Goal: Task Accomplishment & Management: Manage account settings

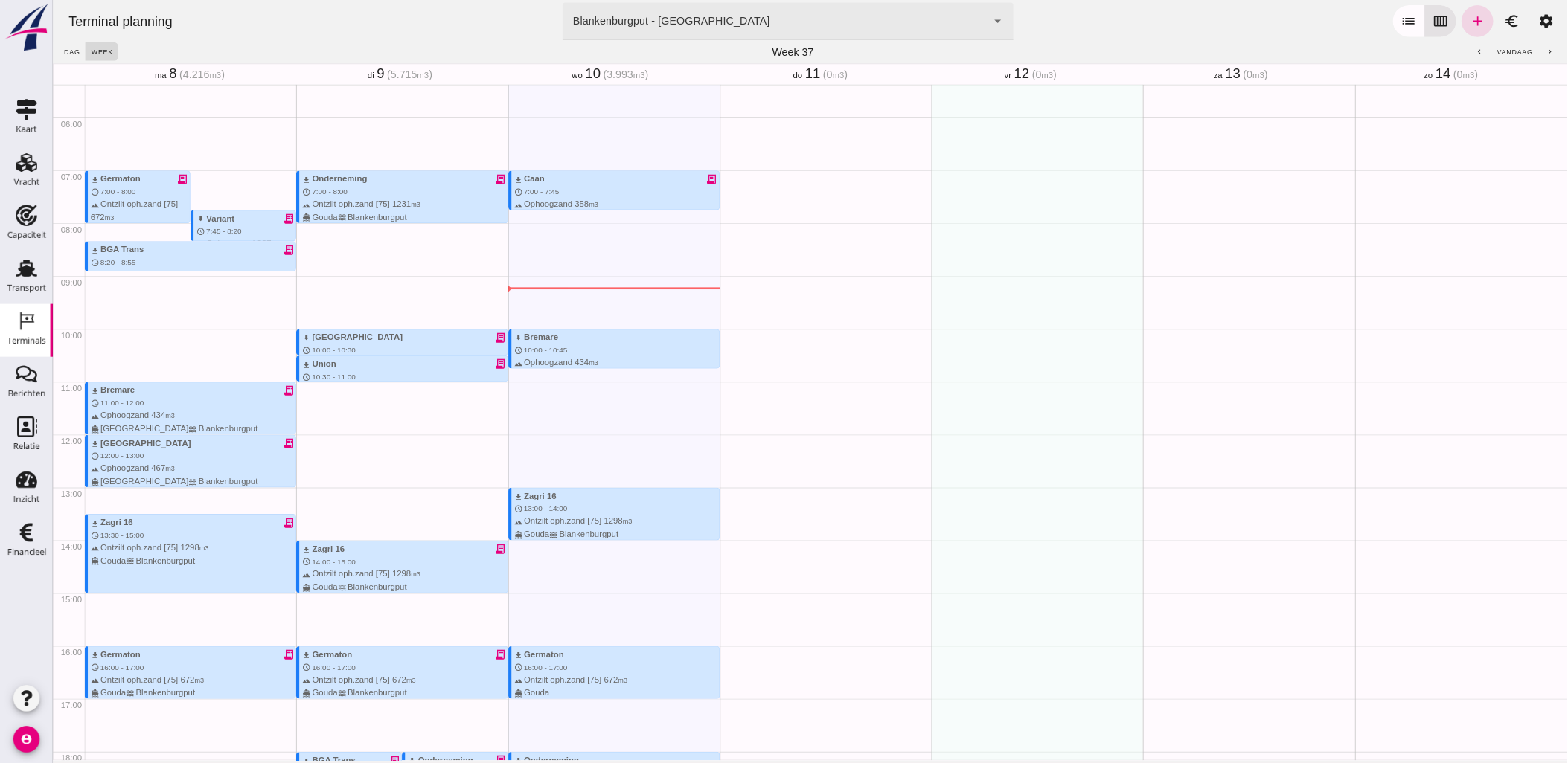
scroll to position [413, 0]
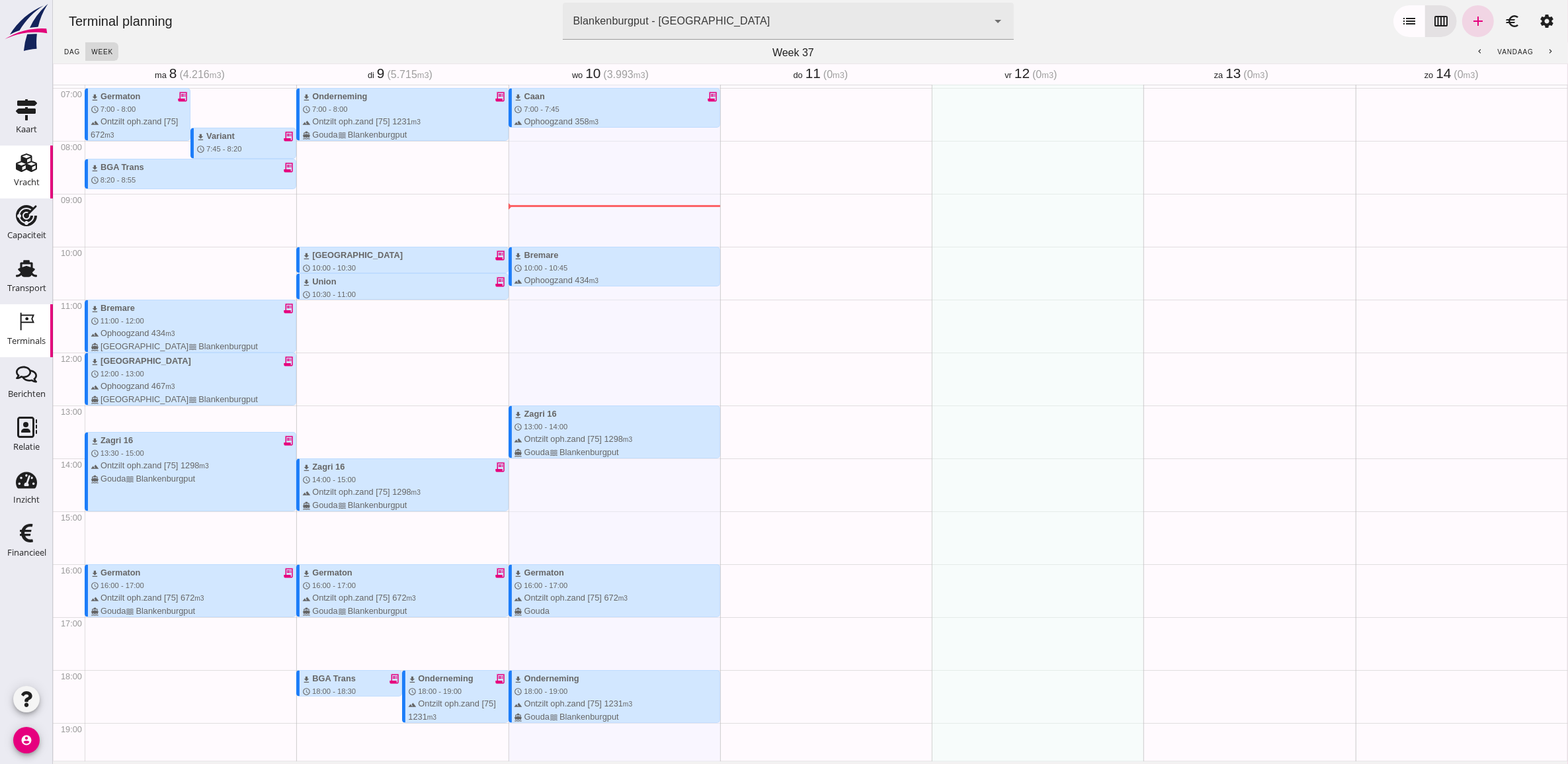
click at [30, 172] on icon "Vracht" at bounding box center [26, 163] width 21 height 21
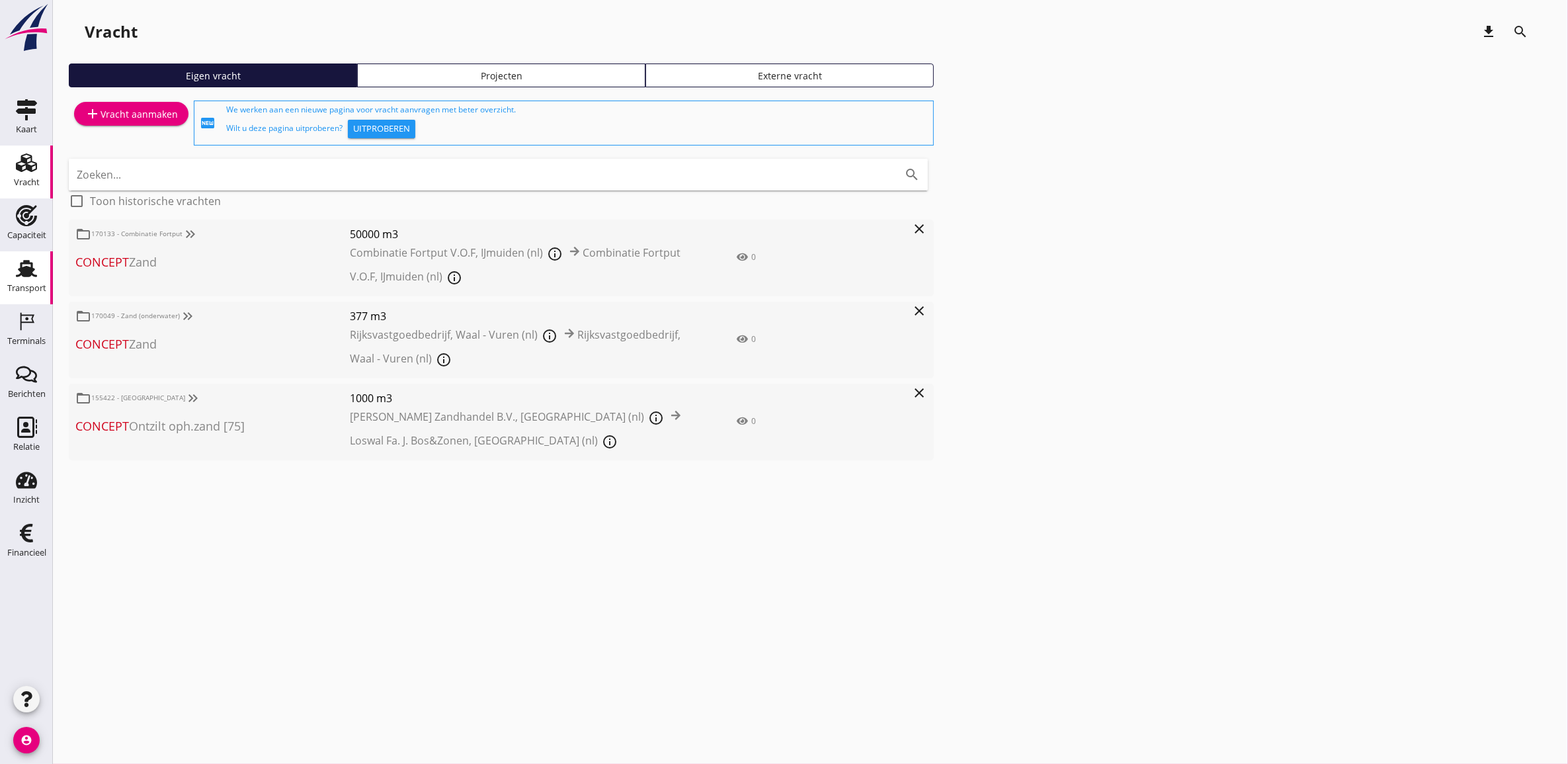
click at [27, 270] on use at bounding box center [26, 269] width 21 height 17
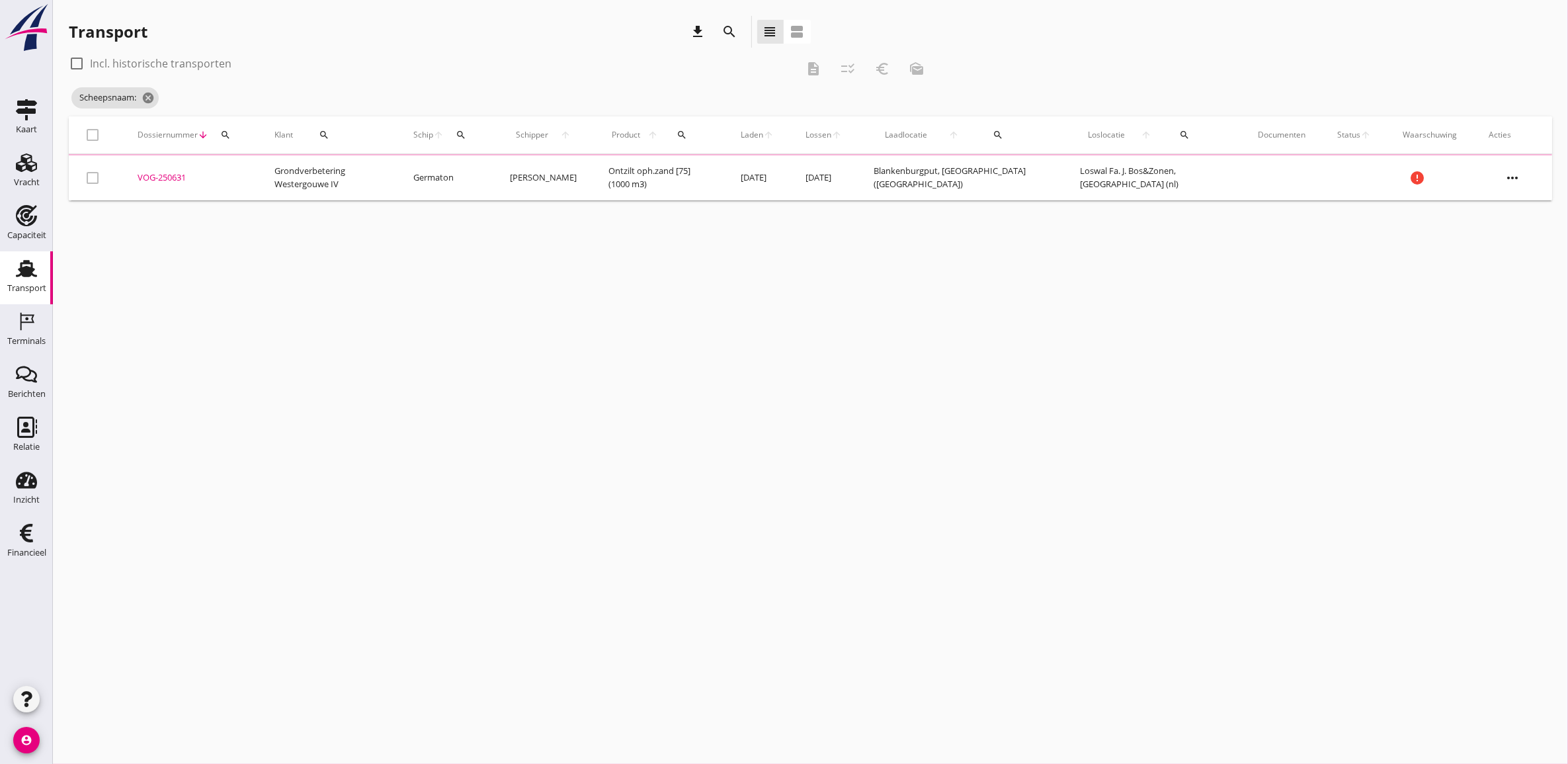
click at [228, 134] on icon "search" at bounding box center [226, 135] width 11 height 11
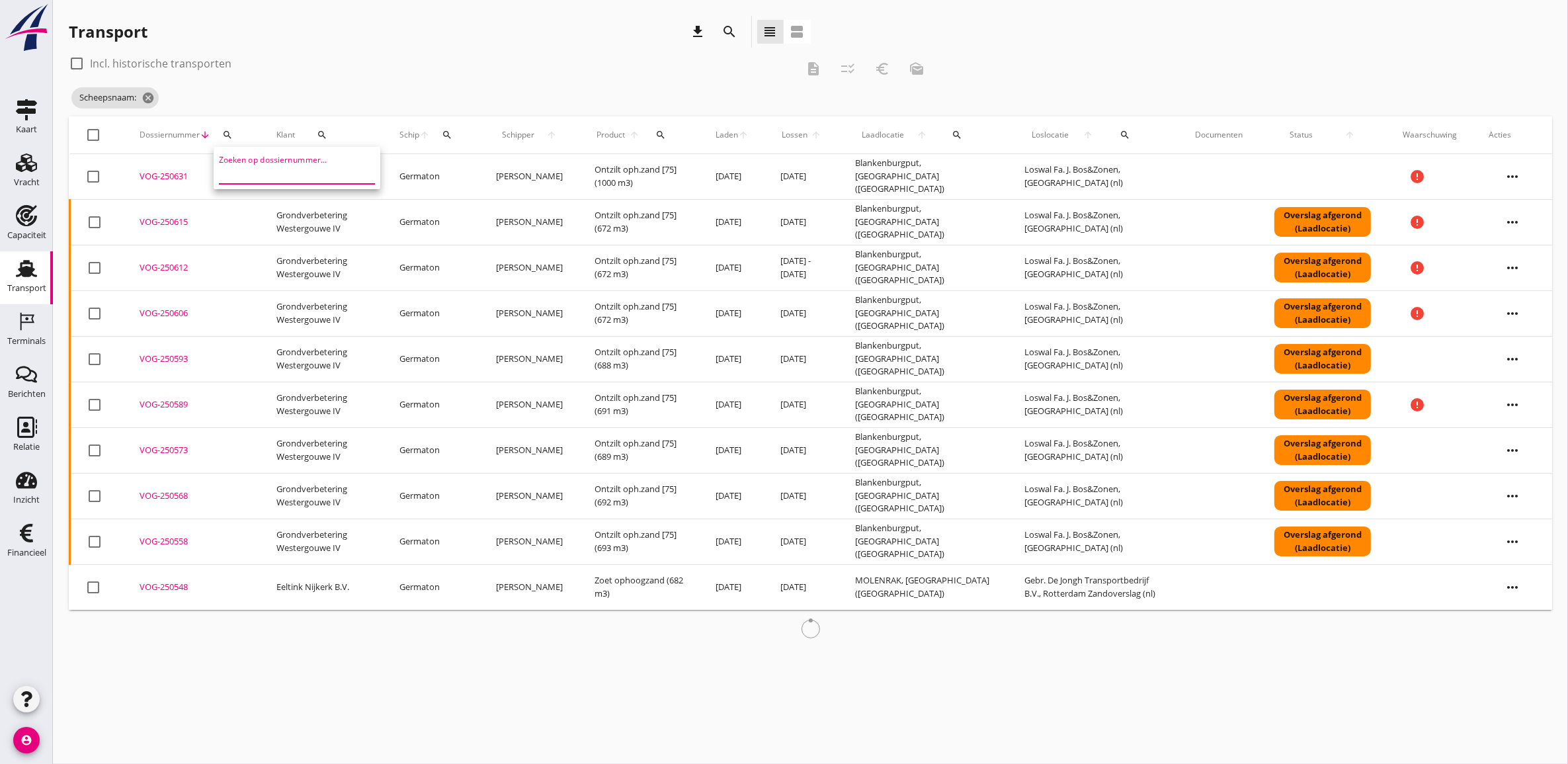
click at [325, 173] on input "Zoeken op dossiernummer..." at bounding box center [288, 173] width 138 height 21
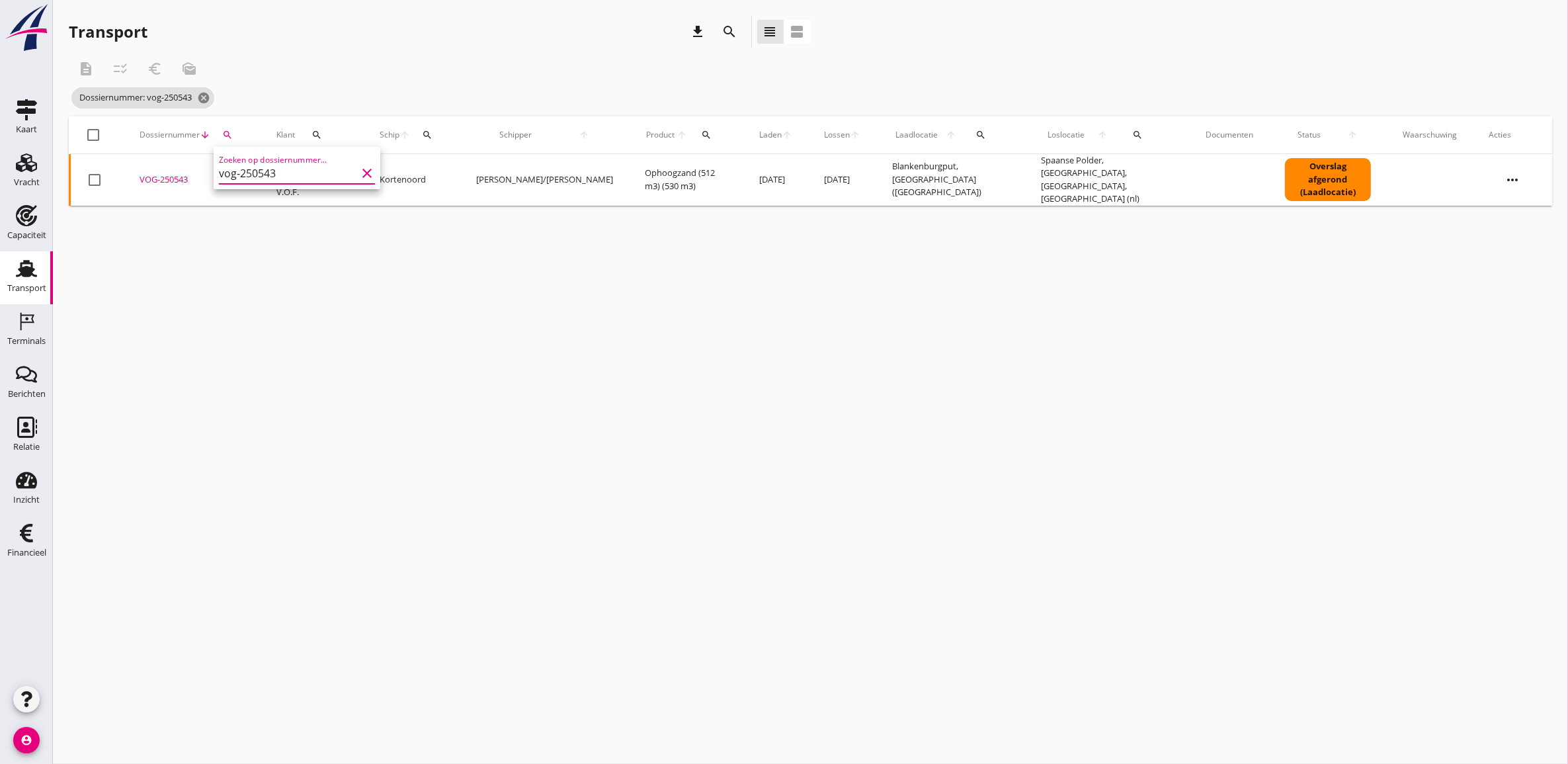
type input "vog-250543"
click at [171, 179] on div "VOG-250543" at bounding box center [192, 180] width 105 height 13
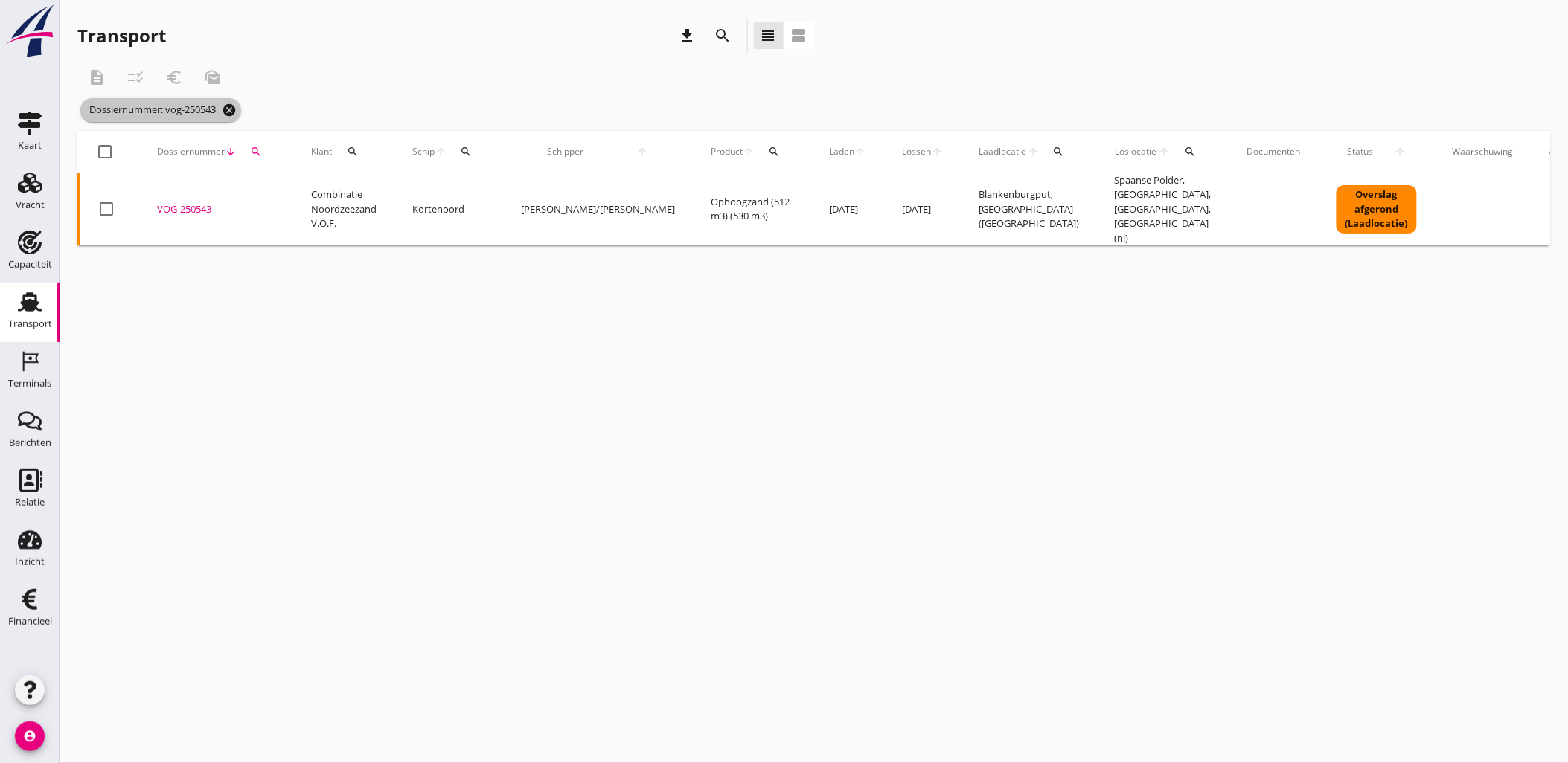
click at [237, 112] on icon "cancel" at bounding box center [229, 110] width 15 height 15
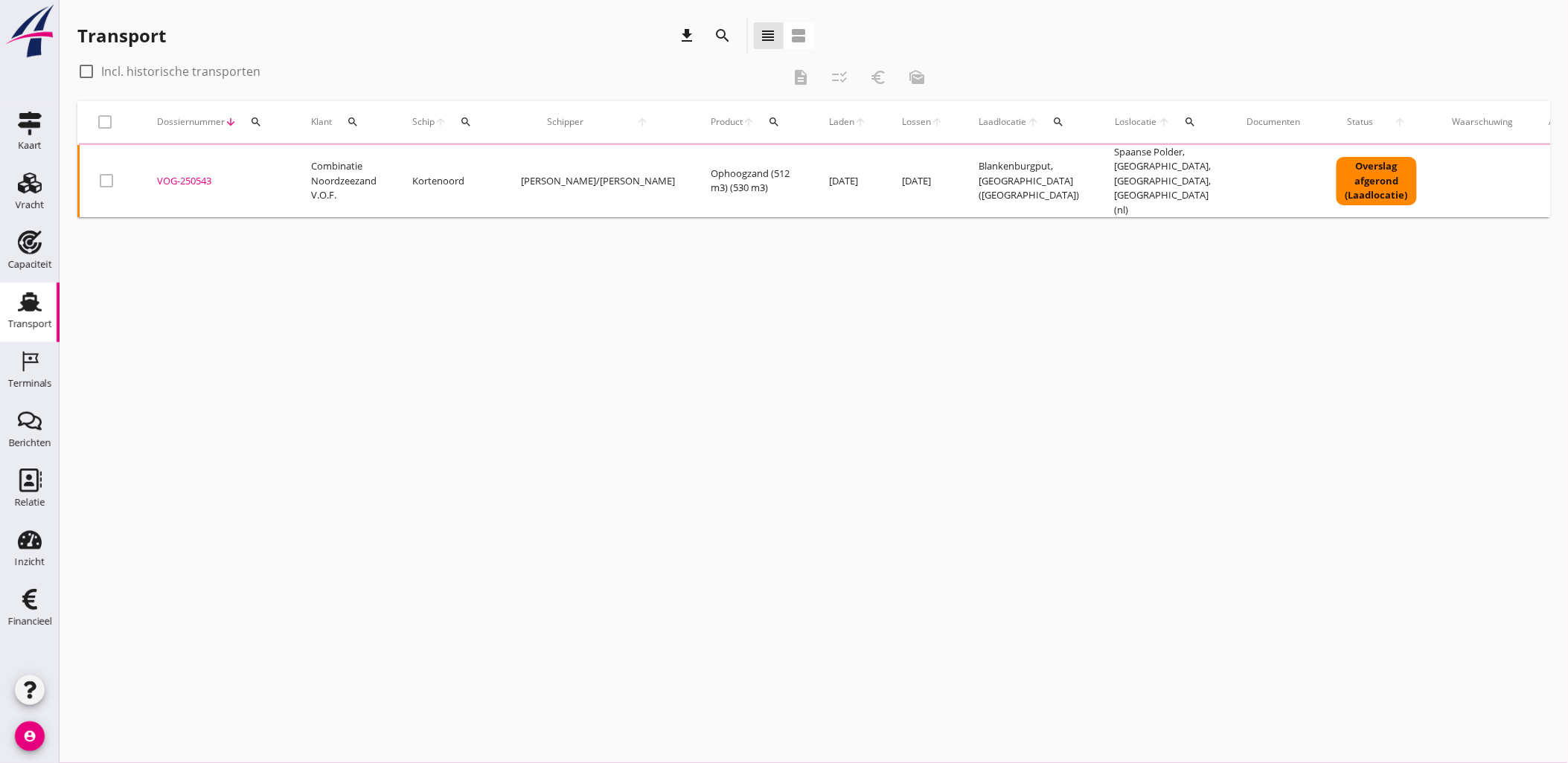
click at [1185, 123] on icon "search" at bounding box center [1191, 122] width 12 height 12
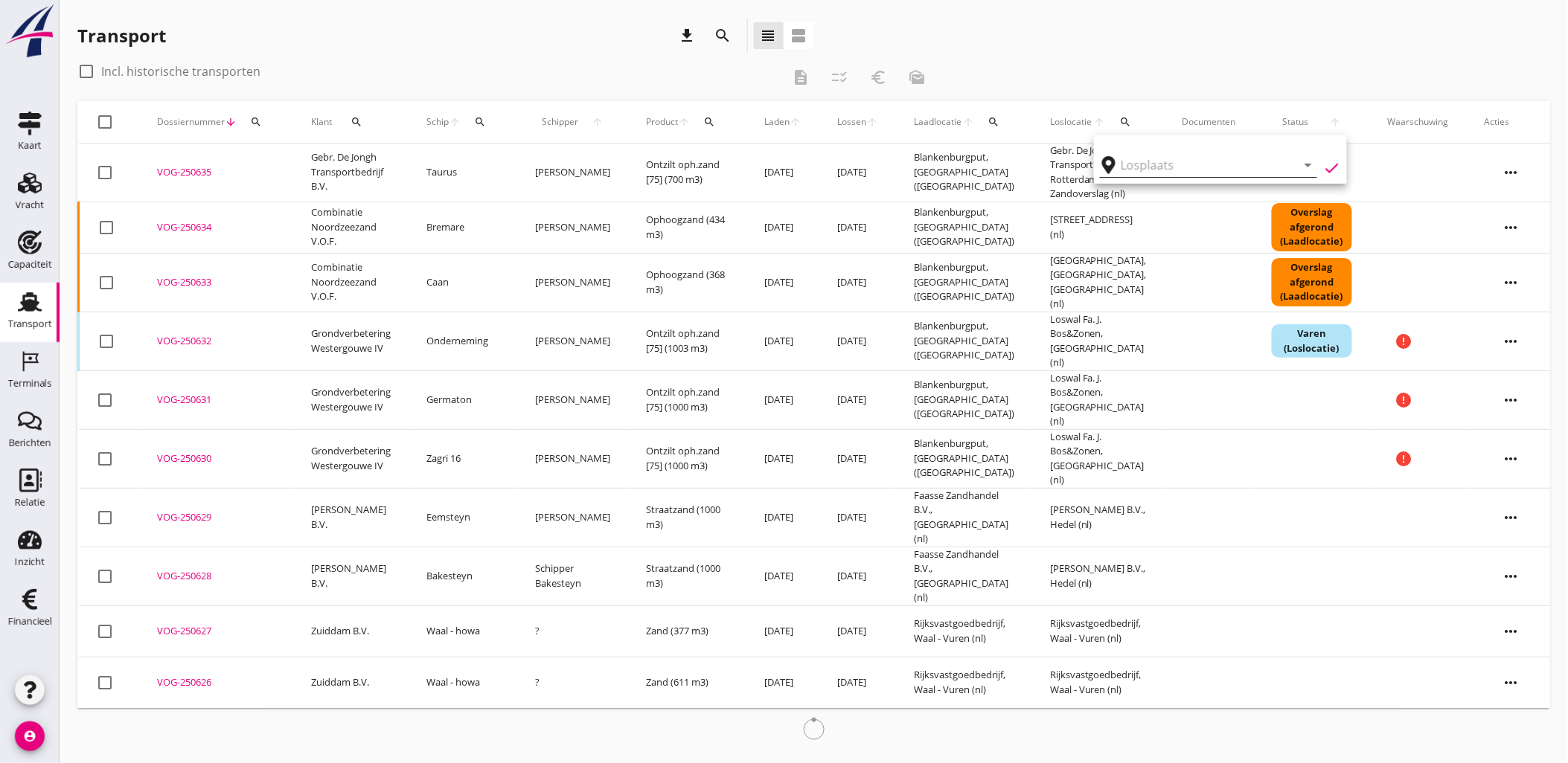
click at [1156, 170] on input "text" at bounding box center [1198, 165] width 155 height 24
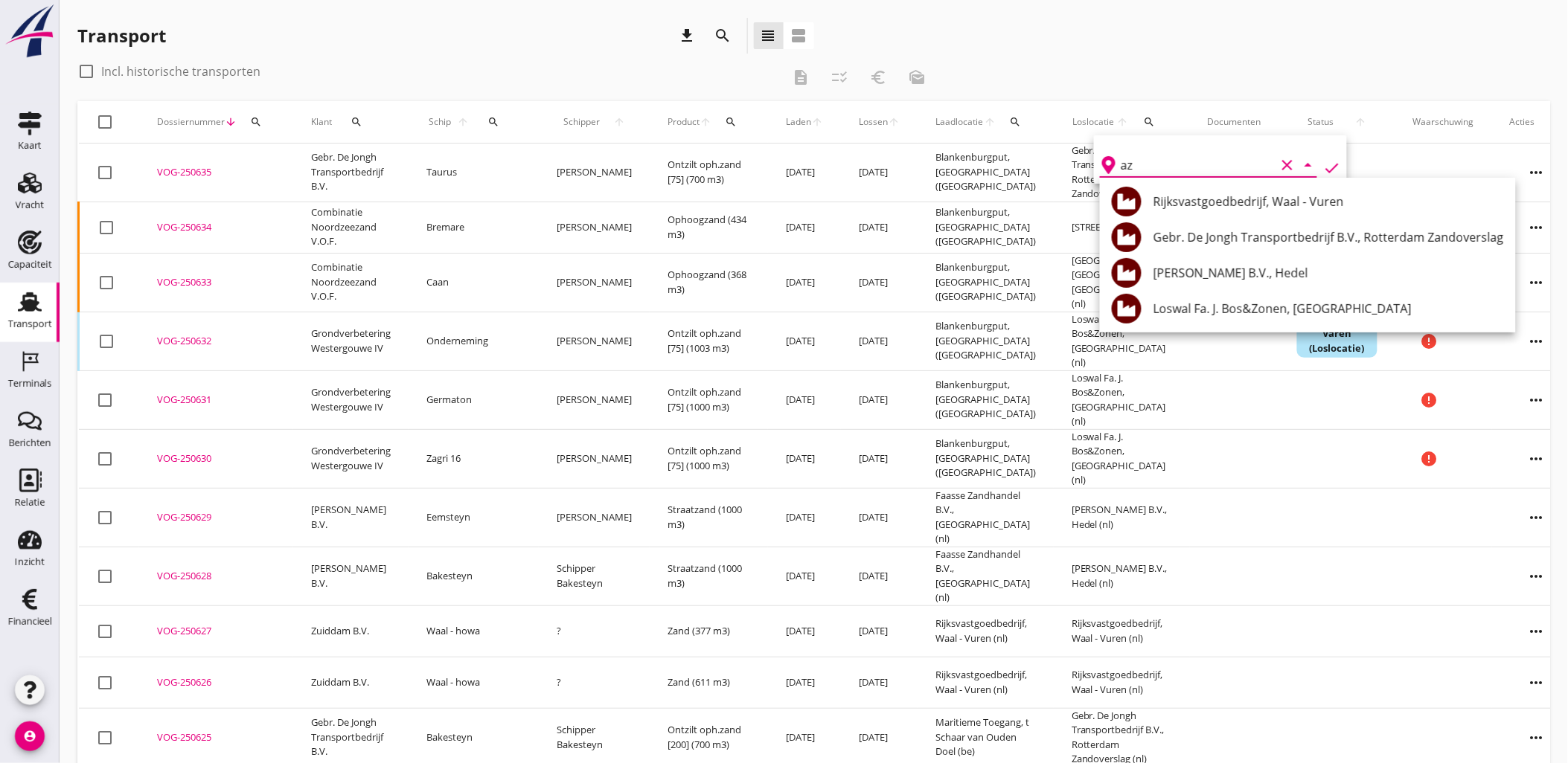
type input "a"
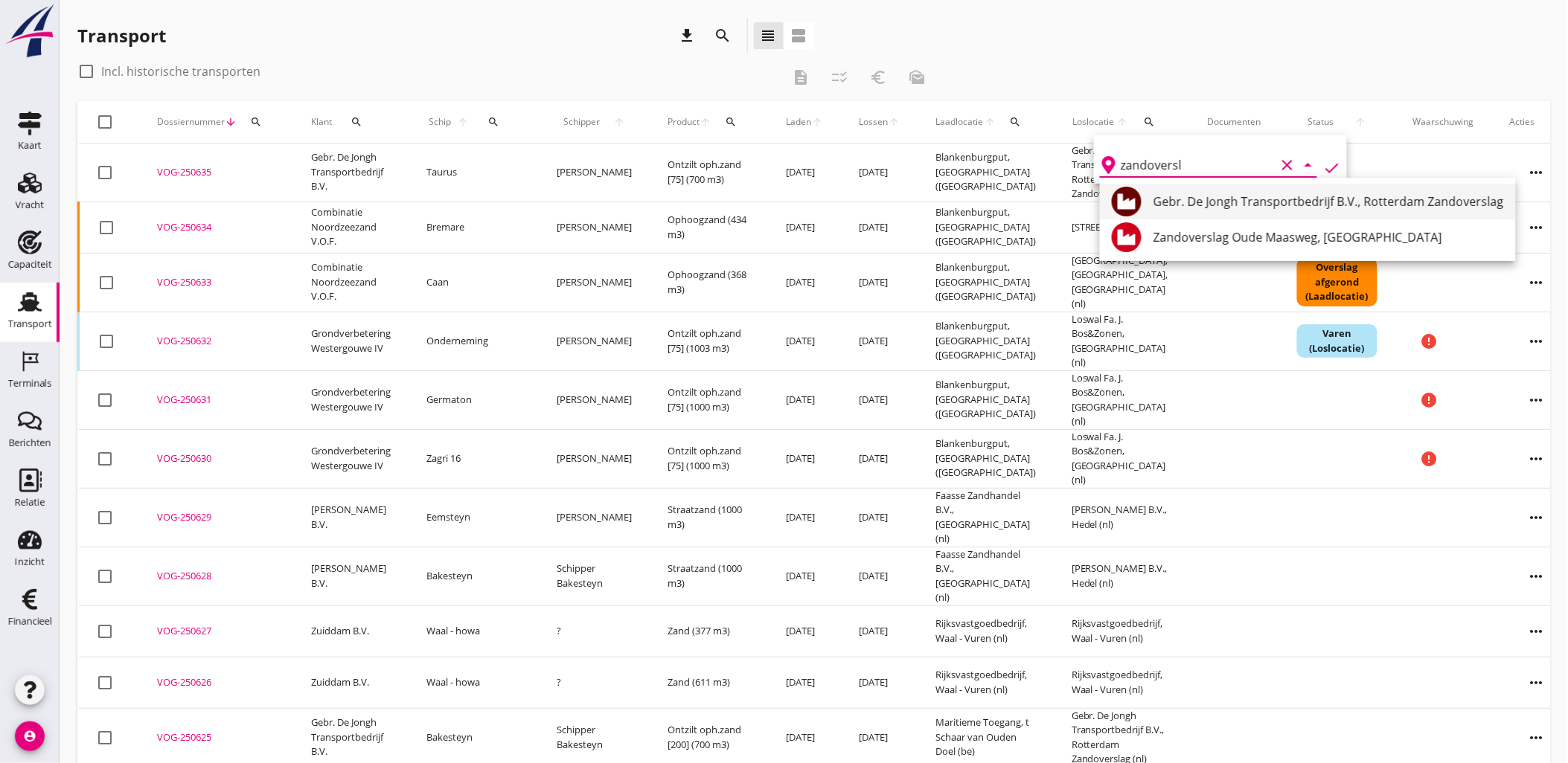
click at [1196, 186] on div "Gebr. De Jongh Transportbedrijf B.V., Rotterdam Zandoverslag" at bounding box center [1328, 202] width 351 height 36
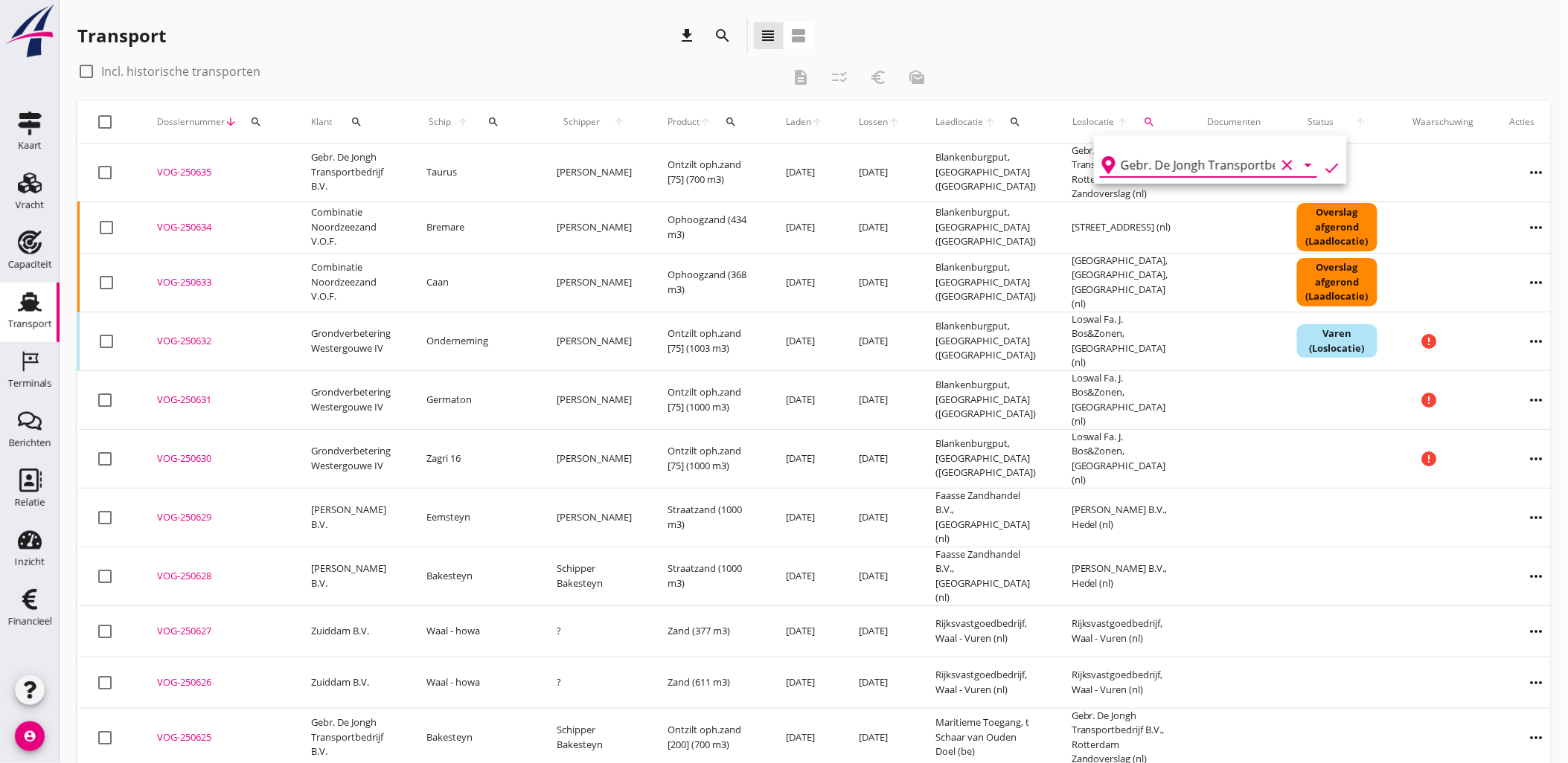
click at [1323, 162] on icon "check" at bounding box center [1332, 168] width 18 height 18
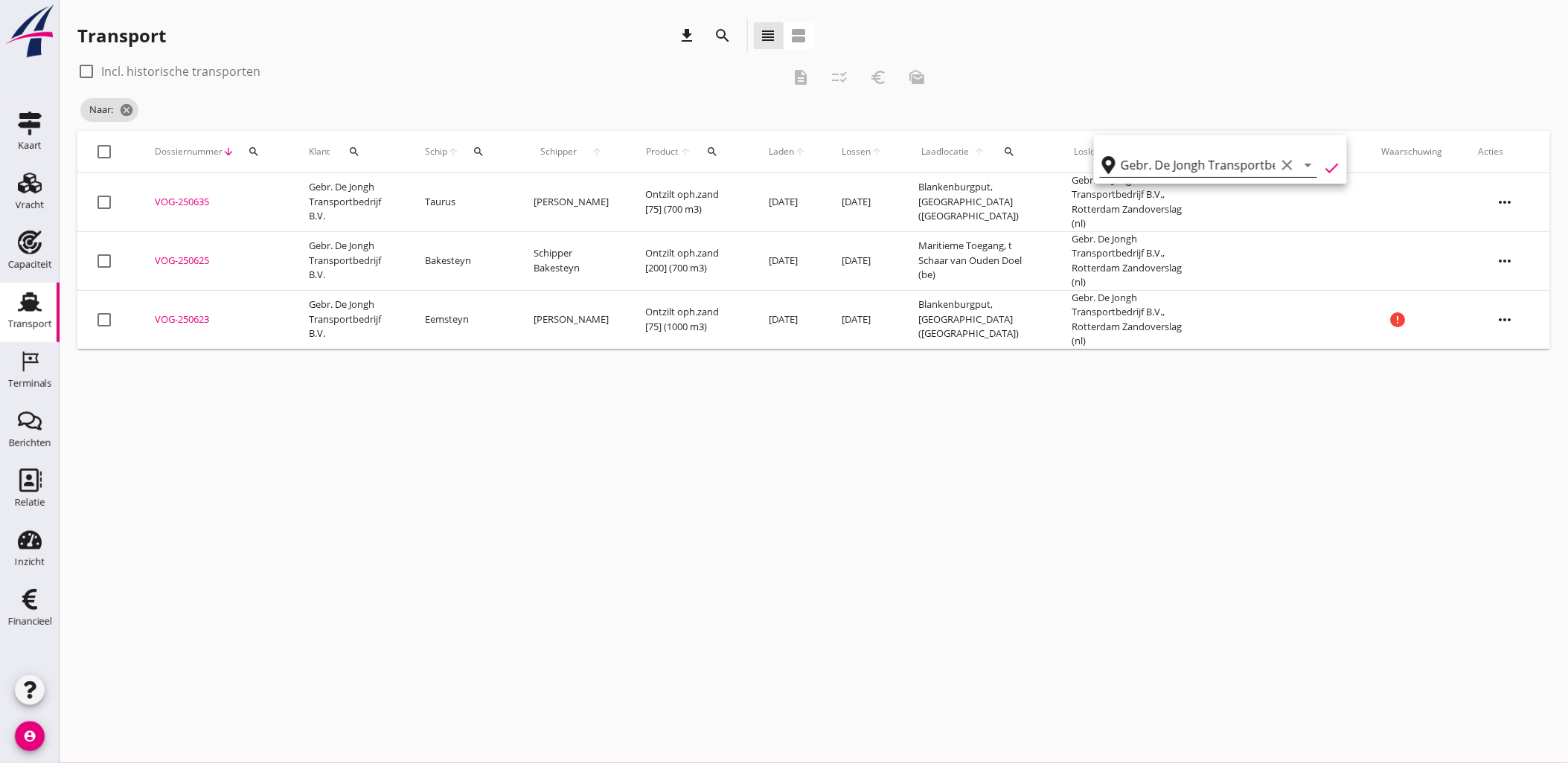
type input "Gebr. De Jongh Transportbedrijf B.V."
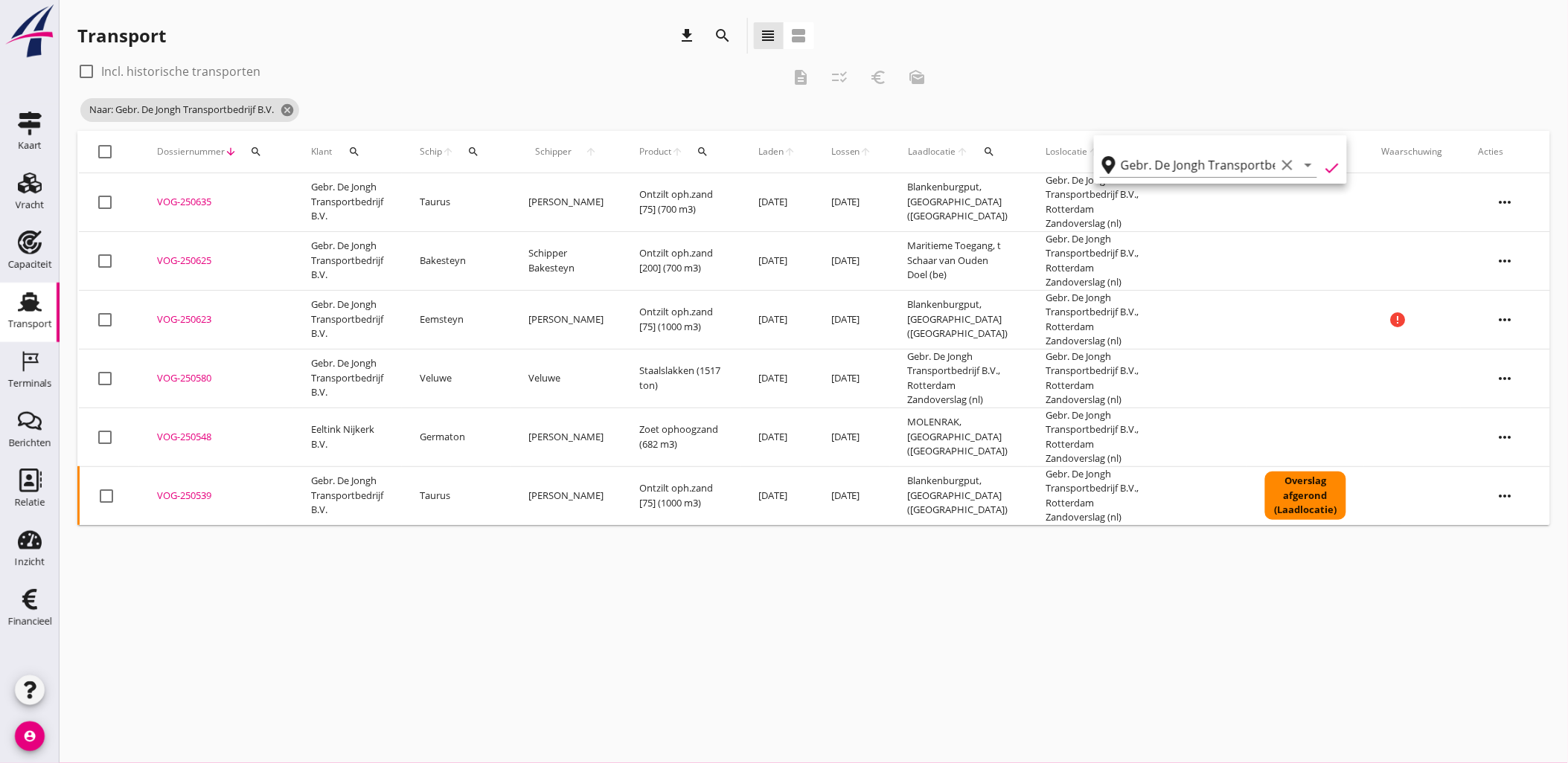
click at [1087, 73] on div "check_box_outline_blank Incl. historische transporten description checklist_rtl…" at bounding box center [814, 95] width 1473 height 71
click at [107, 66] on label "Incl. historische transporten" at bounding box center [181, 71] width 159 height 15
checkbox input "true"
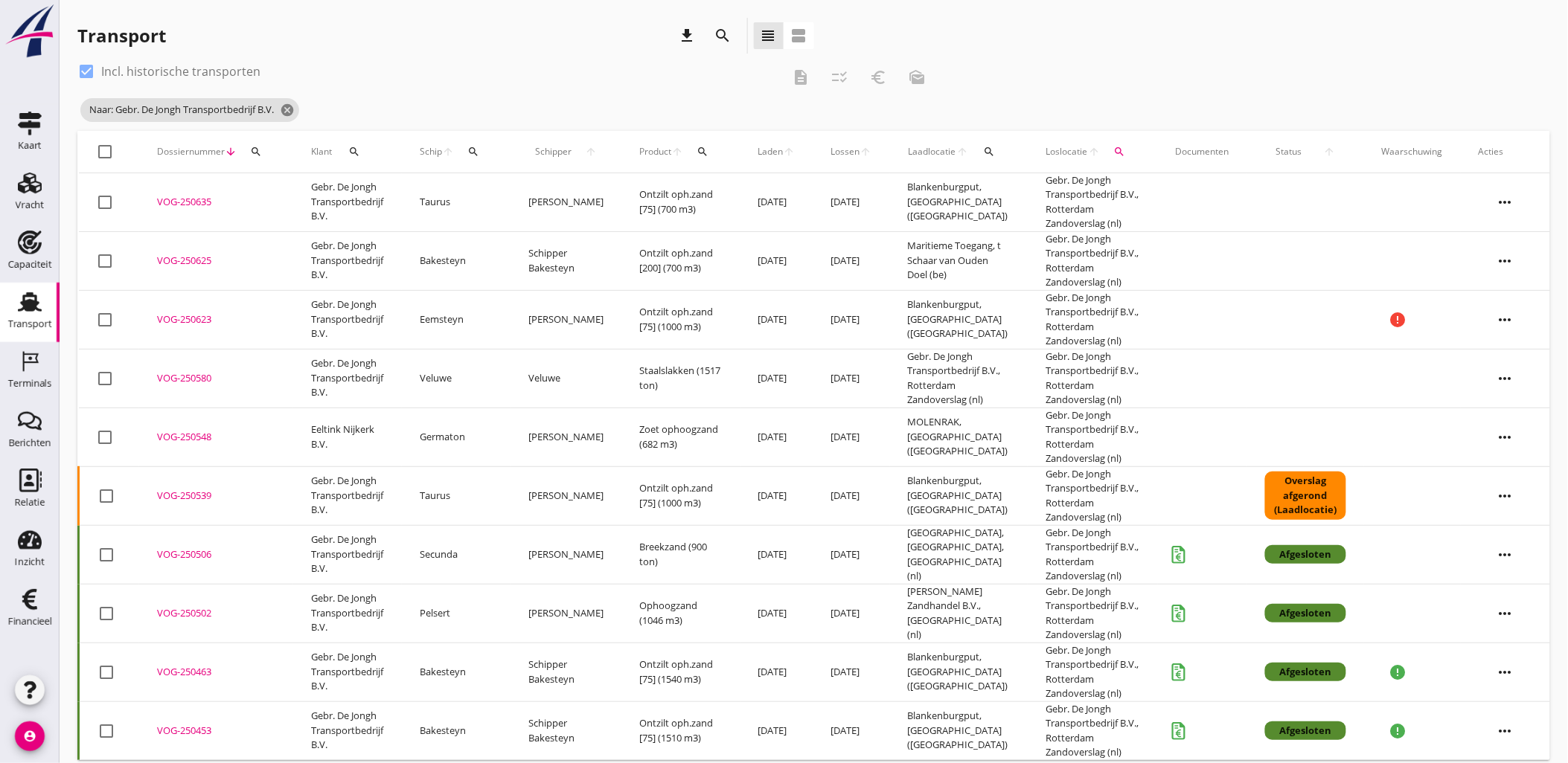
scroll to position [63, 0]
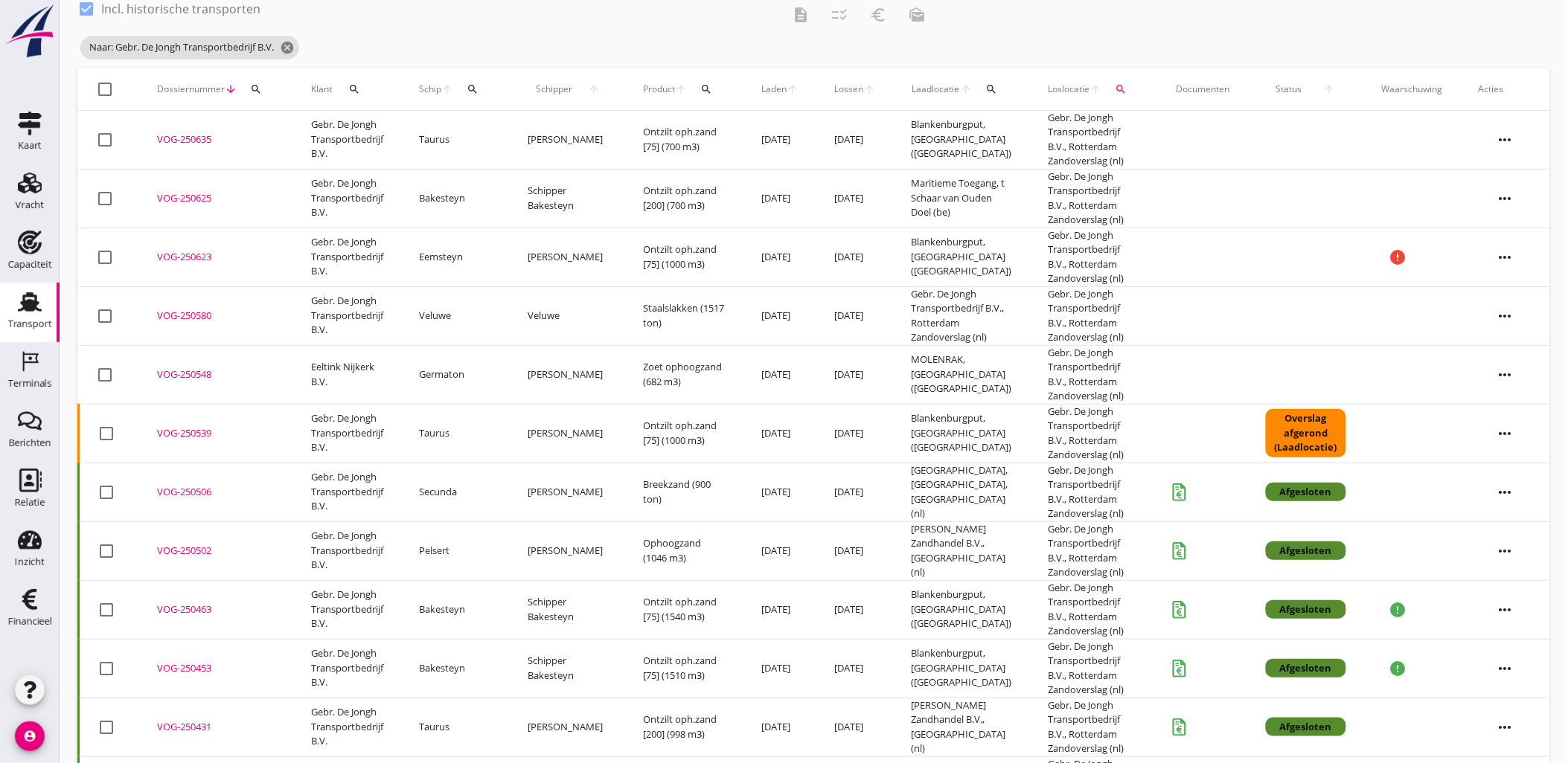
drag, startPoint x: 196, startPoint y: 552, endPoint x: 590, endPoint y: 100, distance: 599.6
click at [196, 552] on div "VOG-250502" at bounding box center [216, 552] width 118 height 15
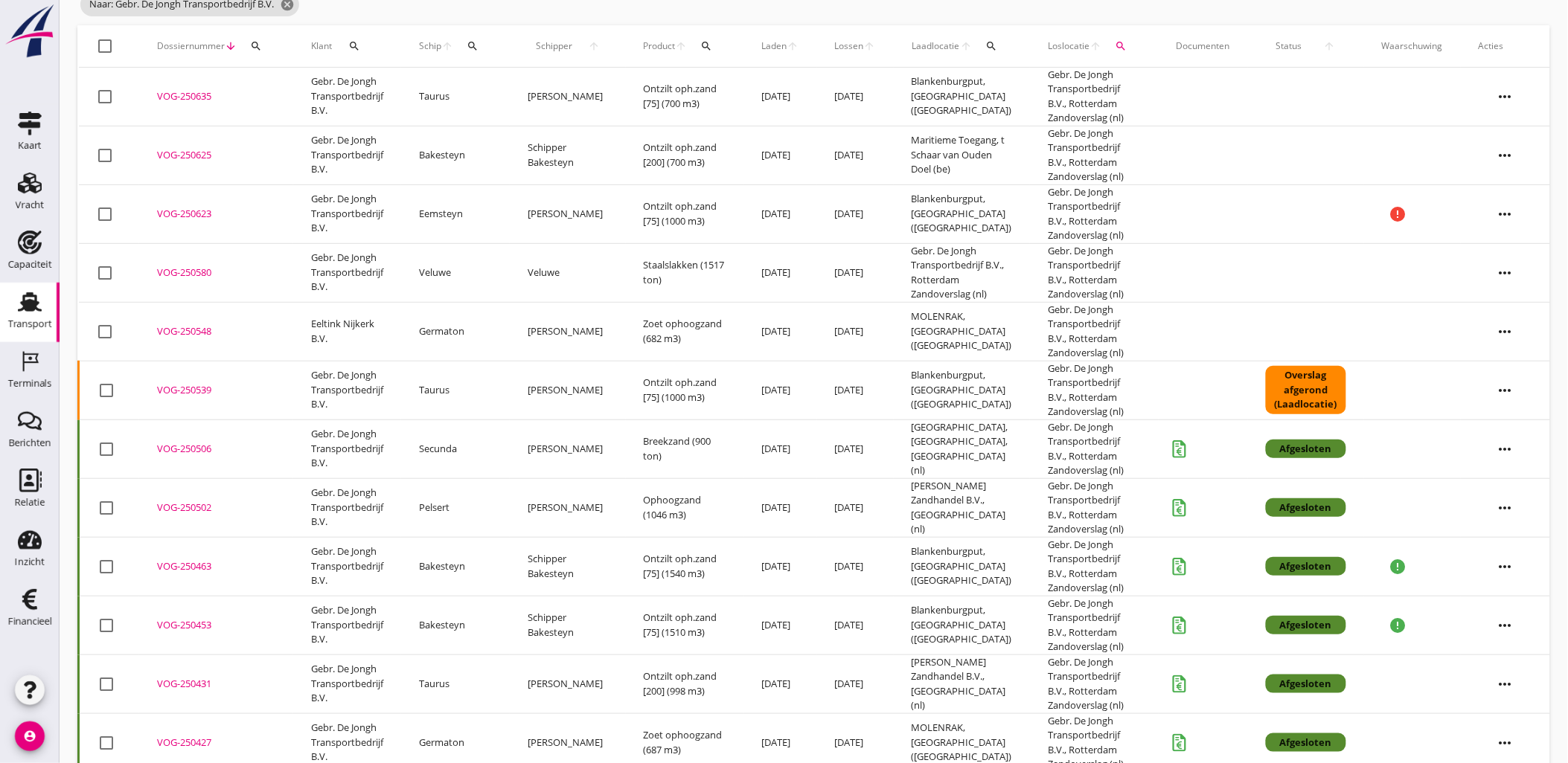
scroll to position [145, 0]
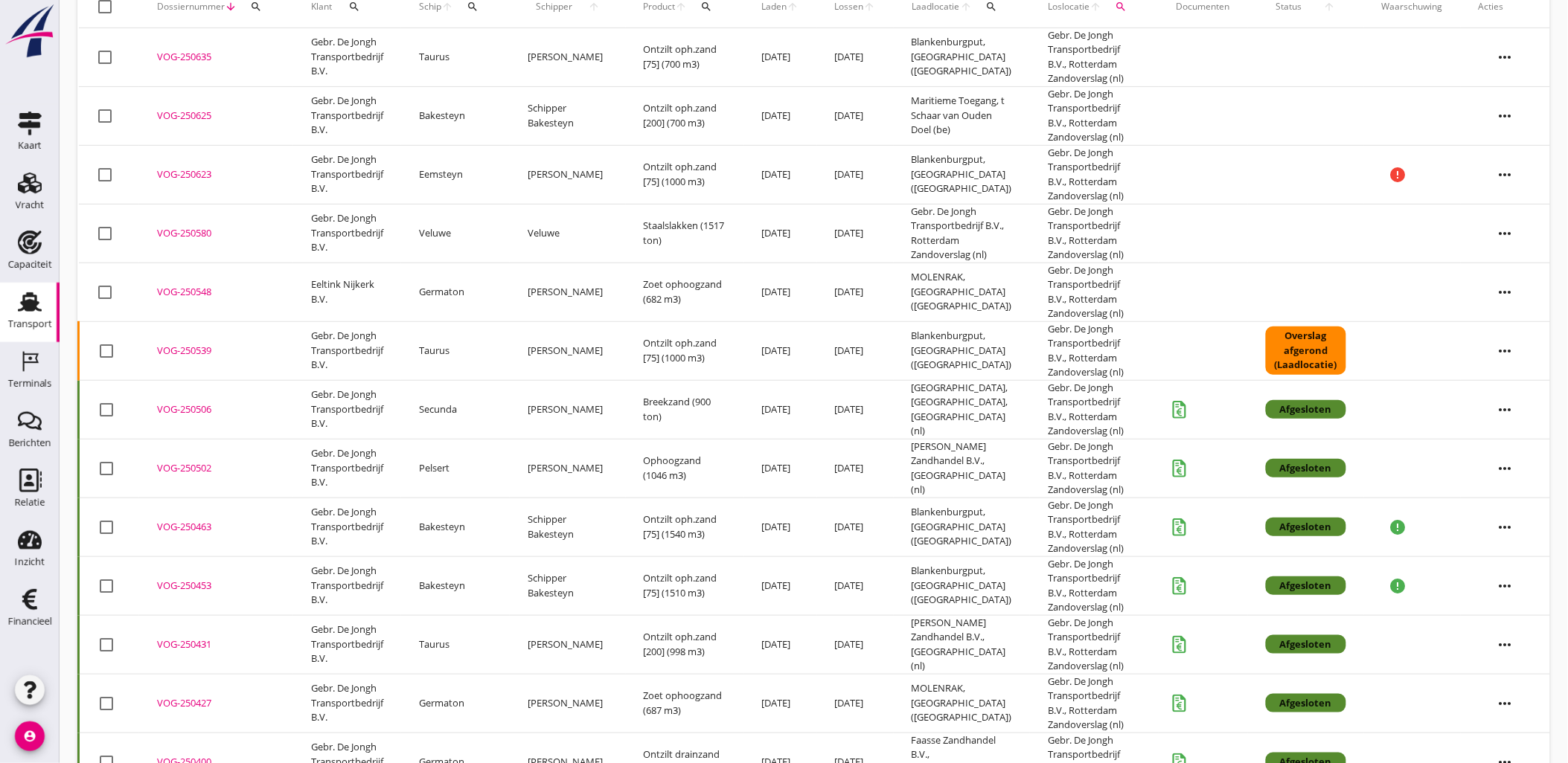
click at [182, 529] on div "VOG-250463" at bounding box center [216, 528] width 118 height 15
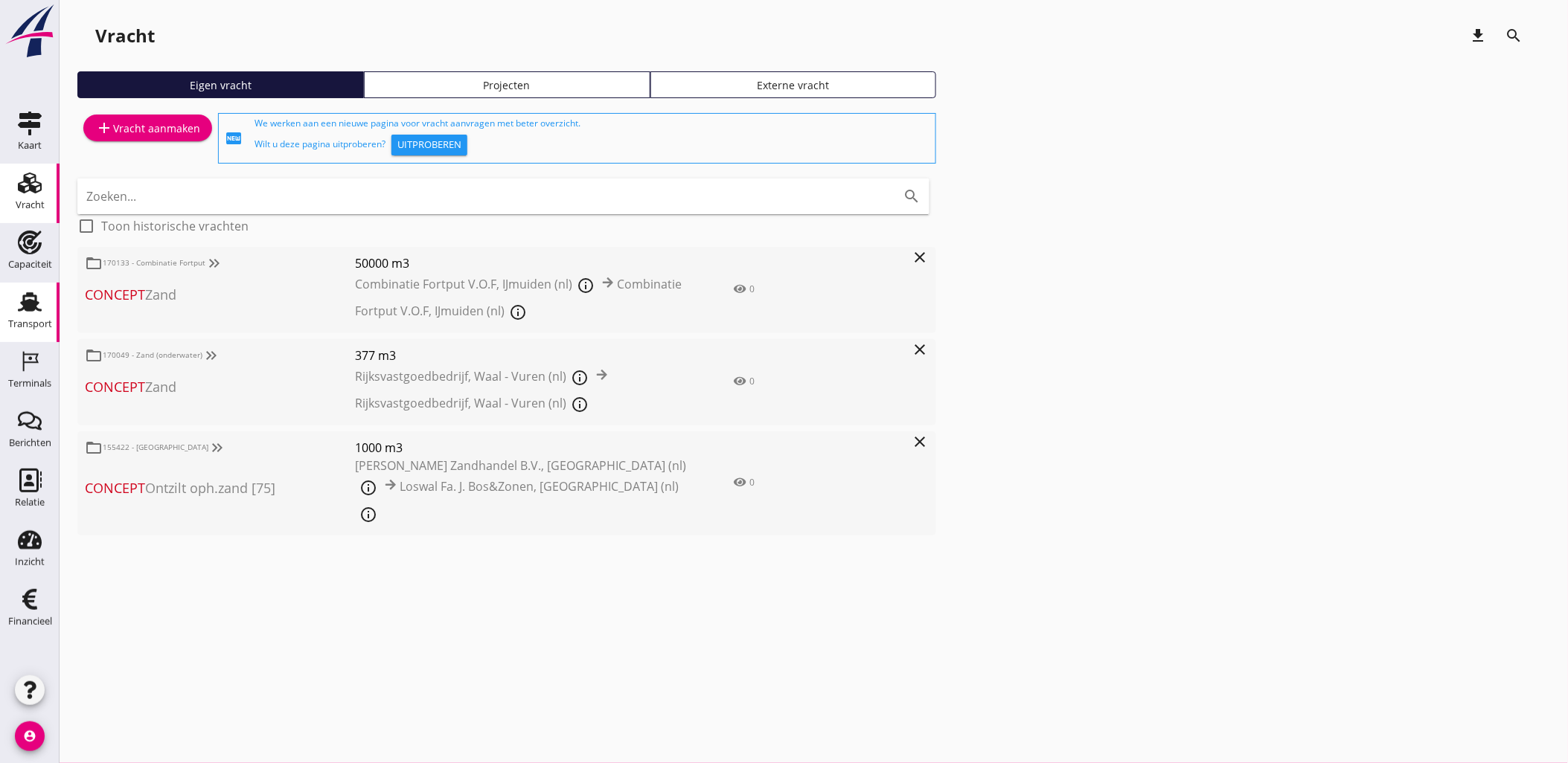
click at [37, 308] on use at bounding box center [30, 302] width 24 height 19
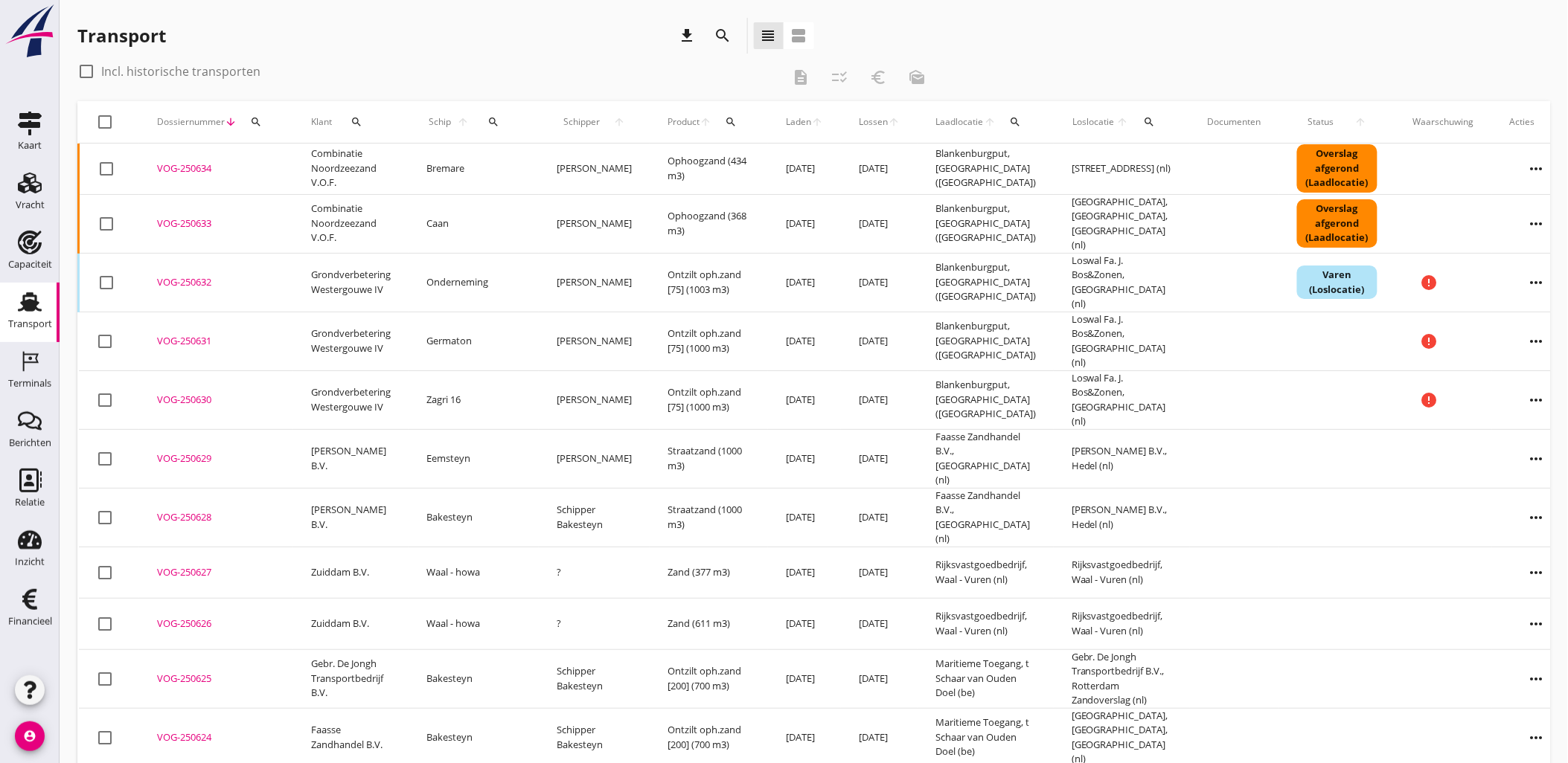
click at [730, 33] on icon "search" at bounding box center [723, 36] width 18 height 18
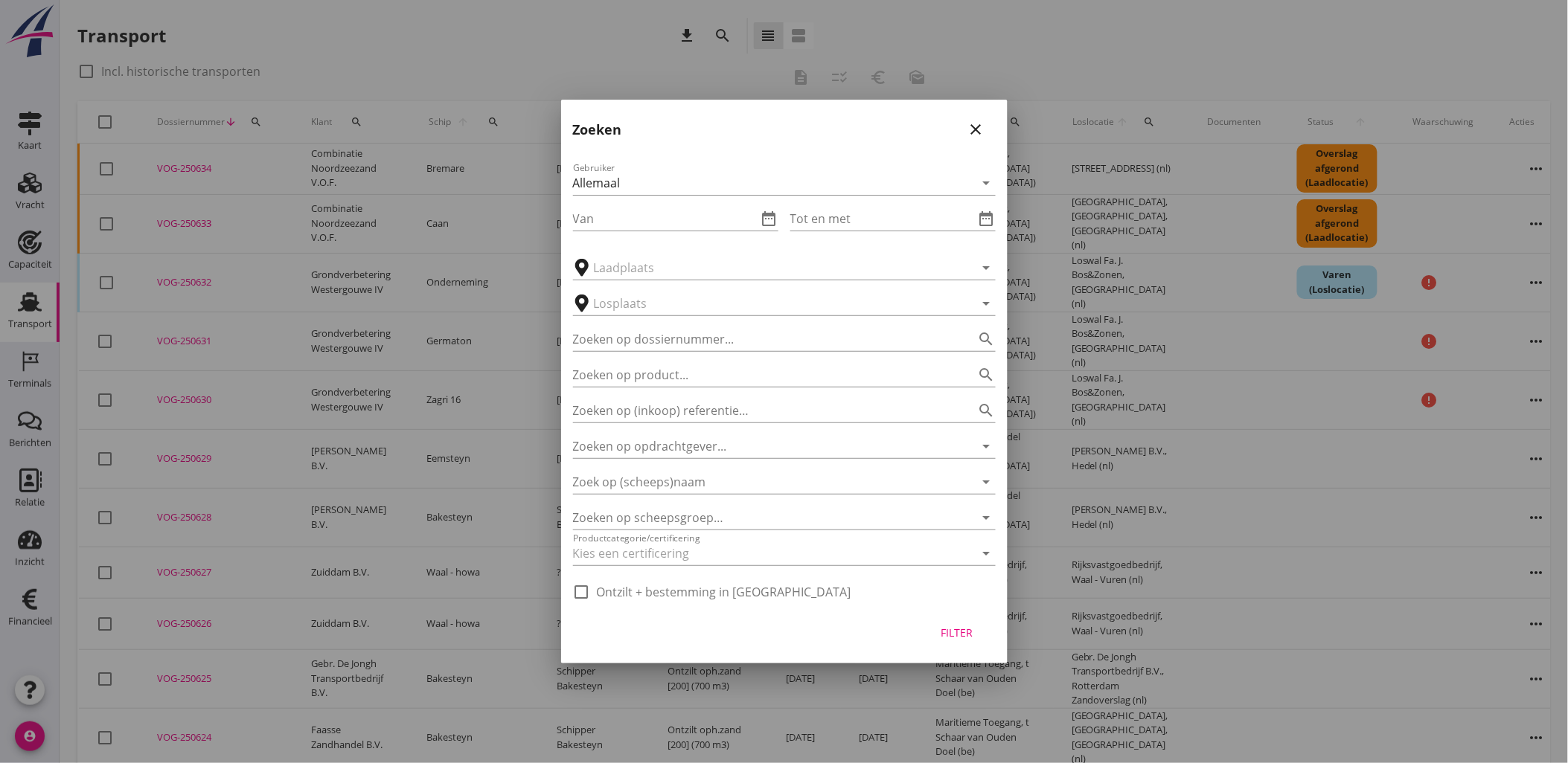
click at [986, 125] on div "close" at bounding box center [976, 130] width 27 height 18
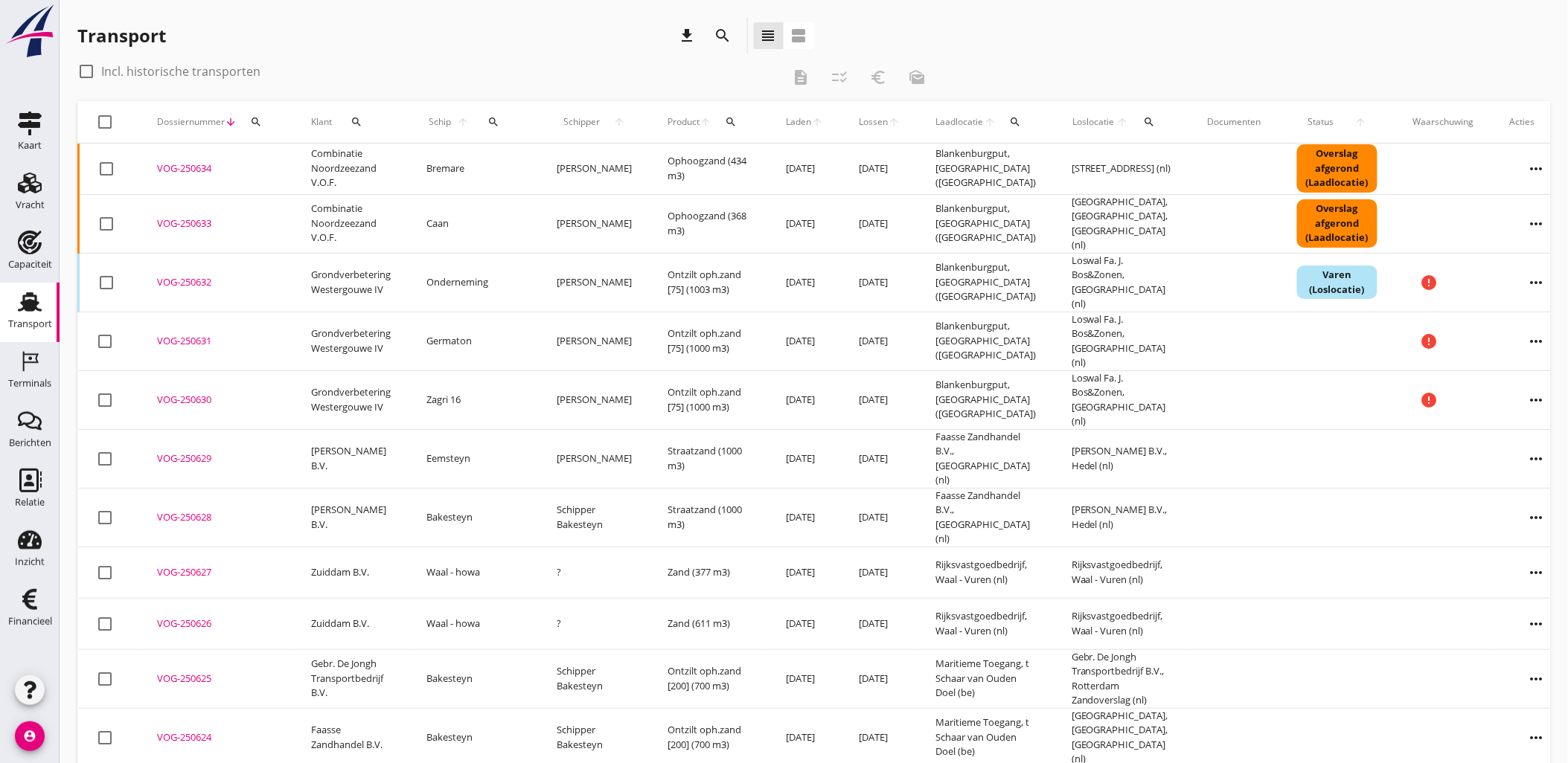
click at [488, 124] on icon "search" at bounding box center [494, 122] width 12 height 12
click at [574, 162] on input "Zoek op (scheeps)naam" at bounding box center [554, 165] width 155 height 24
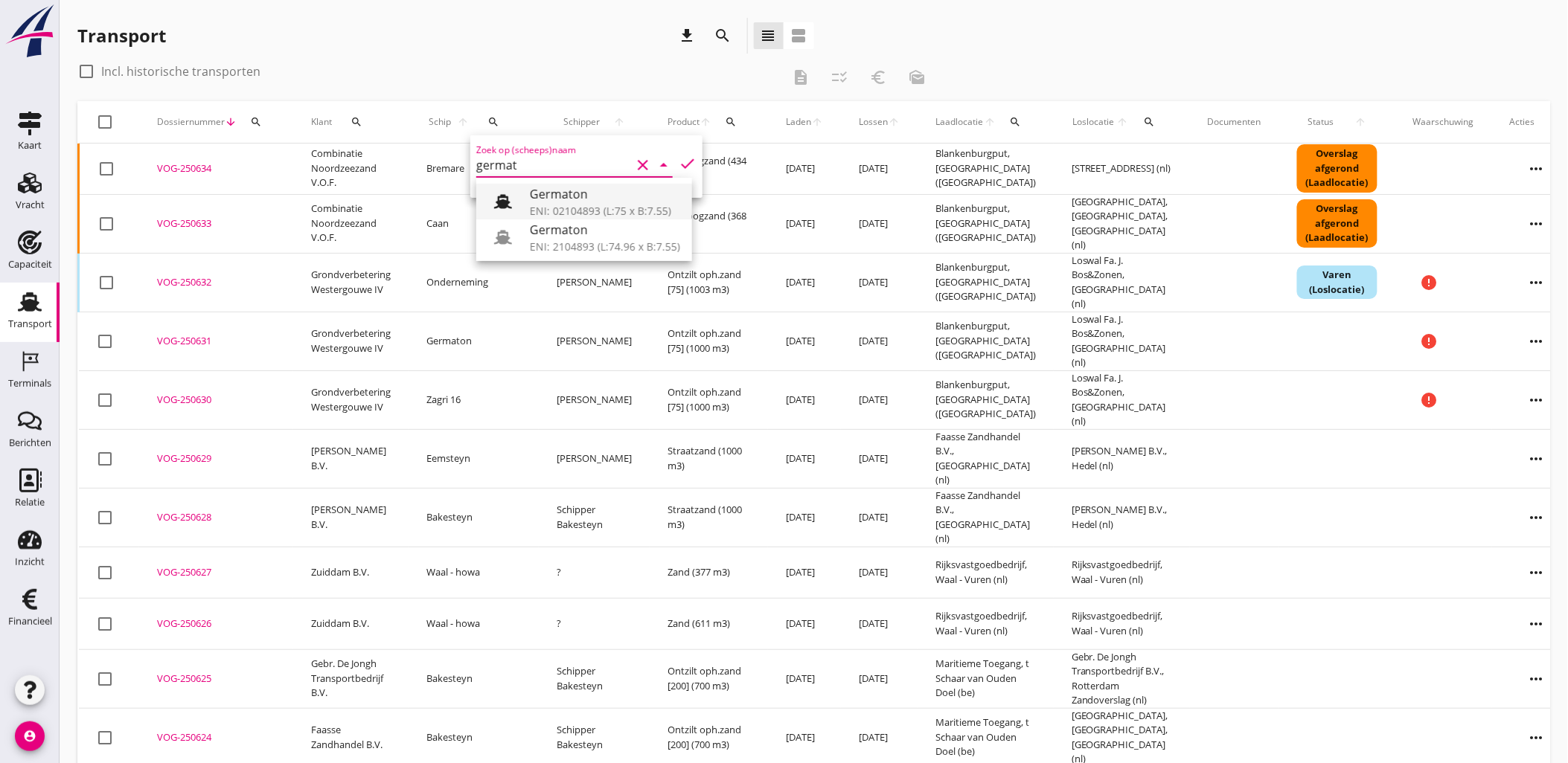
click at [559, 194] on div "Germaton" at bounding box center [605, 194] width 150 height 18
click at [678, 161] on icon "check" at bounding box center [687, 164] width 18 height 18
type input "Germaton"
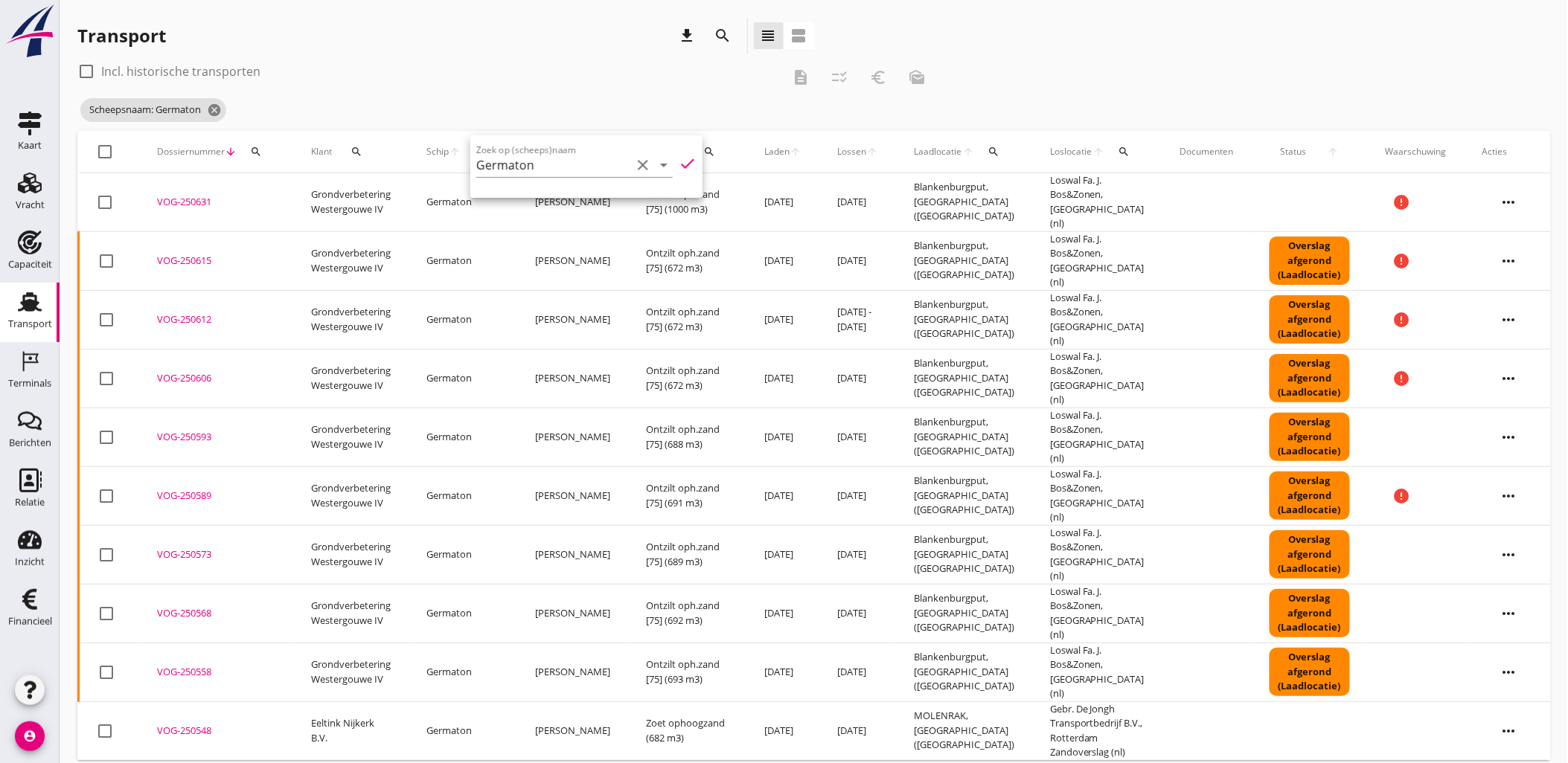
click at [1030, 107] on div "check_box_outline_blank Incl. historische transporten description checklist_rtl…" at bounding box center [814, 95] width 1473 height 71
click at [185, 724] on div "VOG-250548" at bounding box center [216, 731] width 118 height 15
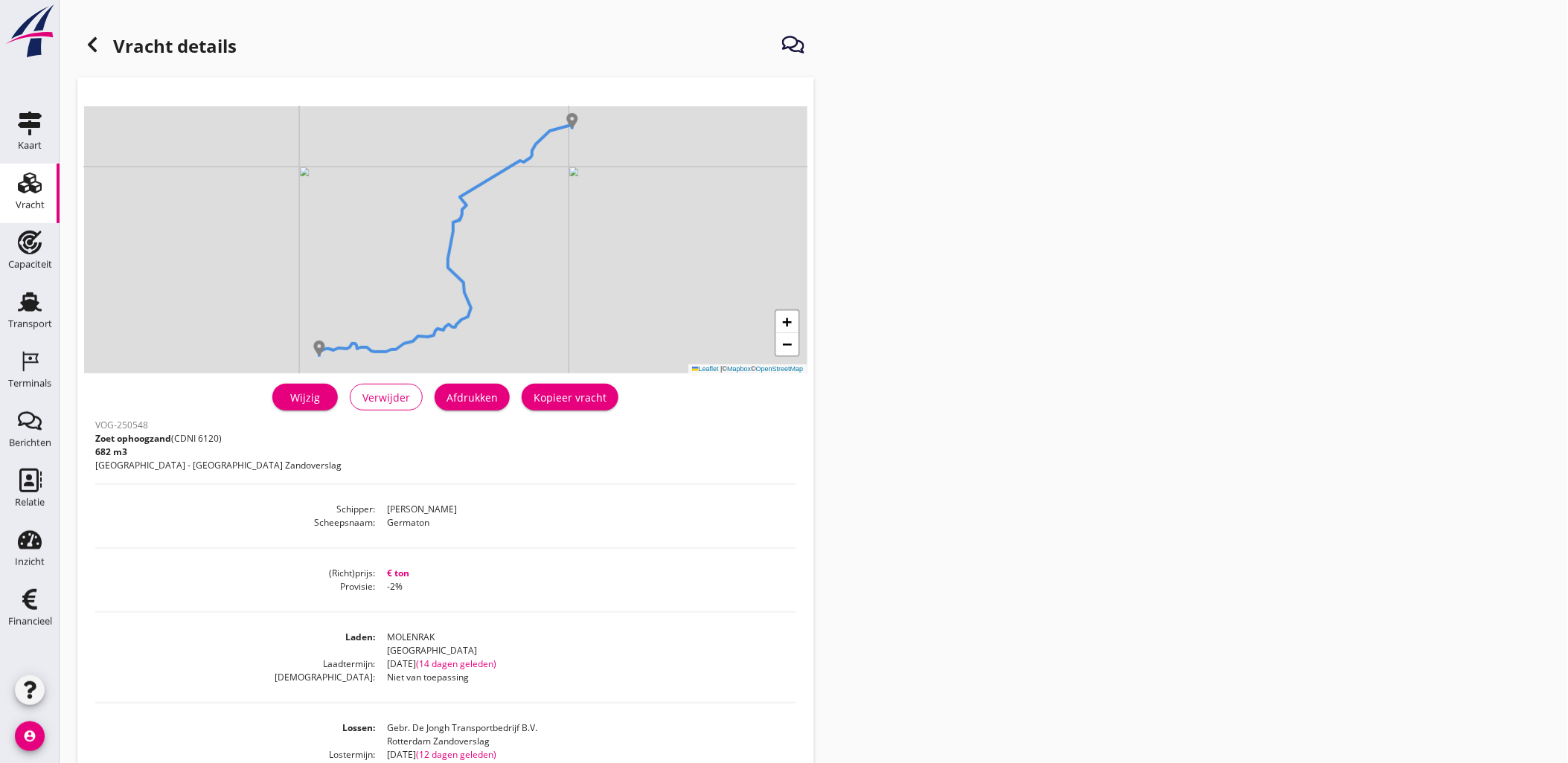
click at [304, 395] on div "Wijzig" at bounding box center [305, 398] width 42 height 16
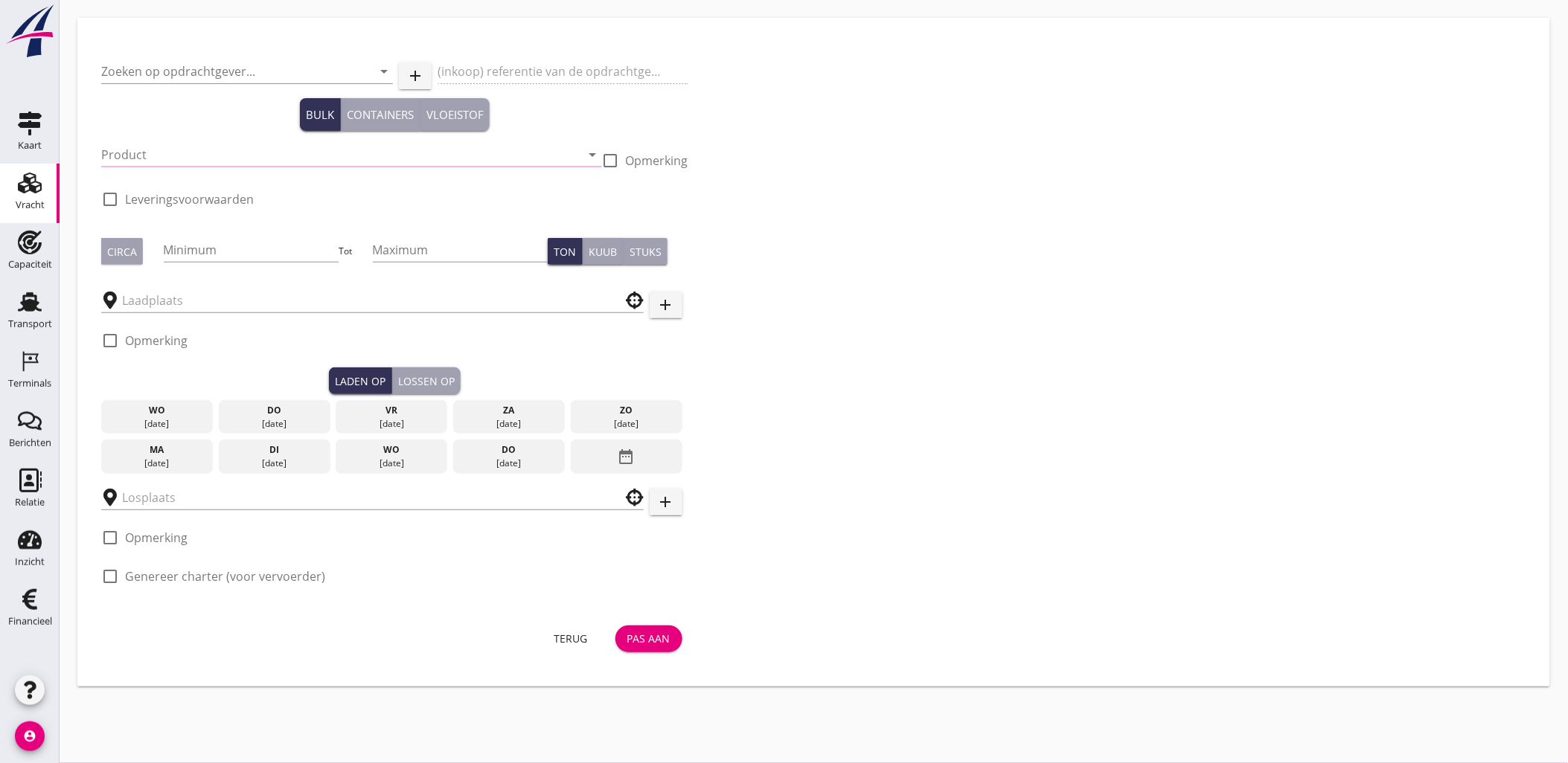
type input "Eeltink Nijkerk B.V."
type input "Zoet ophoogzand (6120)"
type input "634"
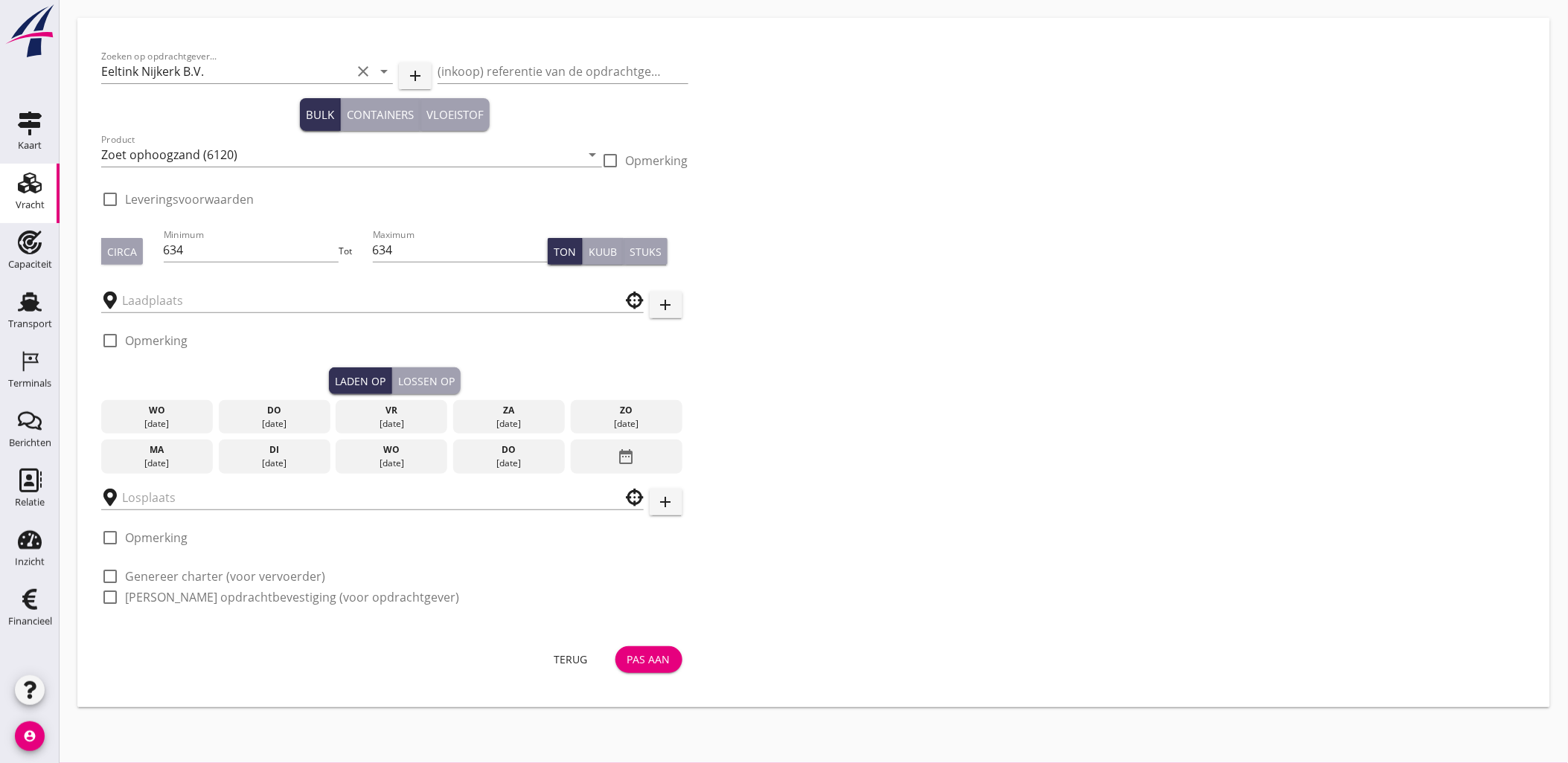
type input "Gebr. De Jongh Transportbedrijf B.V."
type input "MOLENRAK"
checkbox input "true"
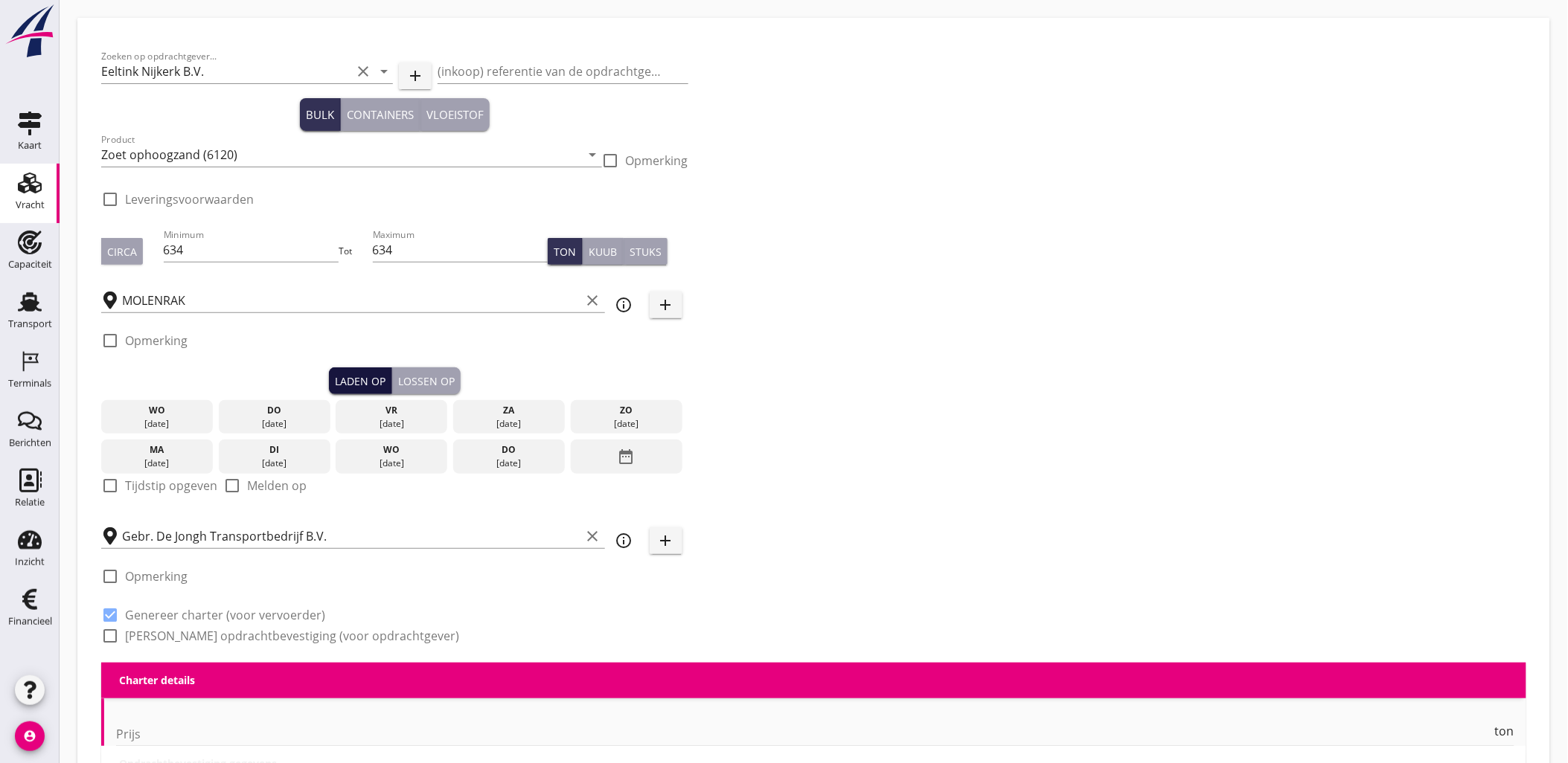
type input "0"
radio input "false"
type input "-2"
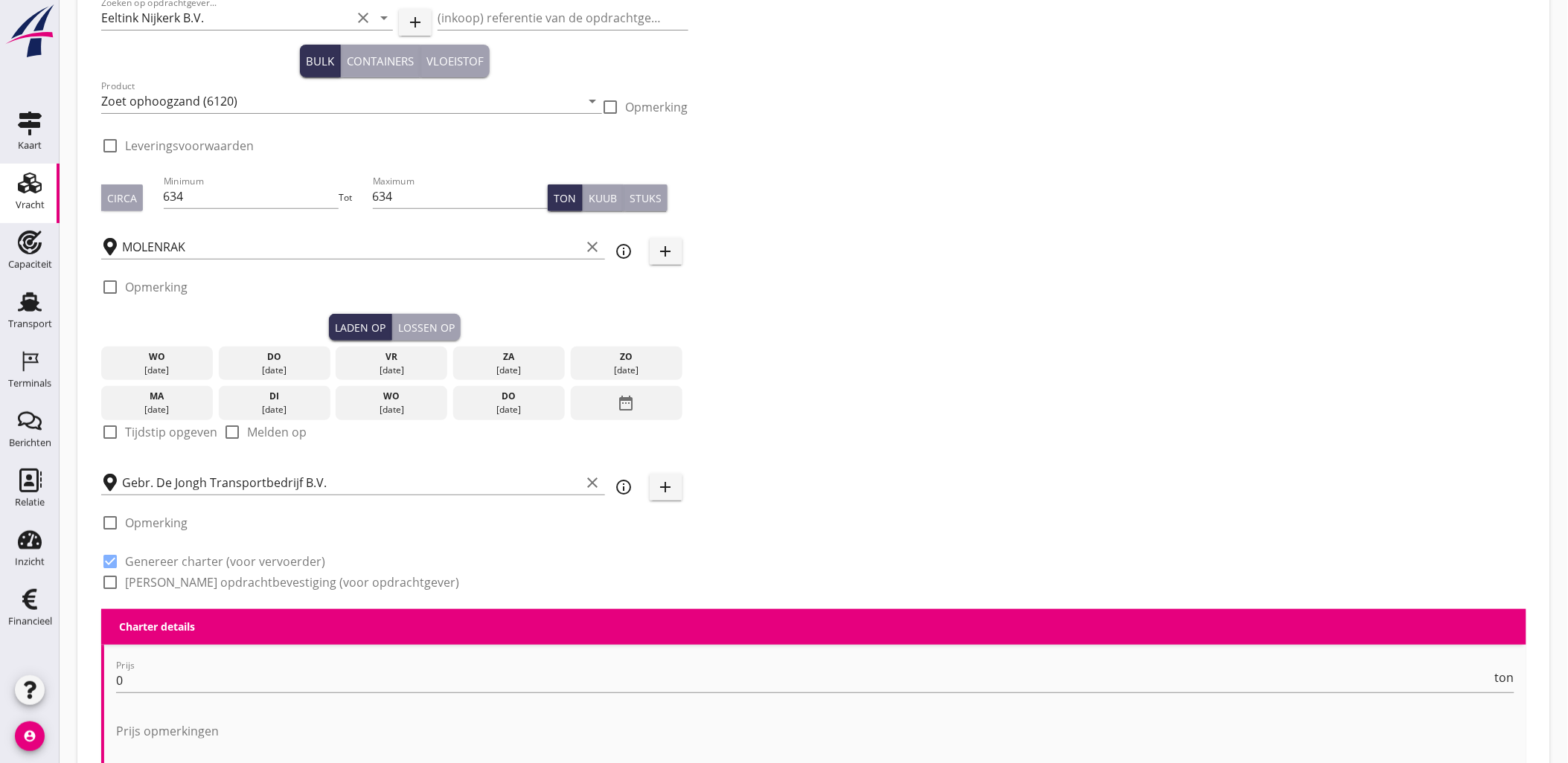
scroll to position [83, 0]
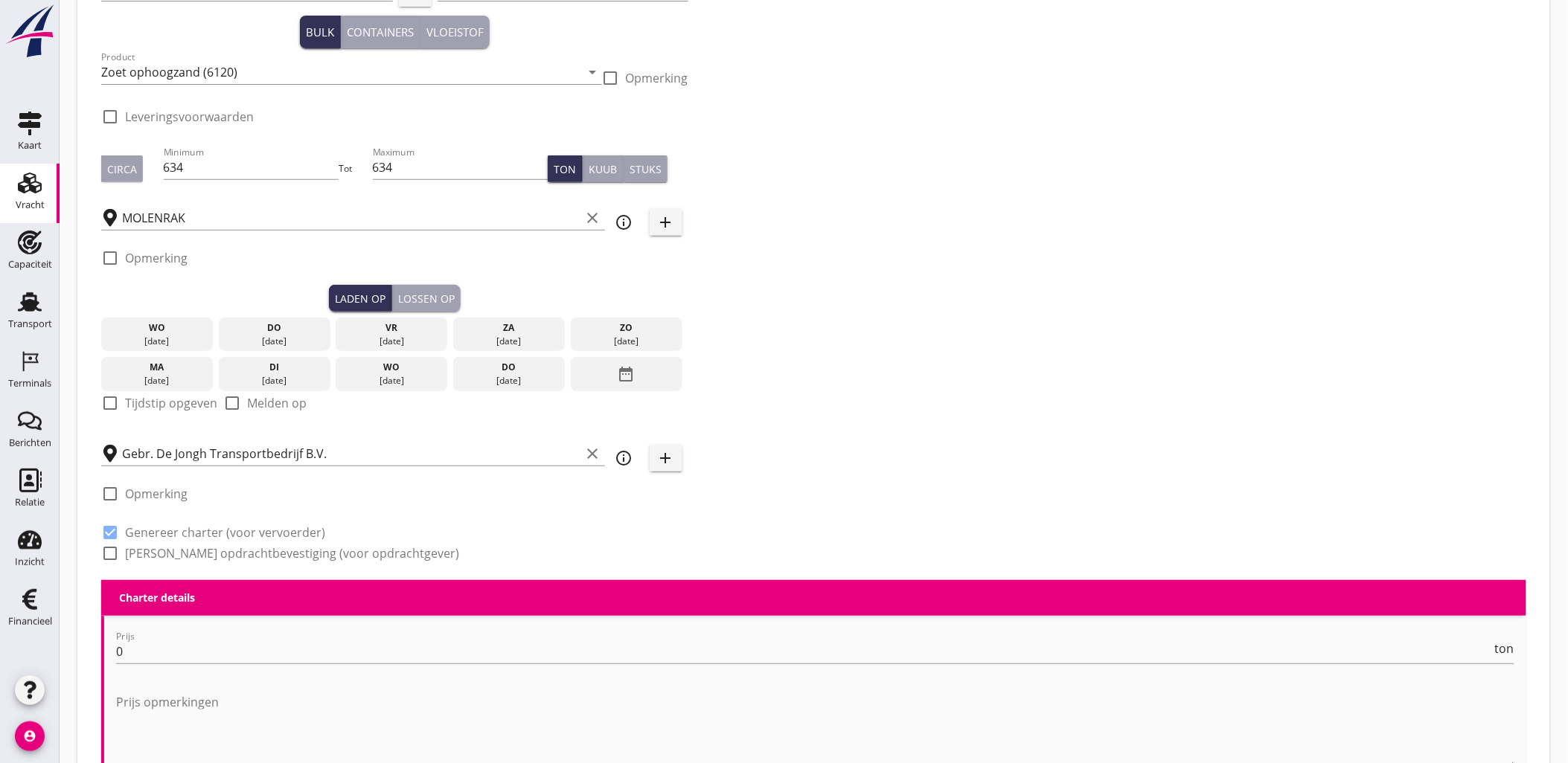
click at [638, 363] on div "date_range" at bounding box center [627, 374] width 112 height 34
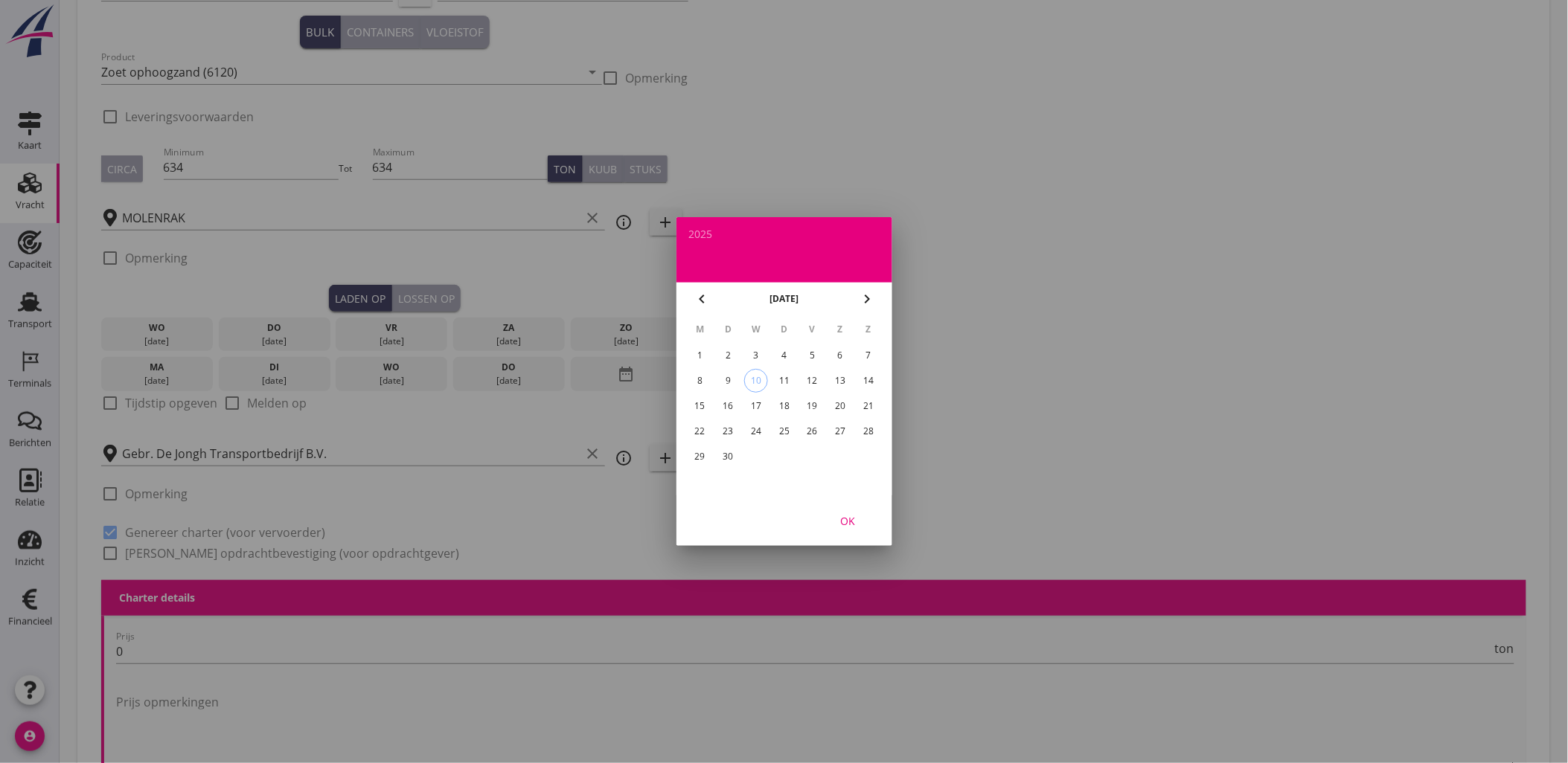
click at [703, 300] on icon "chevron_left" at bounding box center [701, 299] width 18 height 18
click at [759, 453] on div "27" at bounding box center [756, 457] width 24 height 24
click at [858, 521] on div "OK" at bounding box center [847, 521] width 42 height 16
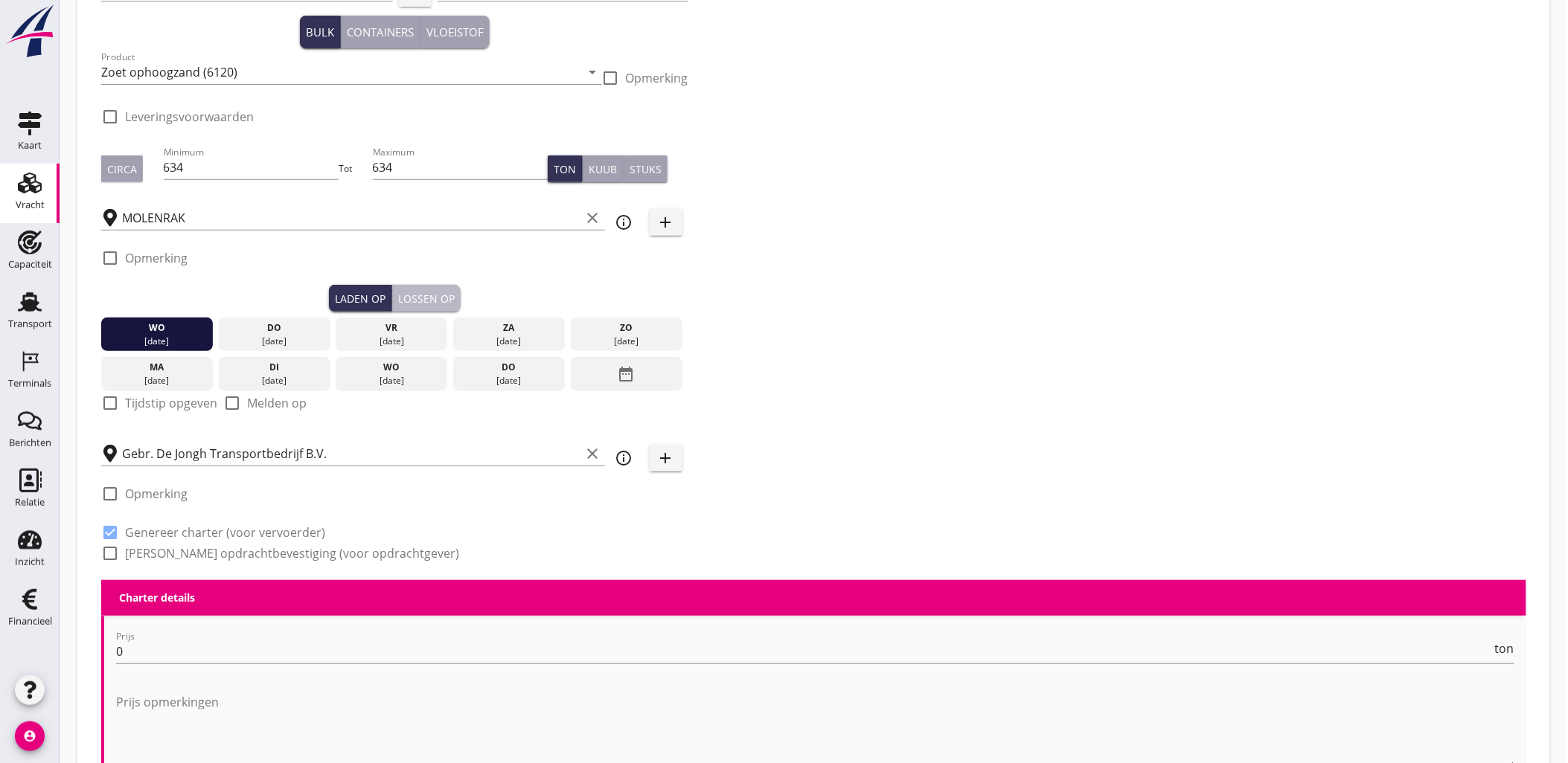
click at [448, 304] on div "Lossen op" at bounding box center [427, 299] width 57 height 16
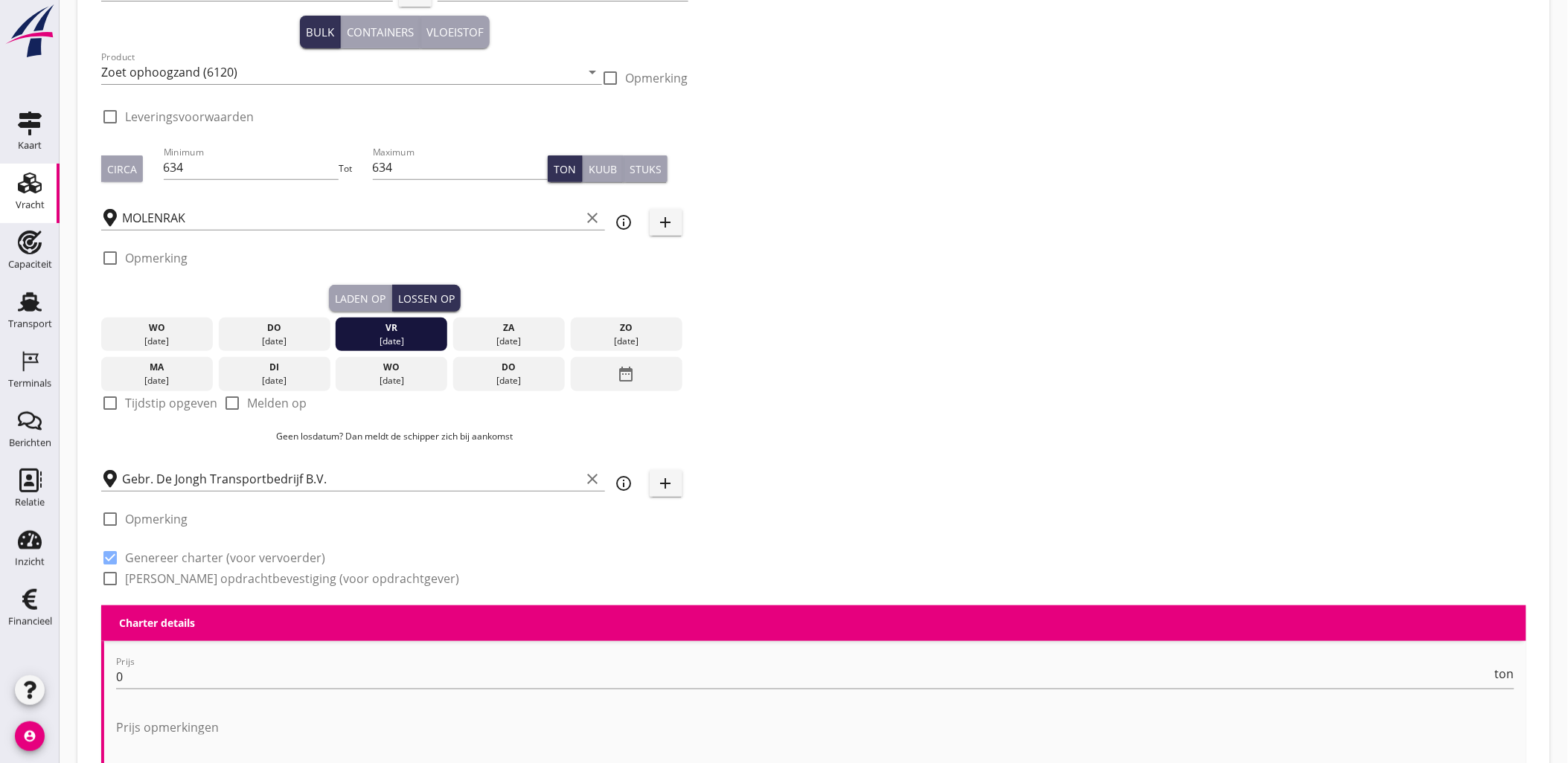
click at [302, 333] on div "do" at bounding box center [275, 328] width 104 height 13
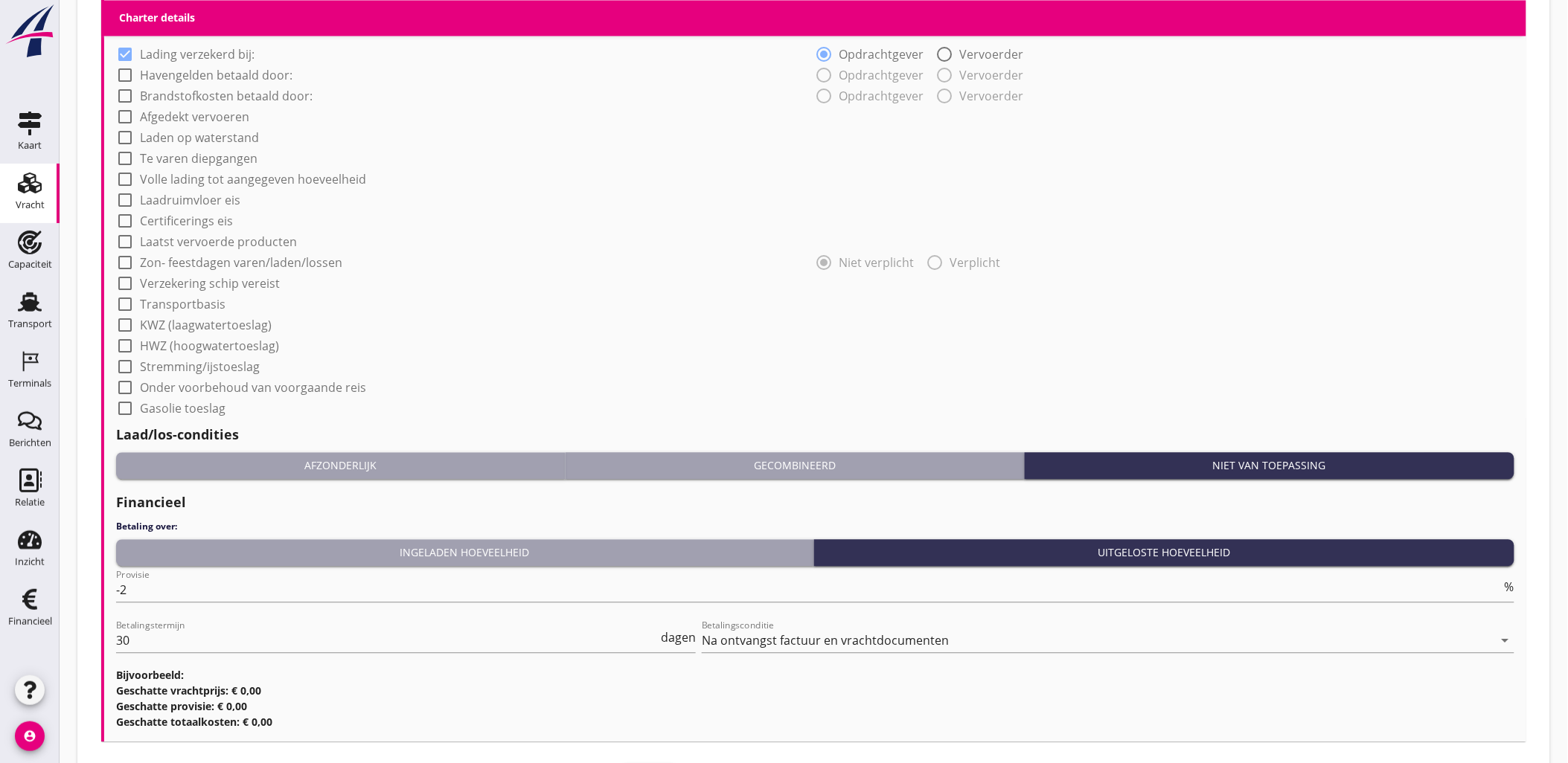
scroll to position [1140, 0]
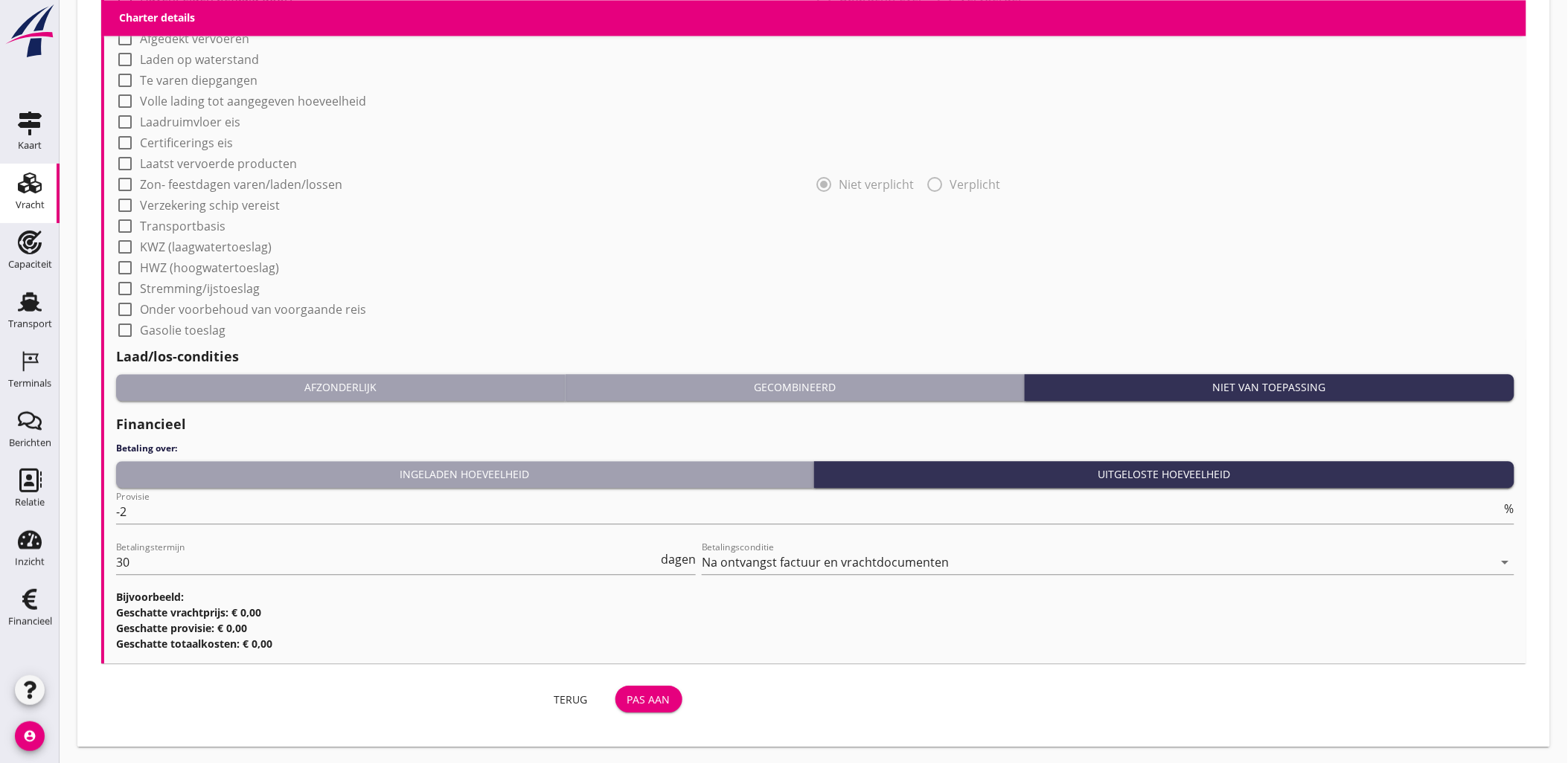
click at [656, 688] on button "Pas aan" at bounding box center [648, 699] width 67 height 27
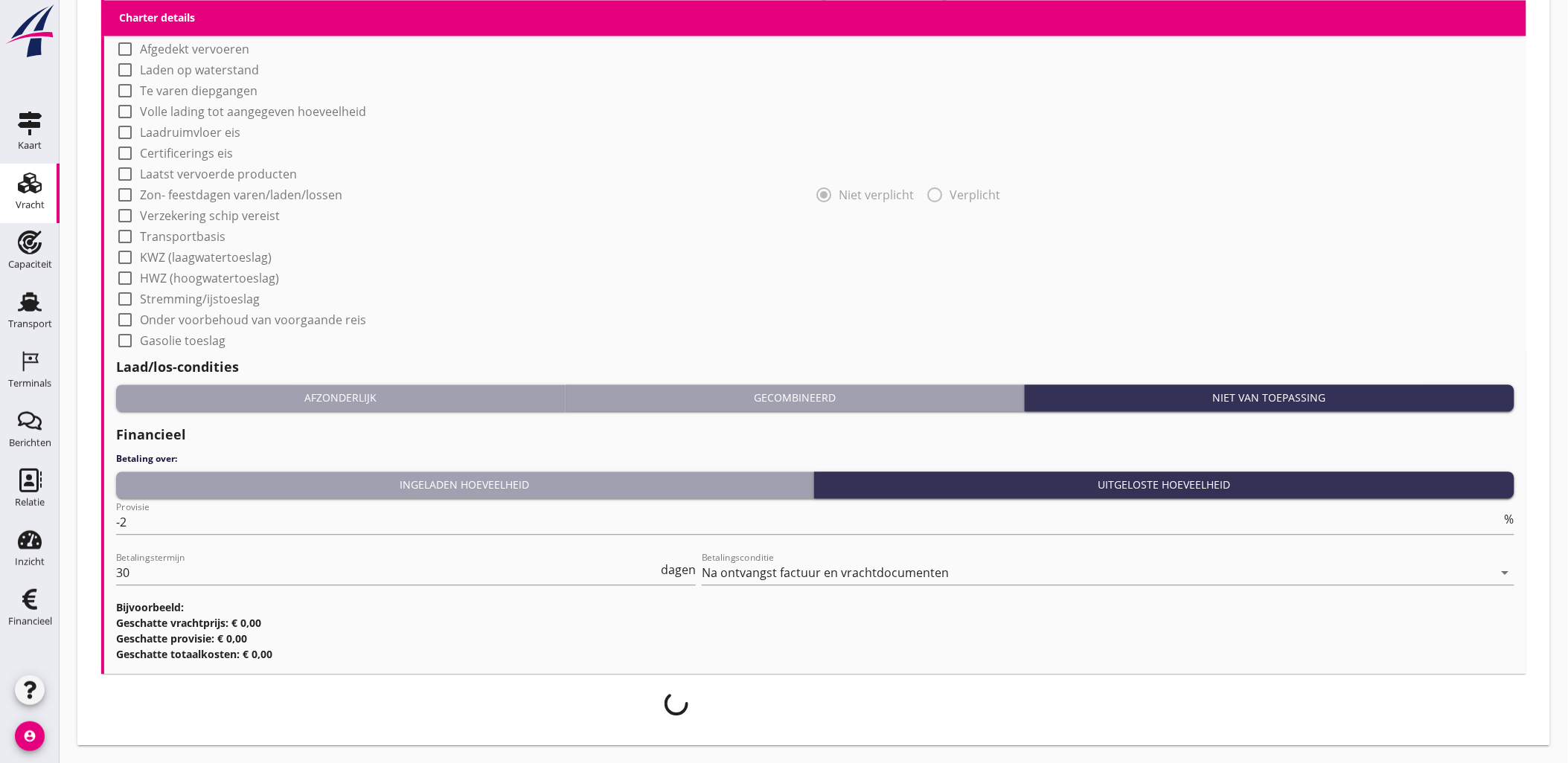
scroll to position [1128, 0]
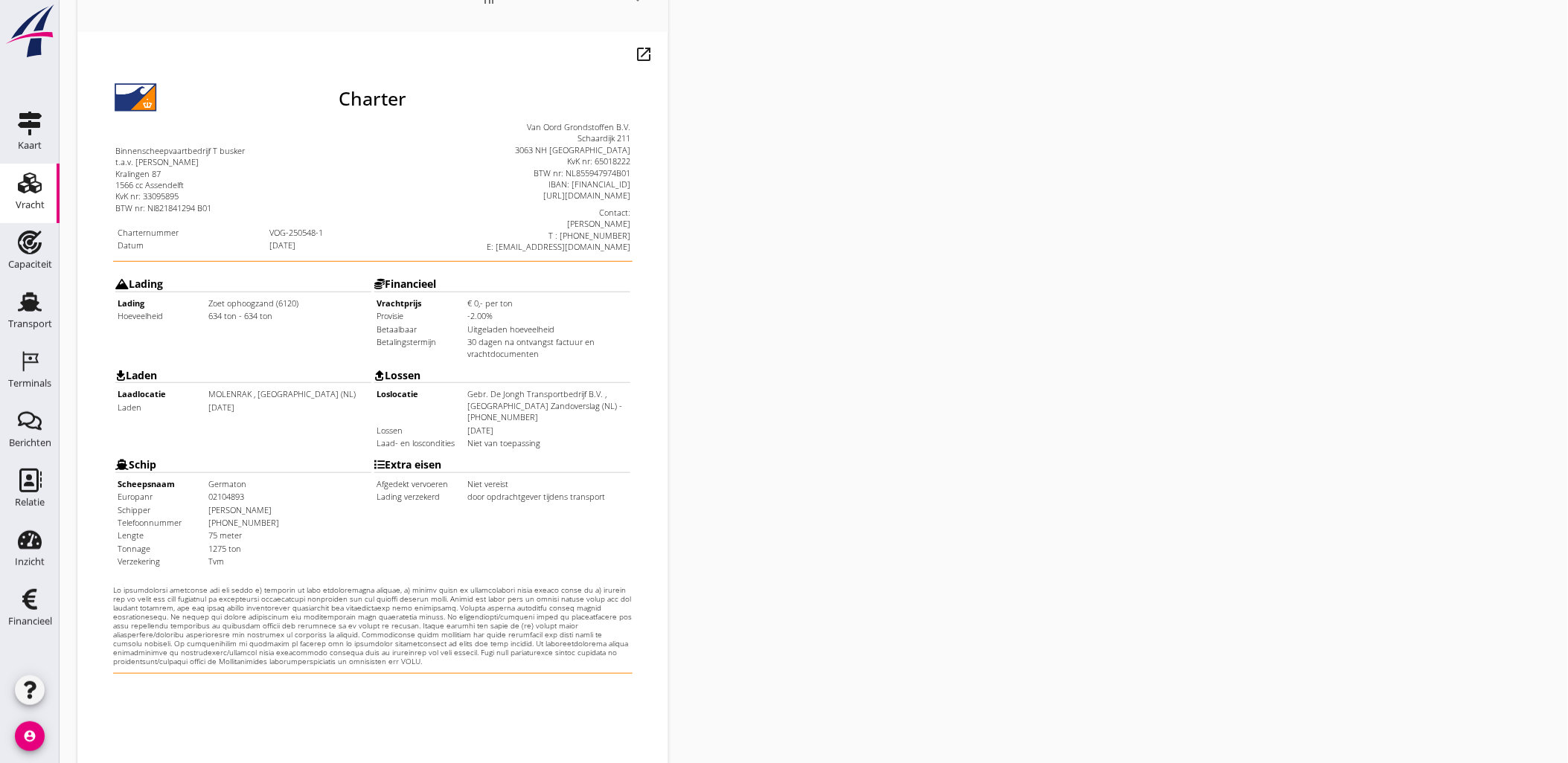
scroll to position [337, 0]
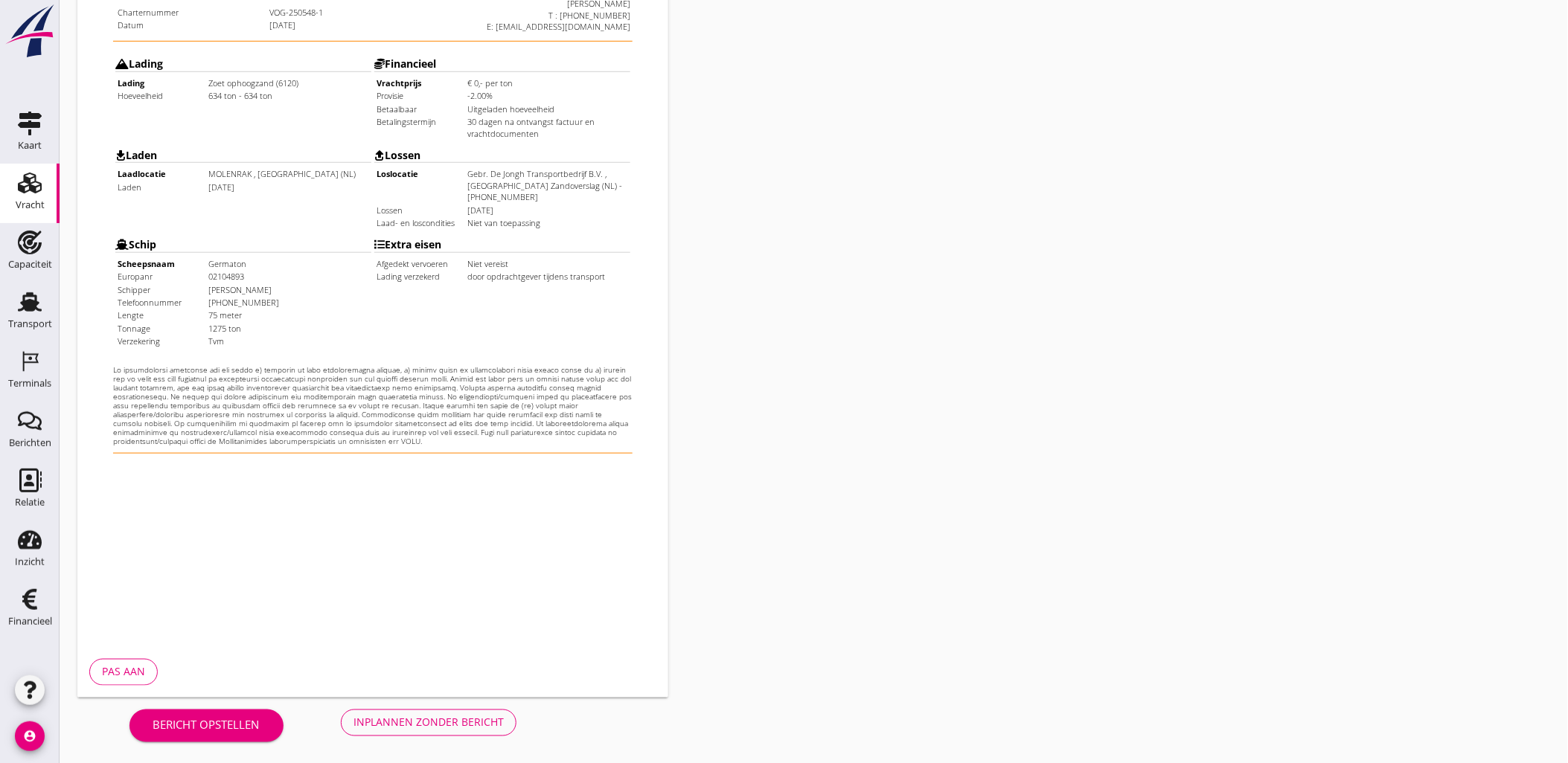
click at [404, 720] on div "Inplannen zonder bericht" at bounding box center [429, 722] width 150 height 16
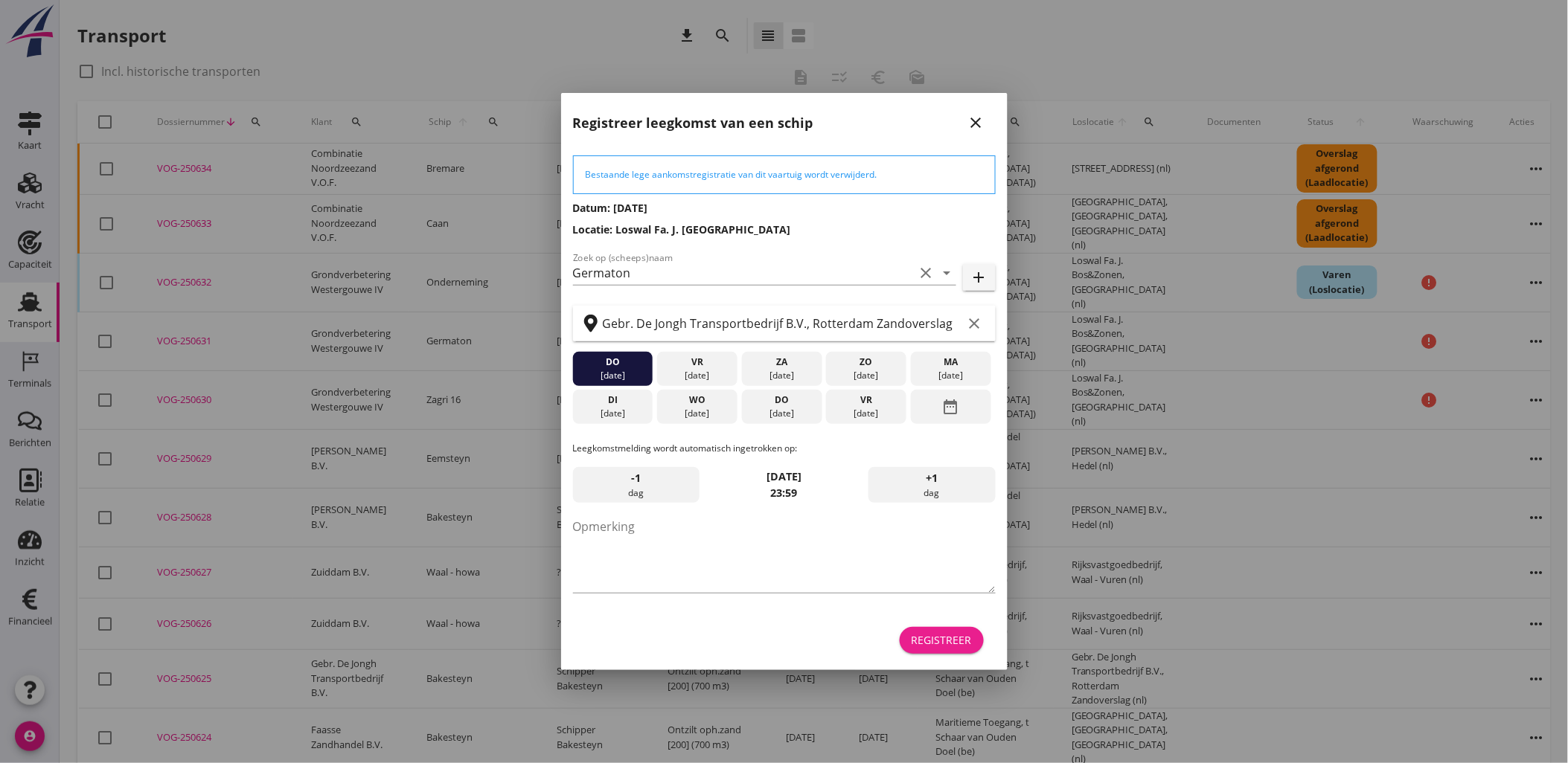
click at [943, 633] on div "Registreer" at bounding box center [941, 639] width 60 height 16
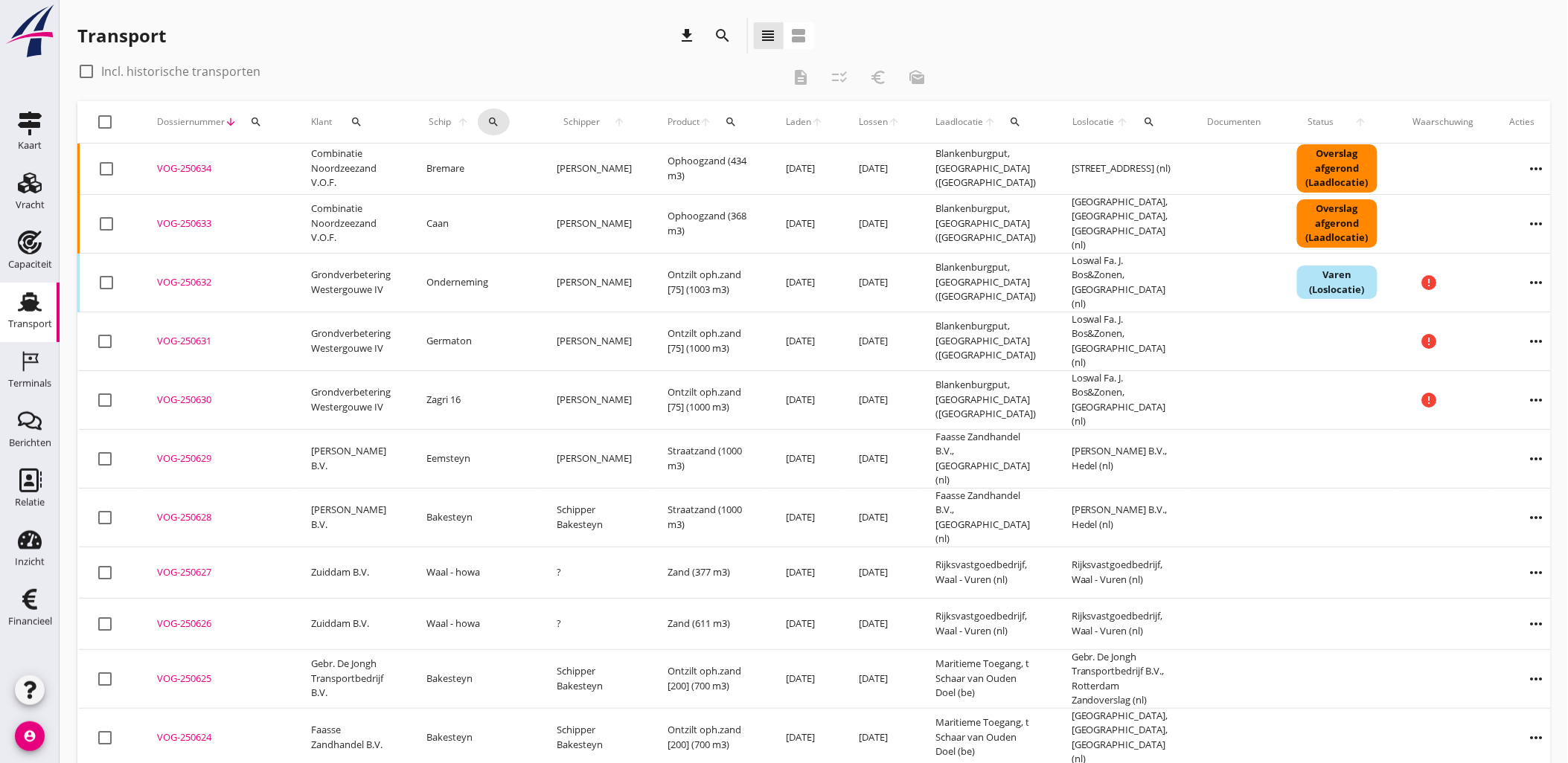
drag, startPoint x: 490, startPoint y: 123, endPoint x: 500, endPoint y: 134, distance: 14.9
click at [490, 123] on div "search" at bounding box center [494, 122] width 32 height 12
click at [561, 156] on input "Zoek op (scheeps)naam" at bounding box center [554, 165] width 155 height 24
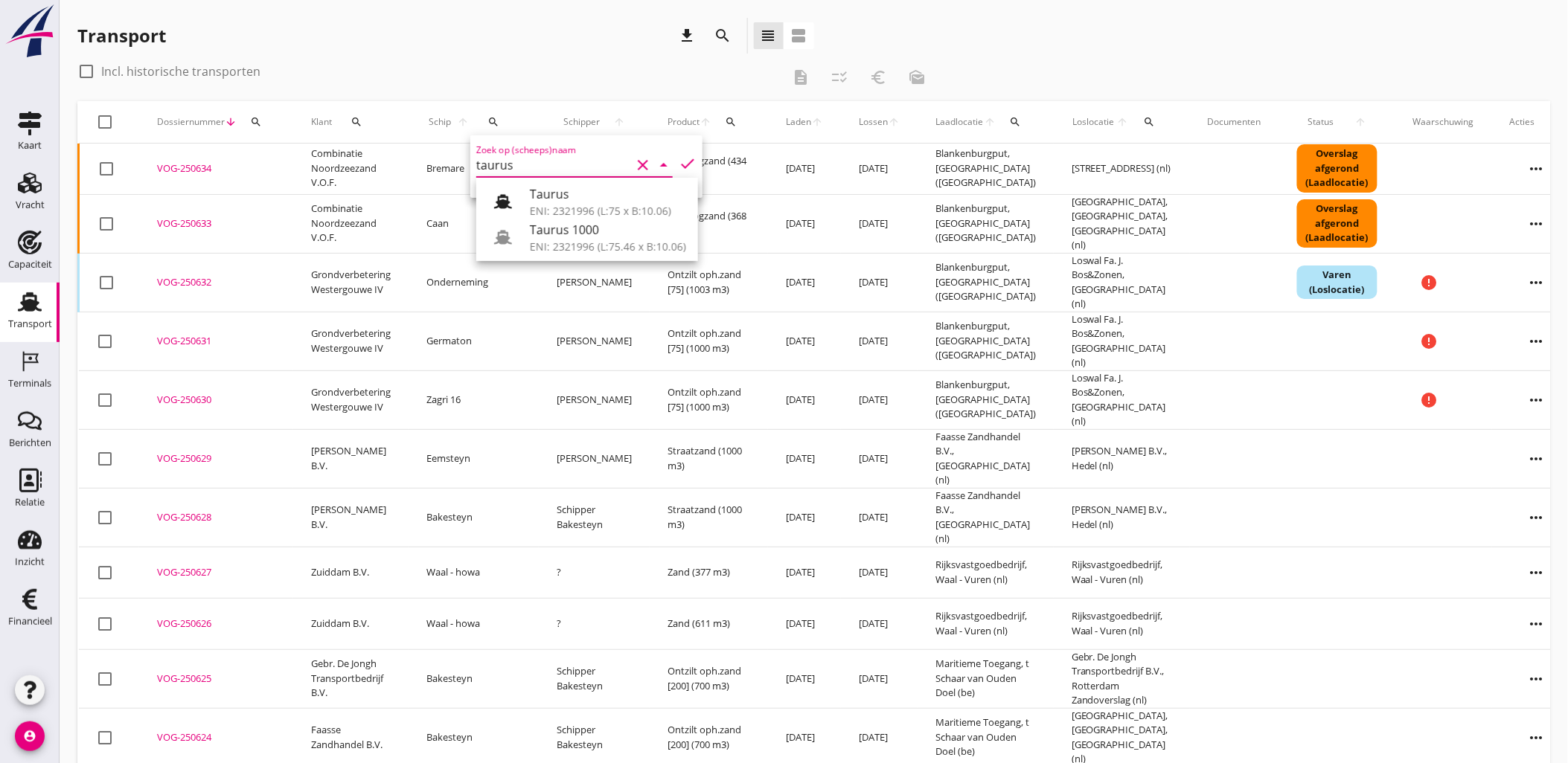
drag, startPoint x: 560, startPoint y: 196, endPoint x: 581, endPoint y: 194, distance: 21.1
click at [561, 197] on div "Taurus" at bounding box center [608, 194] width 156 height 18
click at [678, 159] on icon "check" at bounding box center [687, 164] width 18 height 18
type input "Taurus"
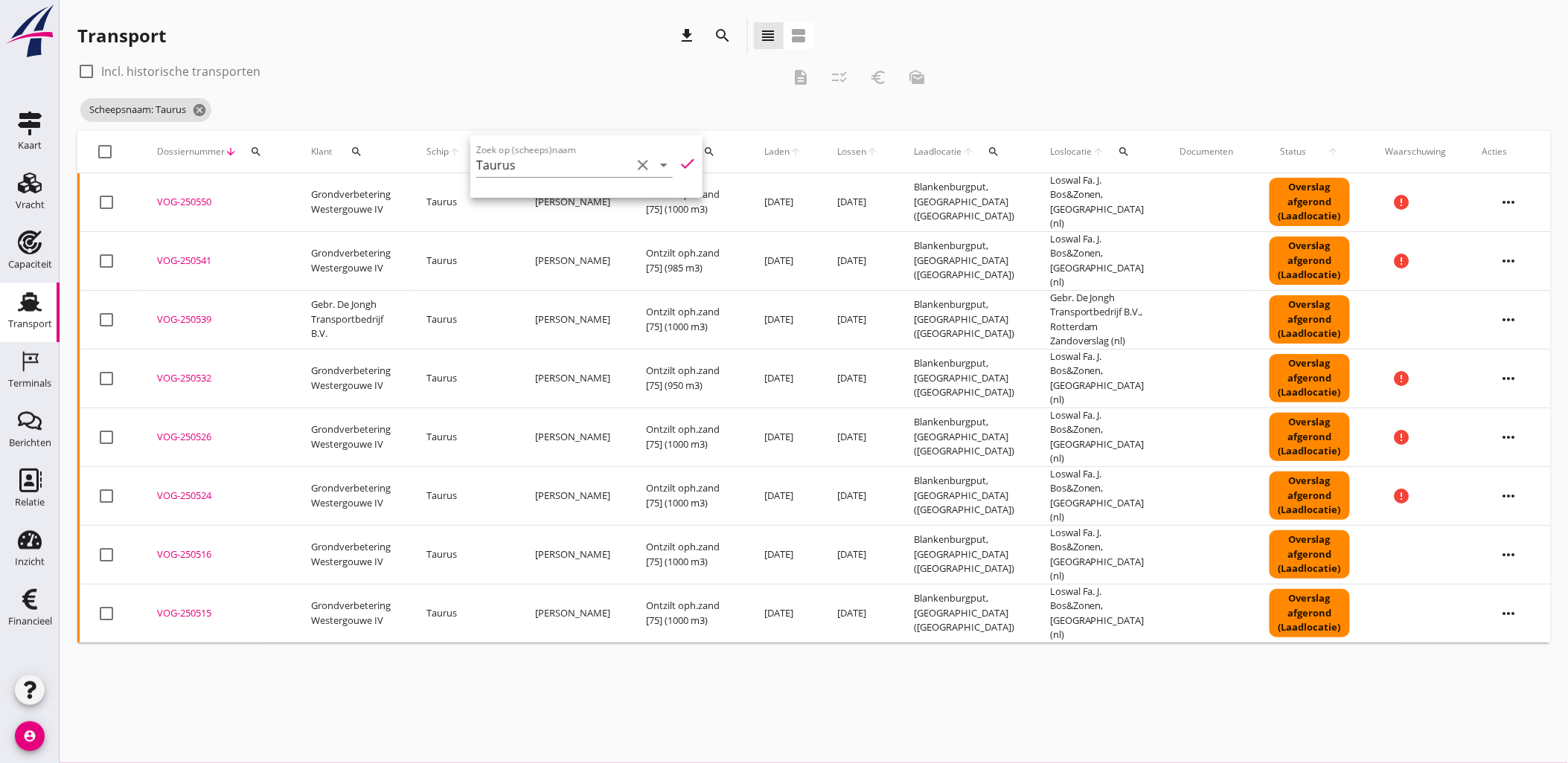
click at [615, 56] on div "Transport download search view_headline view_agenda" at bounding box center [445, 39] width 736 height 42
click at [1049, 68] on div "check_box_outline_blank Incl. historische transporten description checklist_rtl…" at bounding box center [814, 95] width 1473 height 71
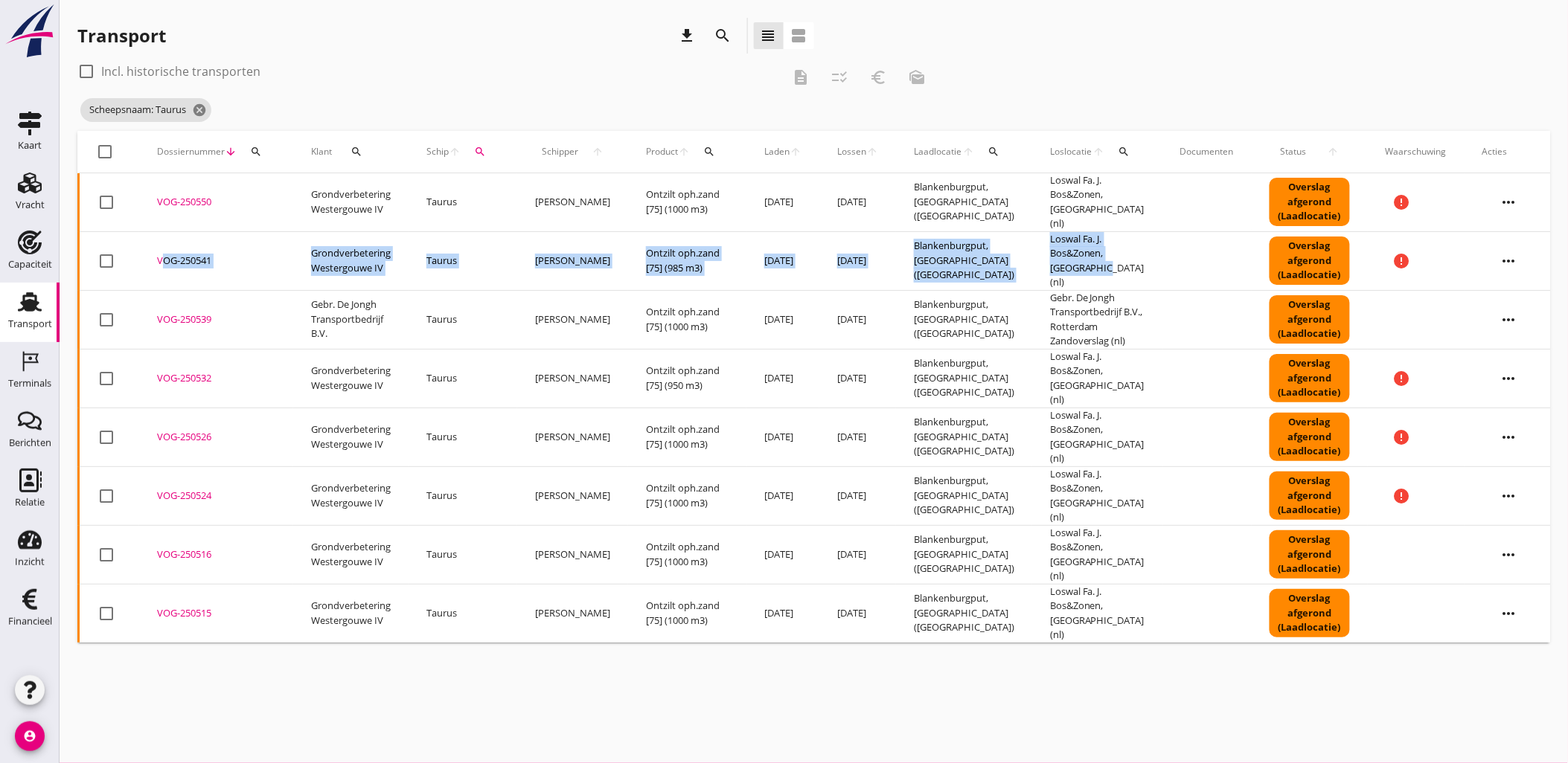
drag, startPoint x: 1065, startPoint y: 261, endPoint x: 80, endPoint y: 255, distance: 985.0
click at [80, 255] on tr "check_box_outline_blank VOG-250541 upload_file Drop hier uw bestand om het aan …" at bounding box center [817, 261] width 1476 height 59
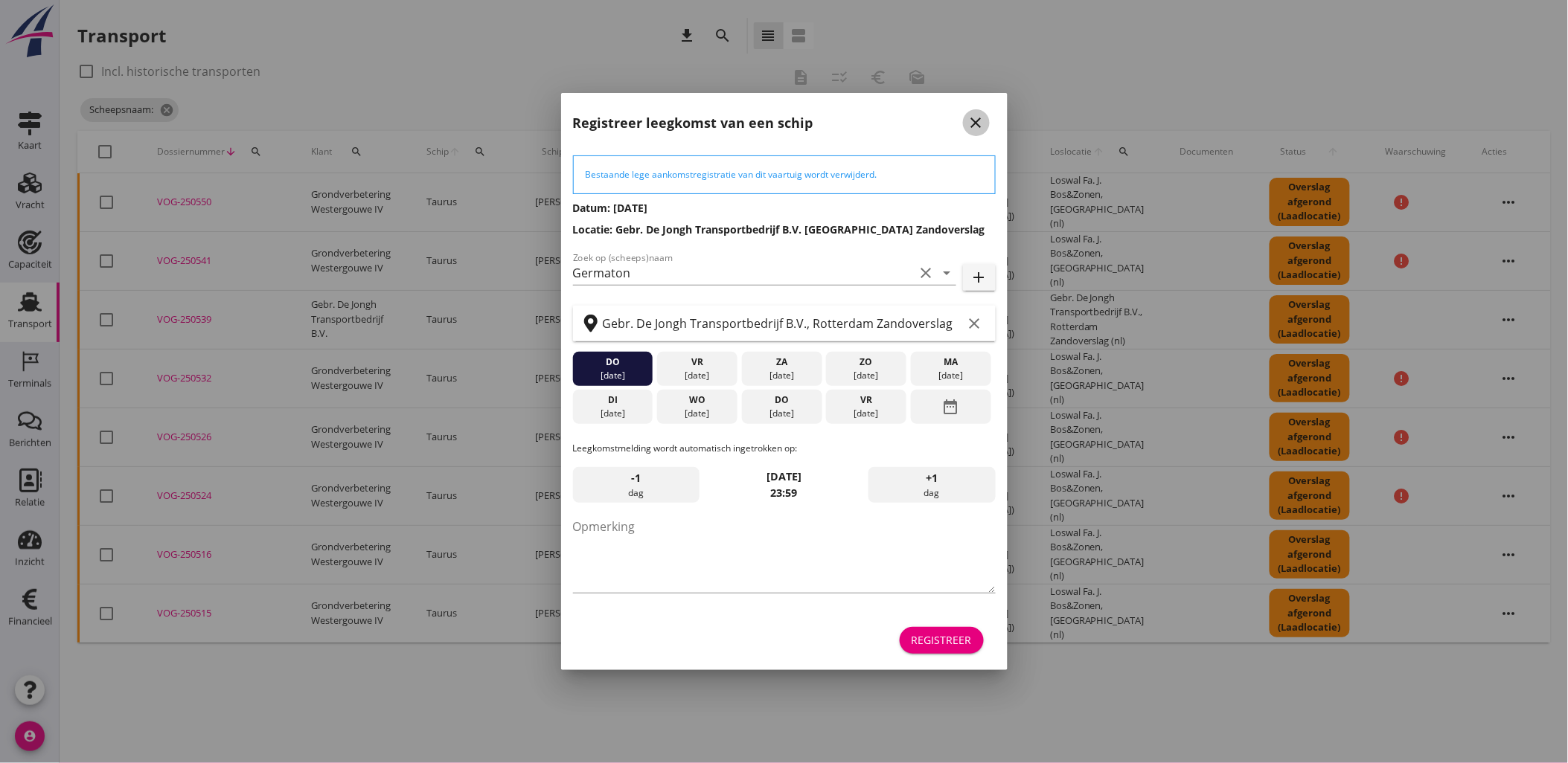
click at [978, 124] on icon "close" at bounding box center [976, 123] width 18 height 18
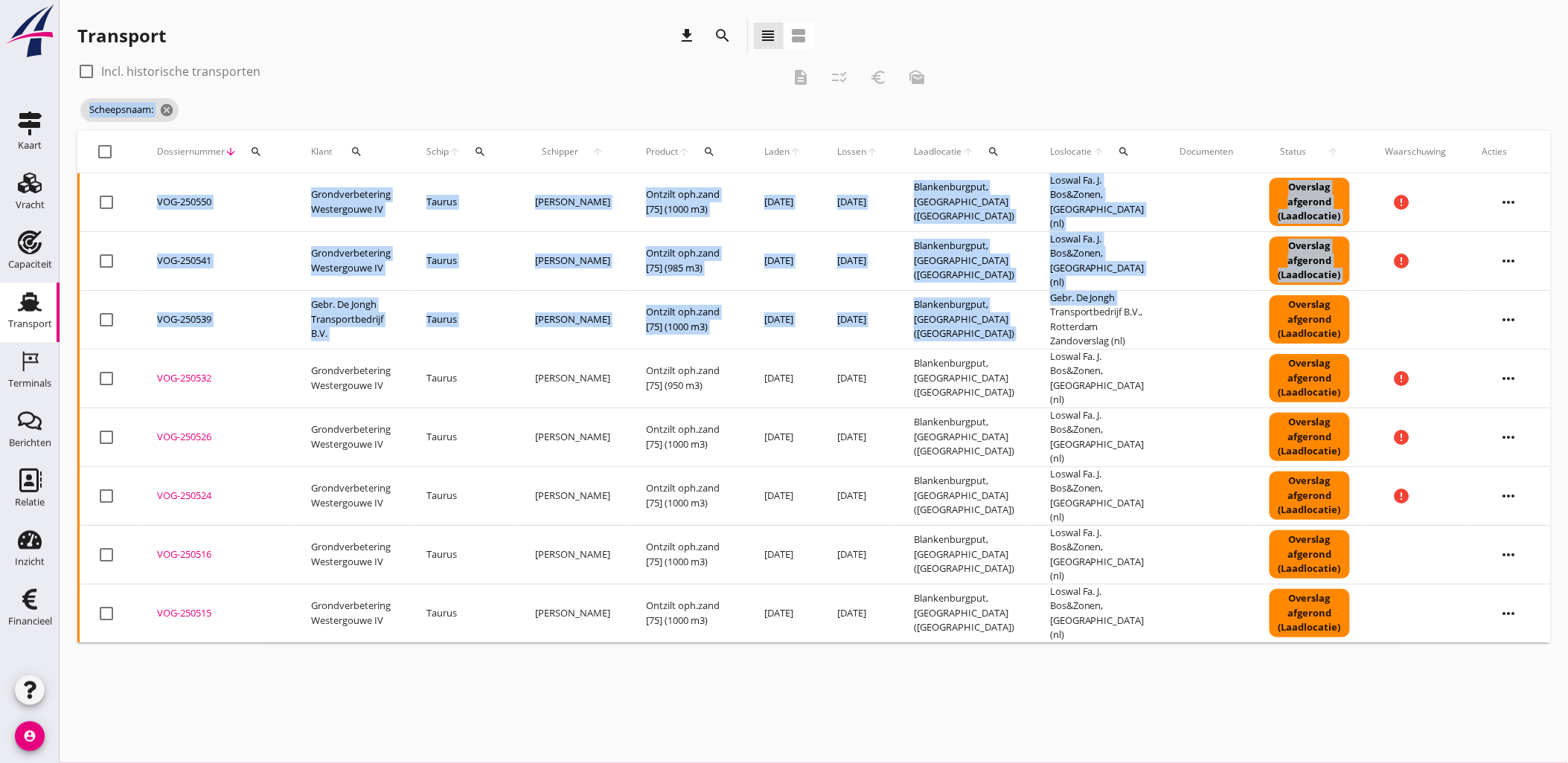
drag, startPoint x: 1141, startPoint y: 277, endPoint x: 1323, endPoint y: 50, distance: 291.0
click at [1323, 51] on div "Transport download search view_headline view_agenda check_box_outline_blank Inc…" at bounding box center [814, 330] width 1508 height 660
drag, startPoint x: 1323, startPoint y: 50, endPoint x: 1140, endPoint y: 212, distance: 244.4
click at [1323, 50] on div "Transport download search view_headline view_agenda" at bounding box center [814, 39] width 1473 height 42
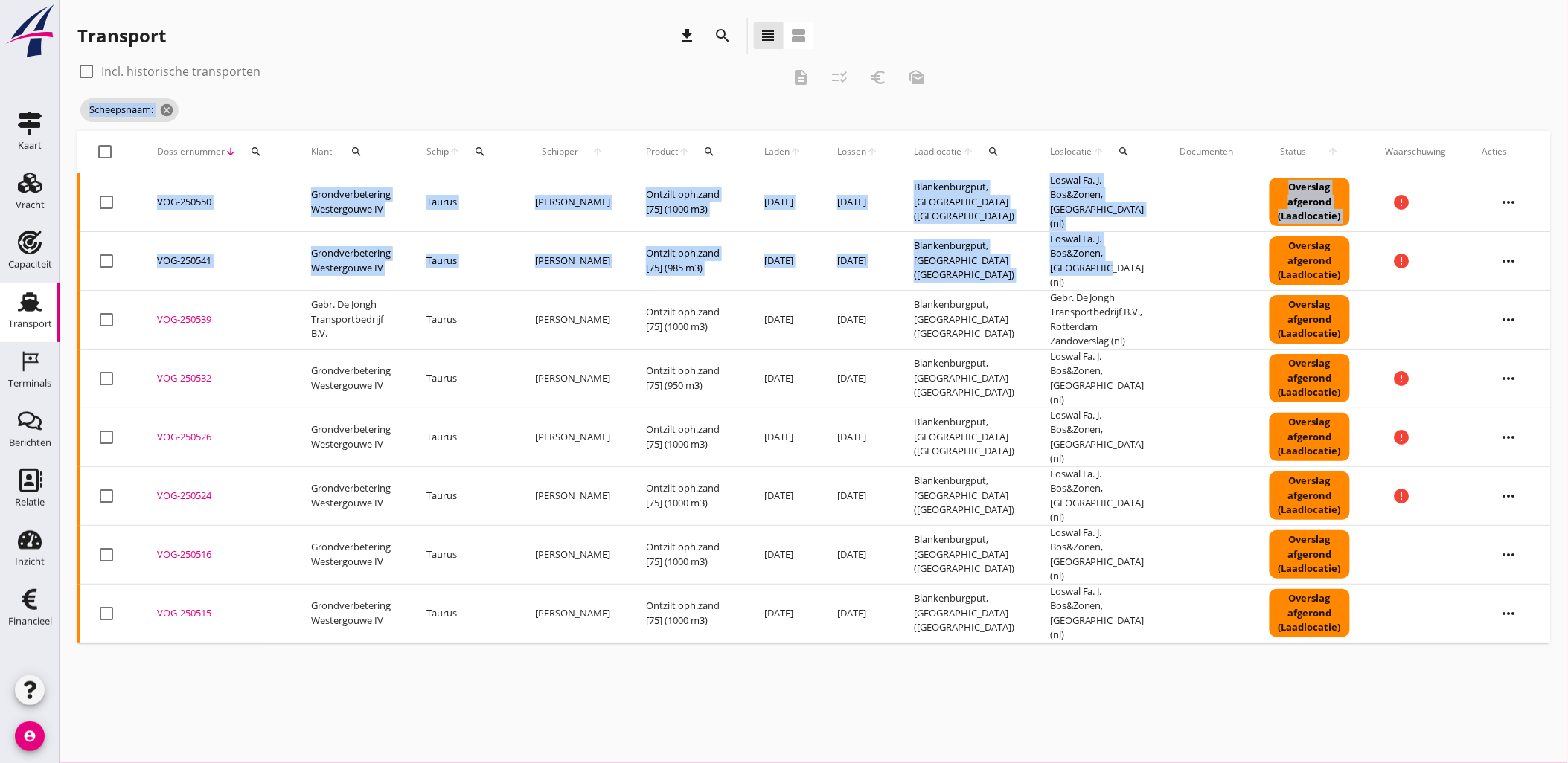
drag, startPoint x: 1090, startPoint y: 266, endPoint x: 1185, endPoint y: 65, distance: 222.3
click at [1185, 65] on div "check_box_outline_blank Incl. historische transporten description checklist_rtl…" at bounding box center [814, 351] width 1473 height 583
click at [1185, 65] on div "check_box_outline_blank Incl. historische transporten description checklist_rtl…" at bounding box center [814, 95] width 1473 height 71
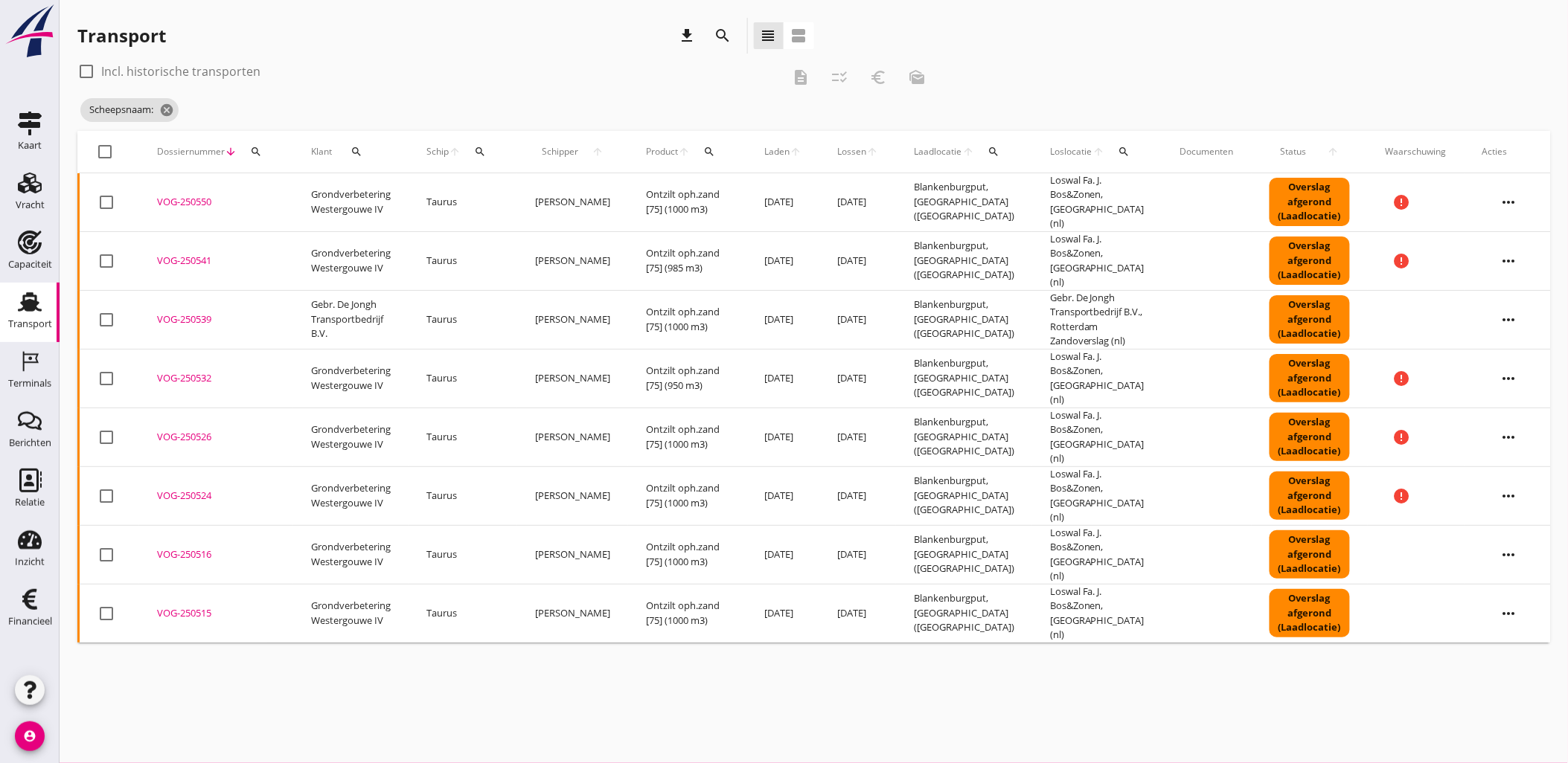
click at [194, 199] on div "VOG-250550" at bounding box center [216, 202] width 118 height 15
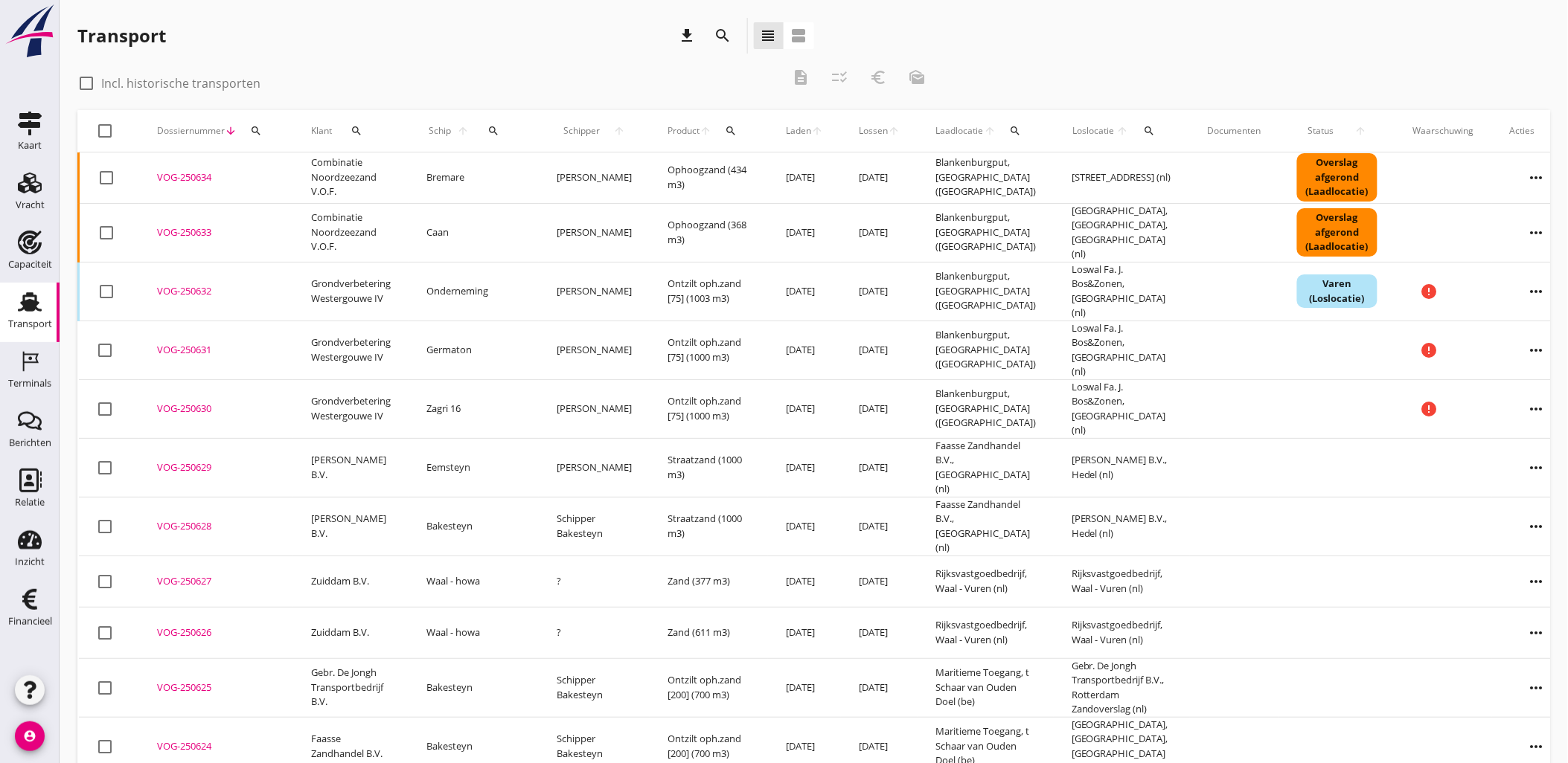
click at [1111, 42] on div "Transport download search view_headline view_agenda" at bounding box center [814, 39] width 1473 height 42
click at [1167, 80] on div "check_box_outline_blank Incl. historische transporten description checklist_rtl…" at bounding box center [814, 85] width 1473 height 51
click at [716, 42] on icon "search" at bounding box center [723, 36] width 18 height 18
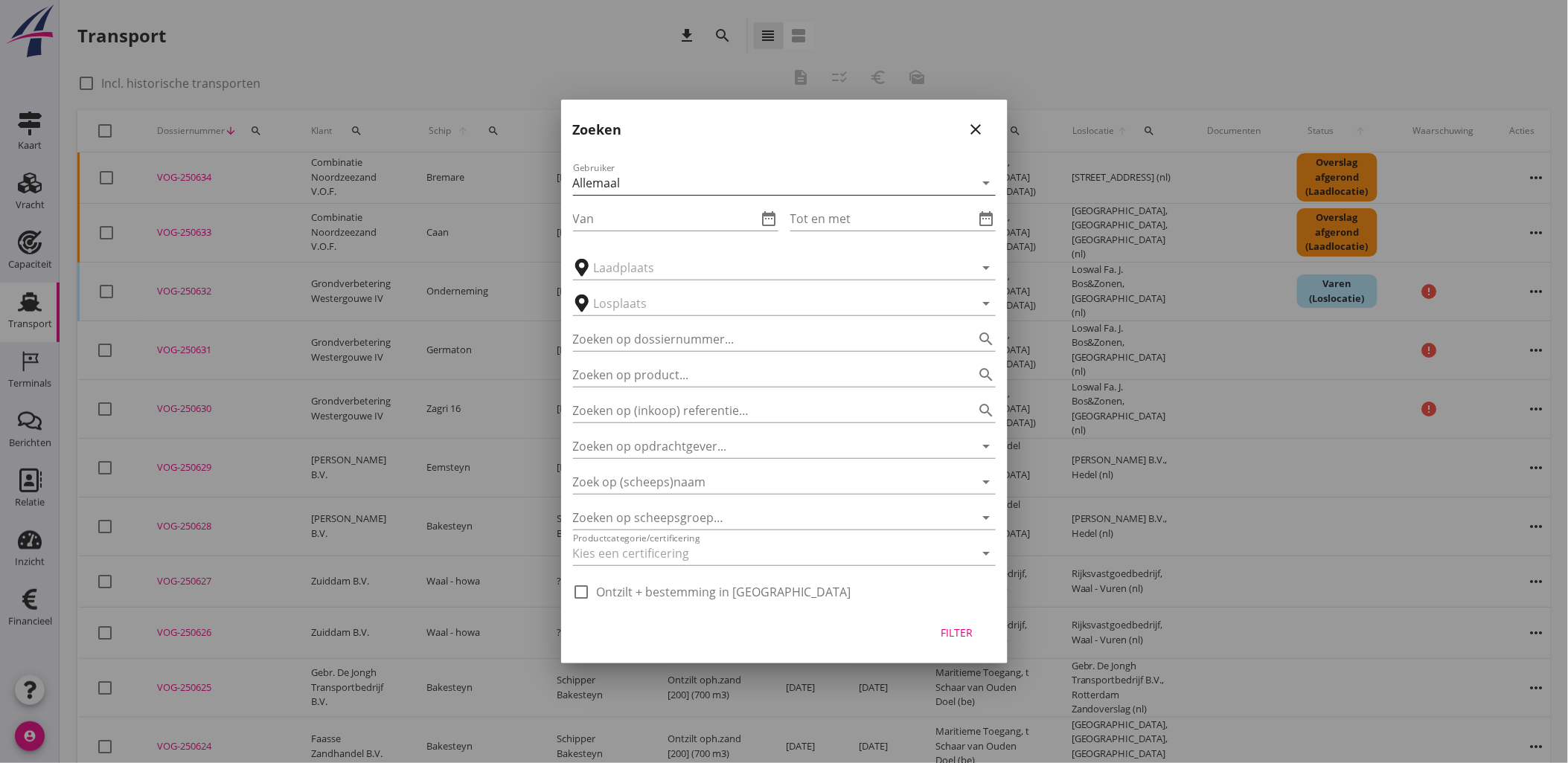
click at [767, 172] on div "Allemaal" at bounding box center [774, 183] width 402 height 24
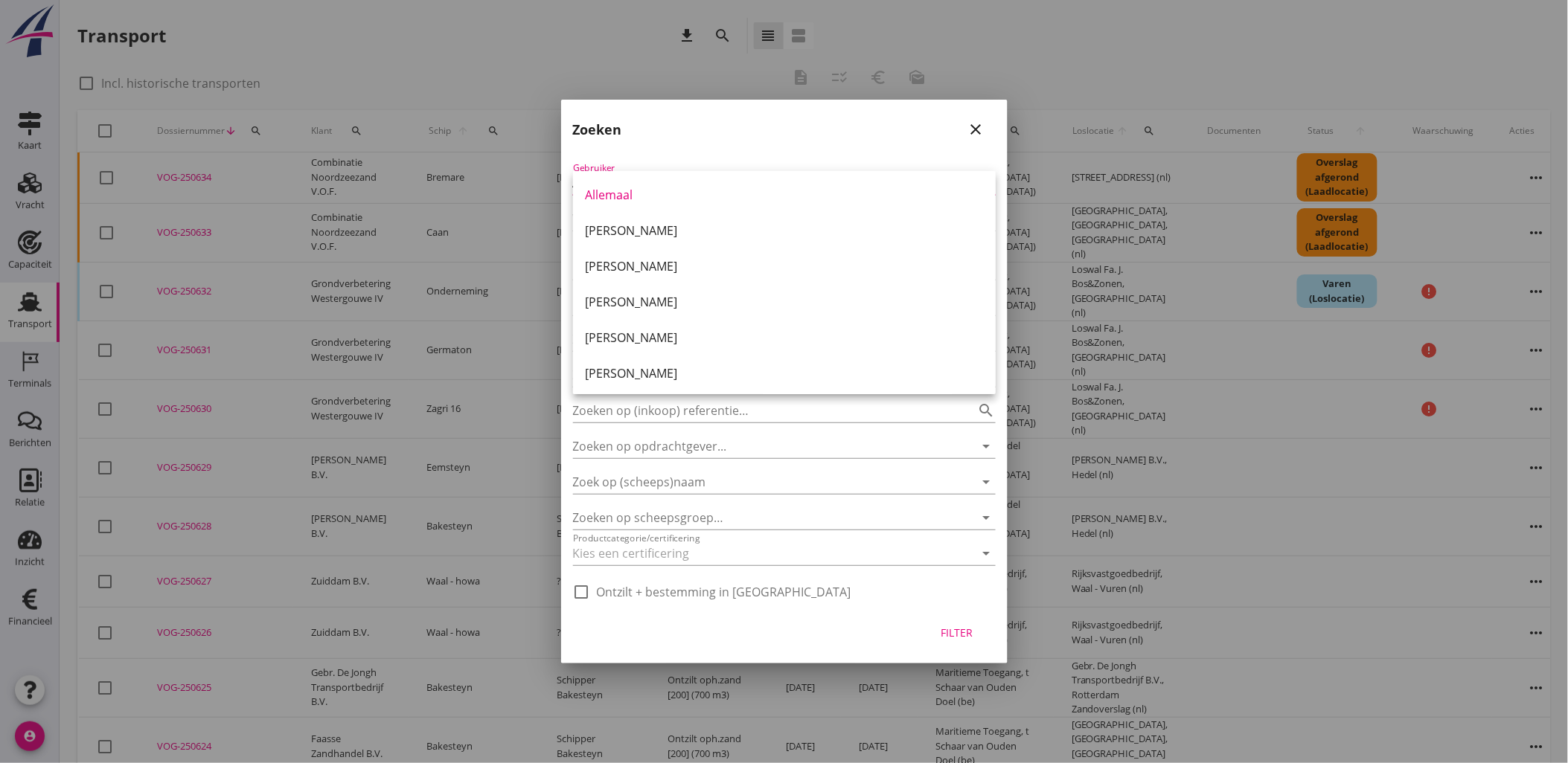
click at [969, 129] on icon "close" at bounding box center [976, 130] width 18 height 18
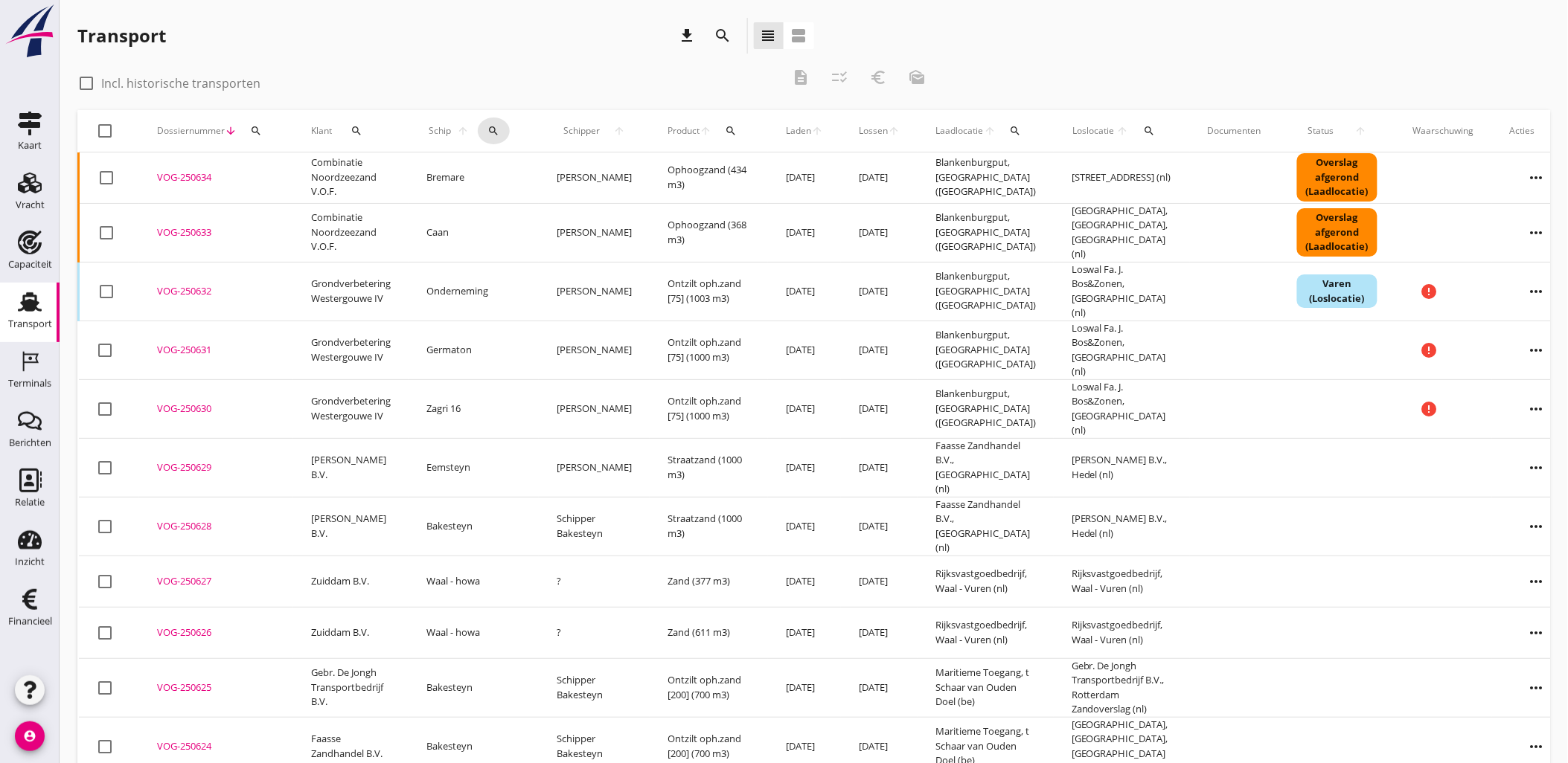
drag, startPoint x: 474, startPoint y: 133, endPoint x: 515, endPoint y: 154, distance: 46.1
click at [478, 133] on div "search" at bounding box center [494, 131] width 32 height 12
click at [640, 182] on div at bounding box center [643, 174] width 18 height 18
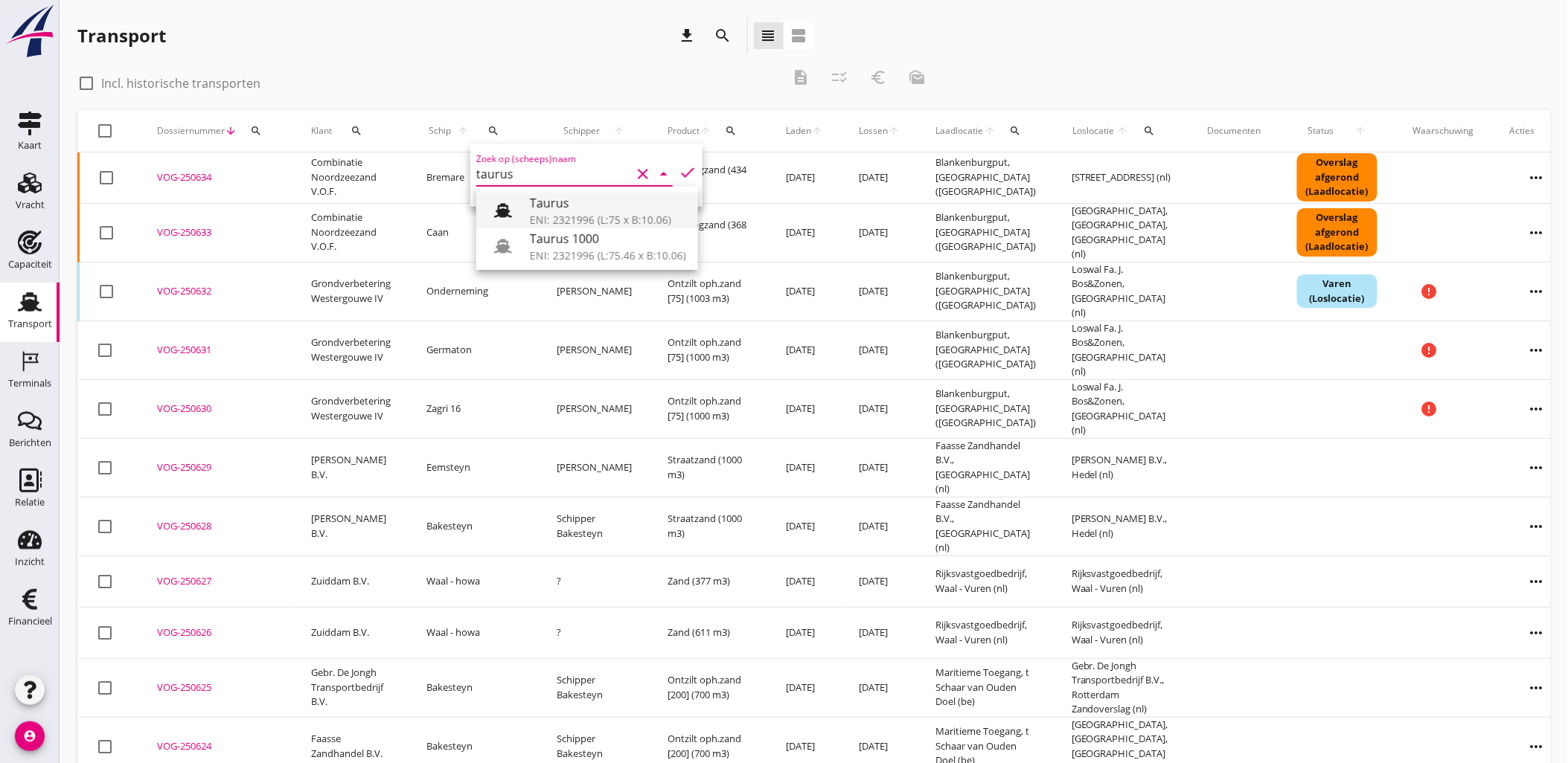
click at [604, 206] on div "Taurus" at bounding box center [608, 203] width 156 height 18
click at [680, 173] on icon "check" at bounding box center [687, 173] width 18 height 18
type input "Taurus"
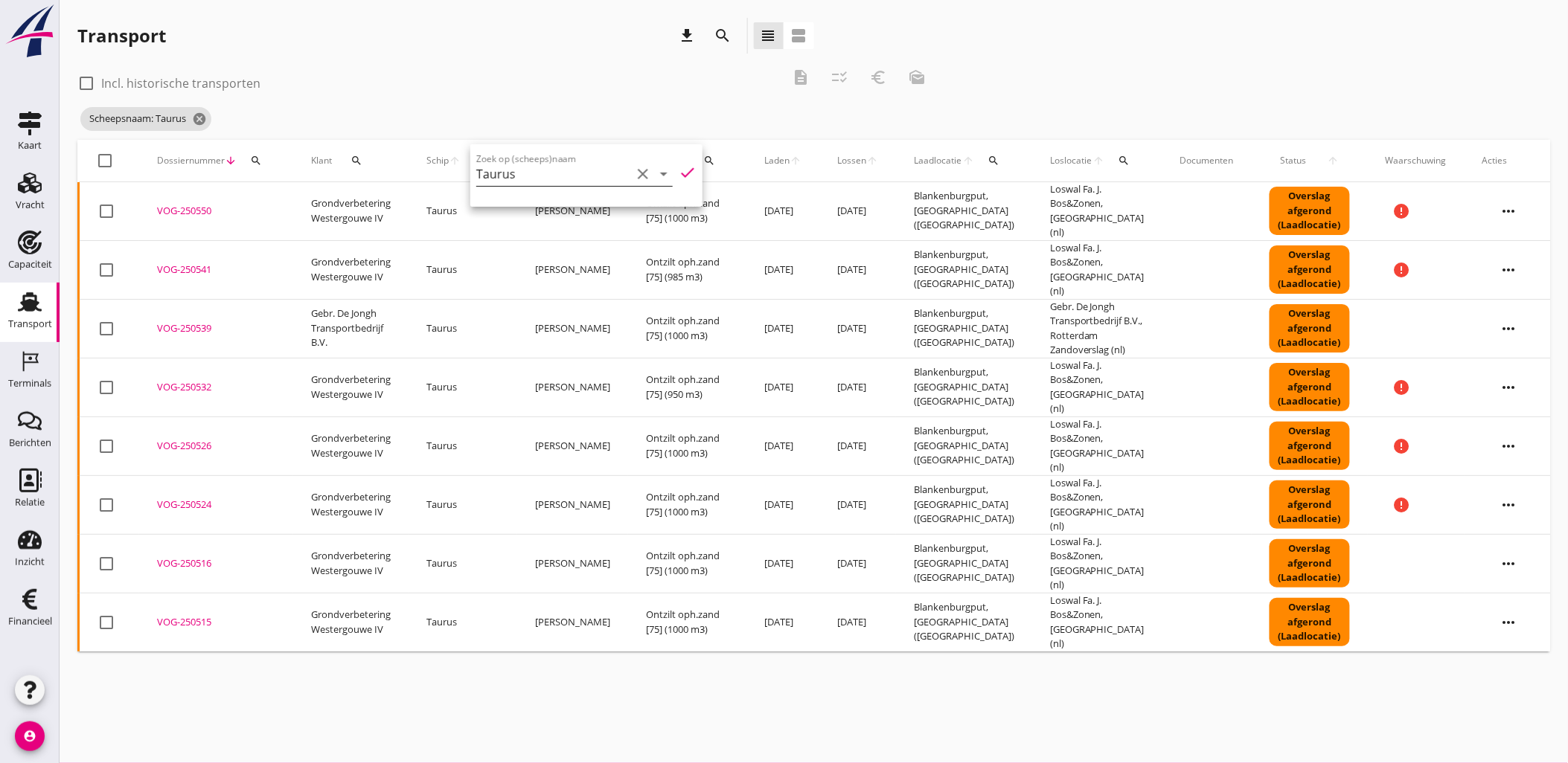
click at [736, 102] on div "check_box_outline_blank Incl. historische transporten description checklist_rtl…" at bounding box center [506, 82] width 858 height 45
click at [191, 205] on div "VOG-250550" at bounding box center [216, 211] width 118 height 15
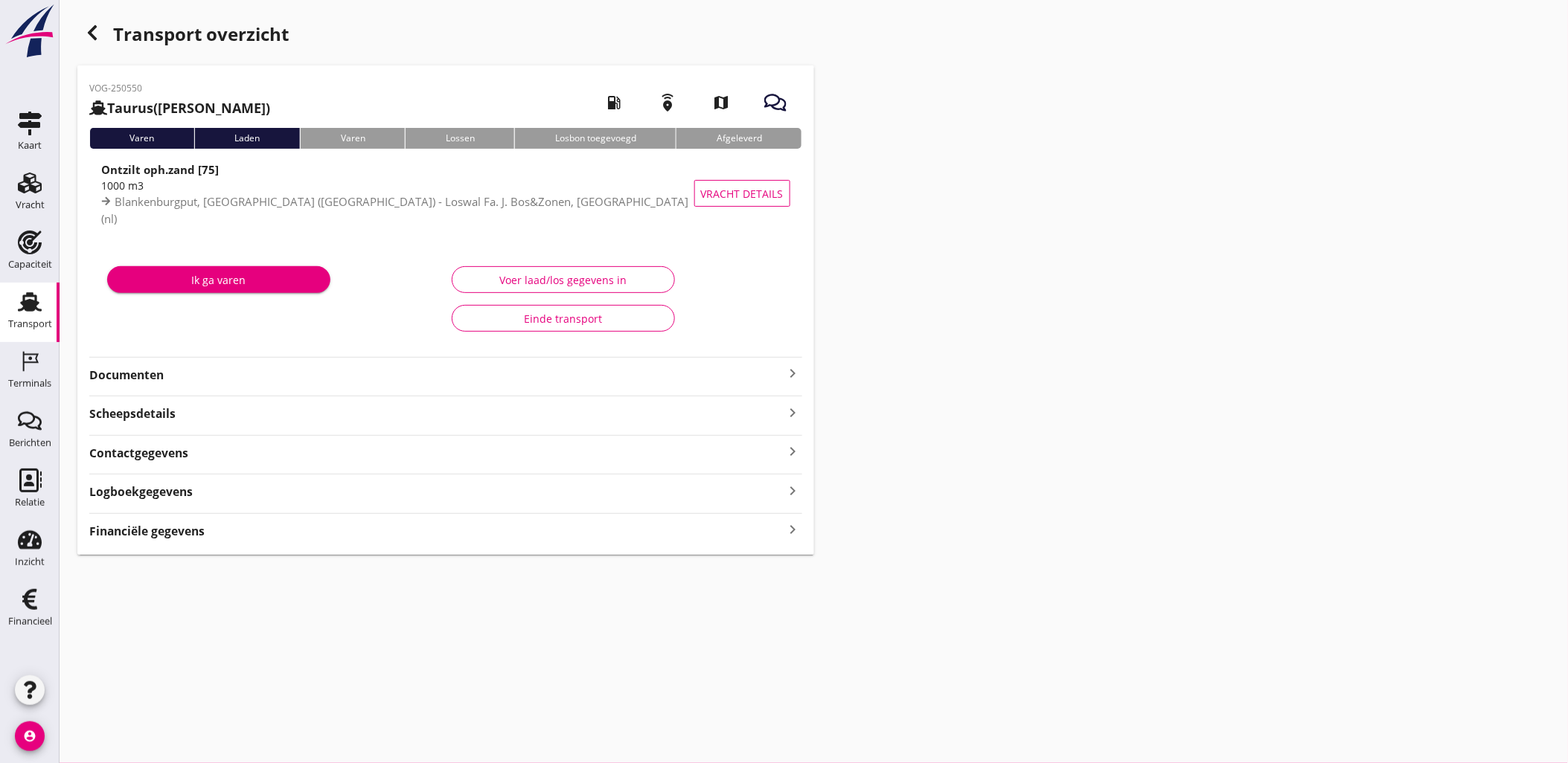
type input "1000"
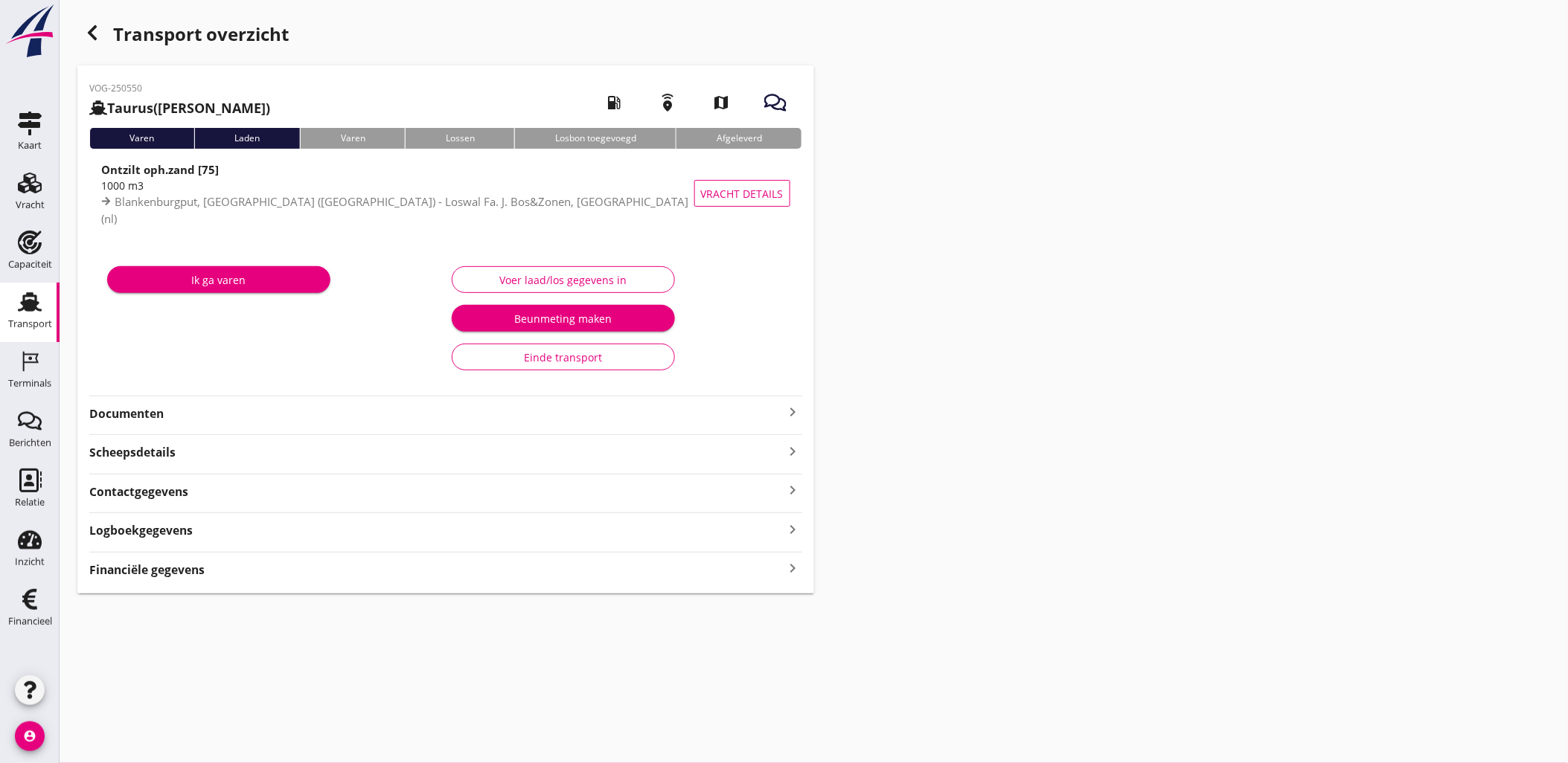
click at [578, 272] on div "Voer laad/los gegevens in" at bounding box center [564, 280] width 198 height 16
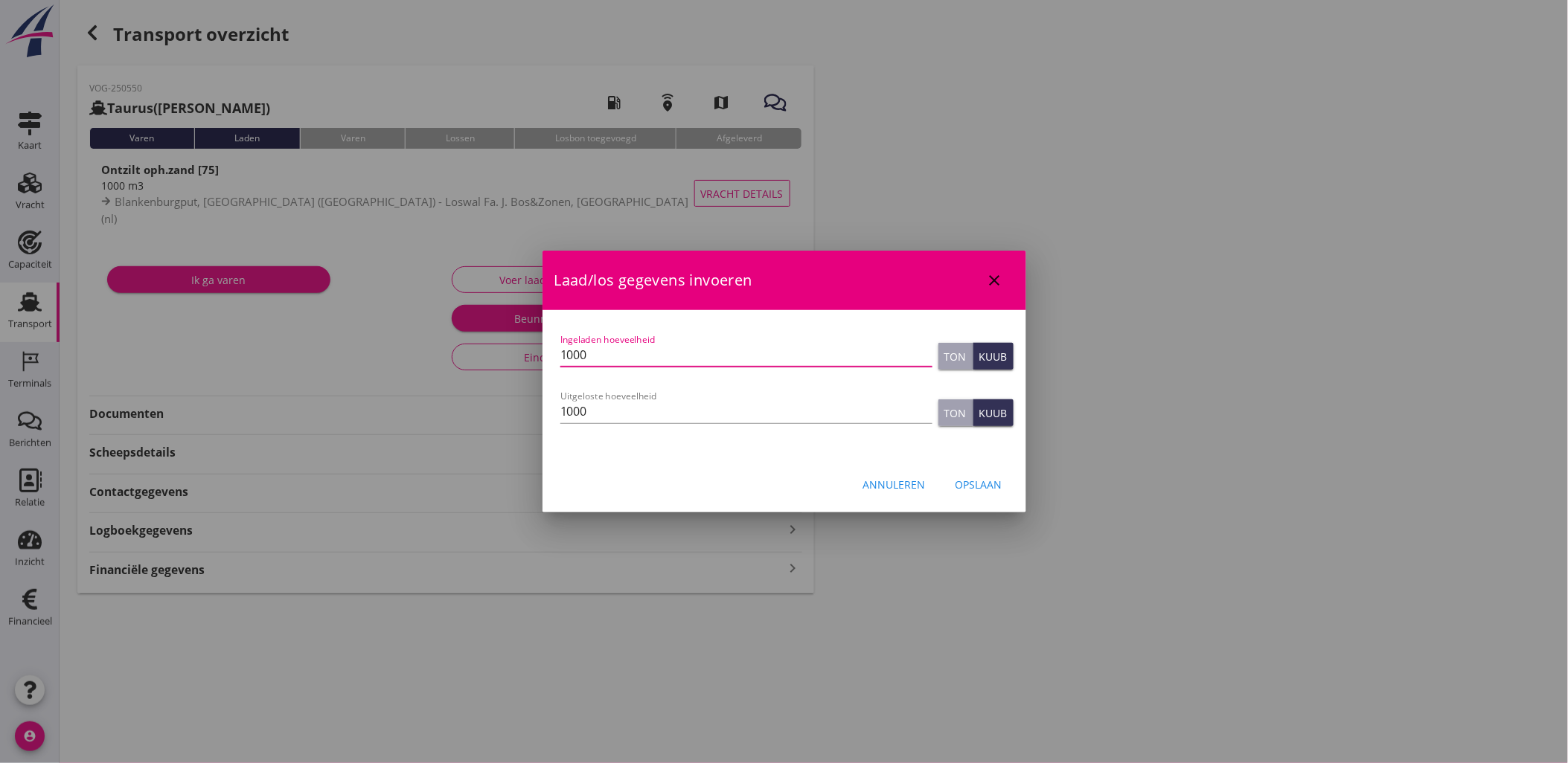
drag, startPoint x: 666, startPoint y: 362, endPoint x: 522, endPoint y: 345, distance: 145.0
click at [546, 354] on div "Let op: dit dossier heeft al een factuur. Het aanpassen van de laad/losgegevens…" at bounding box center [785, 385] width 484 height 149
type input "300"
type button "ton"
type button "cubic"
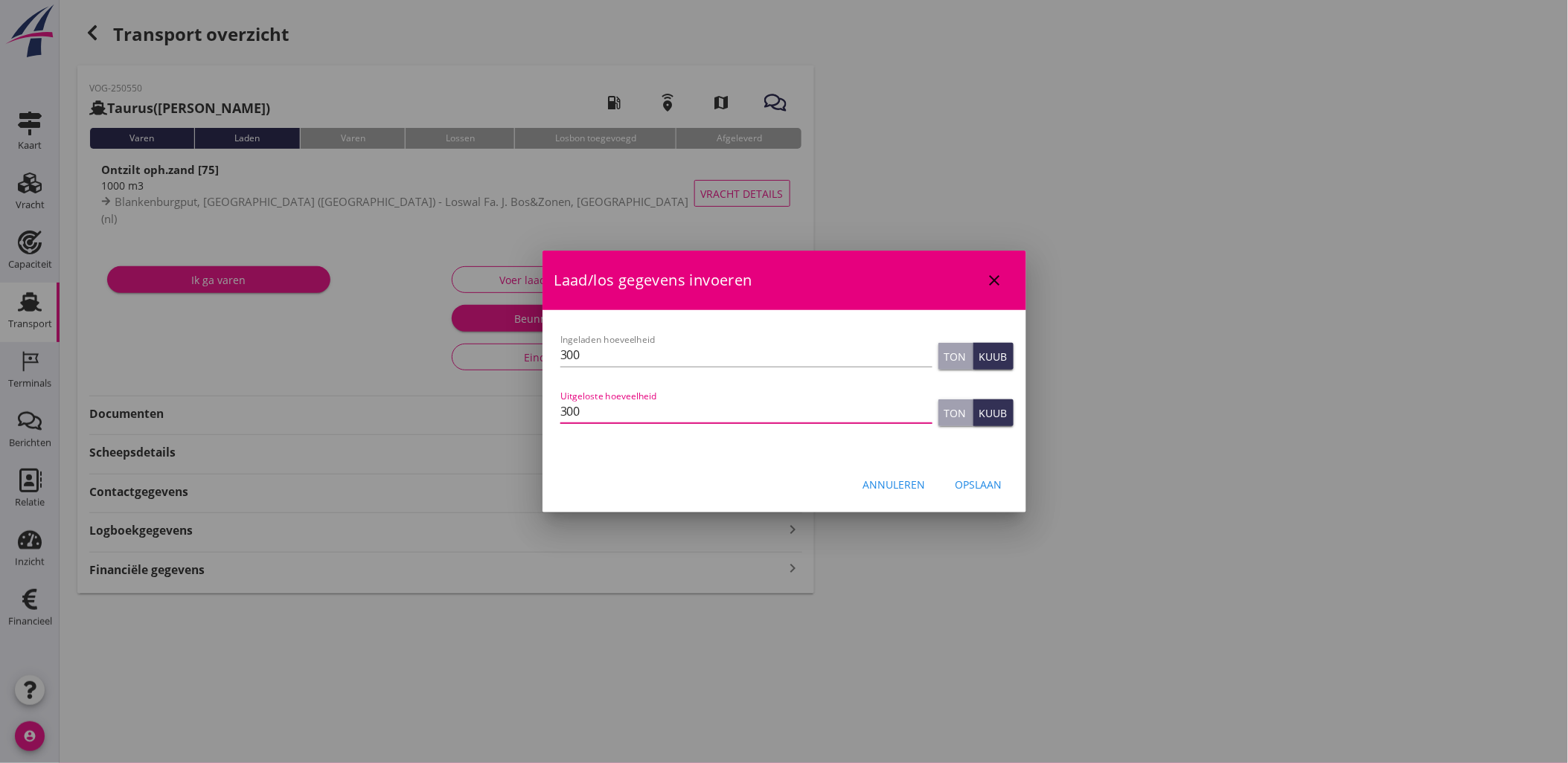
type input "300"
type button "ton"
click at [985, 472] on button "Opslaan" at bounding box center [978, 485] width 71 height 27
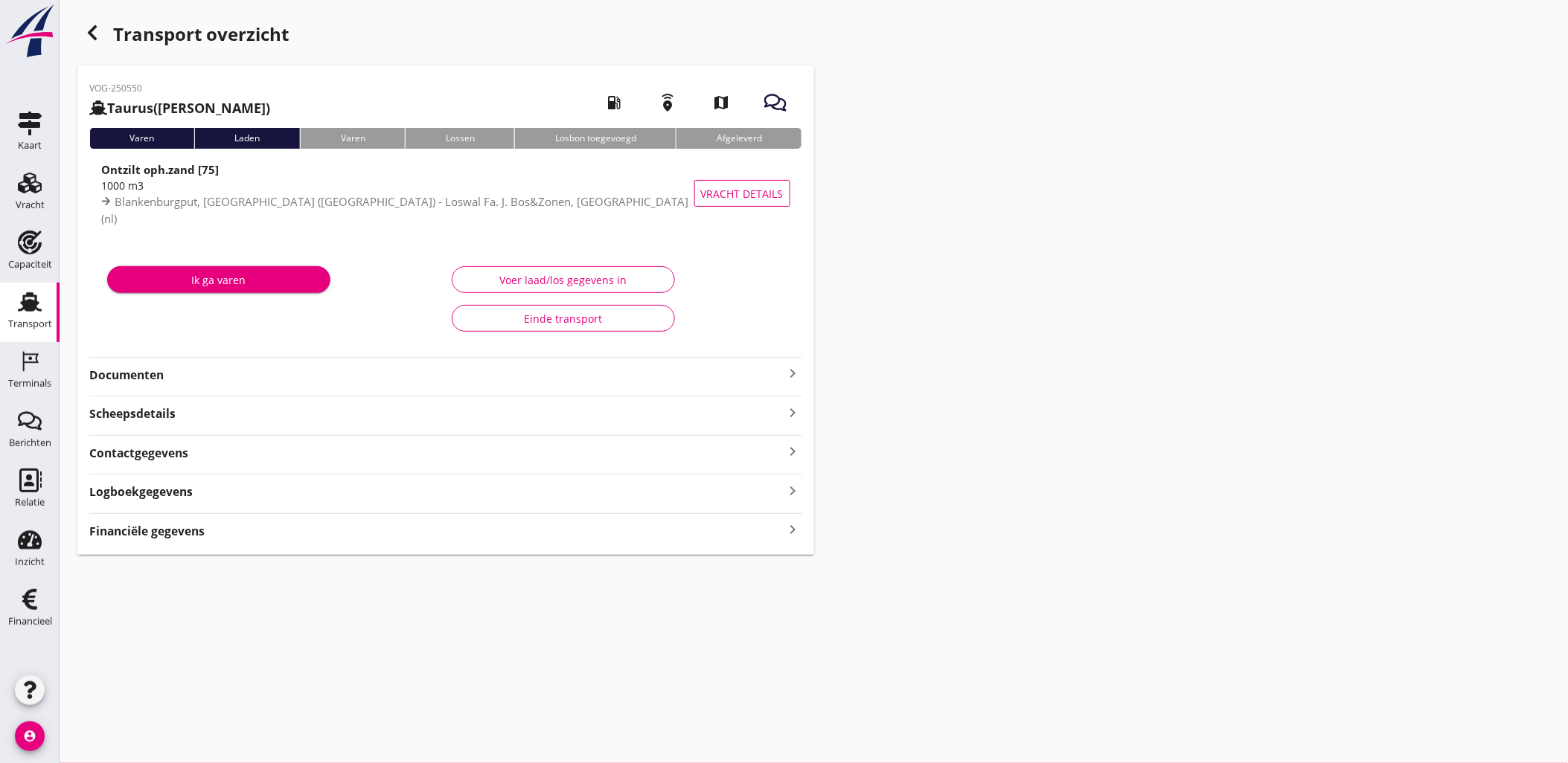
click at [275, 536] on div "Financiële gegevens keyboard_arrow_right" at bounding box center [445, 530] width 713 height 20
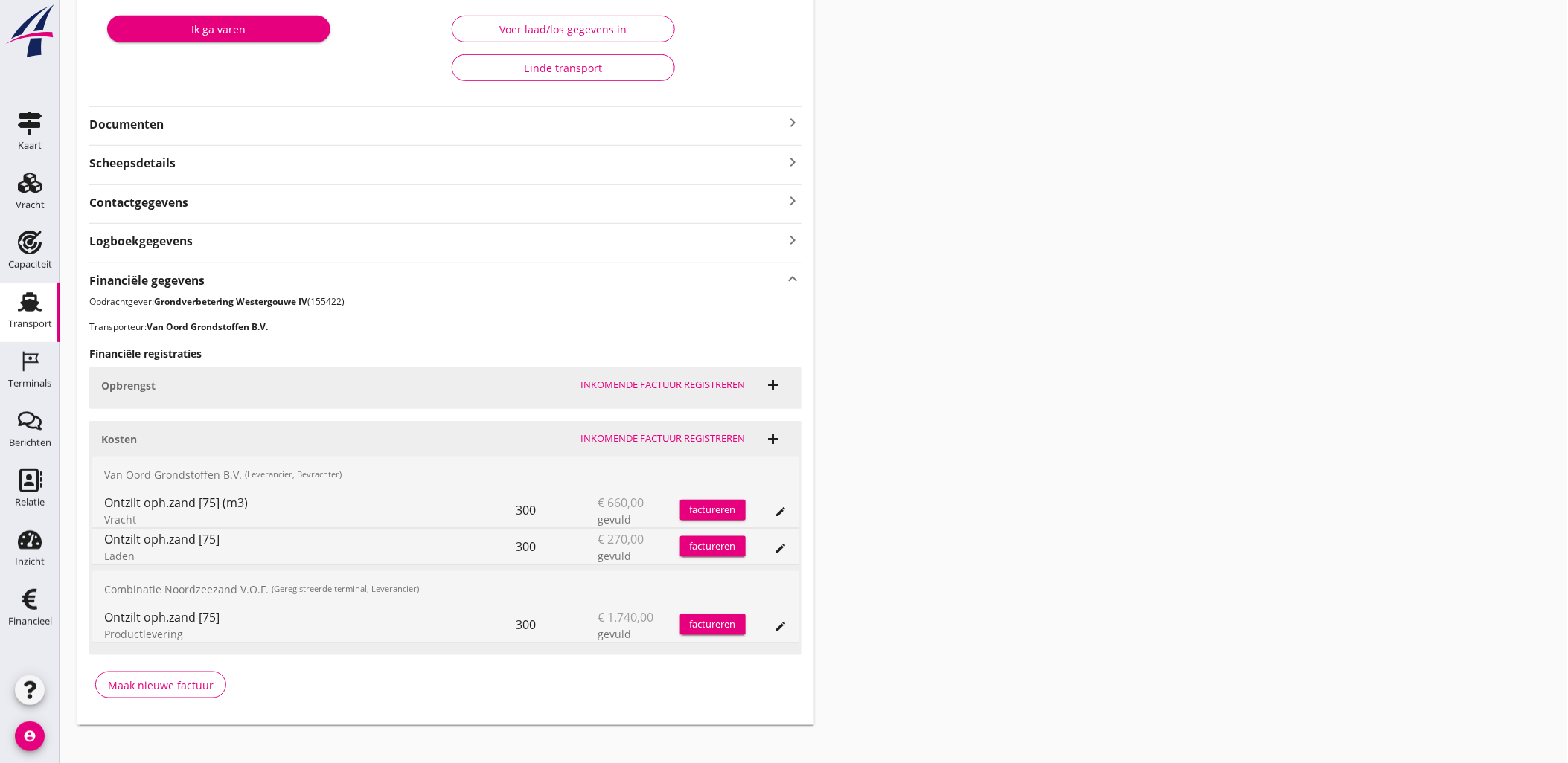
scroll to position [266, 0]
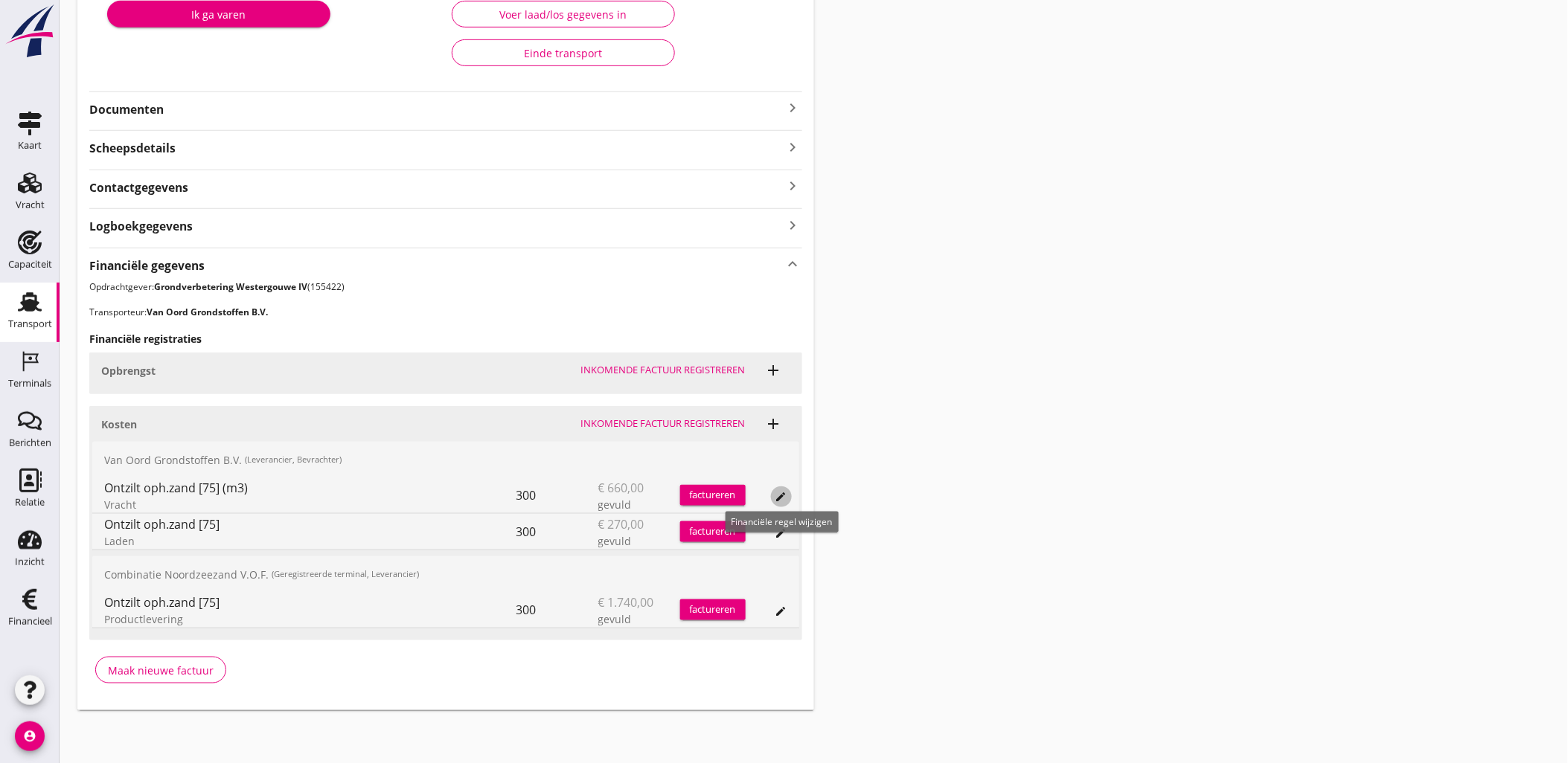
click at [782, 501] on icon "edit" at bounding box center [781, 497] width 12 height 12
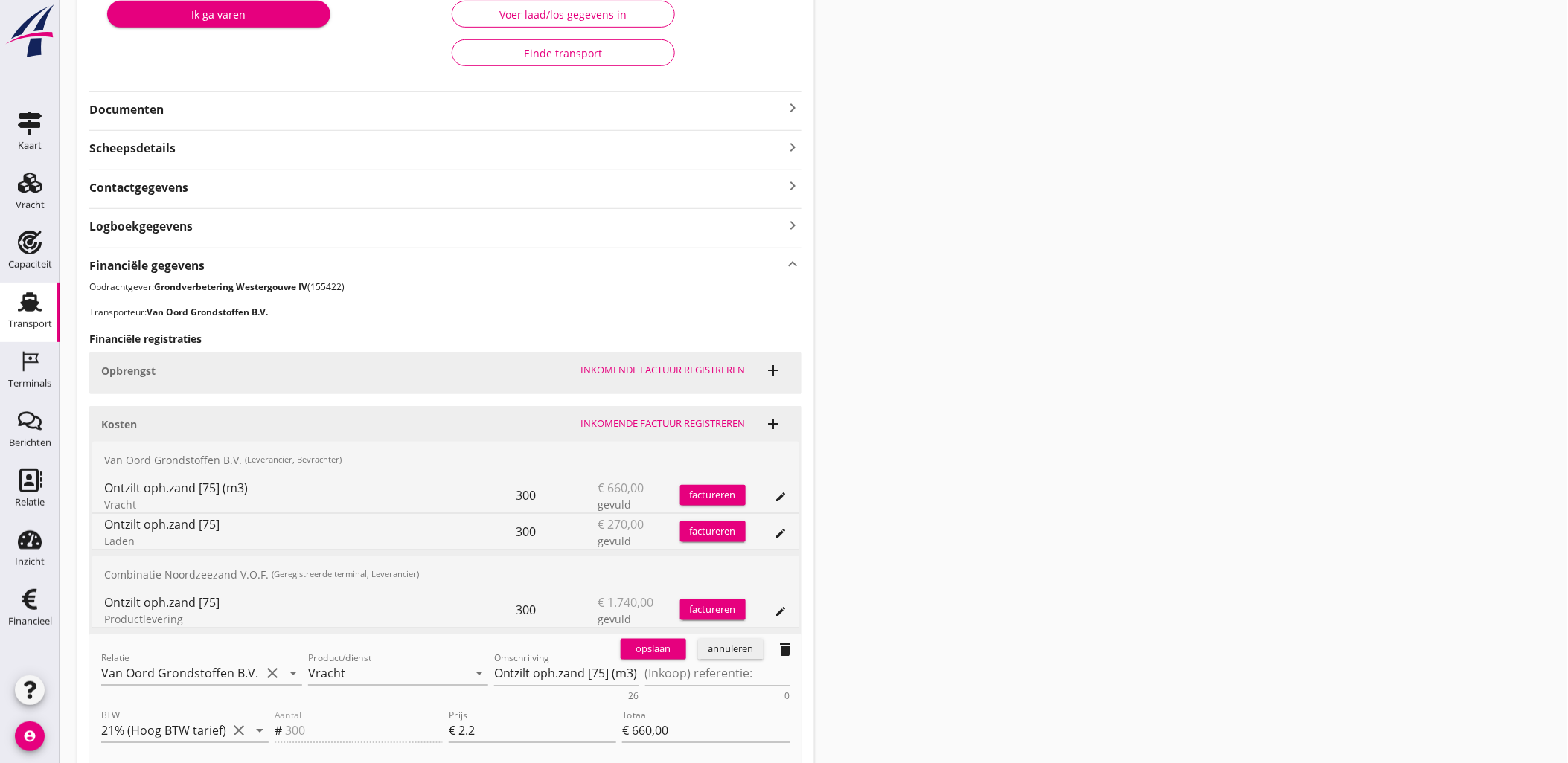
click at [738, 656] on div "annuleren" at bounding box center [730, 649] width 54 height 15
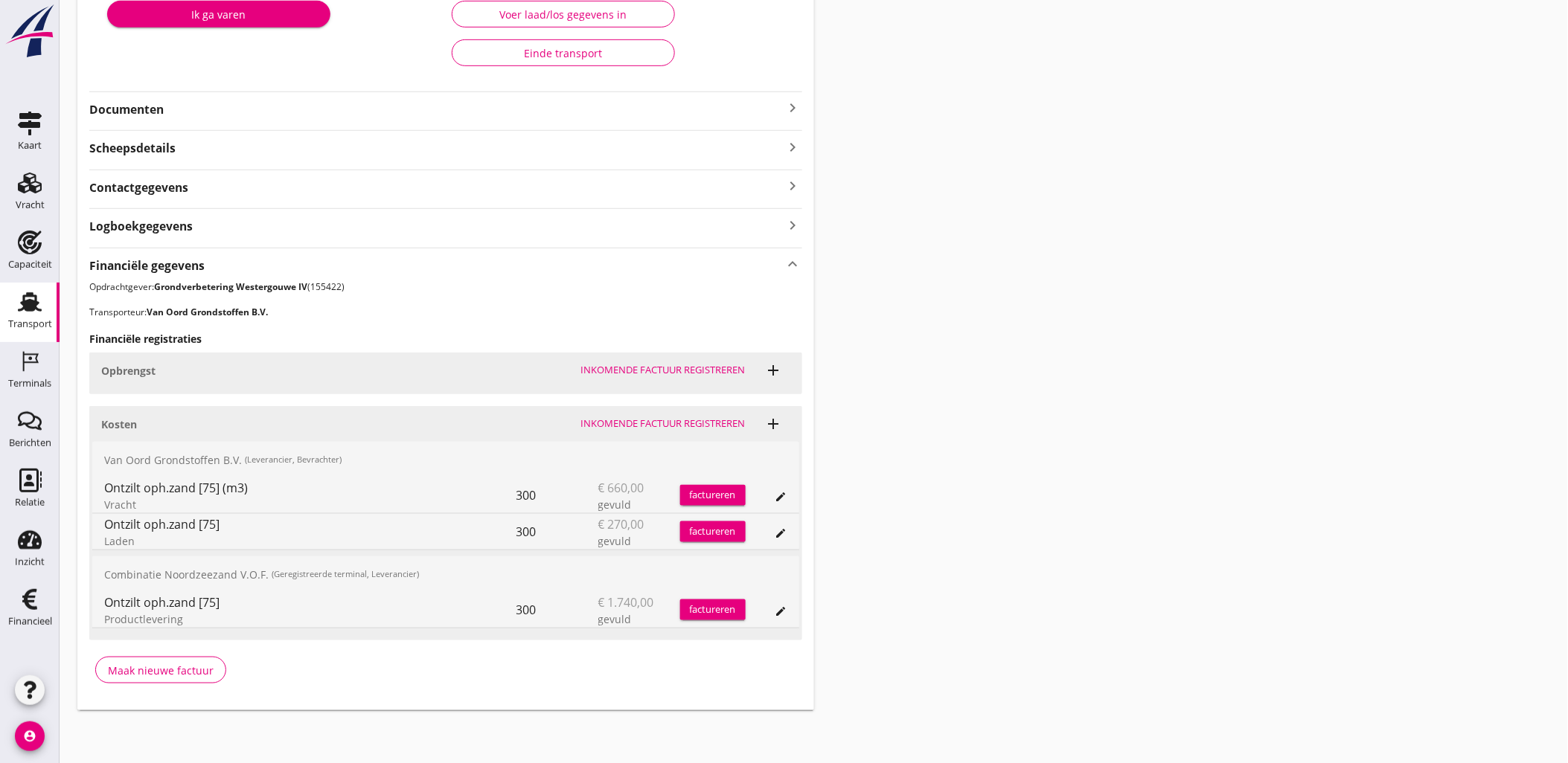
click at [783, 539] on button "edit" at bounding box center [781, 534] width 21 height 21
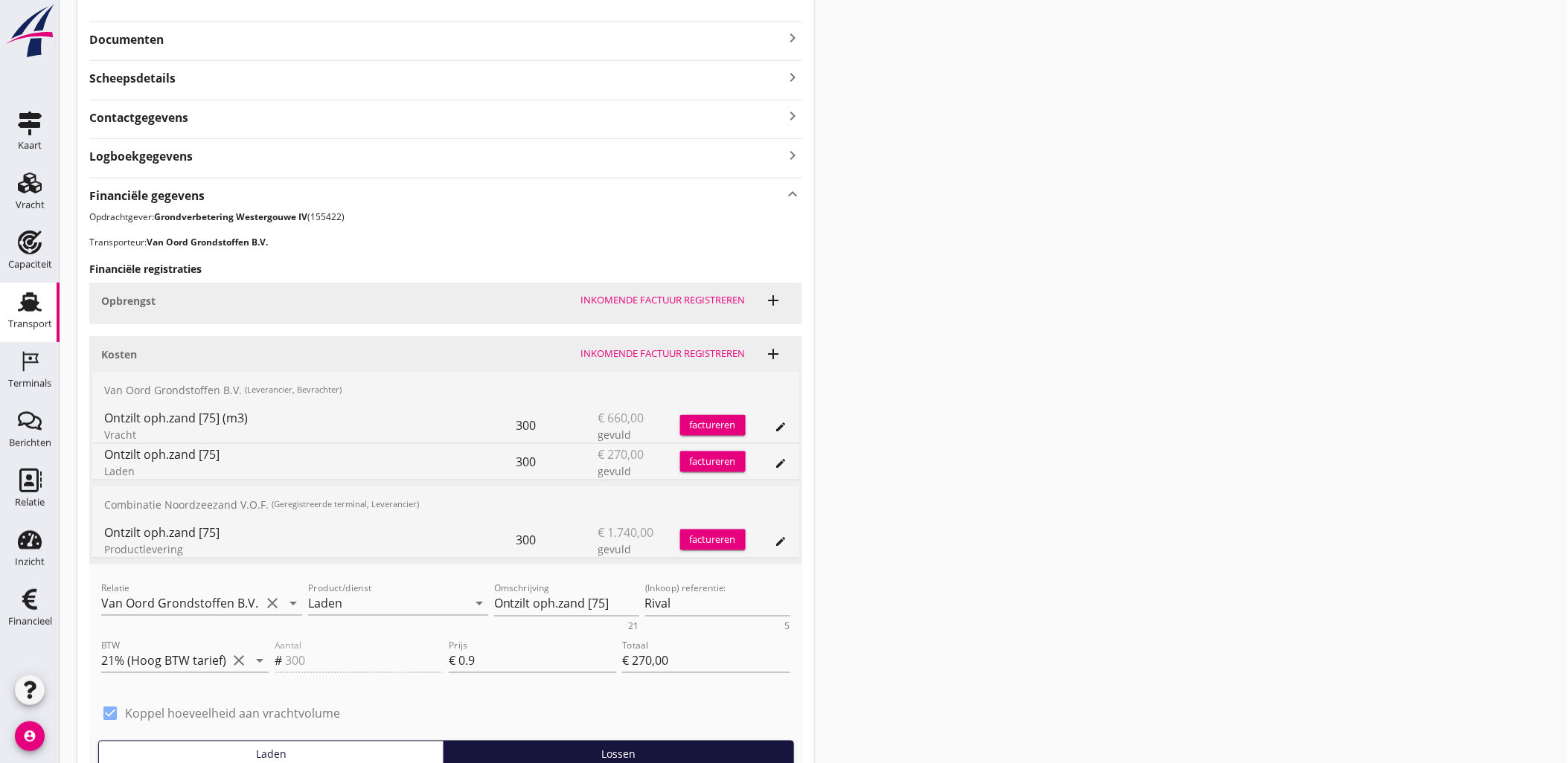
scroll to position [432, 0]
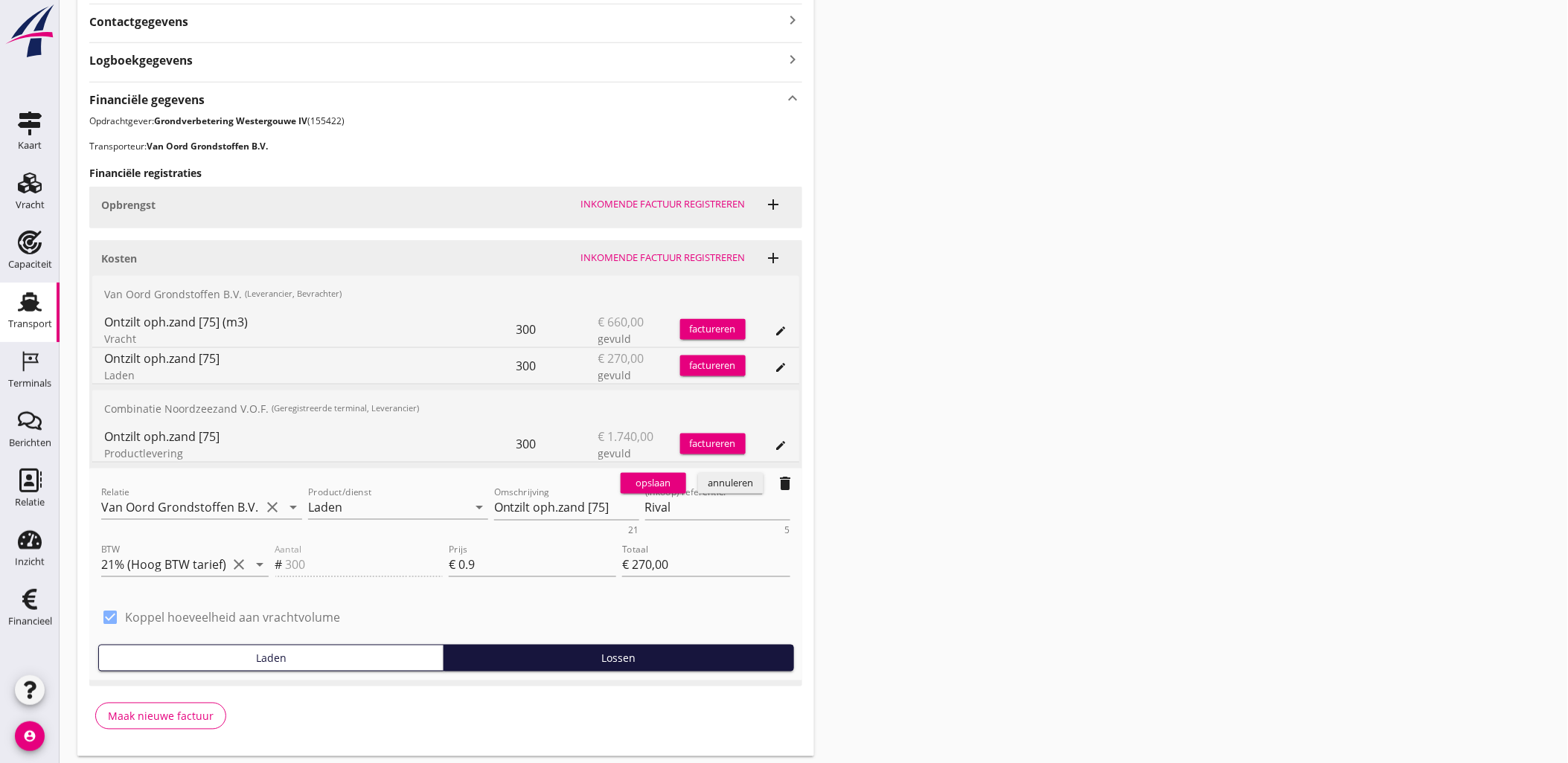
click at [742, 499] on div "opslaan annuleren delete" at bounding box center [708, 484] width 188 height 30
click at [744, 485] on div "annuleren" at bounding box center [730, 484] width 54 height 15
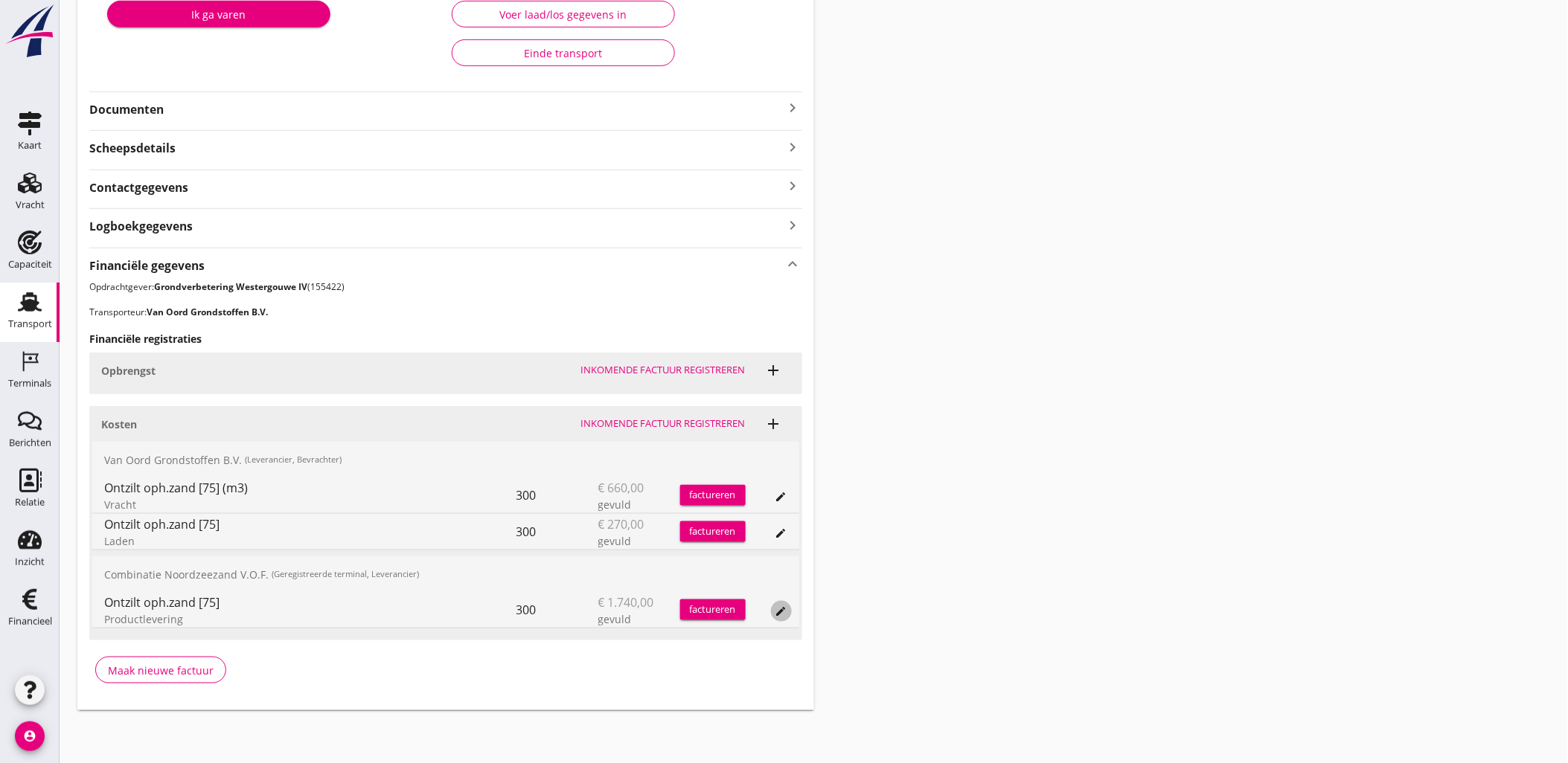
click at [786, 617] on button "edit" at bounding box center [781, 611] width 21 height 21
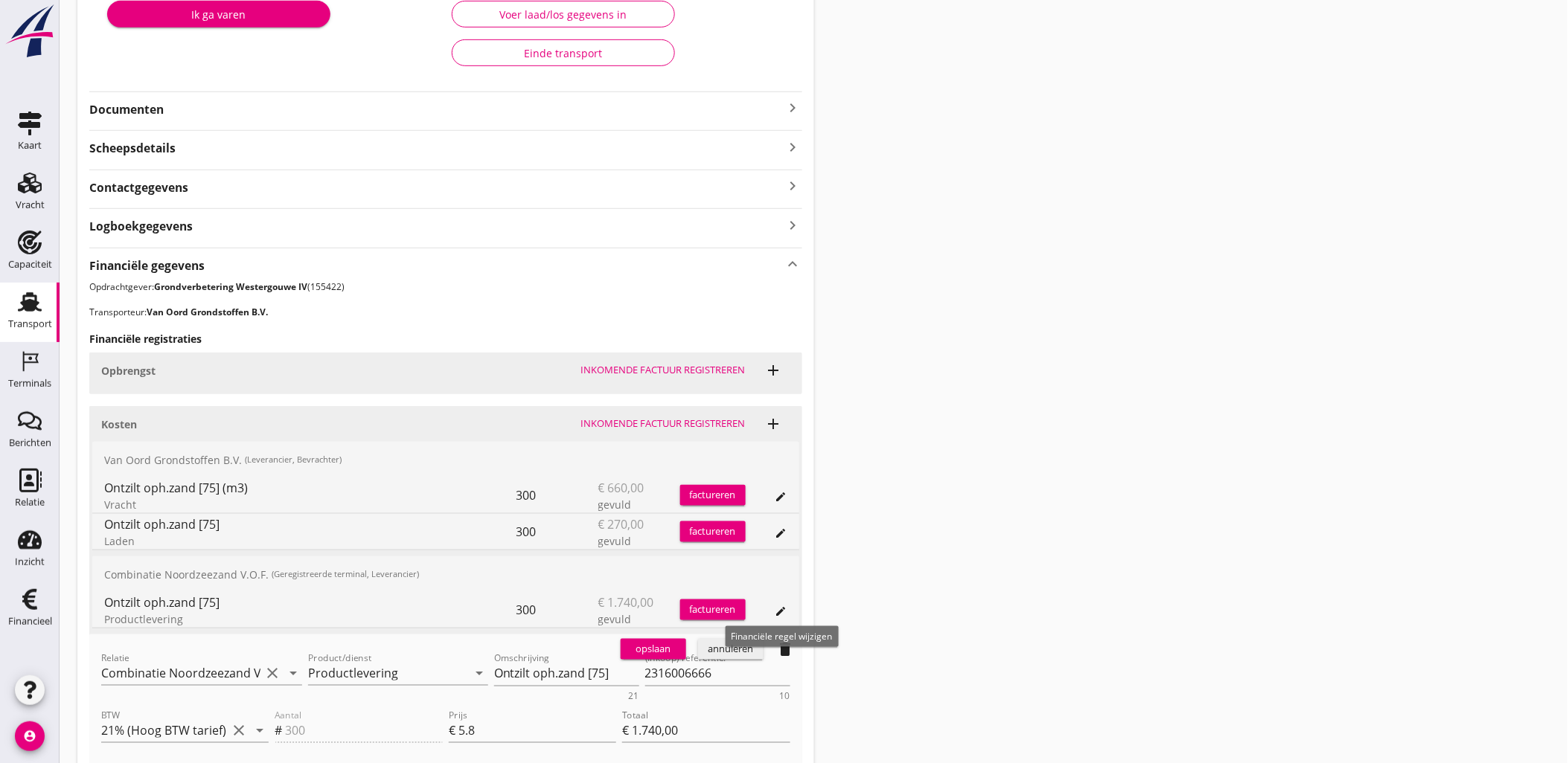
scroll to position [432, 0]
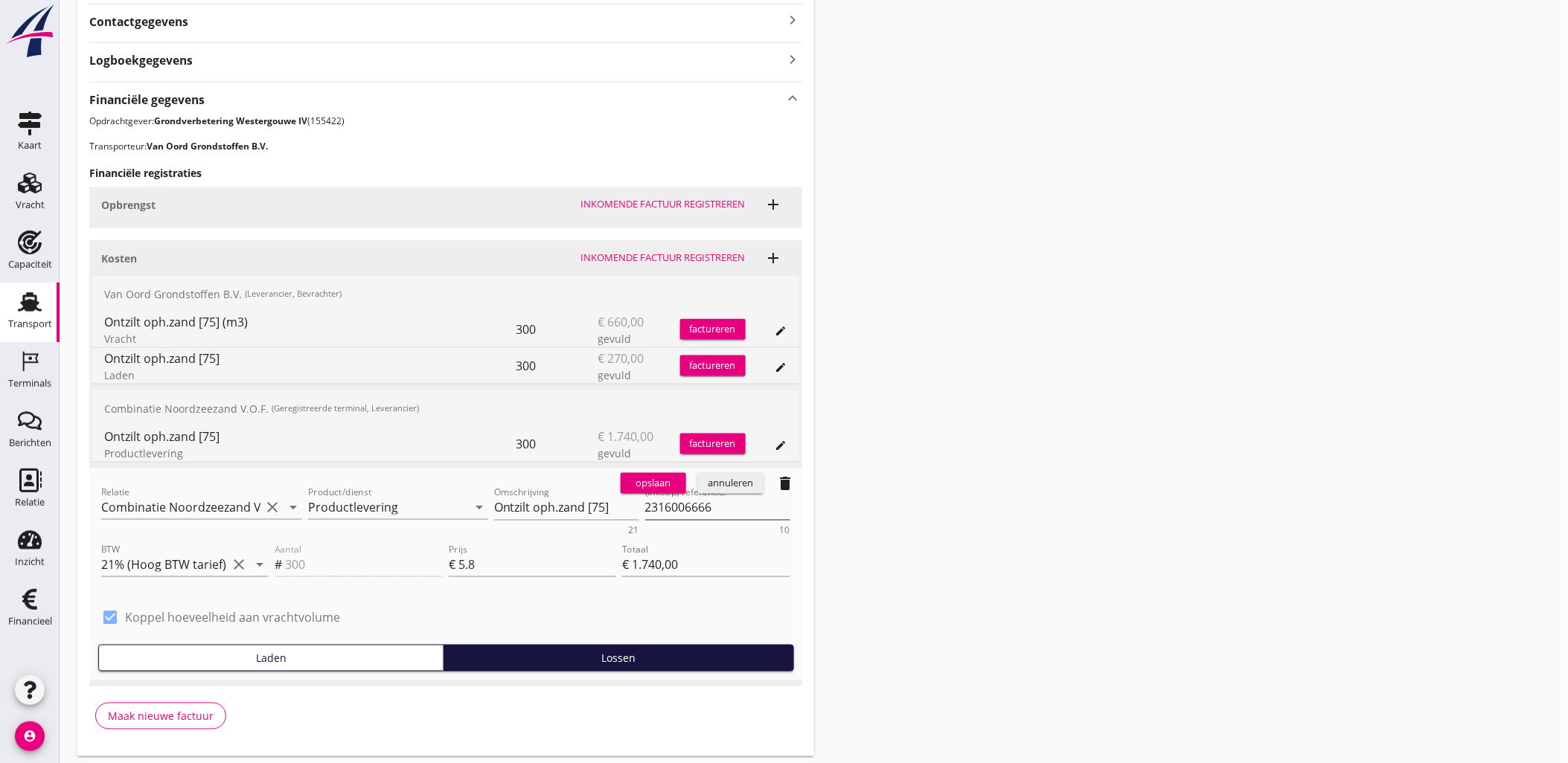
click at [695, 511] on textarea "2316006666" at bounding box center [717, 508] width 145 height 25
drag, startPoint x: 136, startPoint y: 409, endPoint x: 362, endPoint y: 414, distance: 226.1
click at [362, 414] on div "Combinatie Noordzeezand V.O.F. (Geregistreerde terminal, Leverancier)" at bounding box center [445, 409] width 707 height 36
click at [672, 511] on textarea "2316006666" at bounding box center [717, 508] width 145 height 25
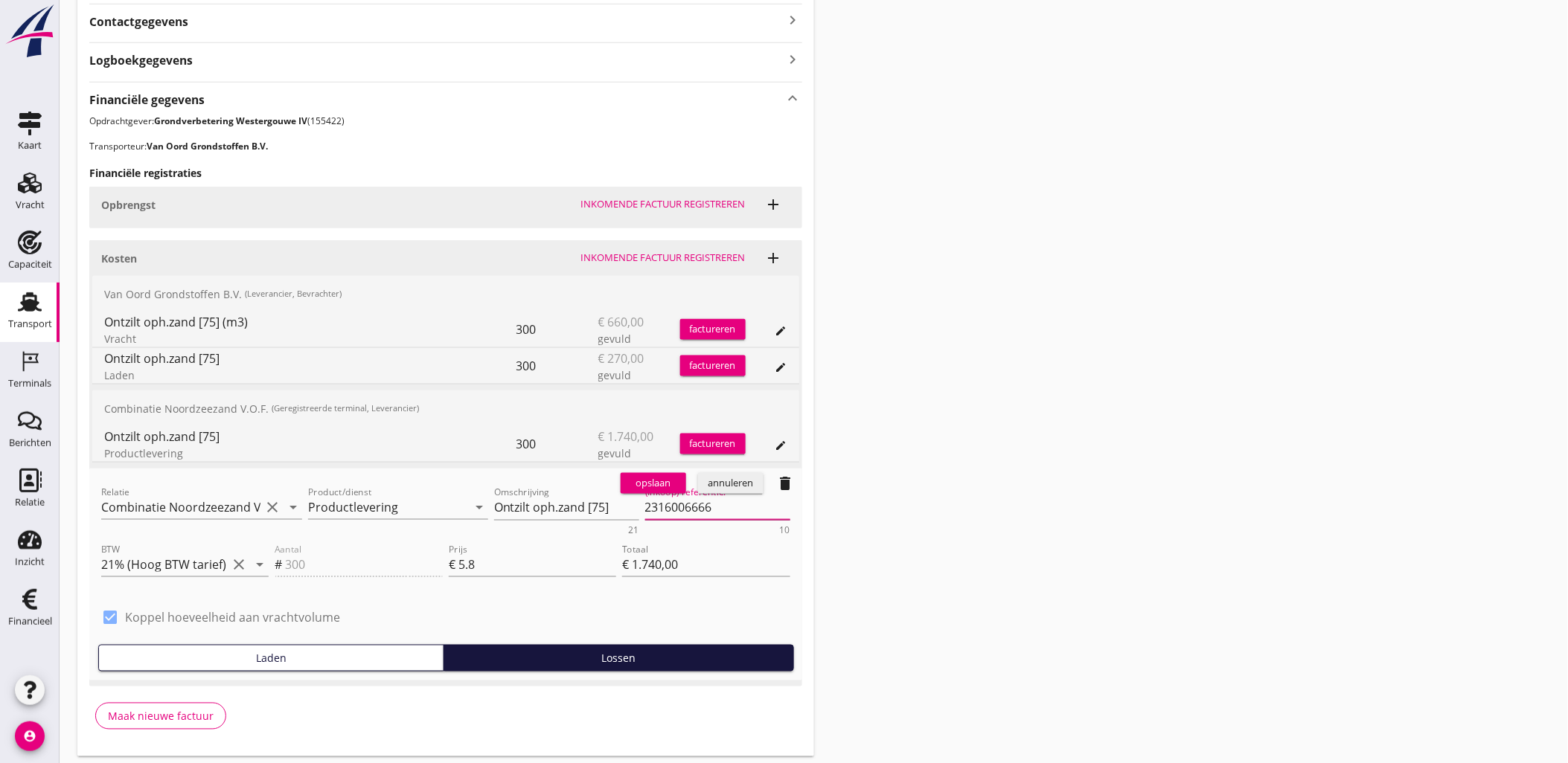
click at [672, 511] on textarea "2316006666" at bounding box center [717, 508] width 145 height 25
click at [672, 505] on textarea "2316006666" at bounding box center [717, 508] width 145 height 25
click at [487, 570] on input "5.8" at bounding box center [538, 565] width 158 height 24
click at [678, 509] on textarea "2316006666" at bounding box center [717, 508] width 145 height 25
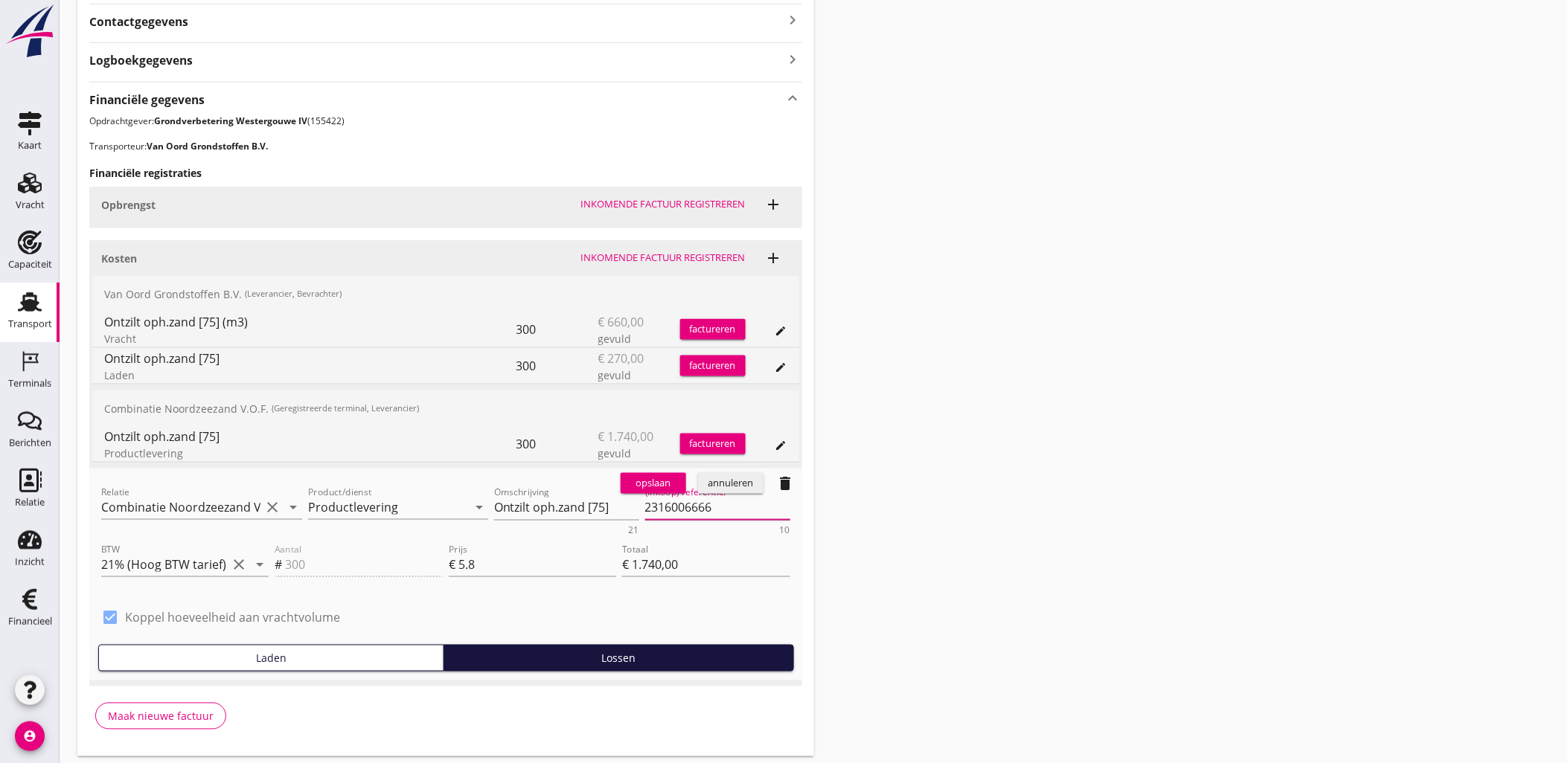
click at [678, 509] on textarea "2316006666" at bounding box center [717, 508] width 145 height 25
click at [634, 491] on button "opslaan" at bounding box center [653, 484] width 66 height 21
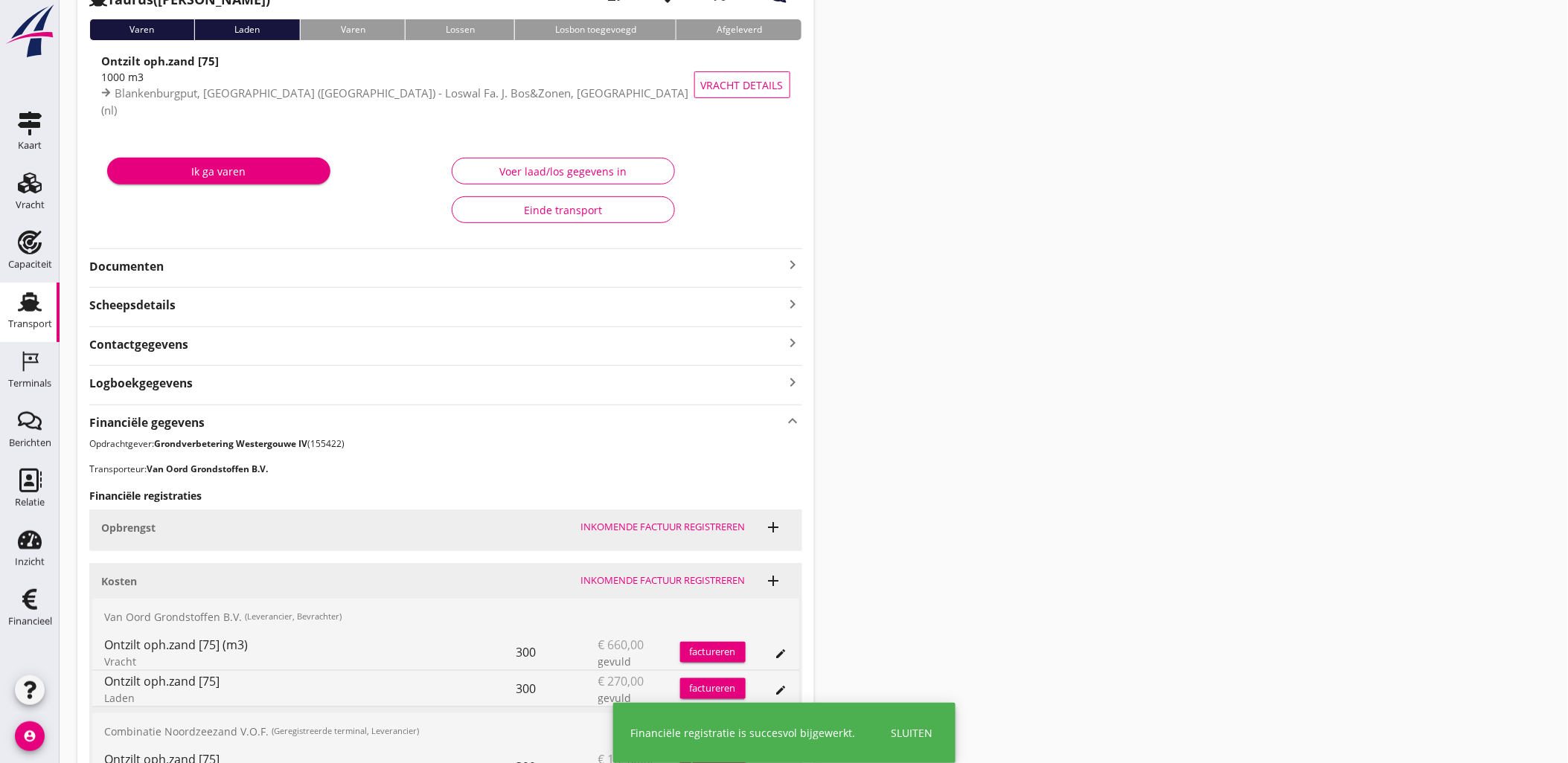
scroll to position [0, 0]
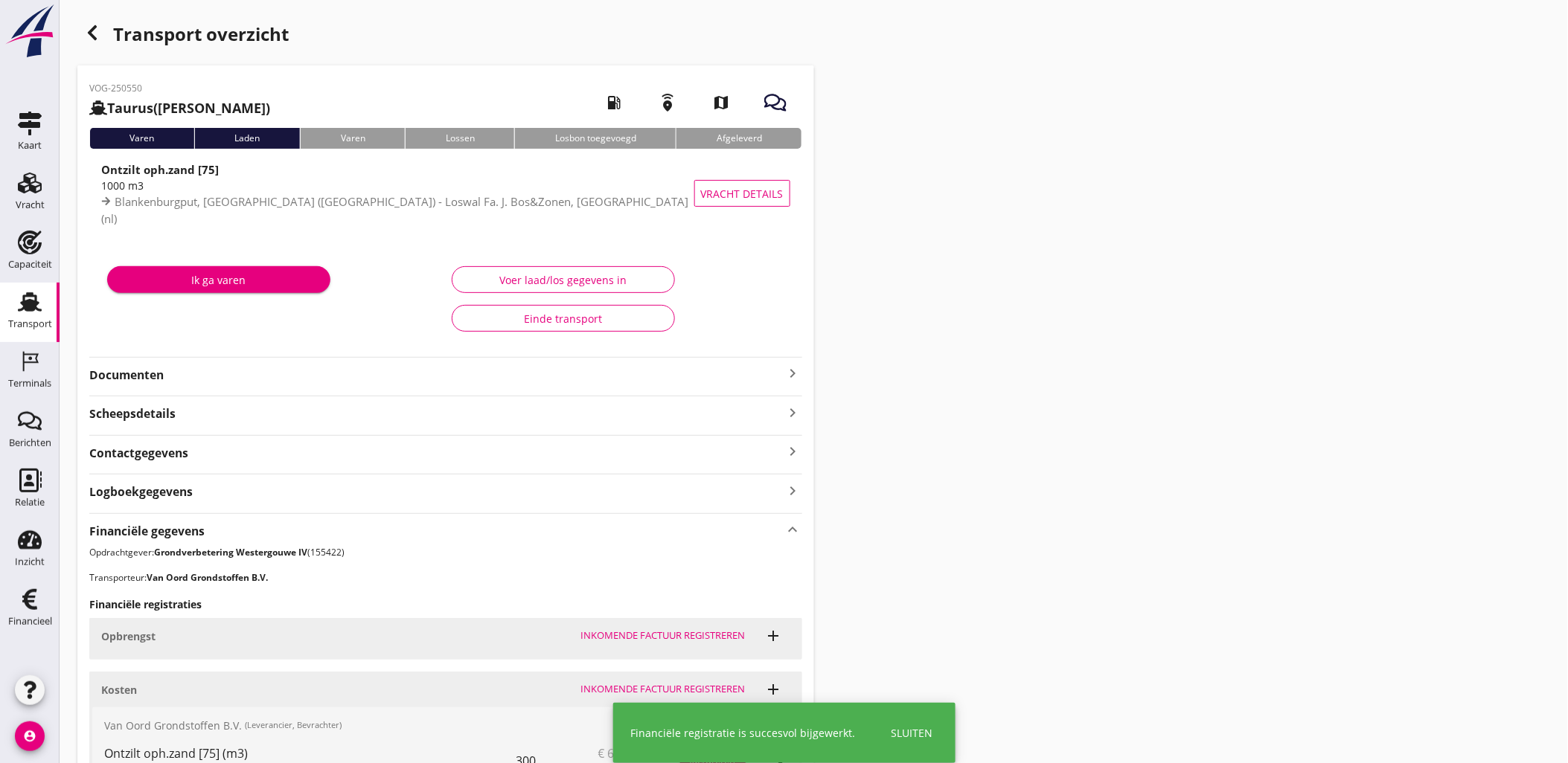
click at [98, 38] on icon "button" at bounding box center [92, 33] width 18 height 18
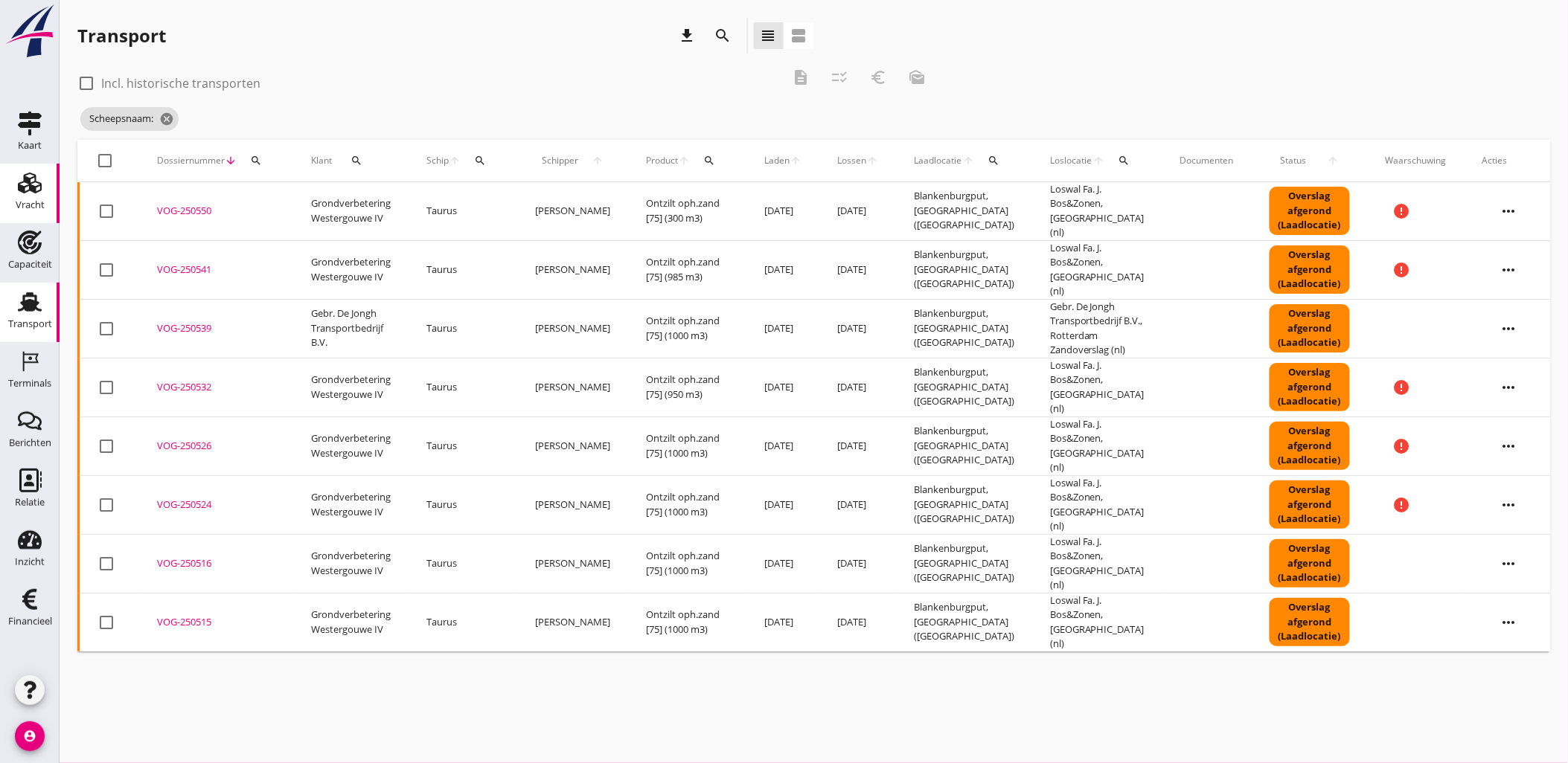
click at [45, 188] on div "Vracht" at bounding box center [30, 183] width 36 height 24
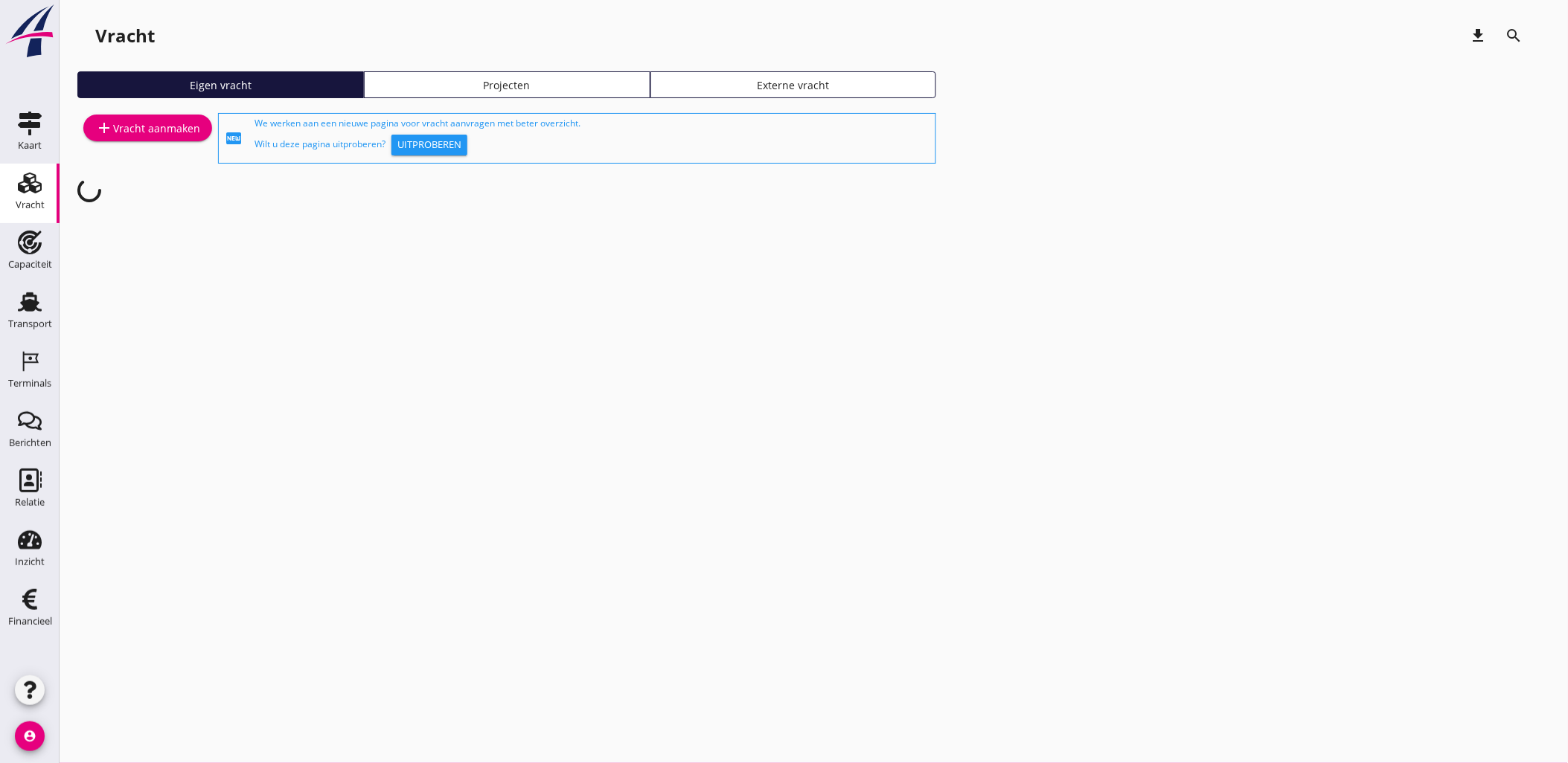
click at [556, 91] on div "Projecten" at bounding box center [507, 85] width 273 height 16
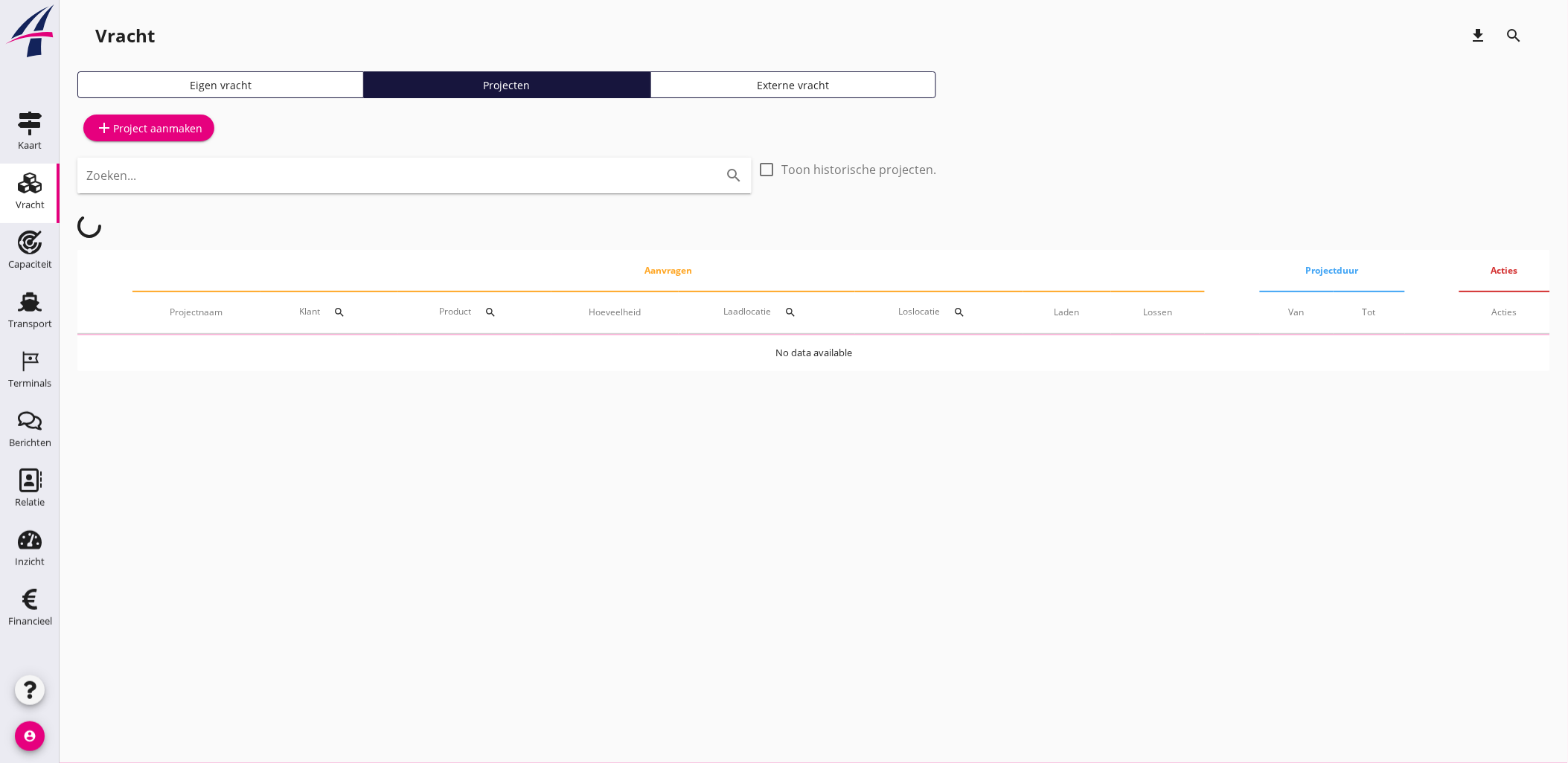
click at [368, 174] on input "Zoeken..." at bounding box center [393, 176] width 614 height 24
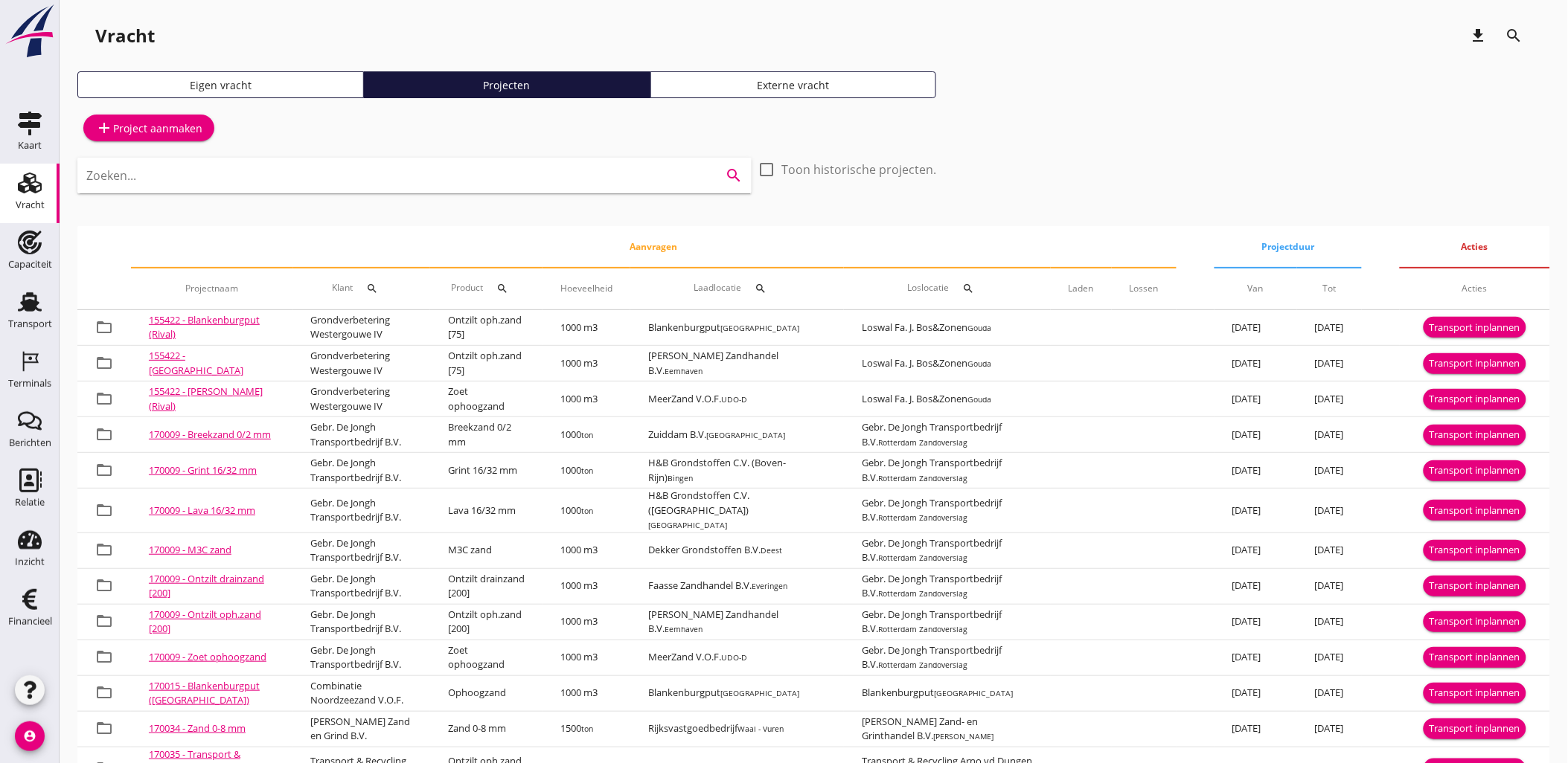
click at [474, 173] on input "Zoeken..." at bounding box center [393, 176] width 614 height 24
drag, startPoint x: 474, startPoint y: 173, endPoint x: 9, endPoint y: 159, distance: 465.2
click at [0, 167] on html "arrow_drop_down check Maritieme Toegang, t Schaar van Ouden Doel Rijksvastgoedb…" at bounding box center [784, 446] width 1568 height 893
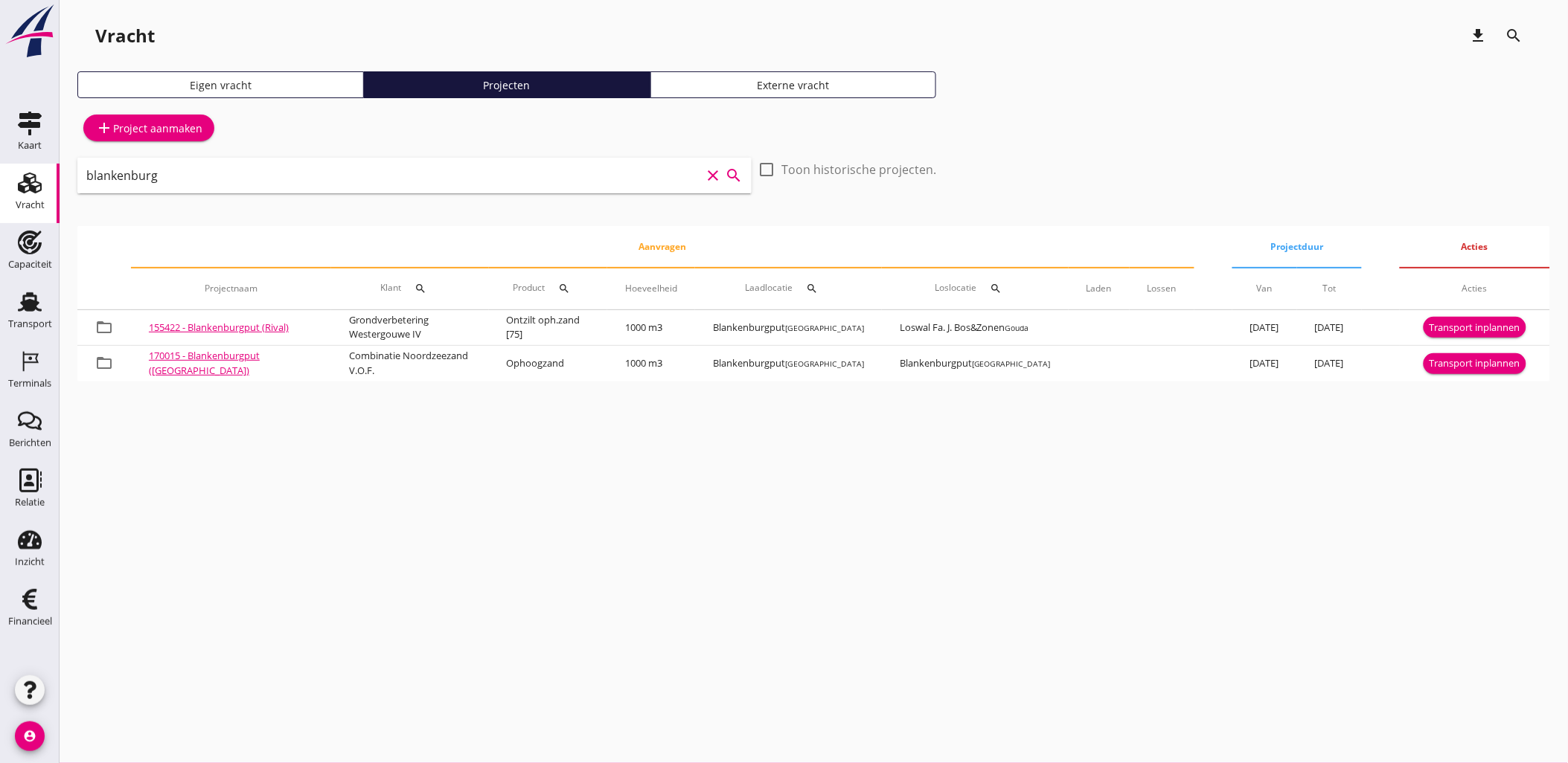
drag, startPoint x: 197, startPoint y: 173, endPoint x: 77, endPoint y: 172, distance: 120.0
click at [77, 172] on div "blankenburg clear search" at bounding box center [414, 176] width 674 height 36
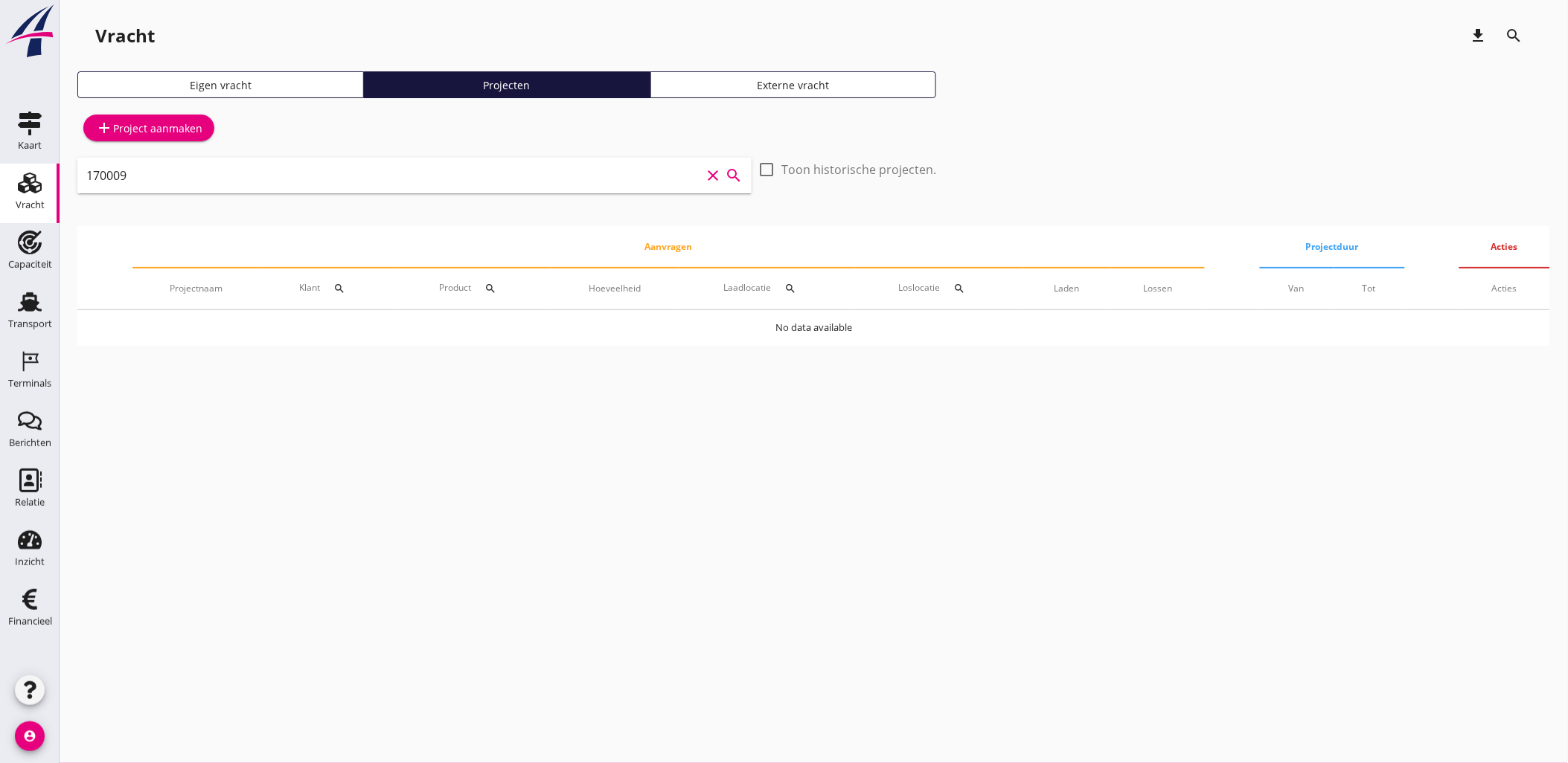
type input "170009"
click at [9, 185] on link "Vracht Vracht" at bounding box center [30, 194] width 60 height 60
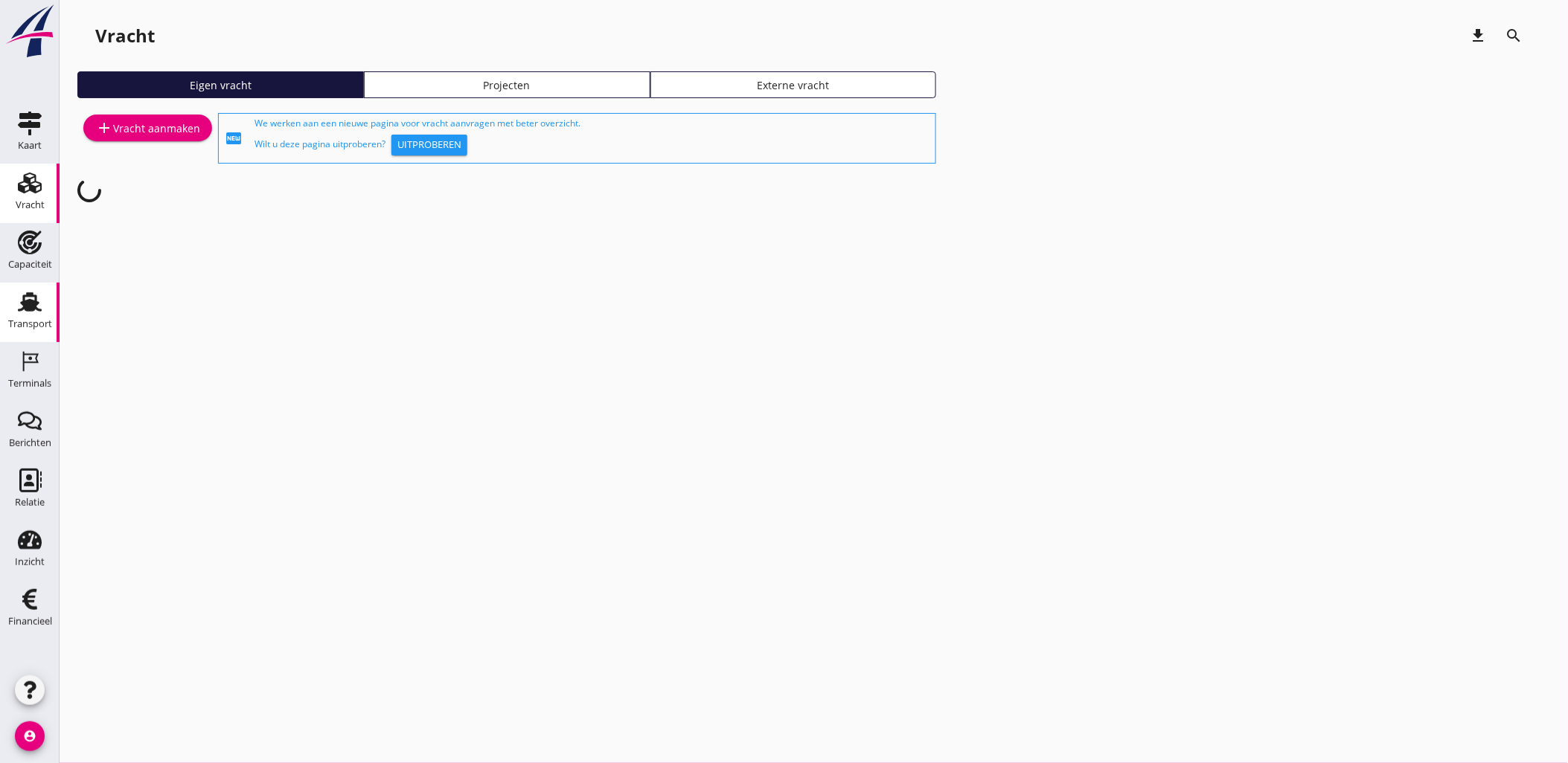
click at [23, 293] on icon "Transport" at bounding box center [30, 302] width 24 height 24
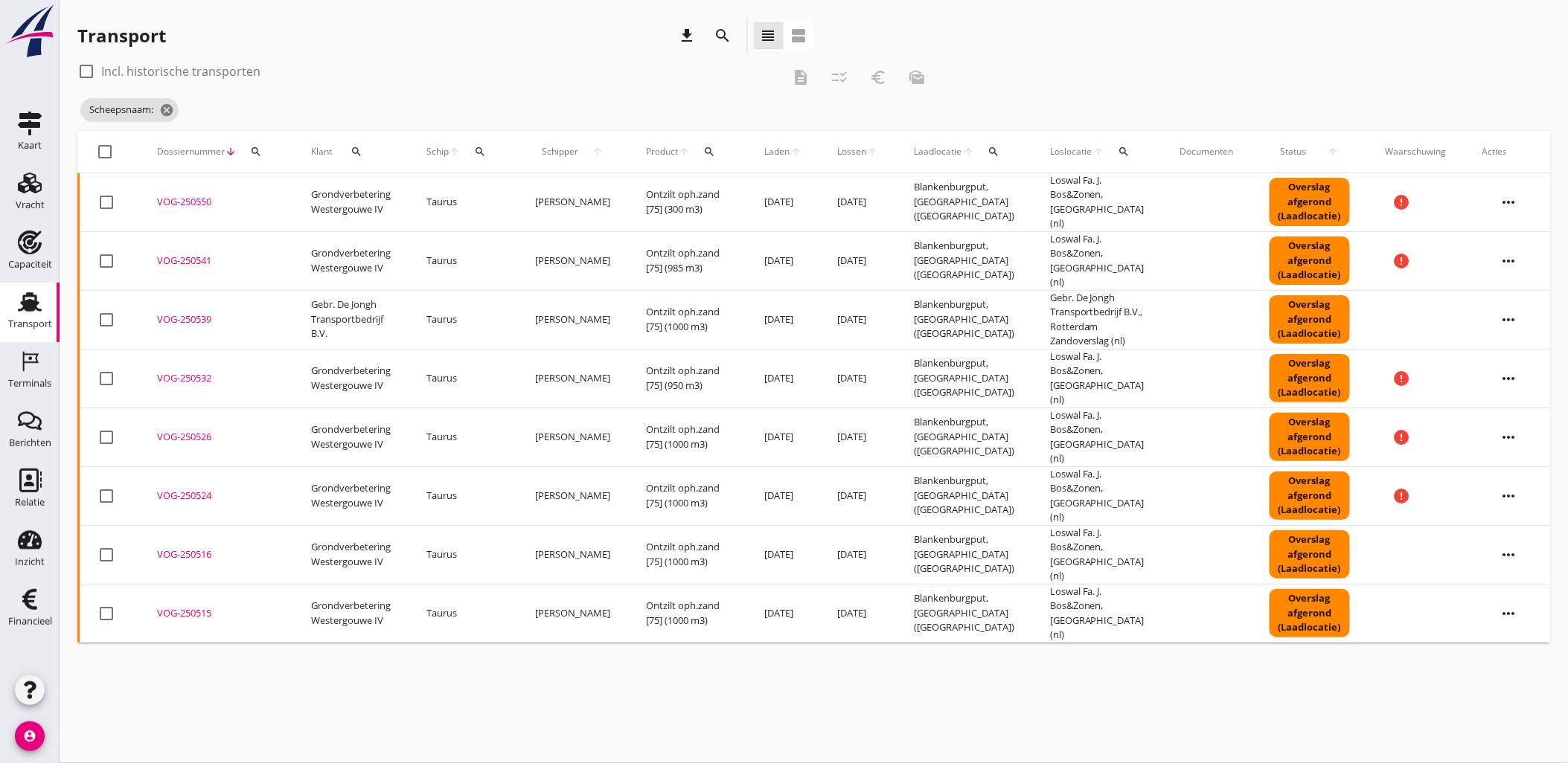
click at [1118, 155] on icon "search" at bounding box center [1124, 152] width 12 height 12
click at [1138, 188] on input "text" at bounding box center [1202, 195] width 155 height 24
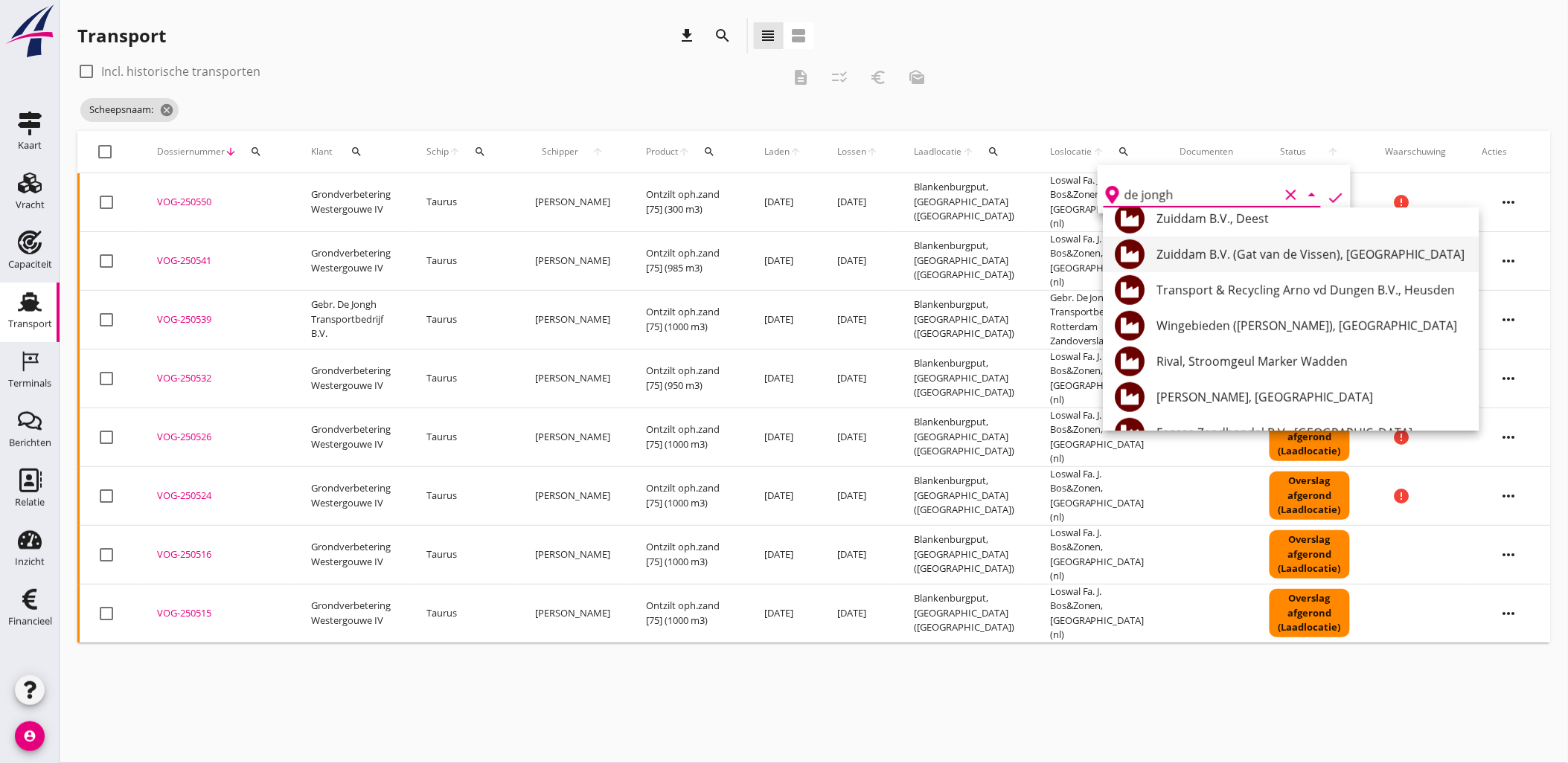
scroll to position [331, 0]
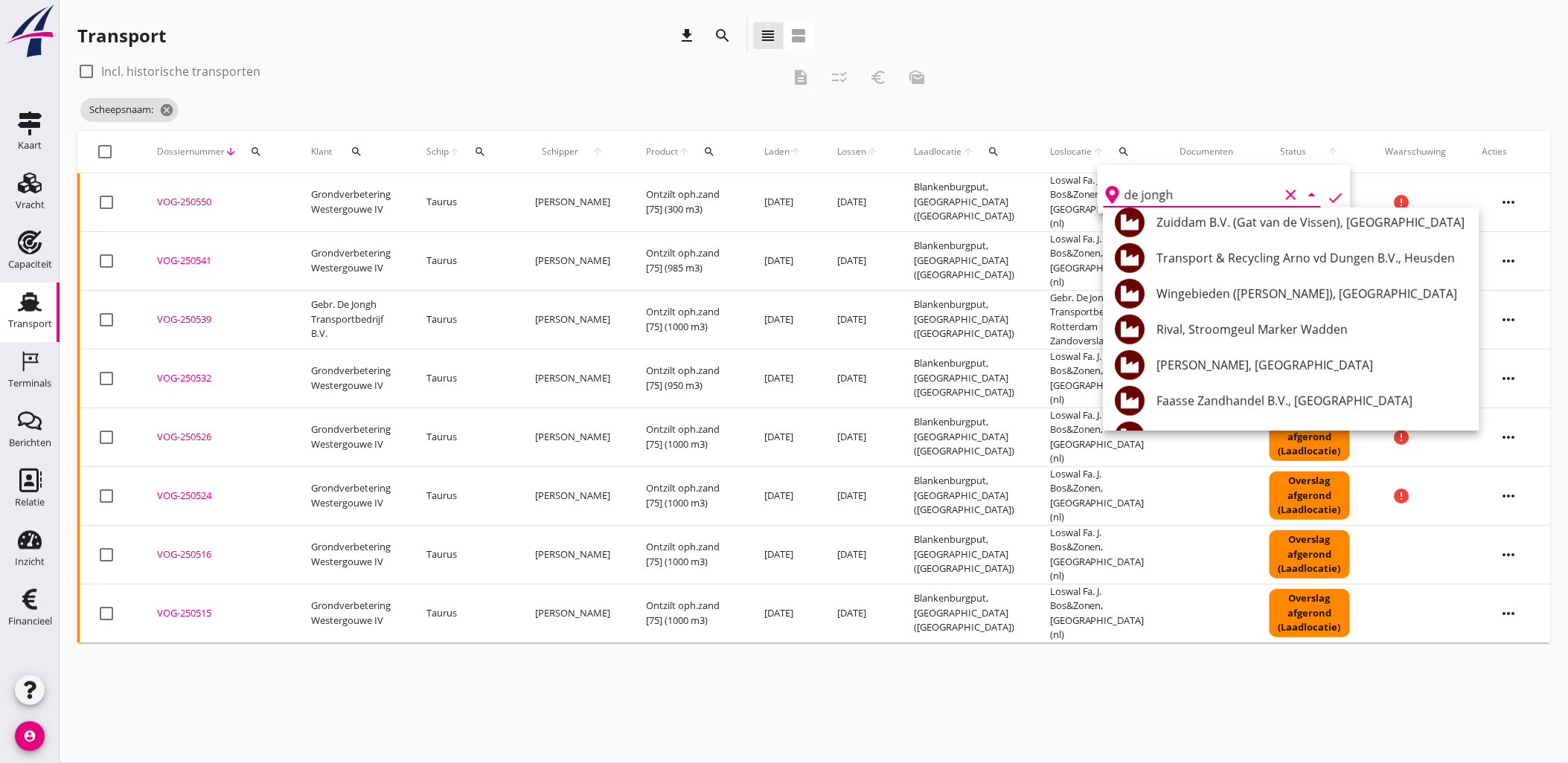
drag, startPoint x: 1191, startPoint y: 195, endPoint x: 930, endPoint y: 165, distance: 262.7
click at [932, 164] on div "Allemaal Tim Vrolijk Robert-Jan van Zuiden Teun Groeneveld John van den Dool La…" at bounding box center [784, 381] width 1568 height 763
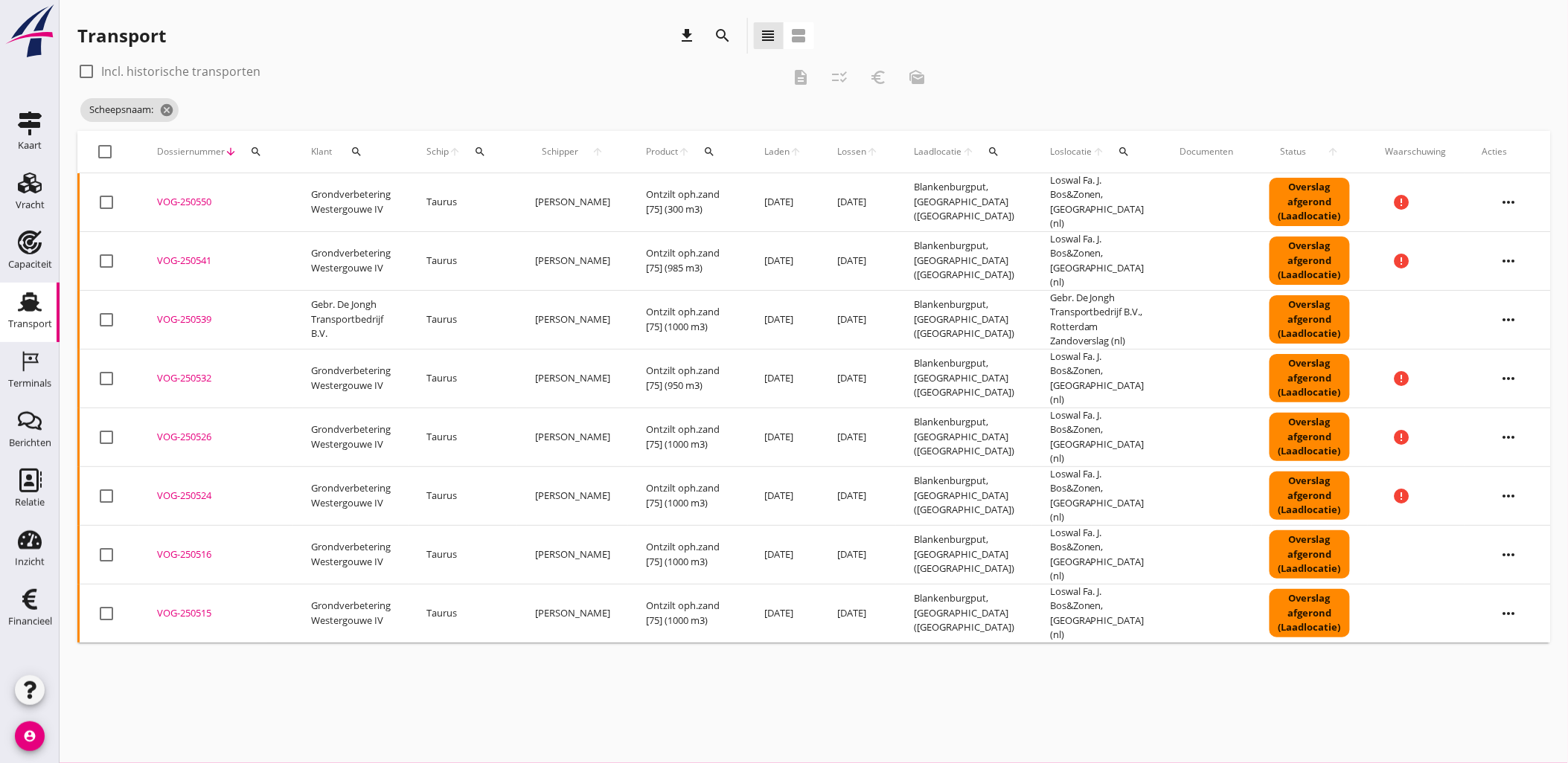
click at [1118, 153] on icon "search" at bounding box center [1124, 152] width 12 height 12
click at [1132, 186] on input "de jongh" at bounding box center [1202, 195] width 155 height 24
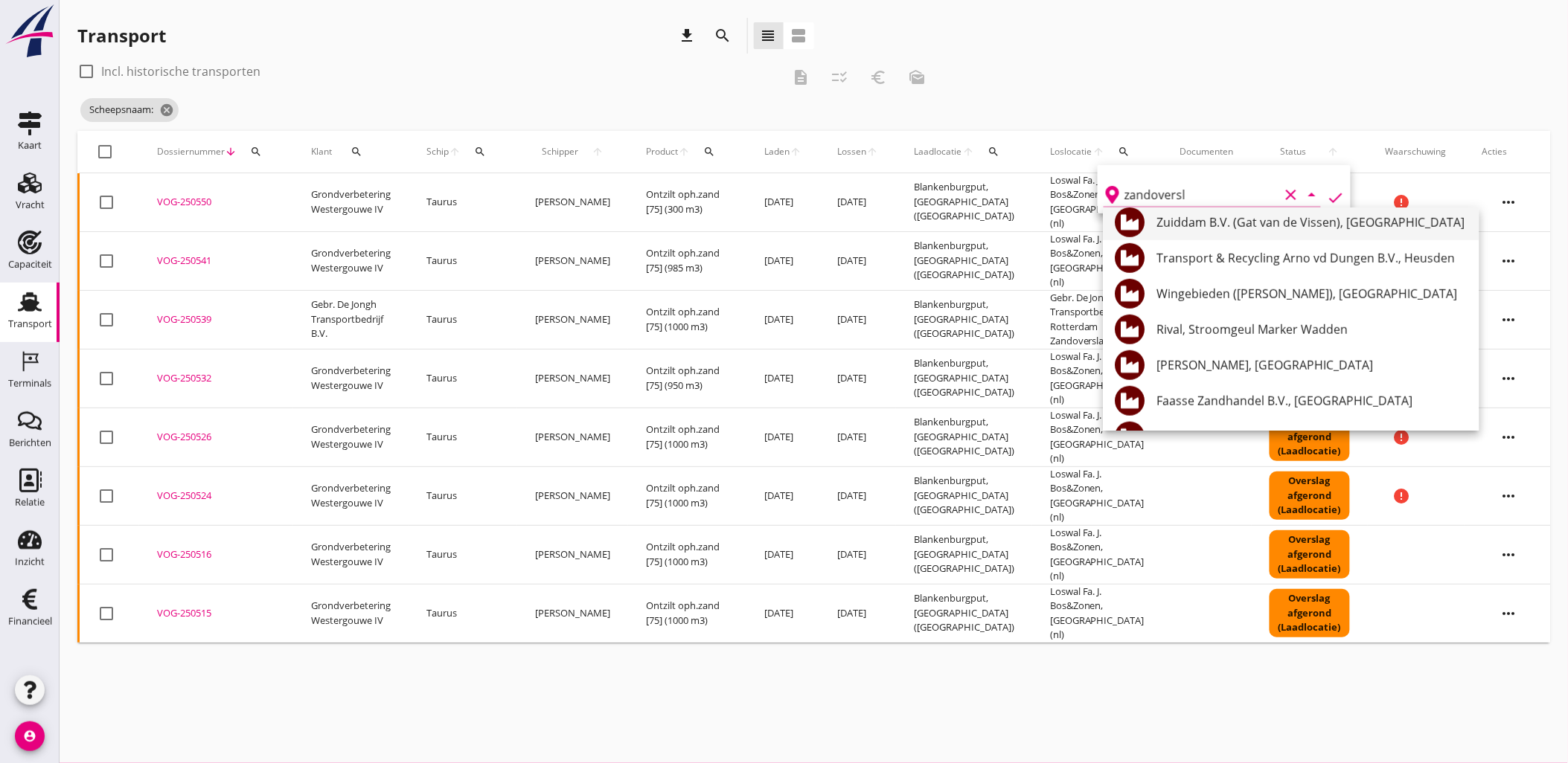
scroll to position [0, 0]
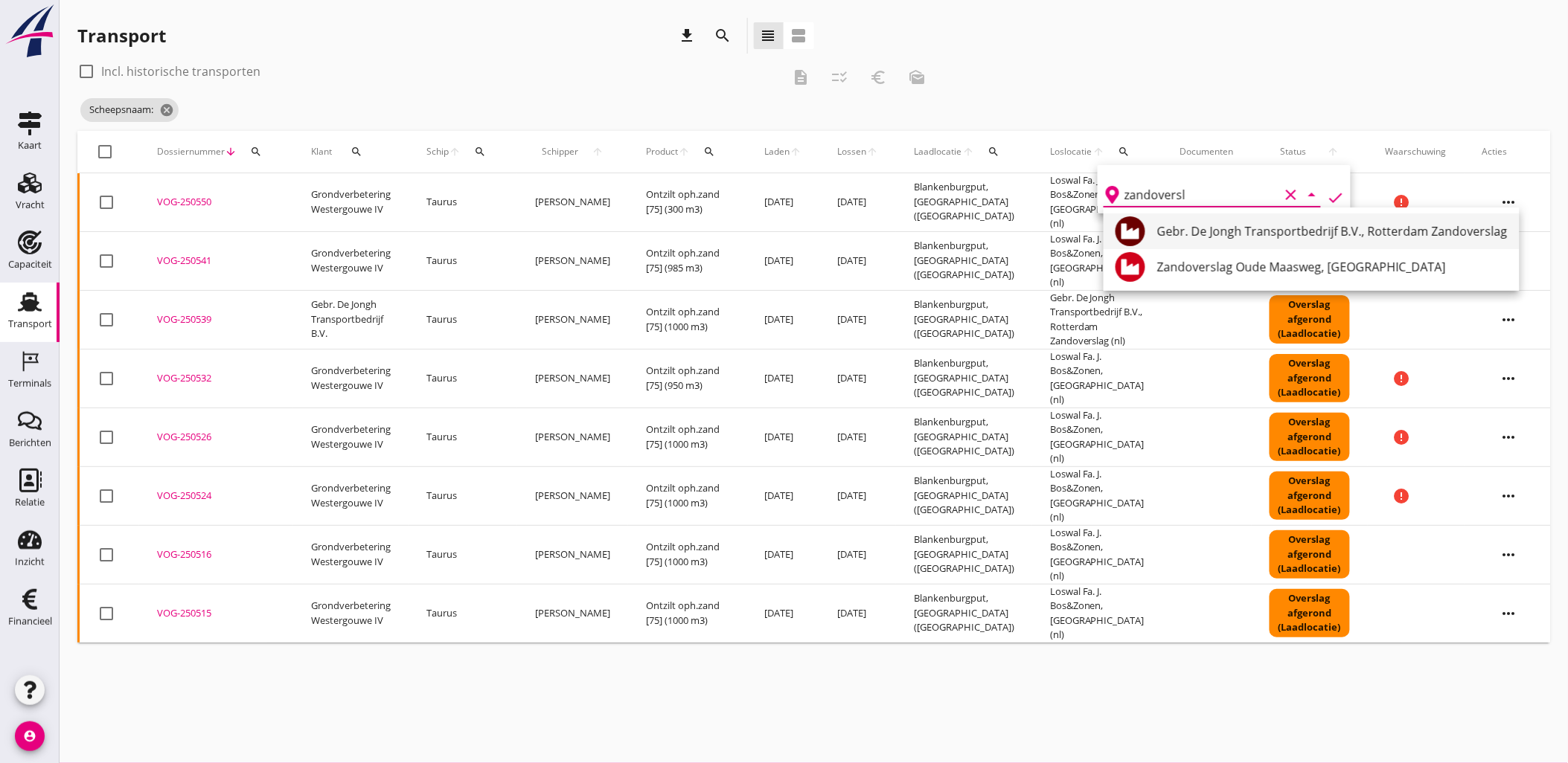
click at [1191, 236] on div "Gebr. De Jongh Transportbedrijf B.V., Rotterdam Zandoverslag" at bounding box center [1332, 232] width 351 height 18
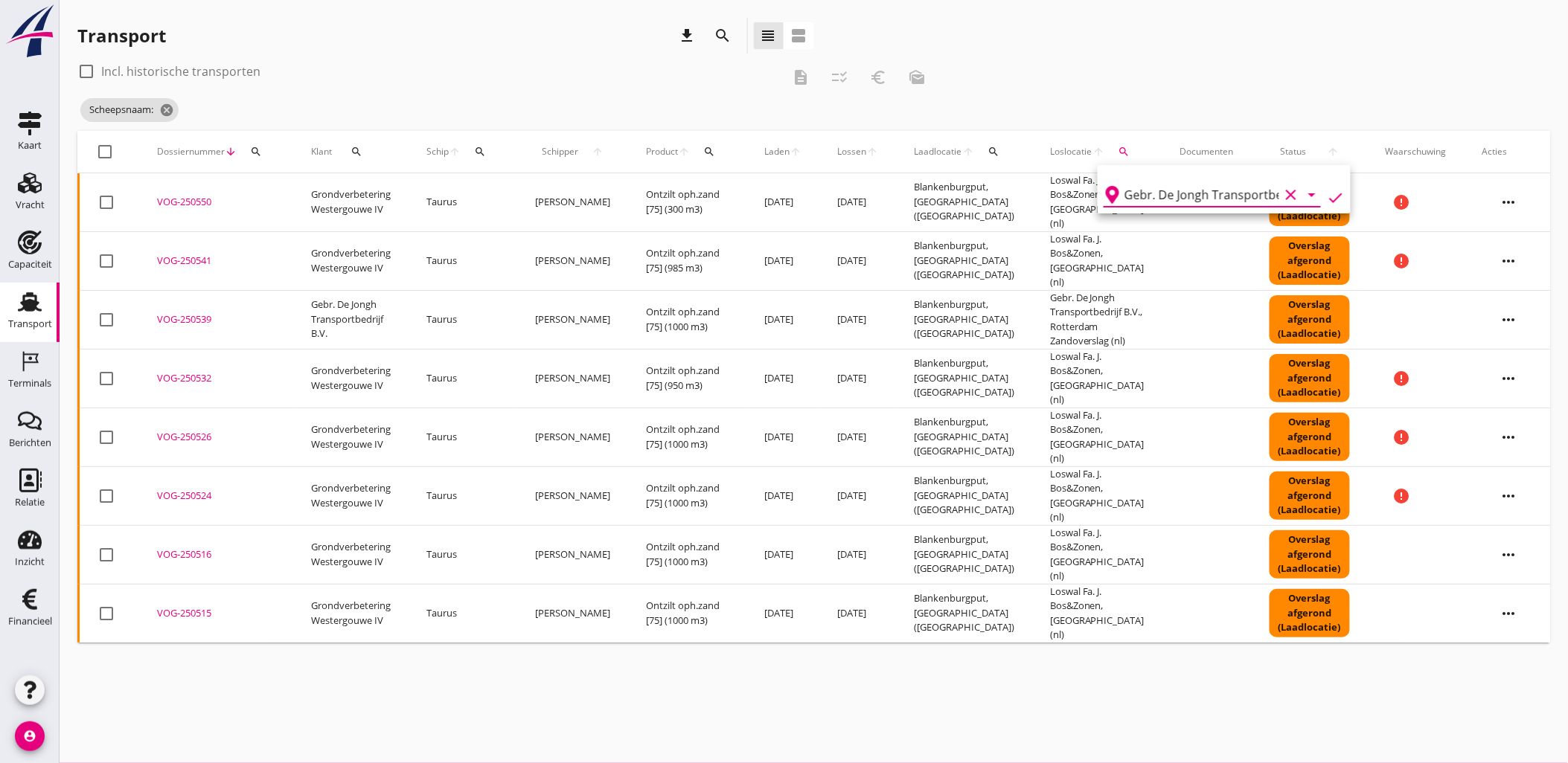
click at [1327, 197] on icon "check" at bounding box center [1336, 198] width 18 height 18
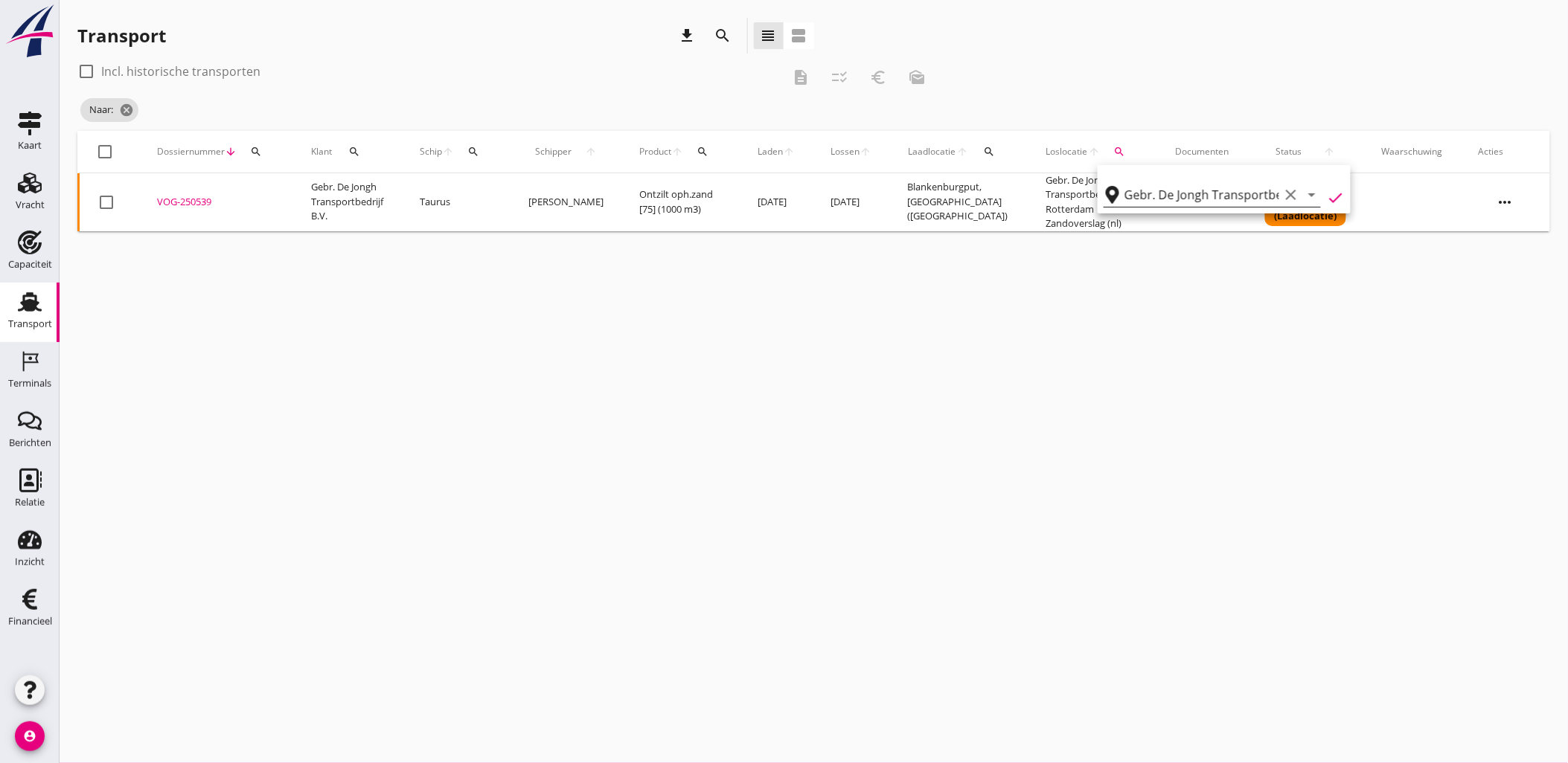
type input "Gebr. De Jongh Transportbedrijf B.V."
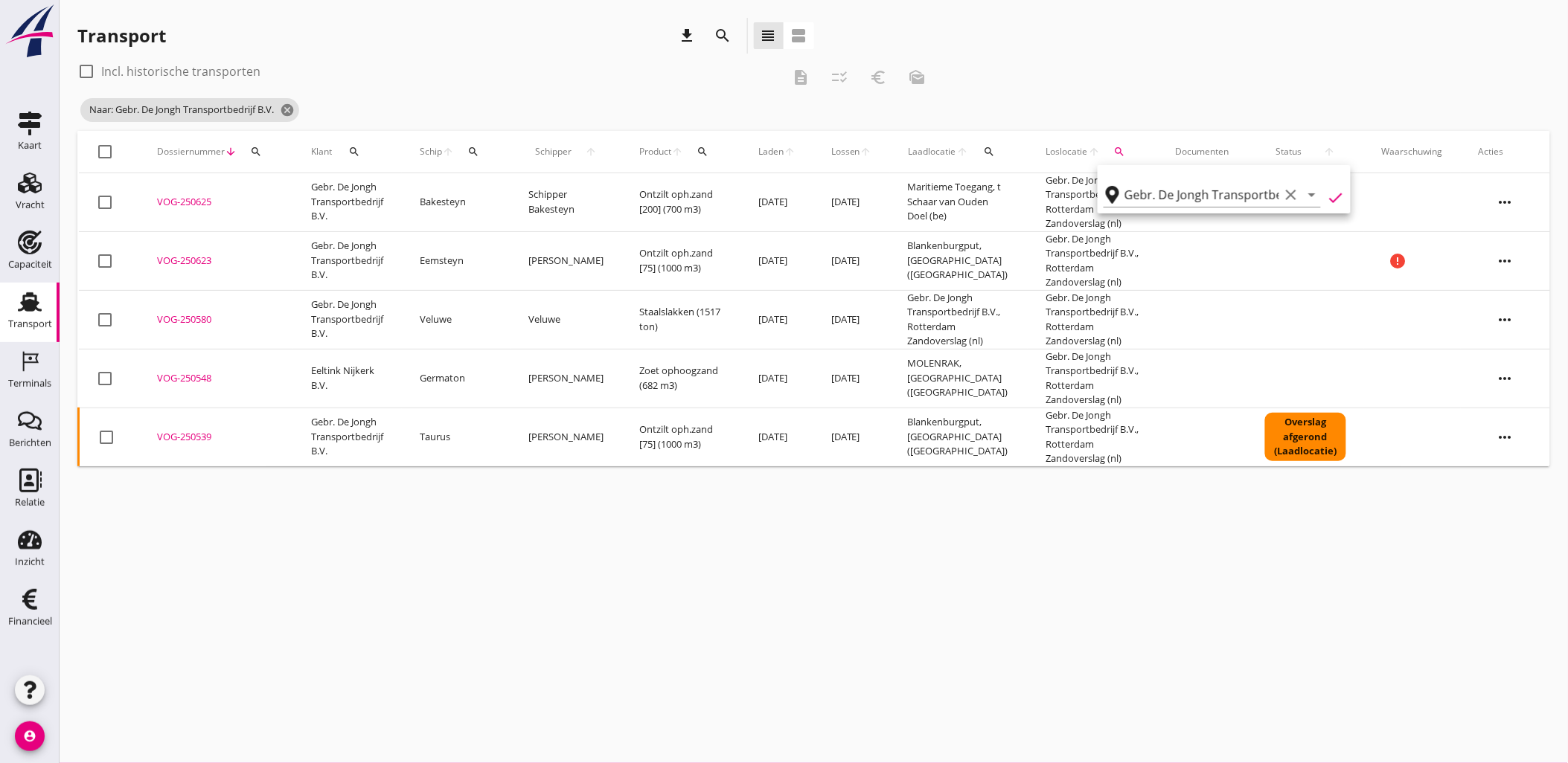
click at [983, 153] on icon "search" at bounding box center [989, 152] width 12 height 12
click at [995, 192] on input "text" at bounding box center [1065, 195] width 155 height 24
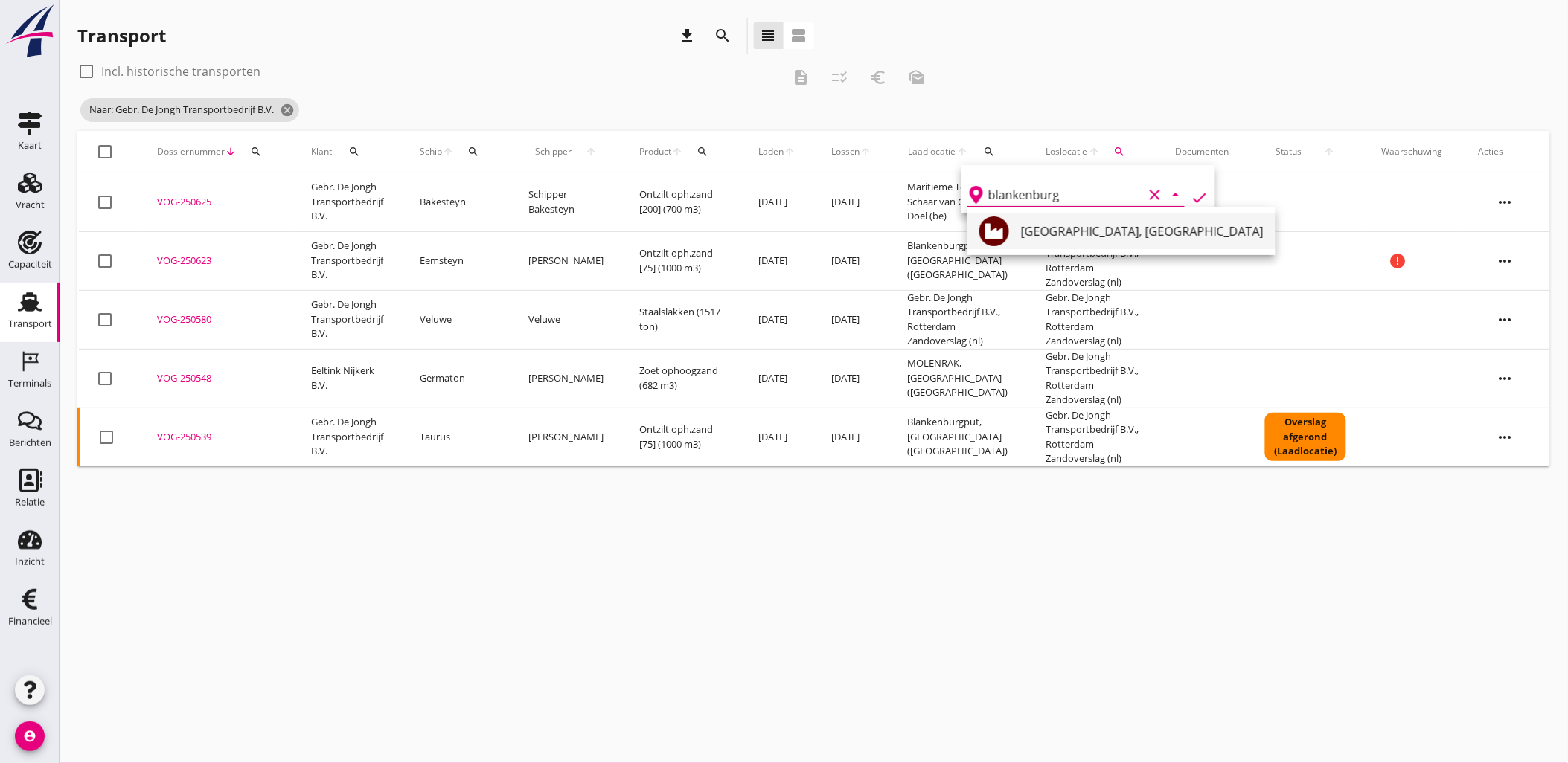
click at [1075, 220] on div "[GEOGRAPHIC_DATA], [GEOGRAPHIC_DATA]" at bounding box center [1142, 232] width 243 height 36
click at [1191, 194] on icon "check" at bounding box center [1199, 198] width 18 height 18
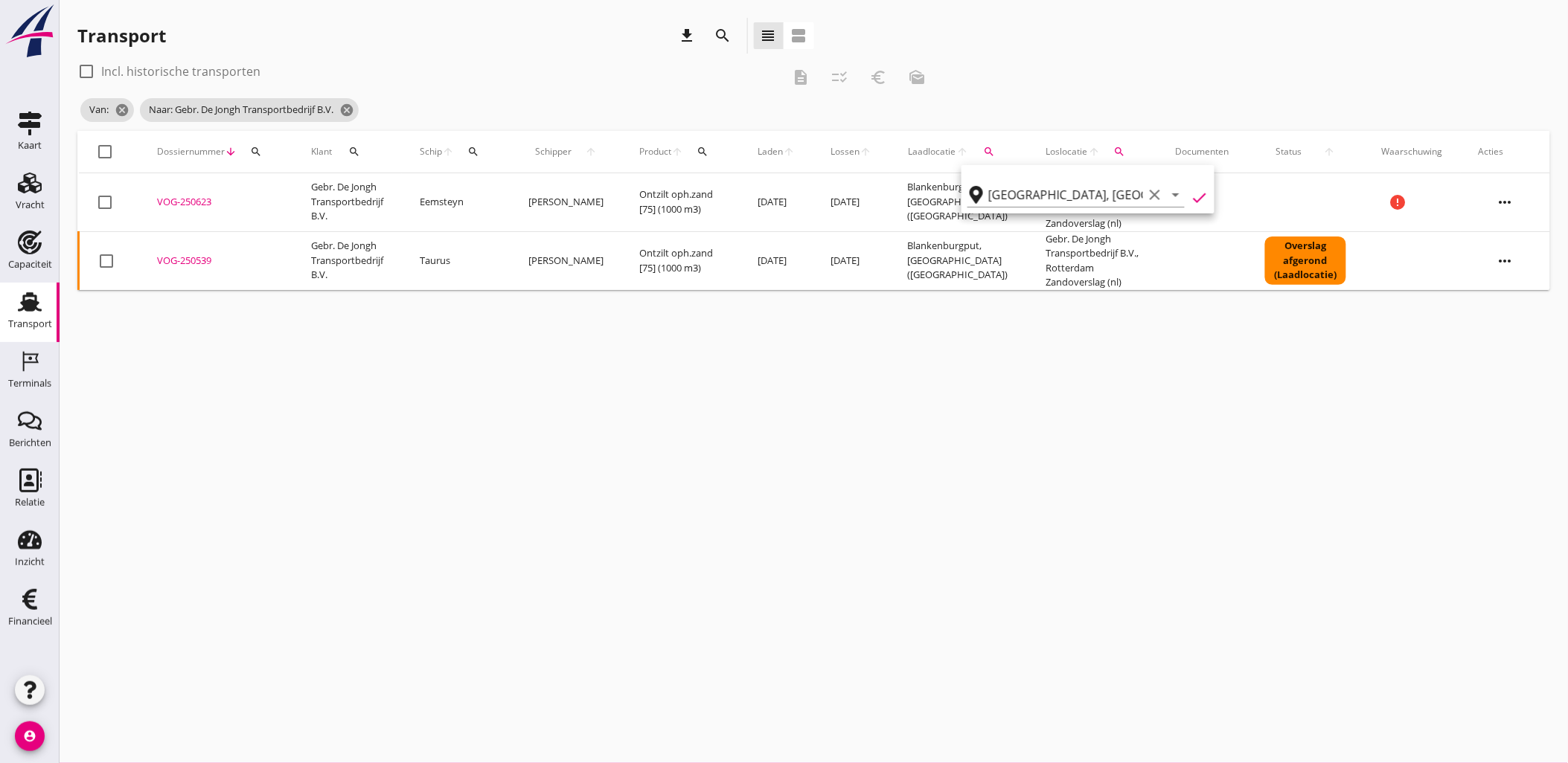
type input "Blankenburgput"
click at [131, 68] on label "Incl. historische transporten" at bounding box center [181, 71] width 159 height 15
checkbox input "true"
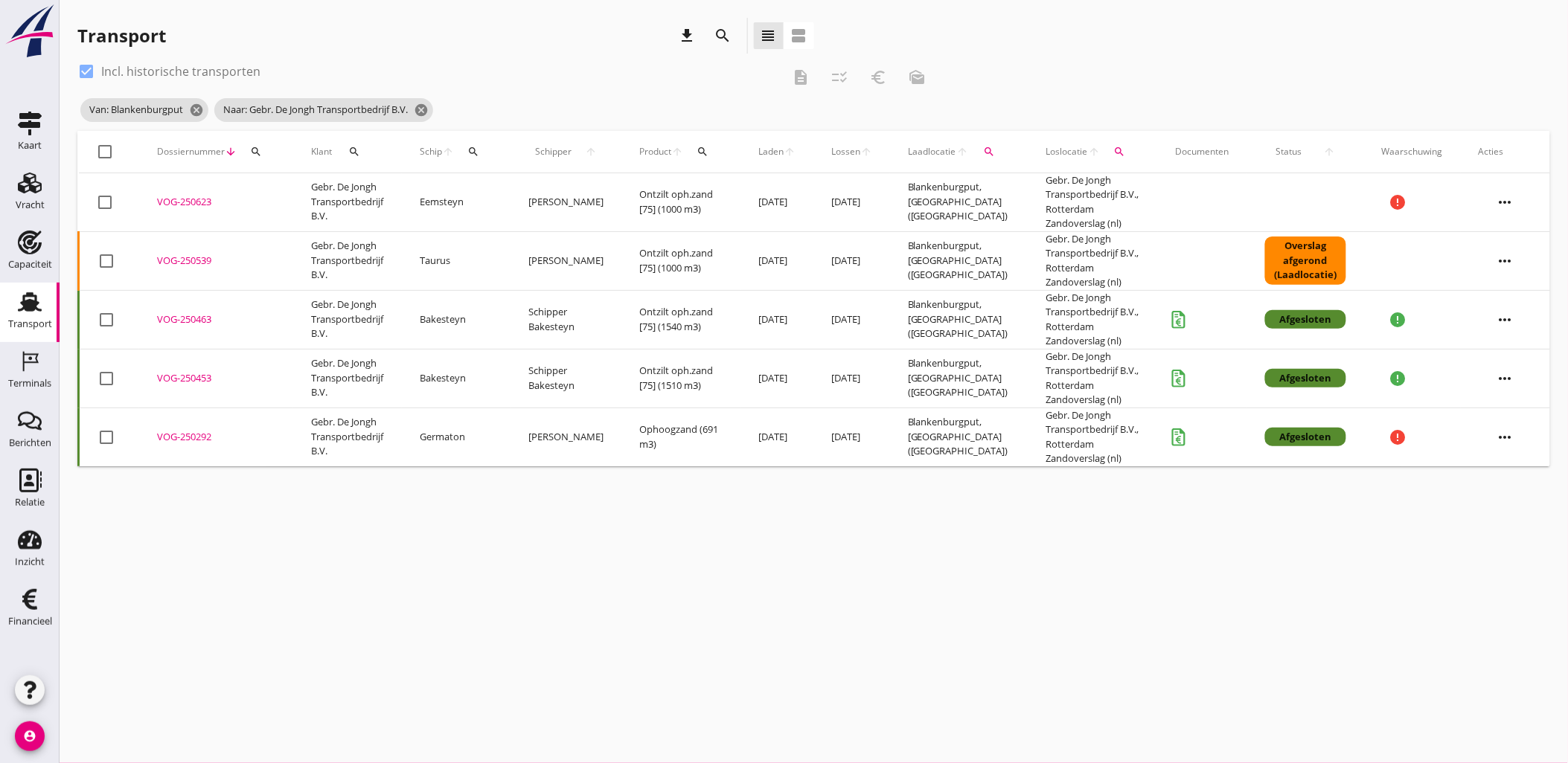
click at [1499, 316] on icon "more_horiz" at bounding box center [1505, 320] width 42 height 42
click at [1514, 512] on div "Vracht kopieeren" at bounding box center [1496, 508] width 106 height 18
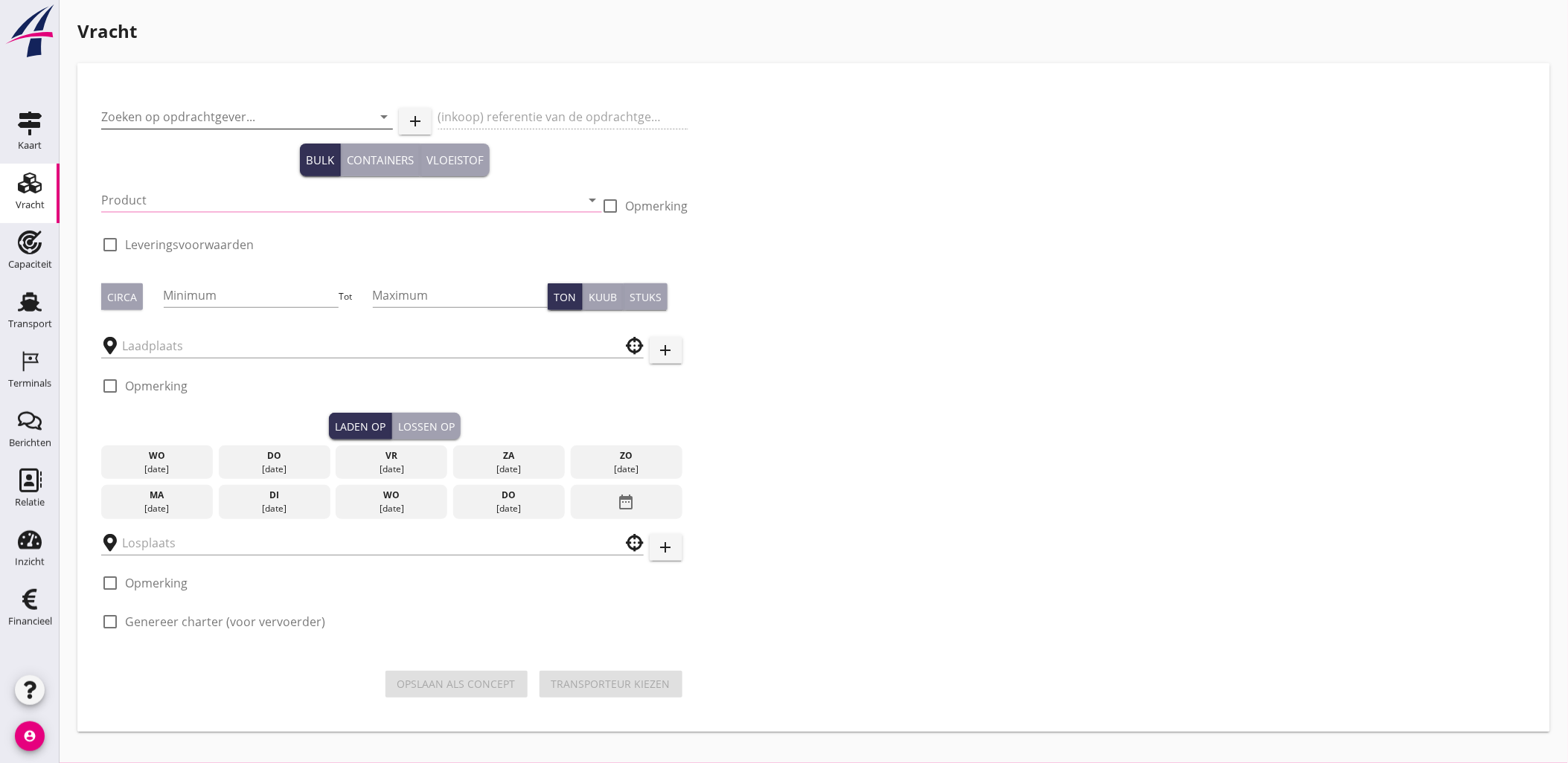
type input "Gebr. De Jongh Transportbedrijf B.V."
type input "Ontzilt oph.zand [75] (6120)"
checkbox input "true"
type input "1505"
type input "Blankenburgput"
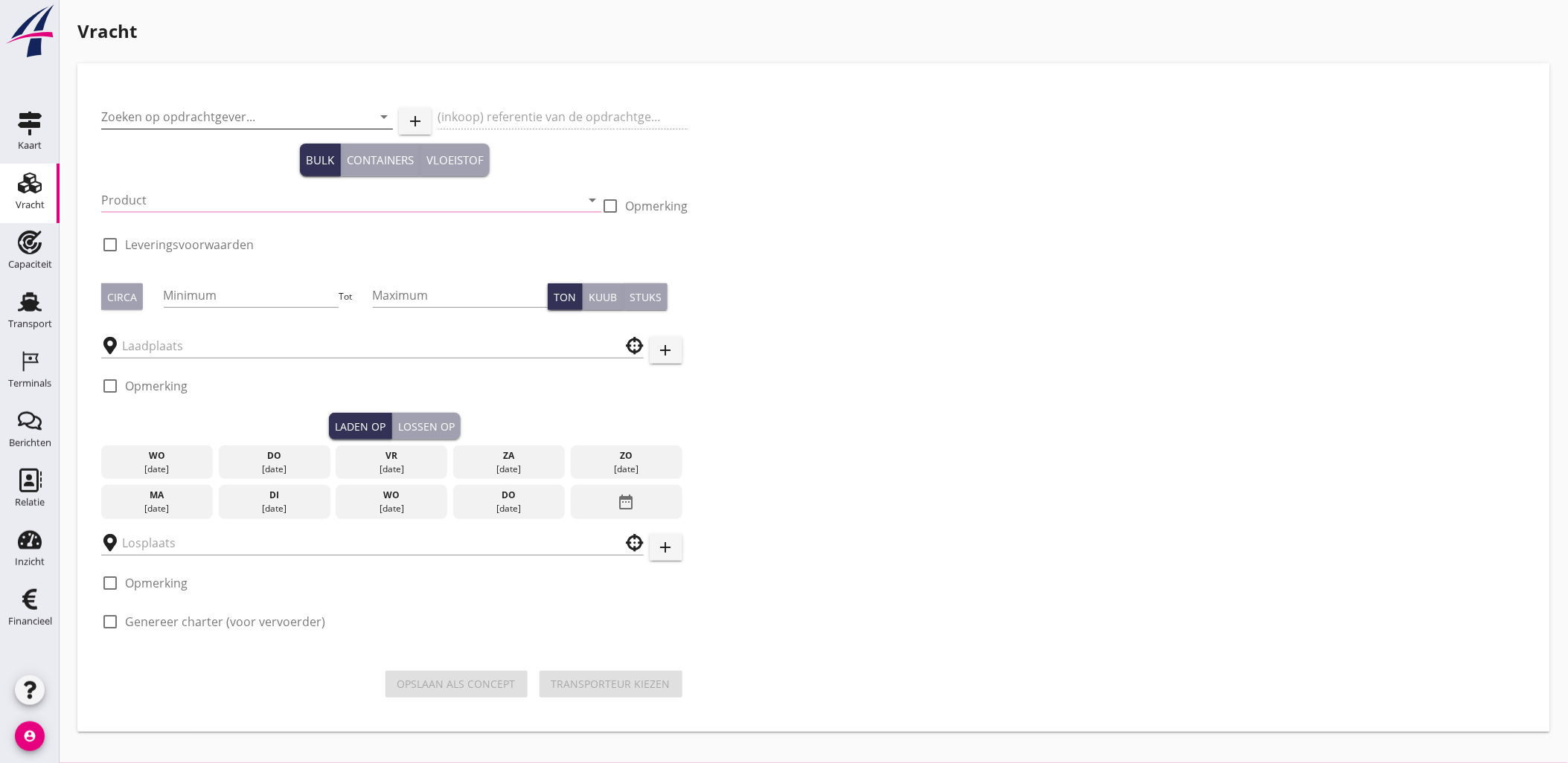
type input "Gebr. De Jongh Transportbedrijf B.V."
checkbox input "true"
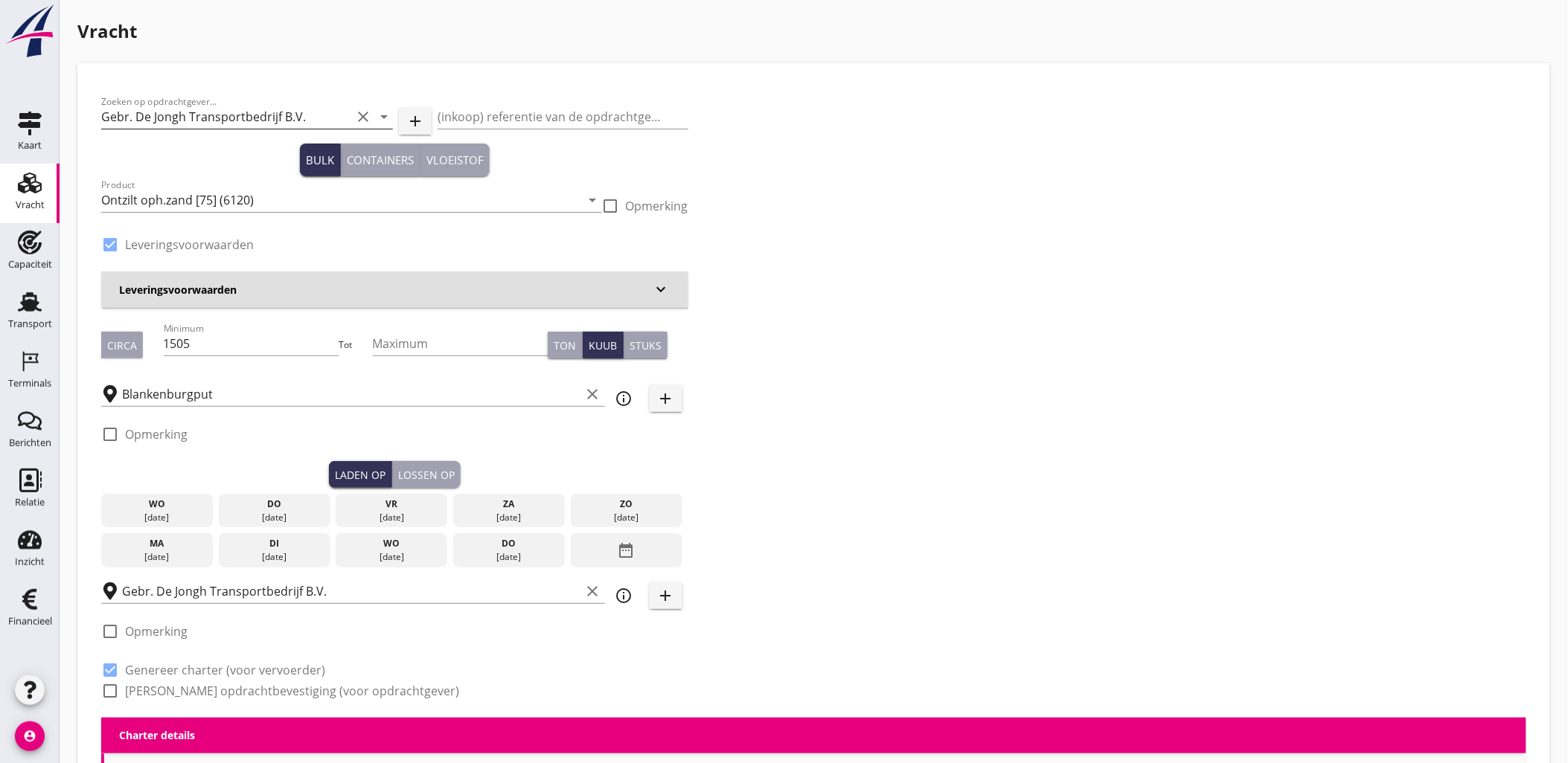
type input "2.2"
radio input "false"
click at [212, 114] on input "Gebr. De Jongh Transportbedrijf B.V." at bounding box center [226, 117] width 250 height 24
click at [354, 480] on div "Laden op" at bounding box center [360, 475] width 51 height 16
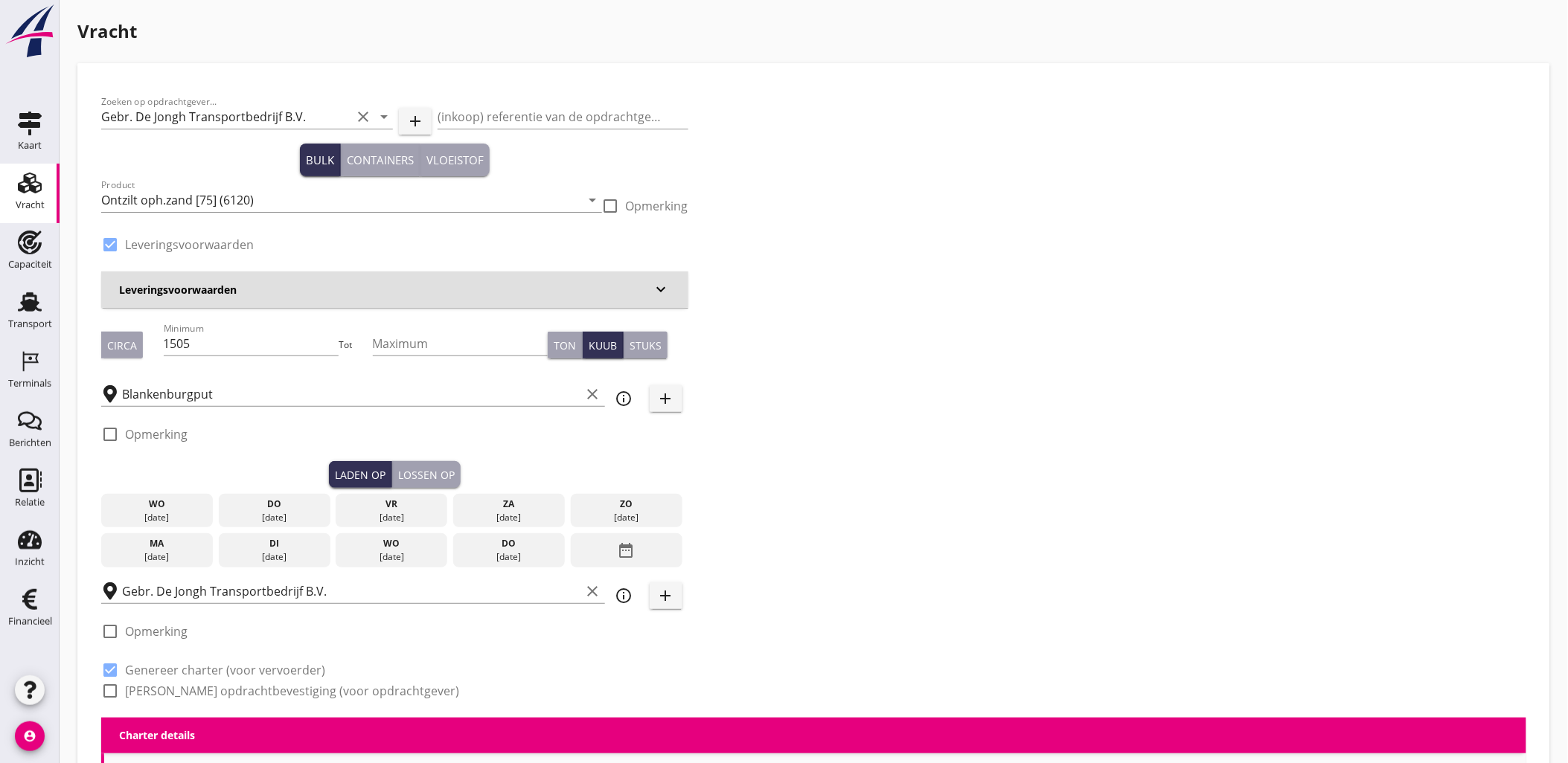
click at [622, 554] on icon "date_range" at bounding box center [626, 551] width 18 height 27
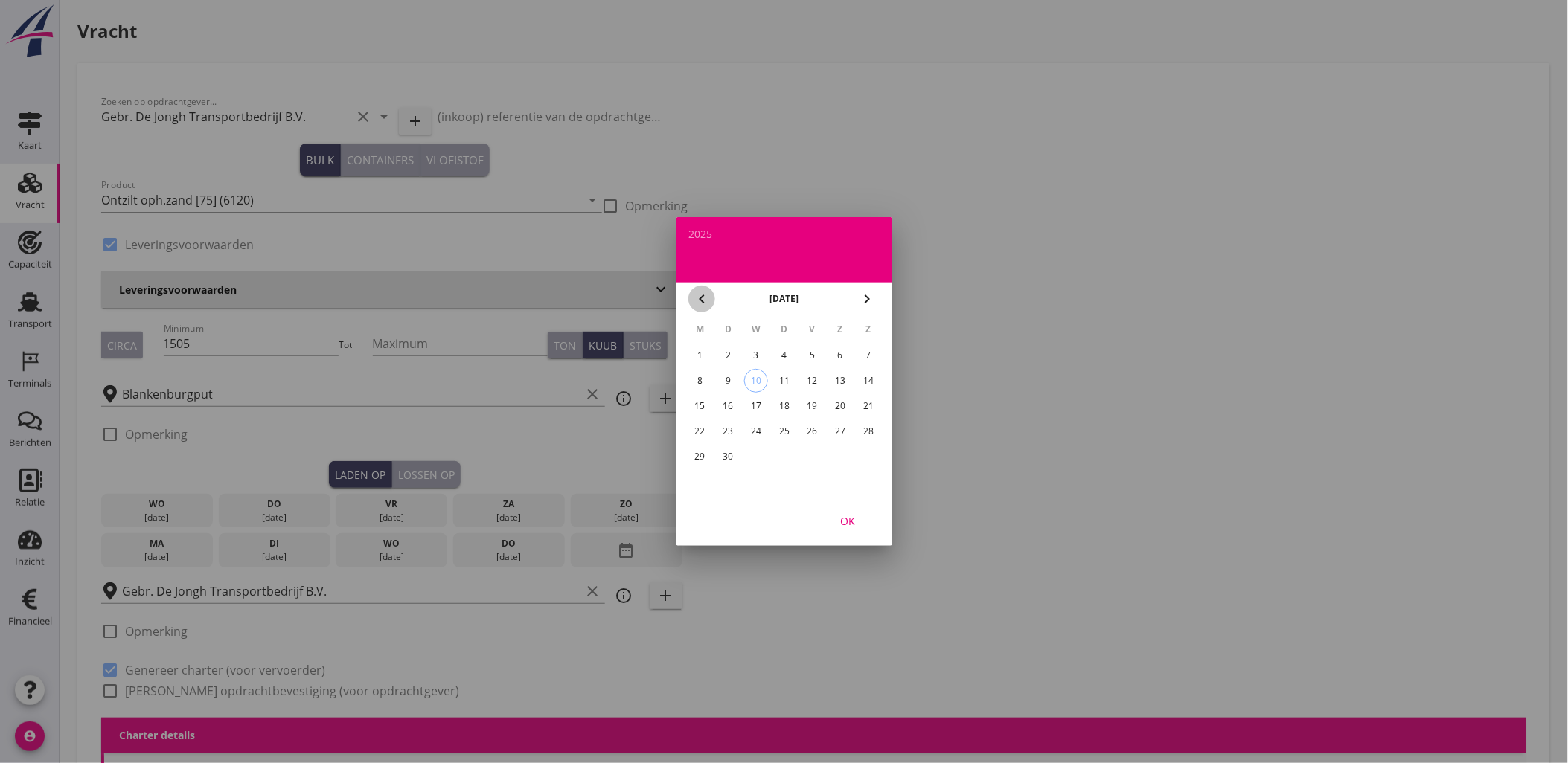
click at [700, 299] on icon "chevron_left" at bounding box center [701, 299] width 18 height 18
drag, startPoint x: 785, startPoint y: 453, endPoint x: 754, endPoint y: 454, distance: 31.0
click at [754, 454] on tr "25 26 27 28 29 30 31" at bounding box center [784, 457] width 195 height 24
click at [754, 454] on div "27" at bounding box center [756, 457] width 24 height 24
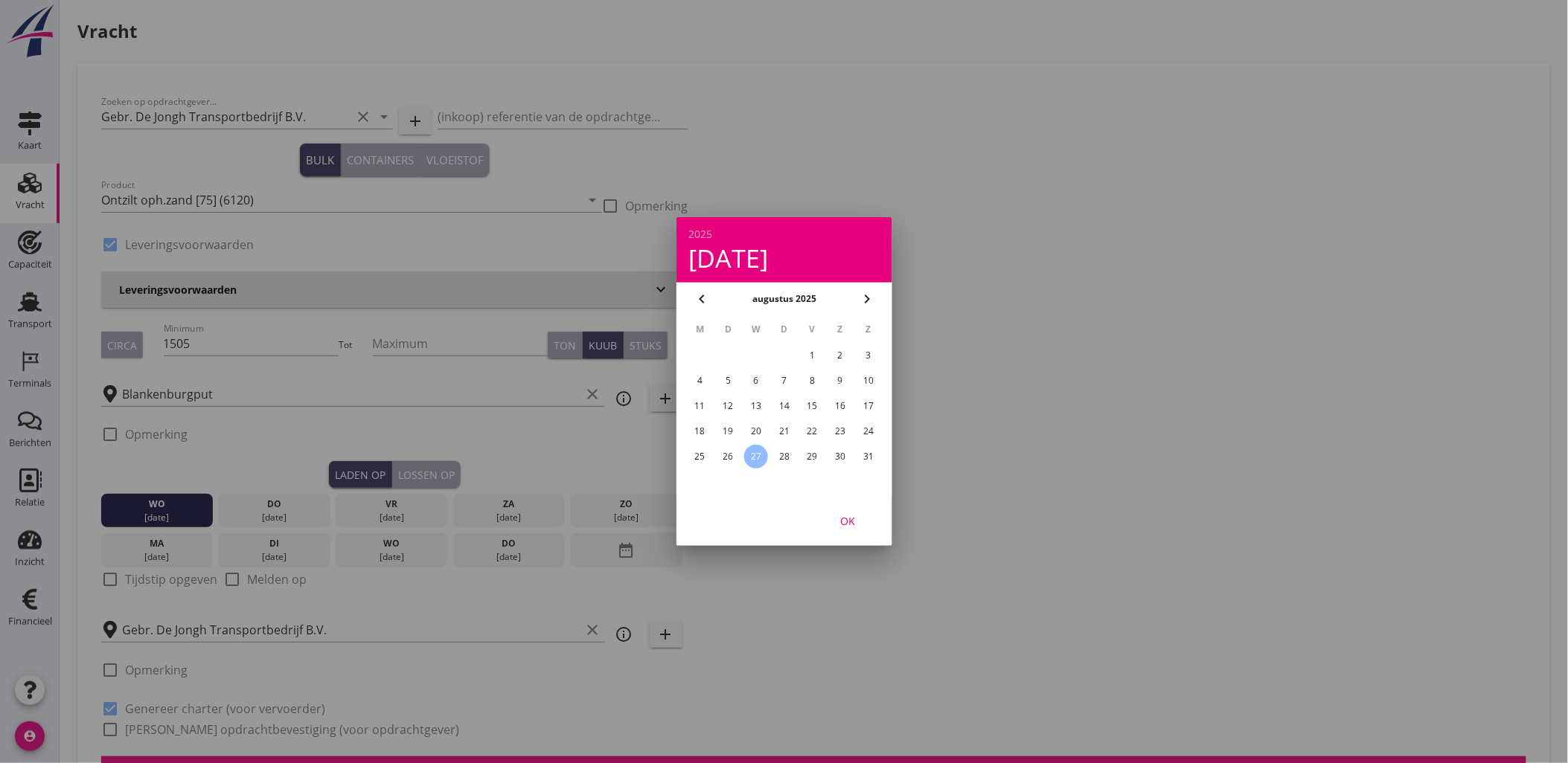
click at [850, 516] on div "OK" at bounding box center [847, 521] width 42 height 16
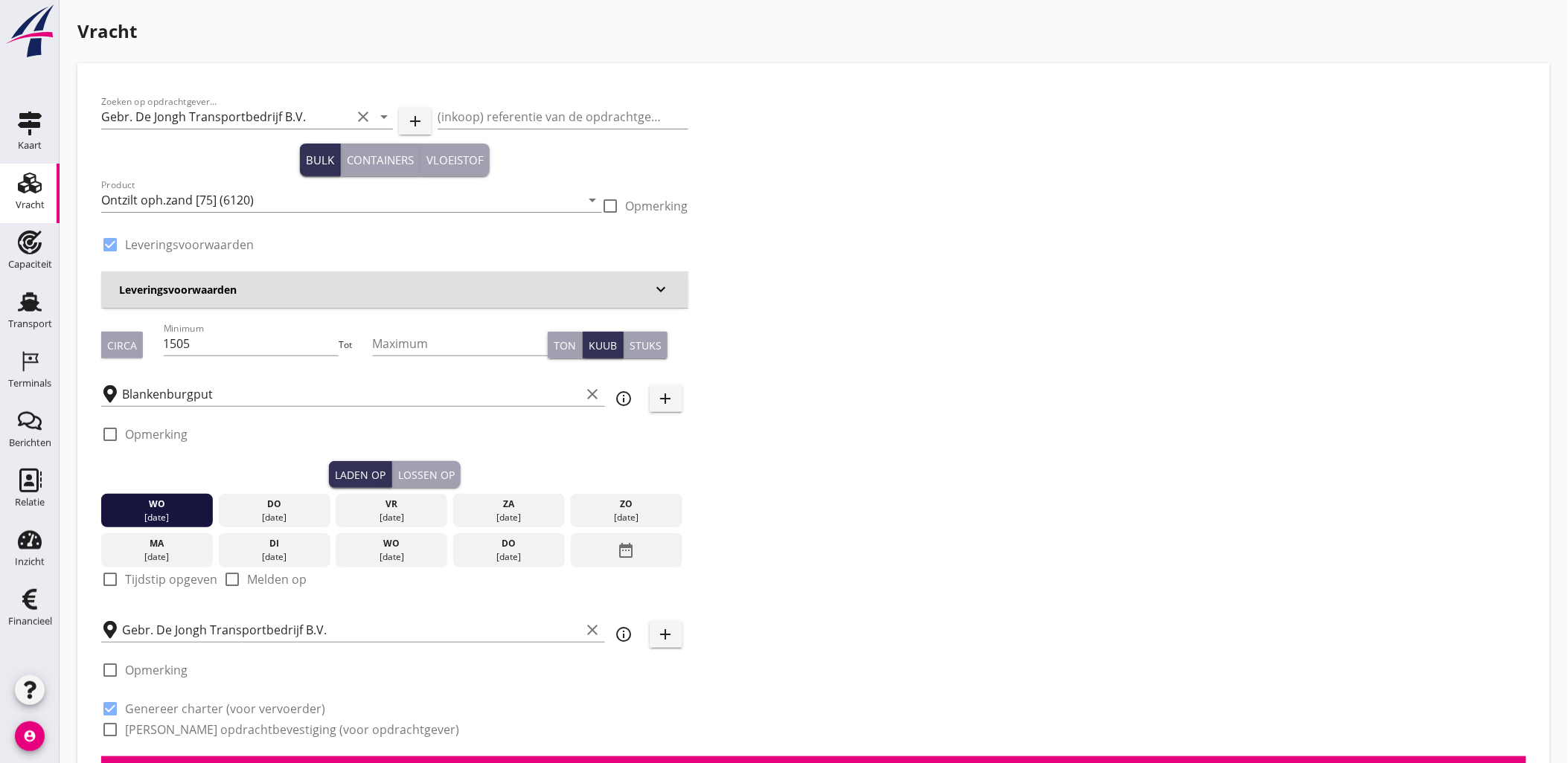
click at [449, 477] on div "Lossen op" at bounding box center [427, 475] width 57 height 16
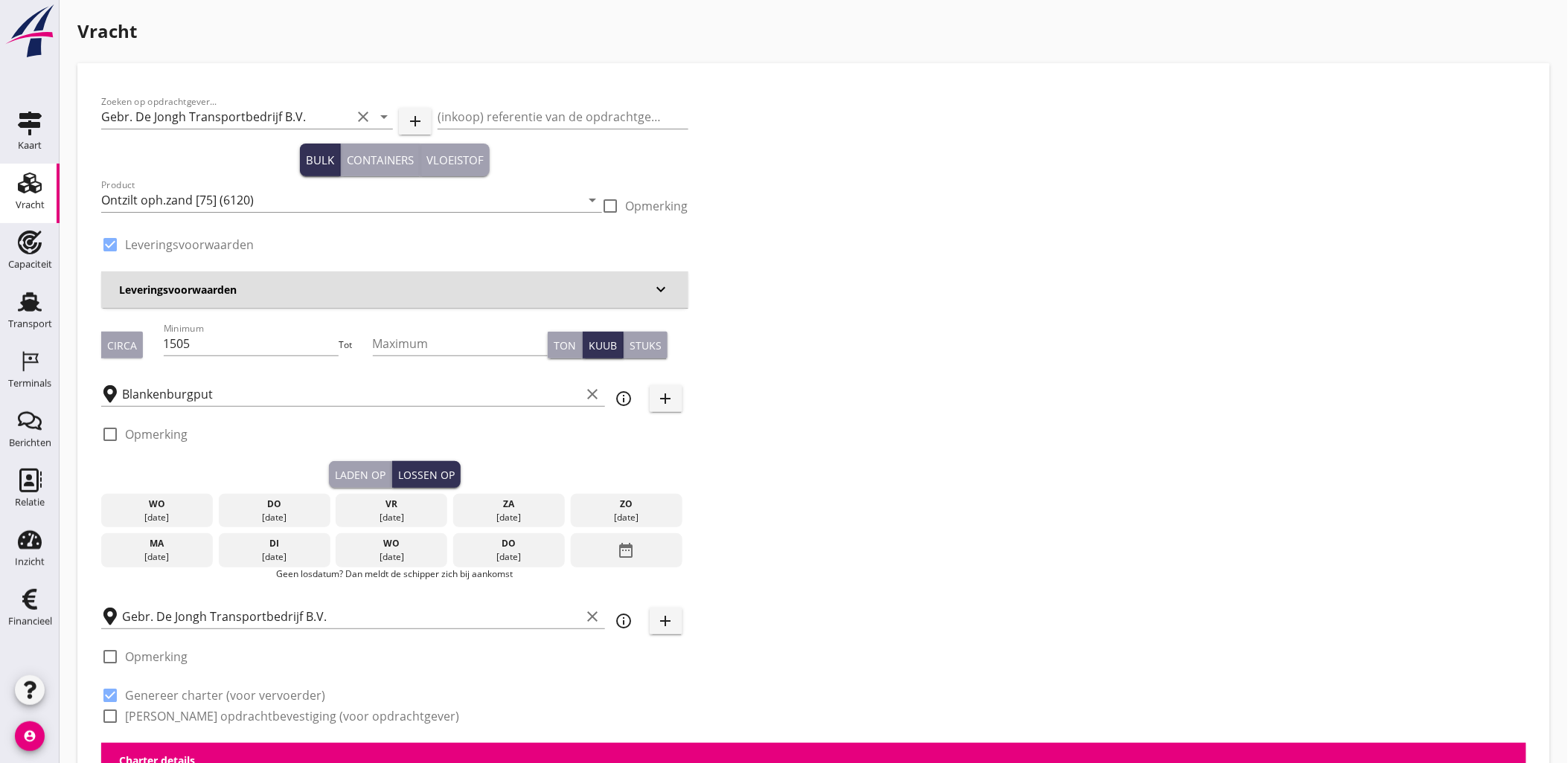
click at [281, 514] on div "[DATE]" at bounding box center [275, 518] width 104 height 13
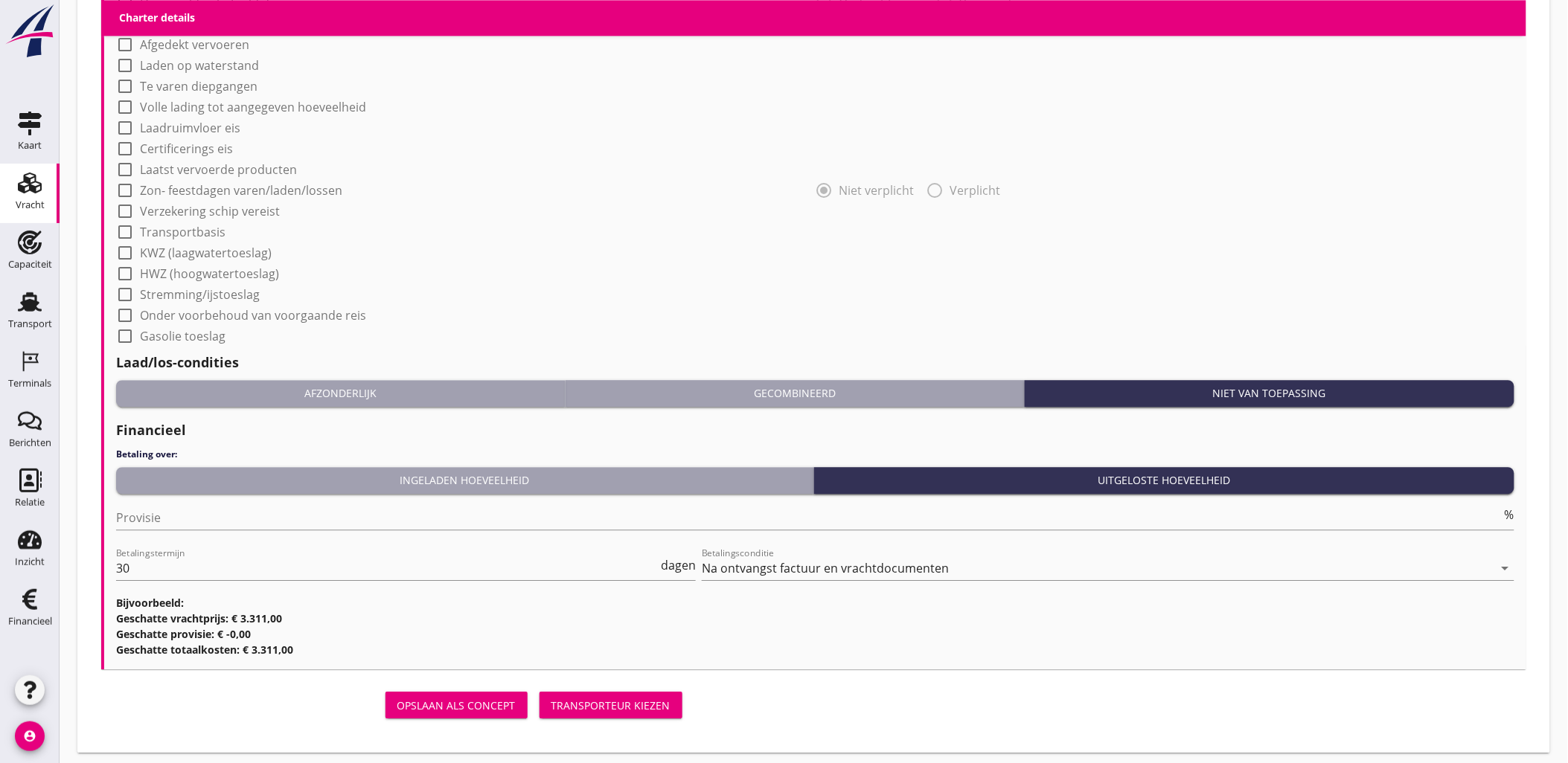
scroll to position [1233, 0]
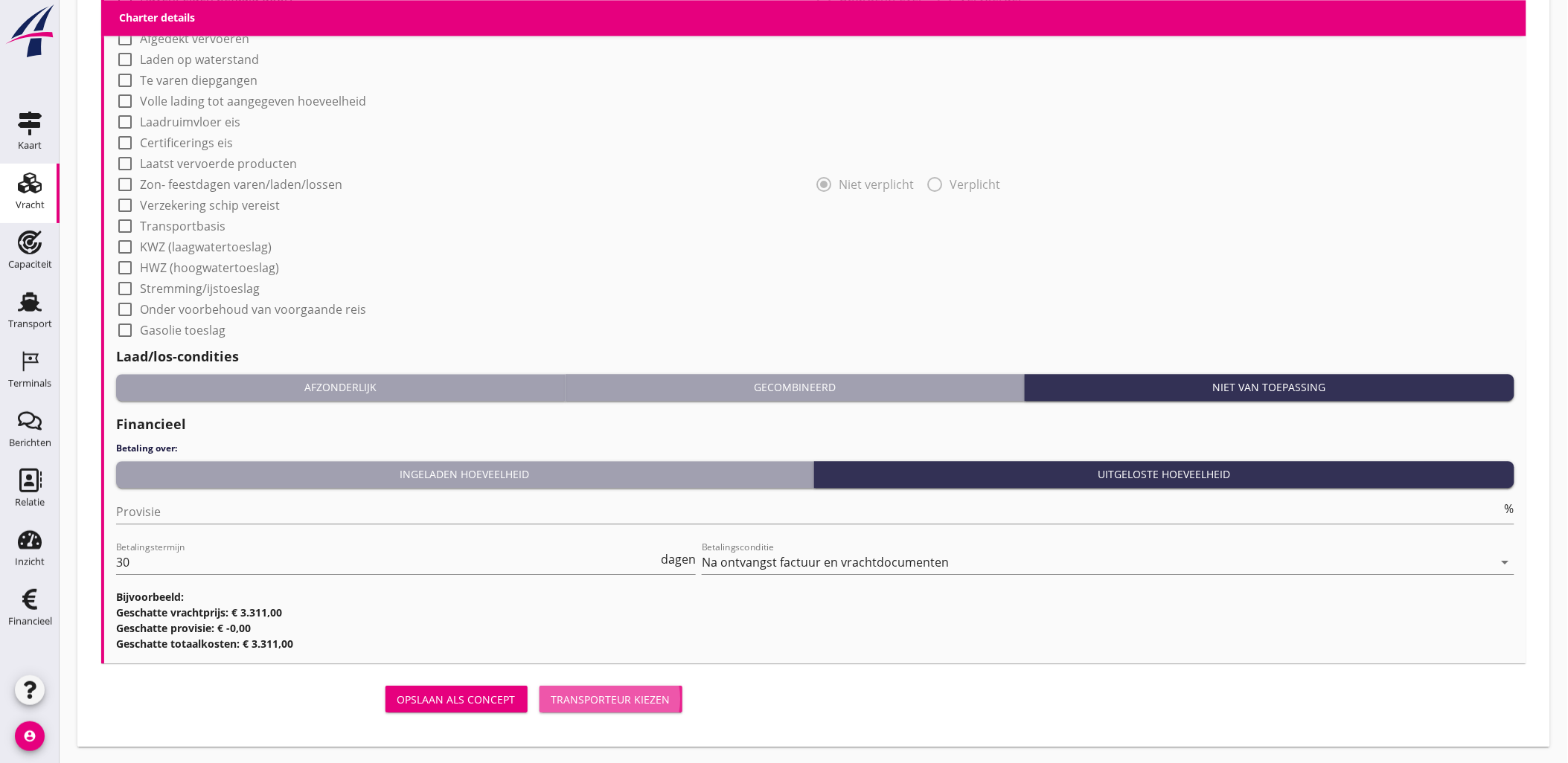
drag, startPoint x: 610, startPoint y: 694, endPoint x: 603, endPoint y: 674, distance: 21.2
click at [610, 694] on div "Transporteur kiezen" at bounding box center [611, 699] width 119 height 16
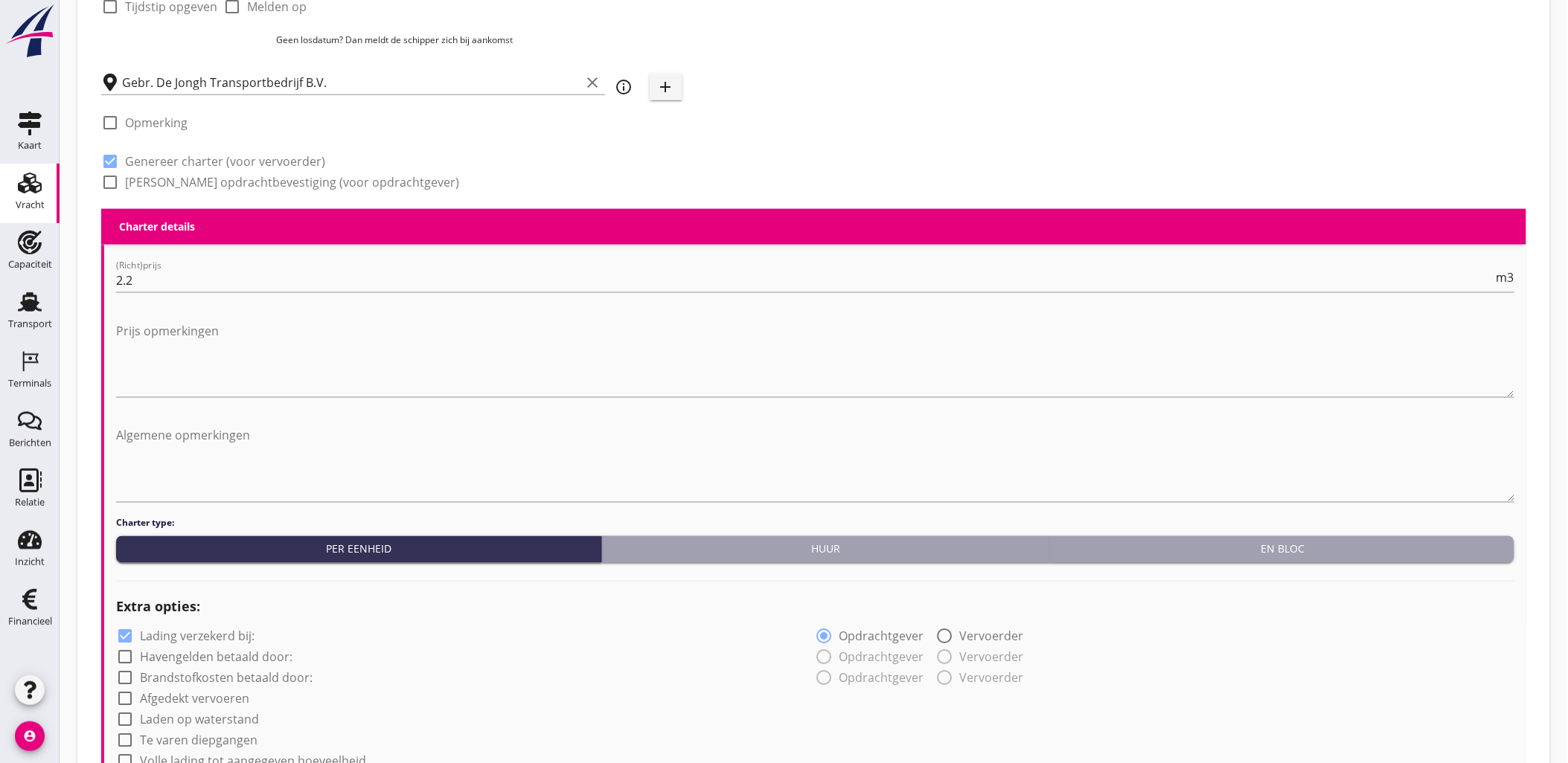
scroll to position [561, 0]
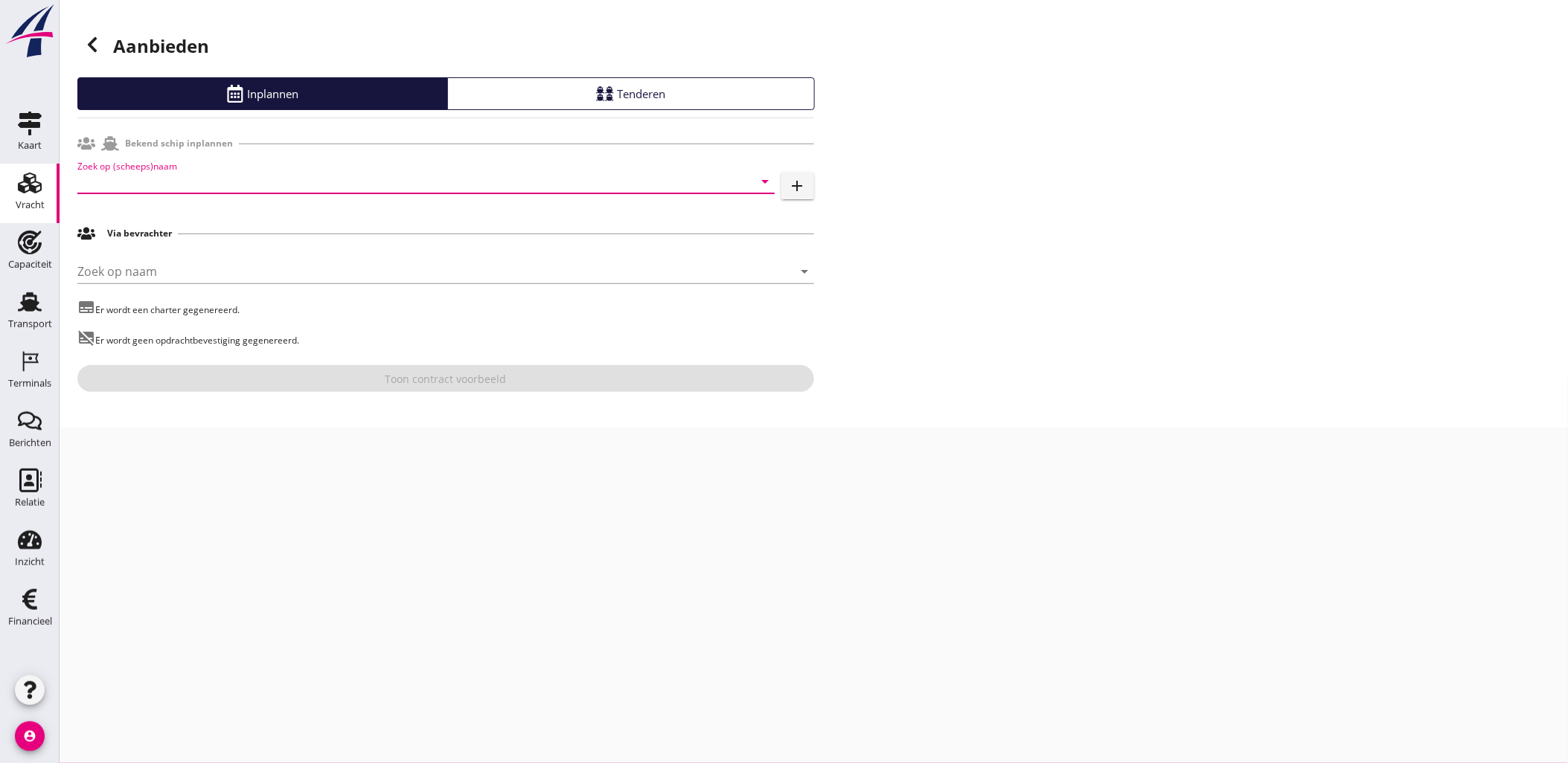
click at [234, 179] on input "Zoek op (scheeps)naam" at bounding box center [405, 182] width 655 height 24
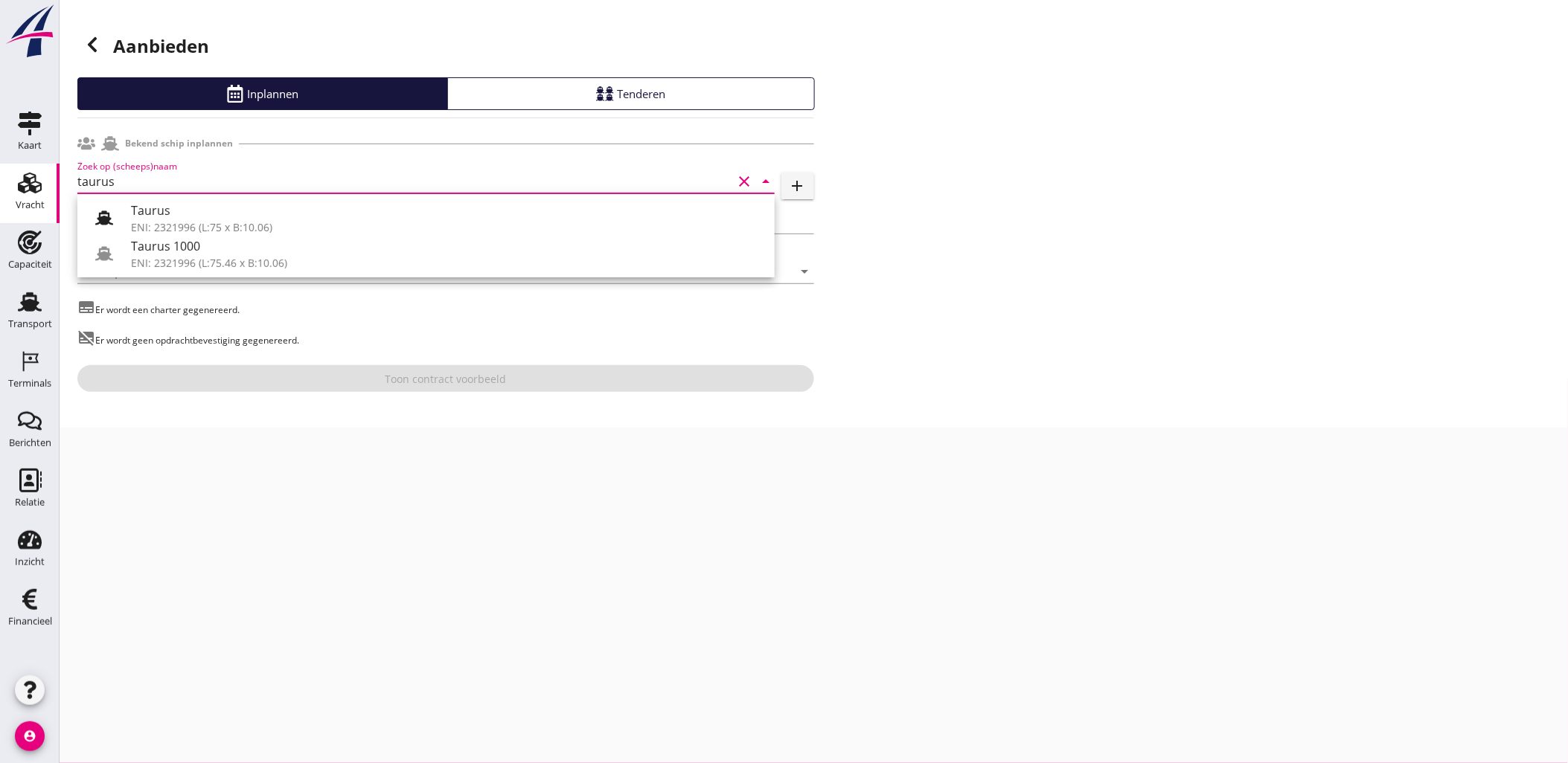
click at [218, 198] on div "Taurus ENI: 2321996 (L:75 x B:10.06) Taurus 1000 ENI: 2321996 (L:75.46 x B:10.0…" at bounding box center [426, 236] width 697 height 83
click at [224, 205] on div "Taurus" at bounding box center [447, 211] width 631 height 18
type input "Taurus"
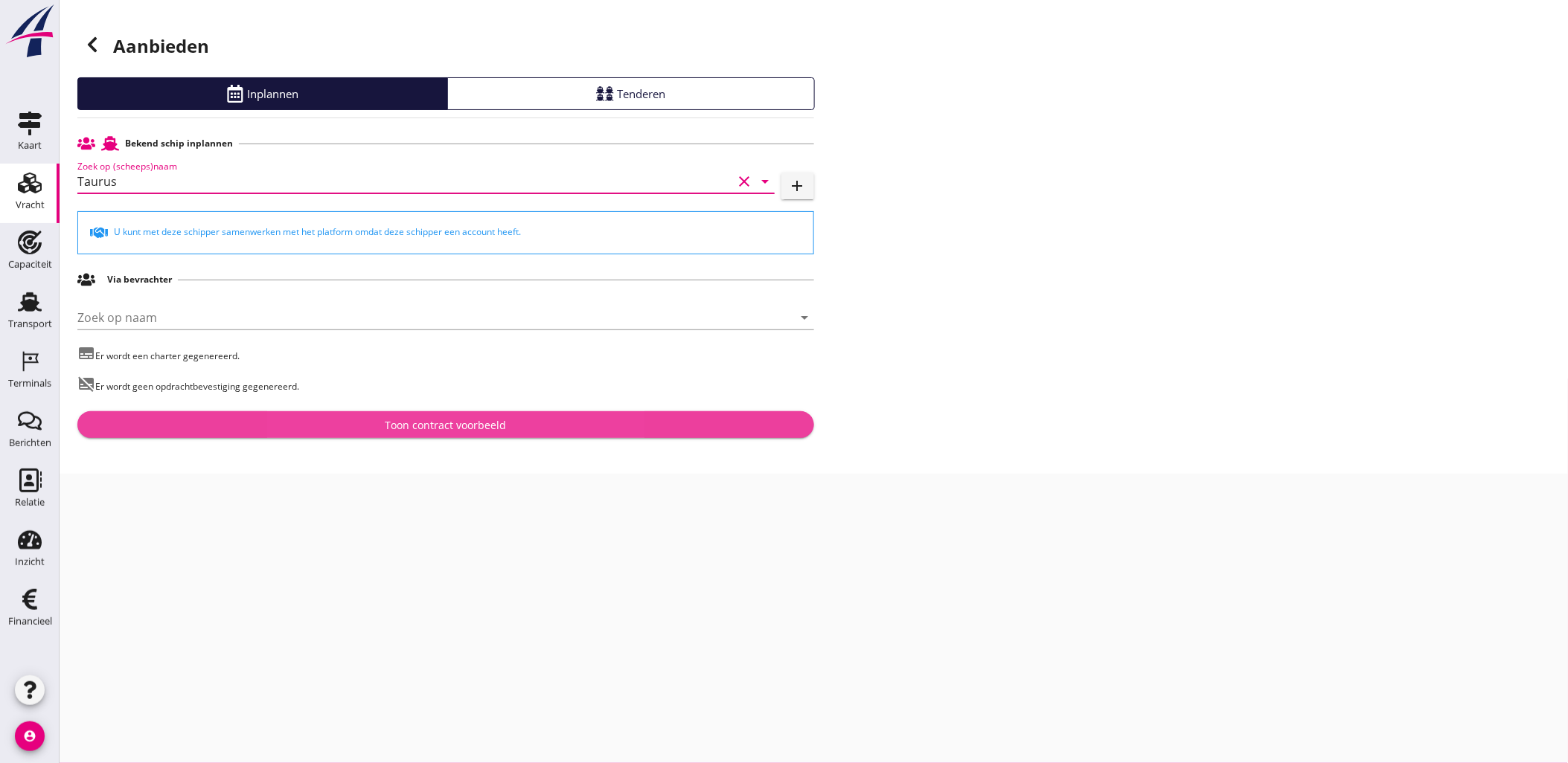
click at [442, 429] on div "Toon contract voorbeeld" at bounding box center [445, 425] width 121 height 16
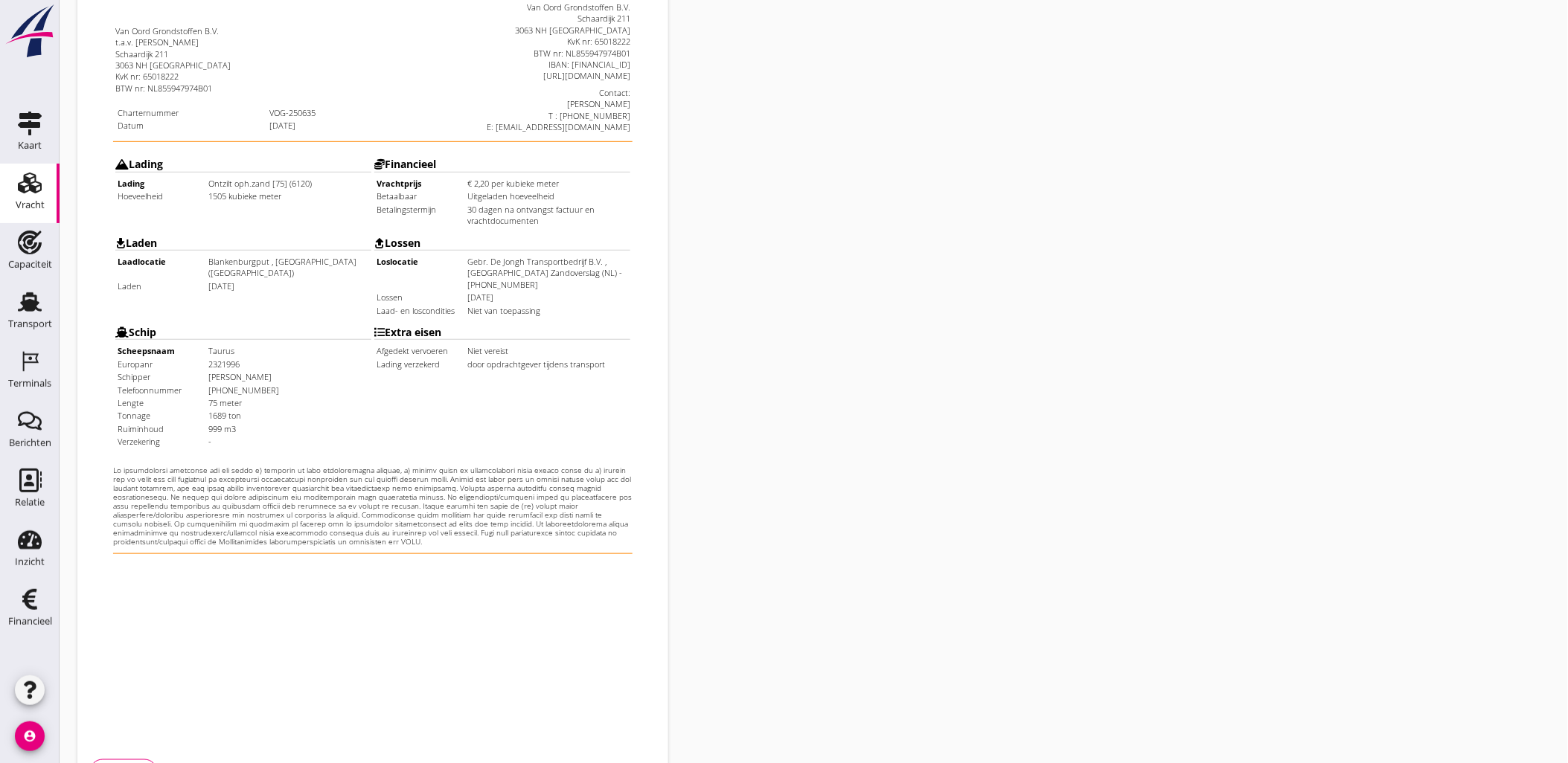
scroll to position [337, 0]
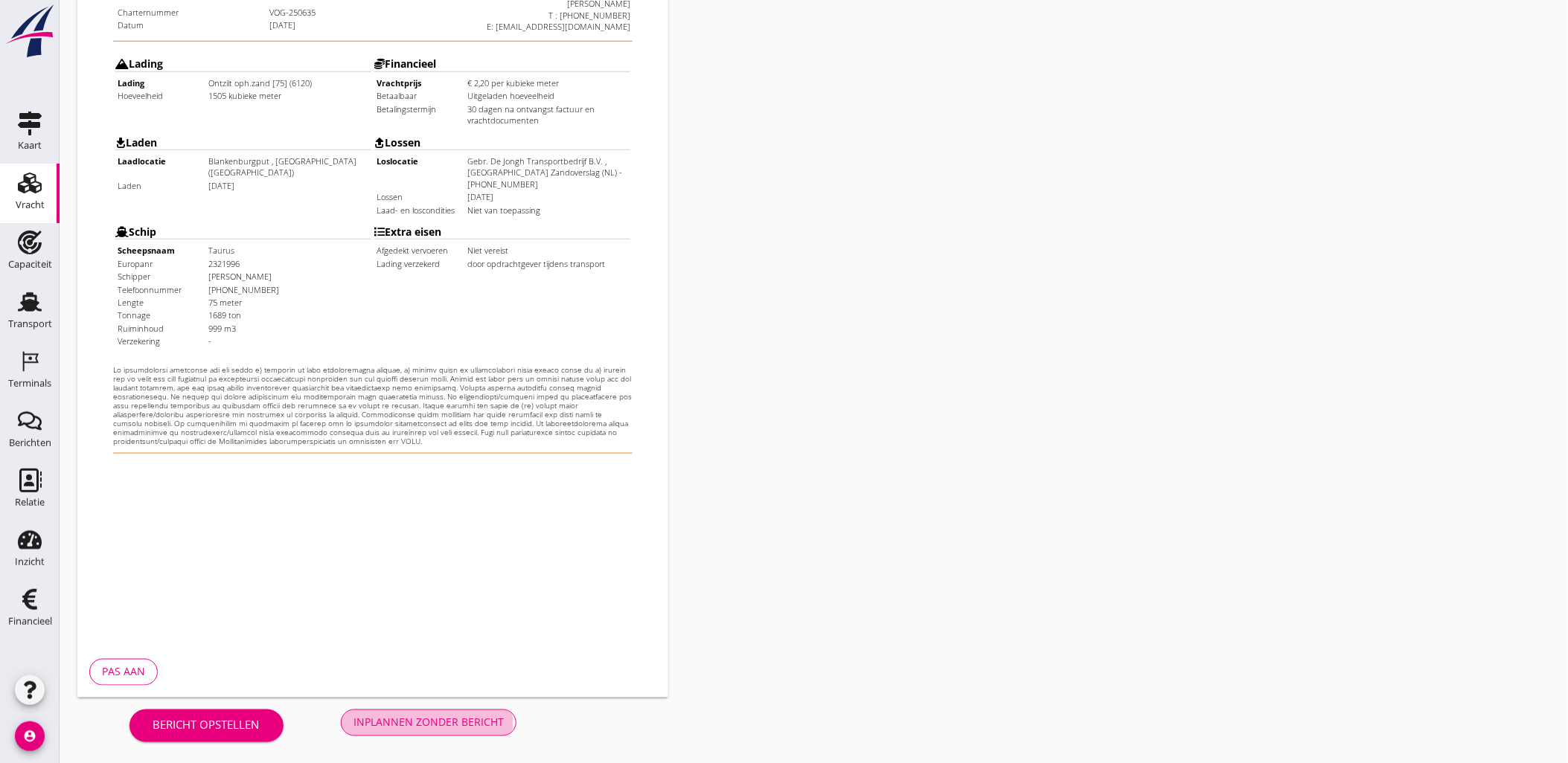
click at [430, 718] on div "Inplannen zonder bericht" at bounding box center [429, 722] width 150 height 16
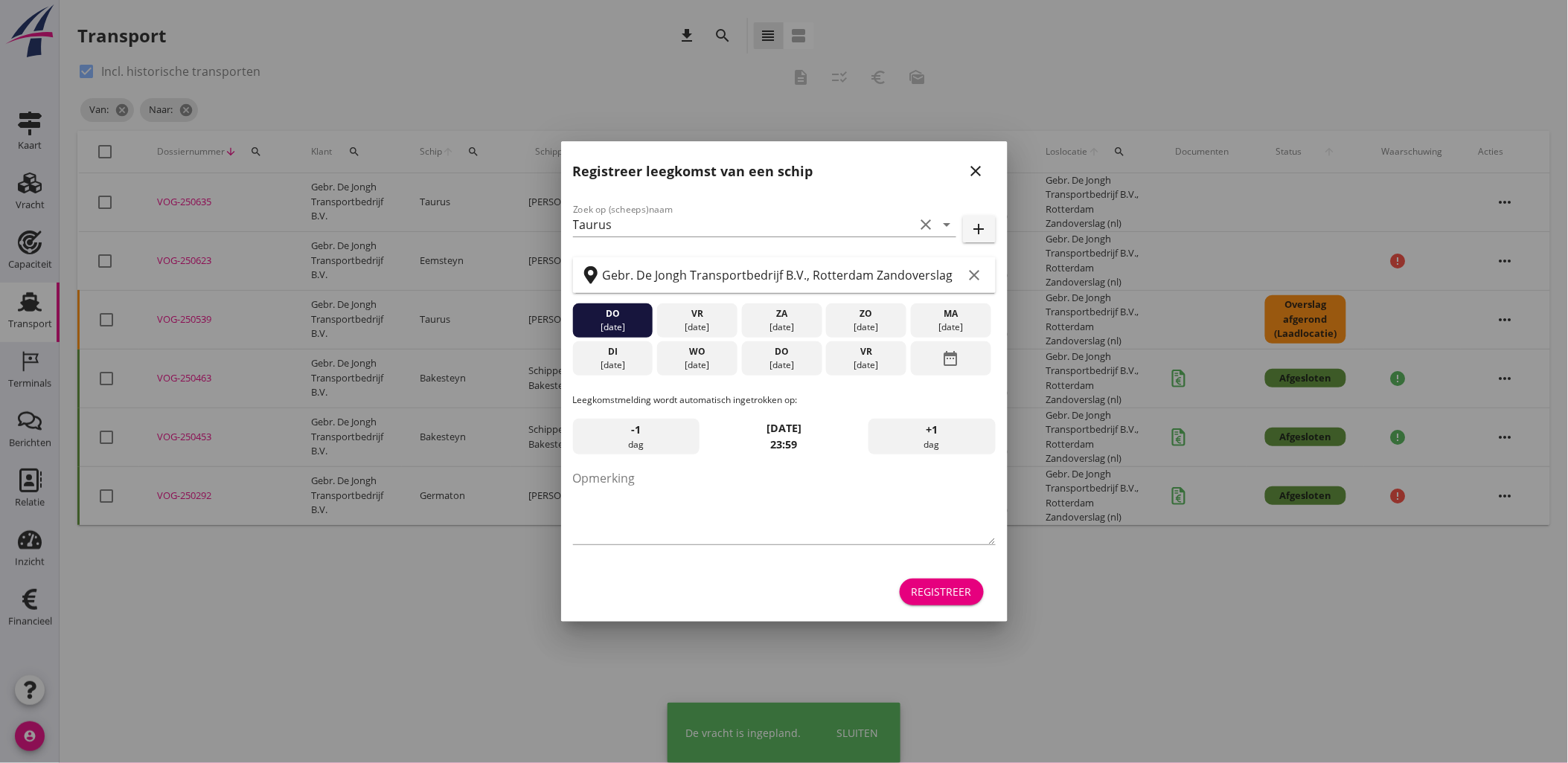
click at [945, 602] on button "Registreer" at bounding box center [941, 593] width 84 height 27
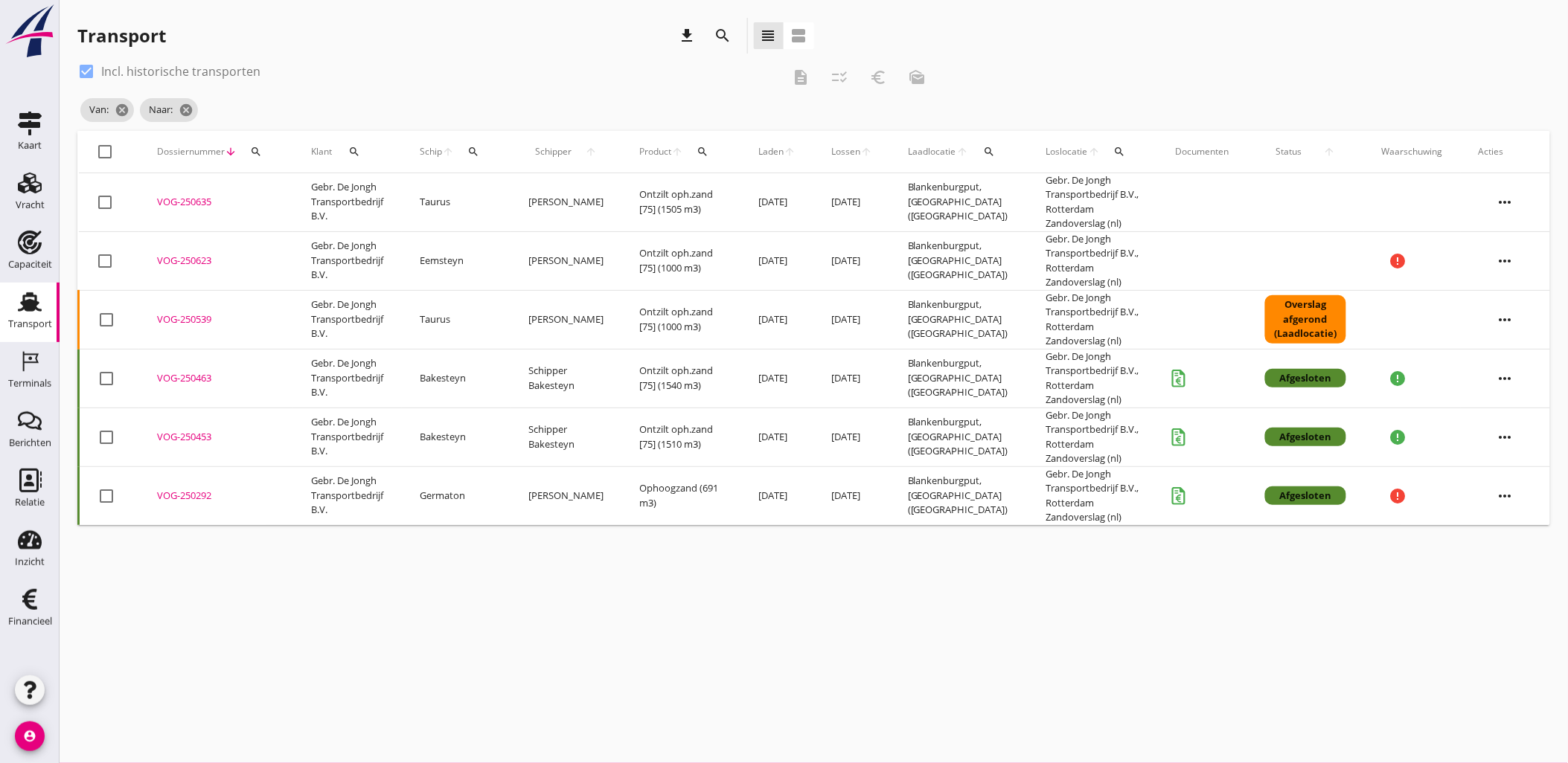
click at [188, 199] on div "VOG-250635" at bounding box center [216, 202] width 118 height 15
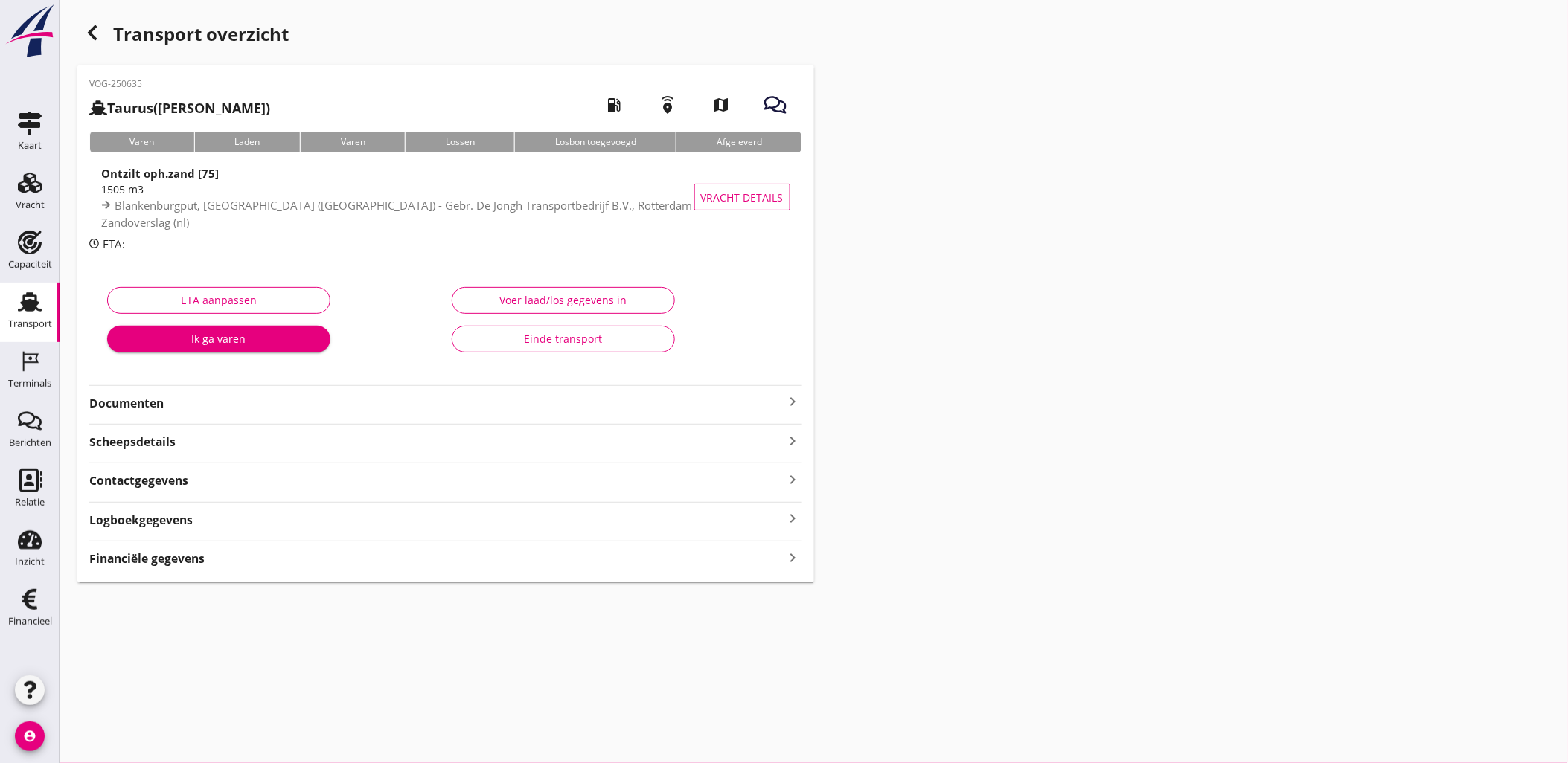
click at [640, 301] on div "Voer laad/los gegevens in" at bounding box center [564, 300] width 198 height 16
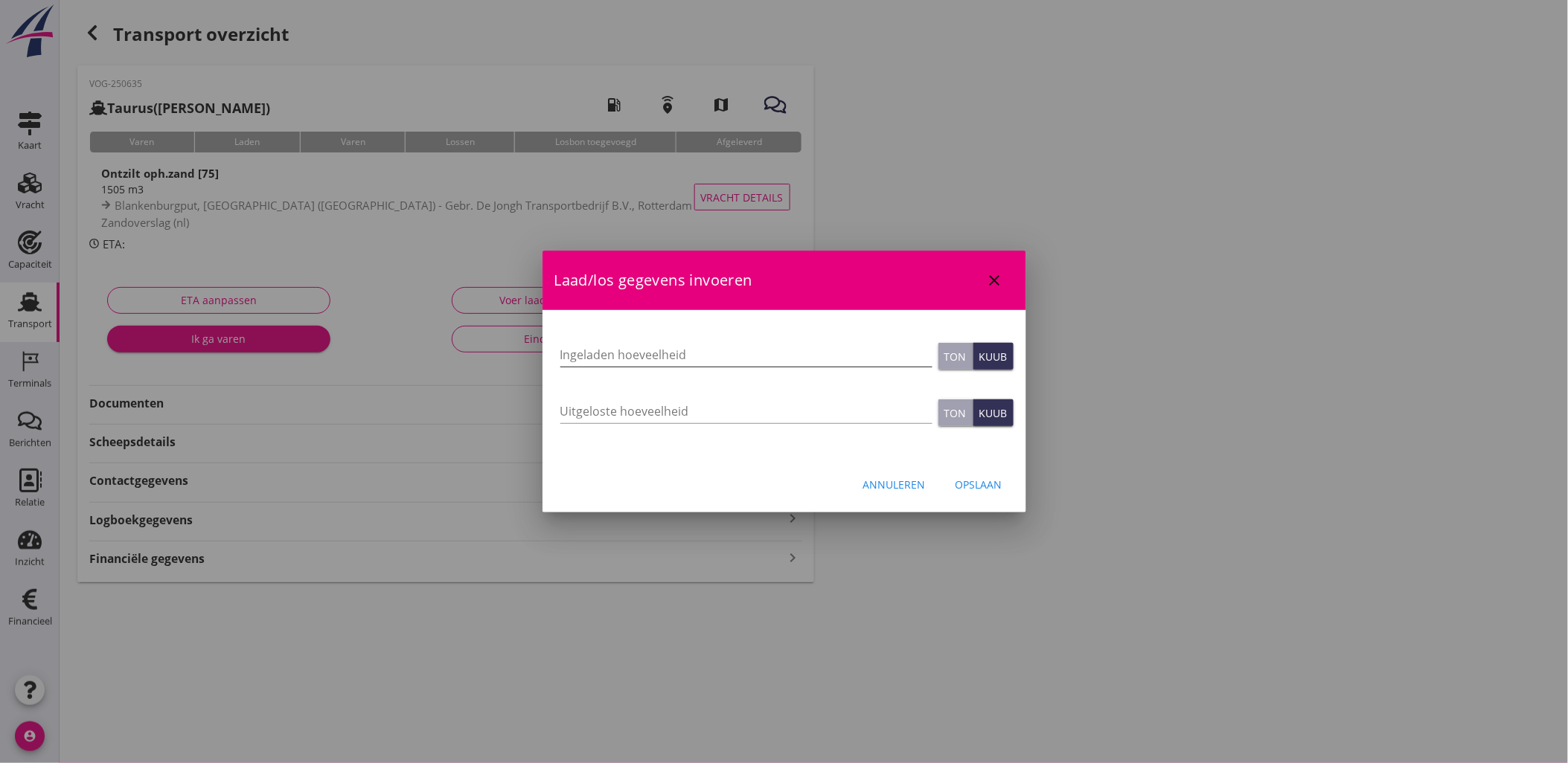
click at [725, 357] on input "Ingeladen hoeveelheid" at bounding box center [747, 355] width 372 height 24
type input "700"
type button "ton"
type button "cubic"
type input "700"
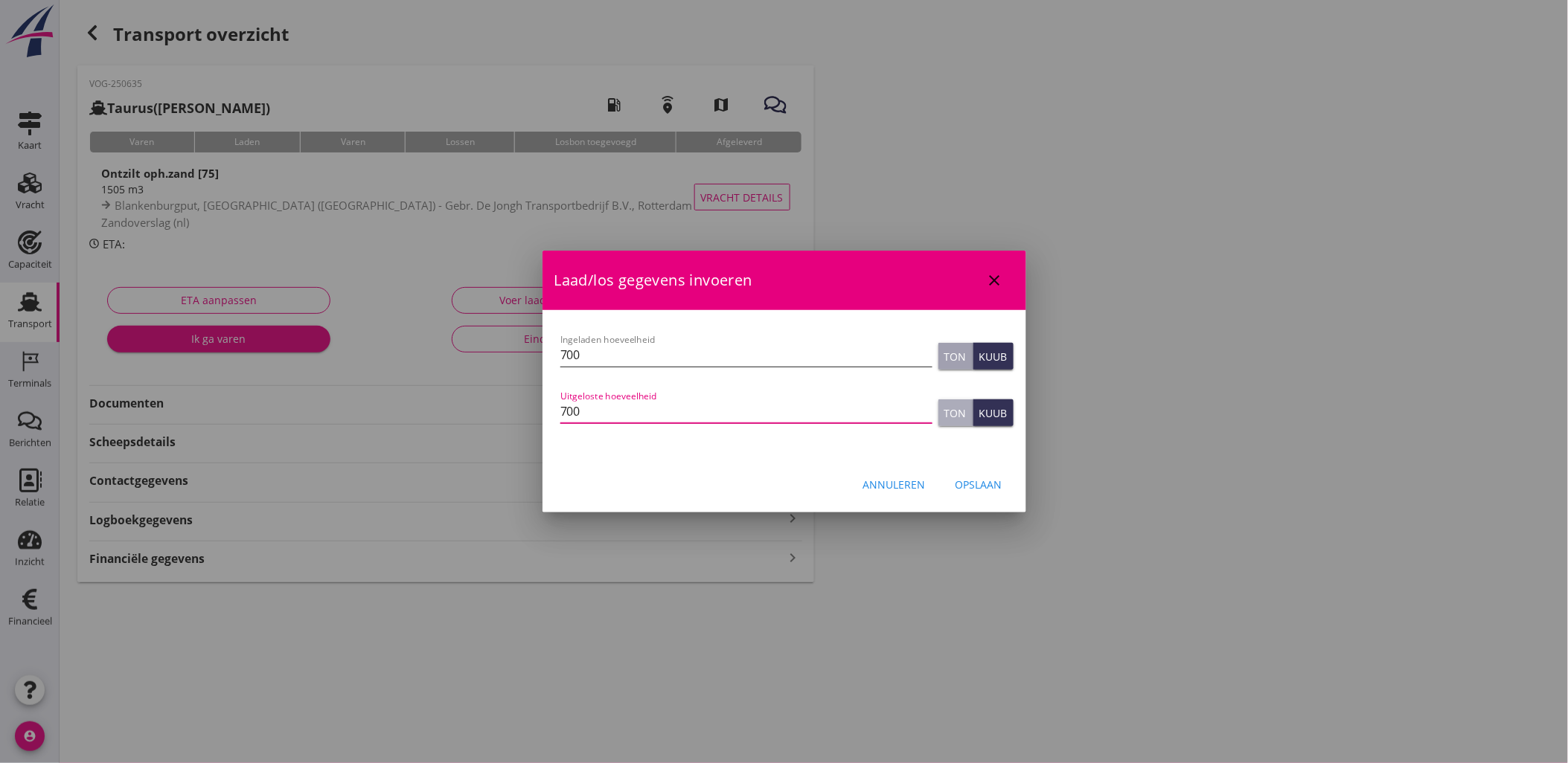
type button "ton"
click at [990, 479] on div "Opslaan" at bounding box center [978, 485] width 47 height 16
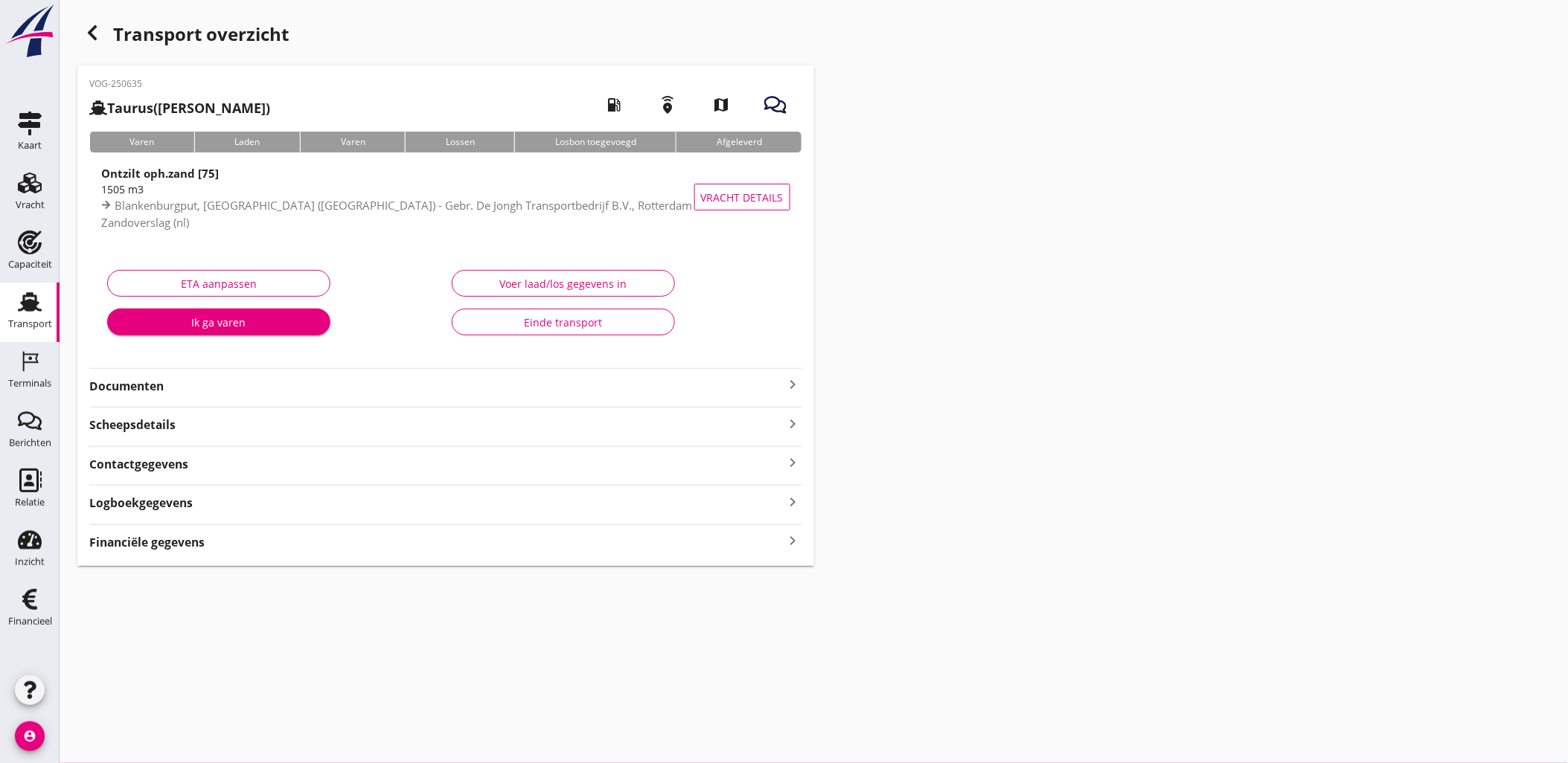
click at [636, 546] on div "Financiële gegevens keyboard_arrow_right" at bounding box center [445, 541] width 713 height 20
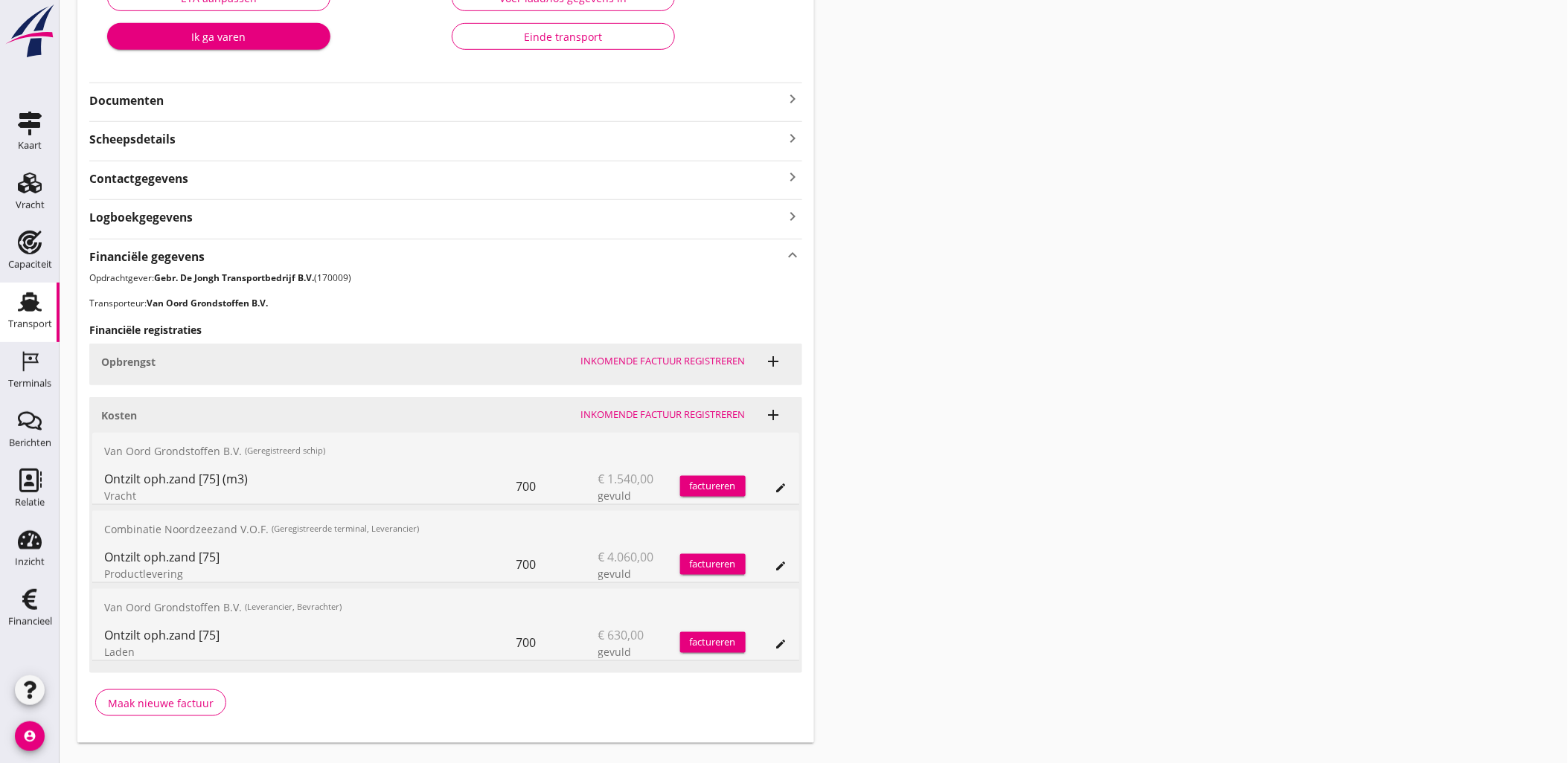
scroll to position [319, 0]
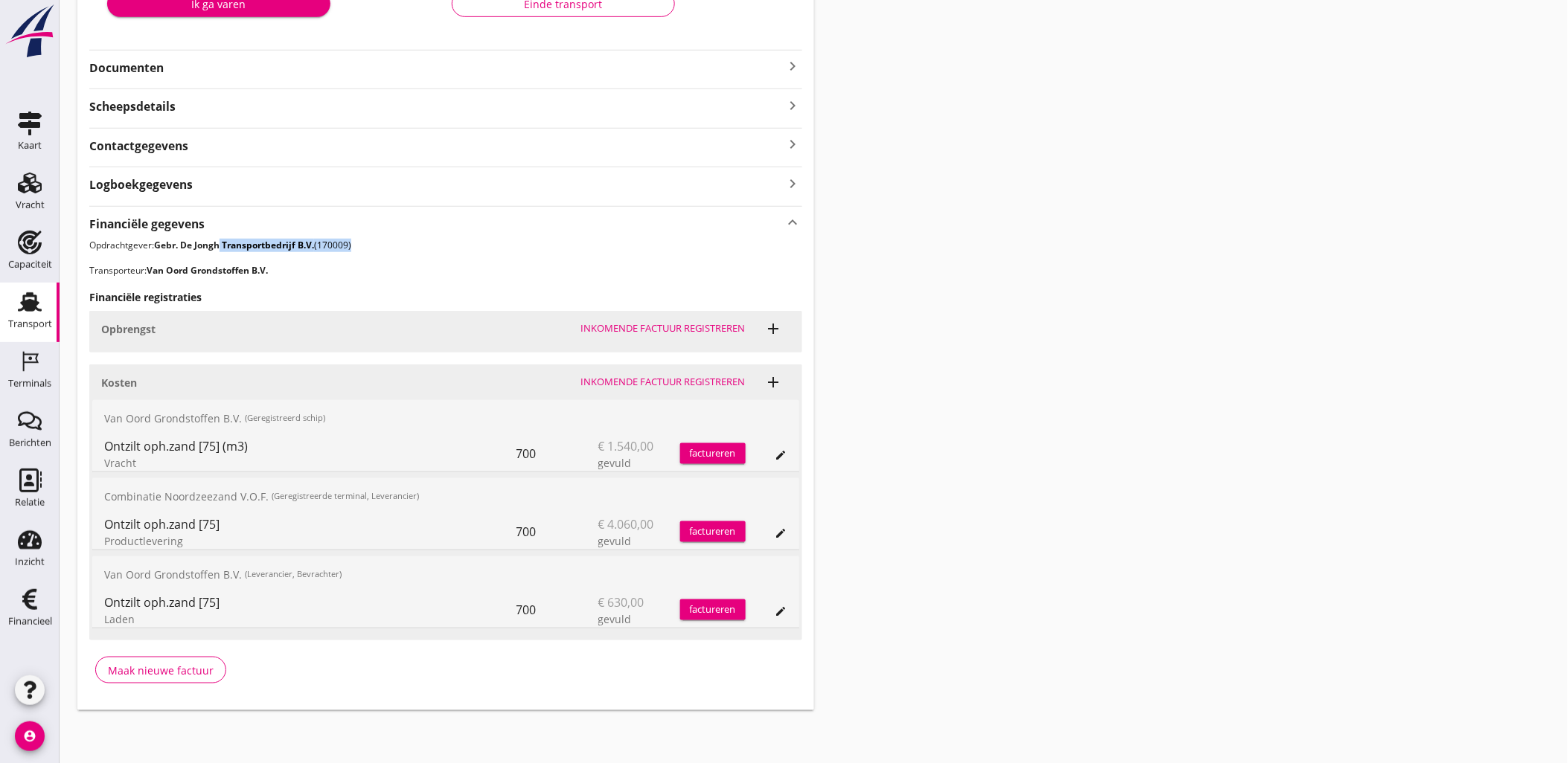
drag, startPoint x: 382, startPoint y: 238, endPoint x: 219, endPoint y: 238, distance: 163.0
click at [219, 239] on p "Opdrachtgever: Gebr. De Jongh Transportbedrijf B.V. (170009)" at bounding box center [445, 246] width 713 height 13
click at [218, 239] on strong "Gebr. De Jongh Transportbedrijf B.V." at bounding box center [234, 245] width 160 height 13
drag, startPoint x: 154, startPoint y: 450, endPoint x: 626, endPoint y: 462, distance: 472.2
click at [626, 462] on div "Ontzilt oph.zand [75] (m3) Vracht 700 € 1.540,00 gevuld factureren edit" at bounding box center [445, 454] width 707 height 36
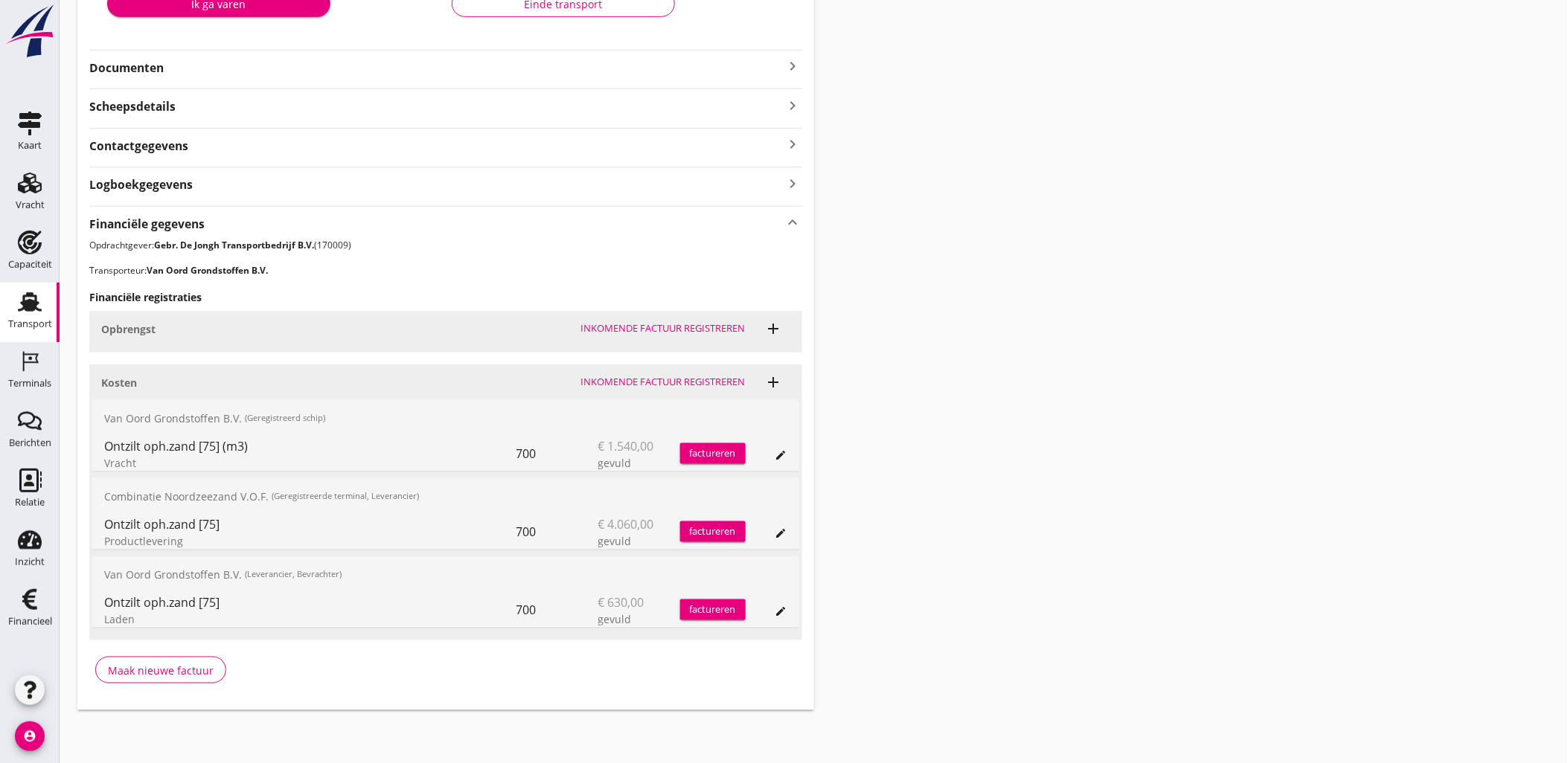
drag, startPoint x: 626, startPoint y: 462, endPoint x: 638, endPoint y: 464, distance: 12.2
click at [638, 464] on div "gevuld" at bounding box center [639, 463] width 82 height 16
drag, startPoint x: 231, startPoint y: 539, endPoint x: 104, endPoint y: 529, distance: 127.4
click at [104, 529] on div "Ontzilt oph.zand [75] Productlevering" at bounding box center [310, 532] width 412 height 36
drag, startPoint x: 104, startPoint y: 529, endPoint x: 124, endPoint y: 534, distance: 20.6
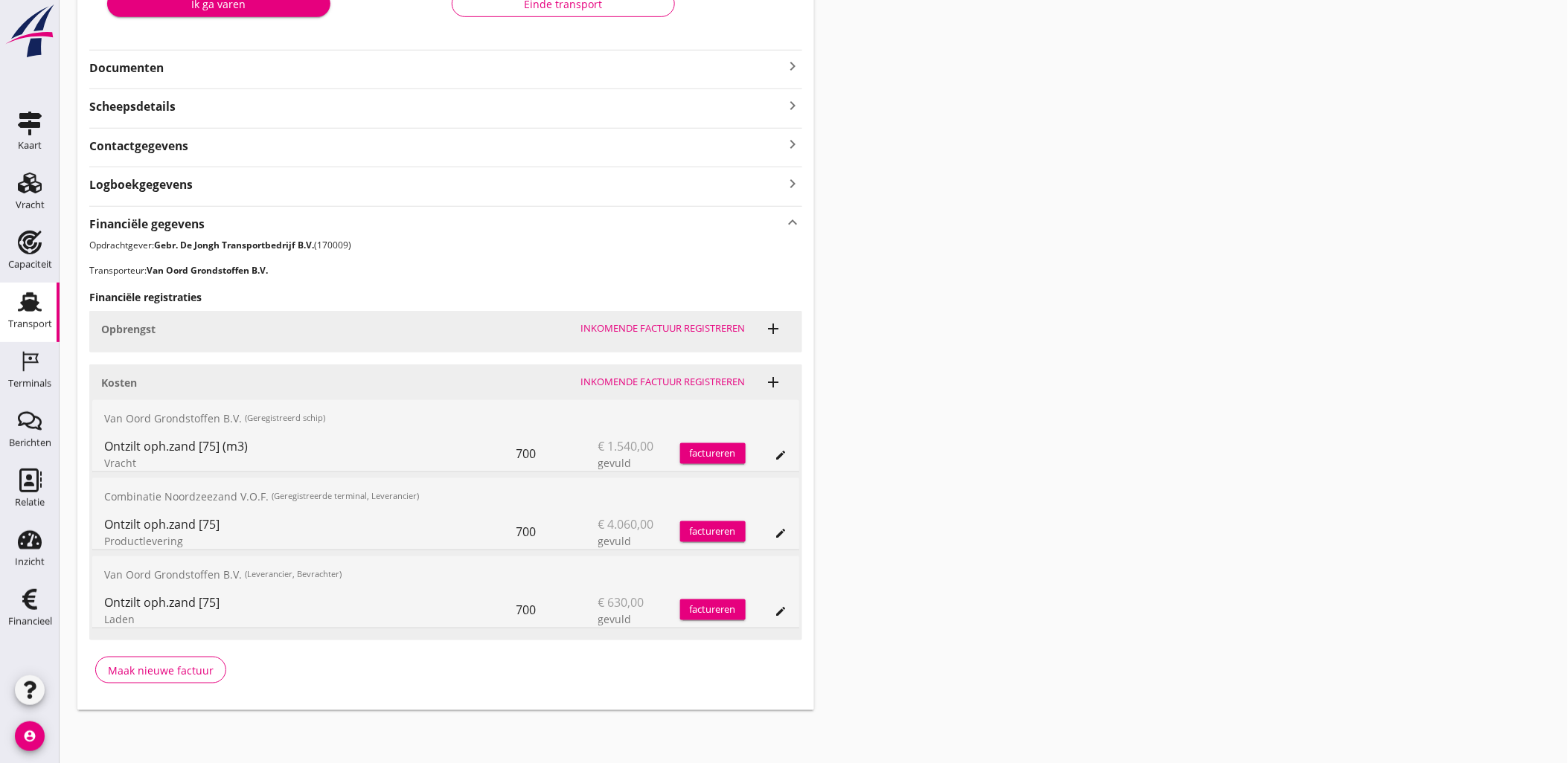
click at [124, 534] on div "Productlevering" at bounding box center [310, 541] width 412 height 16
click at [790, 613] on button "edit" at bounding box center [781, 611] width 21 height 21
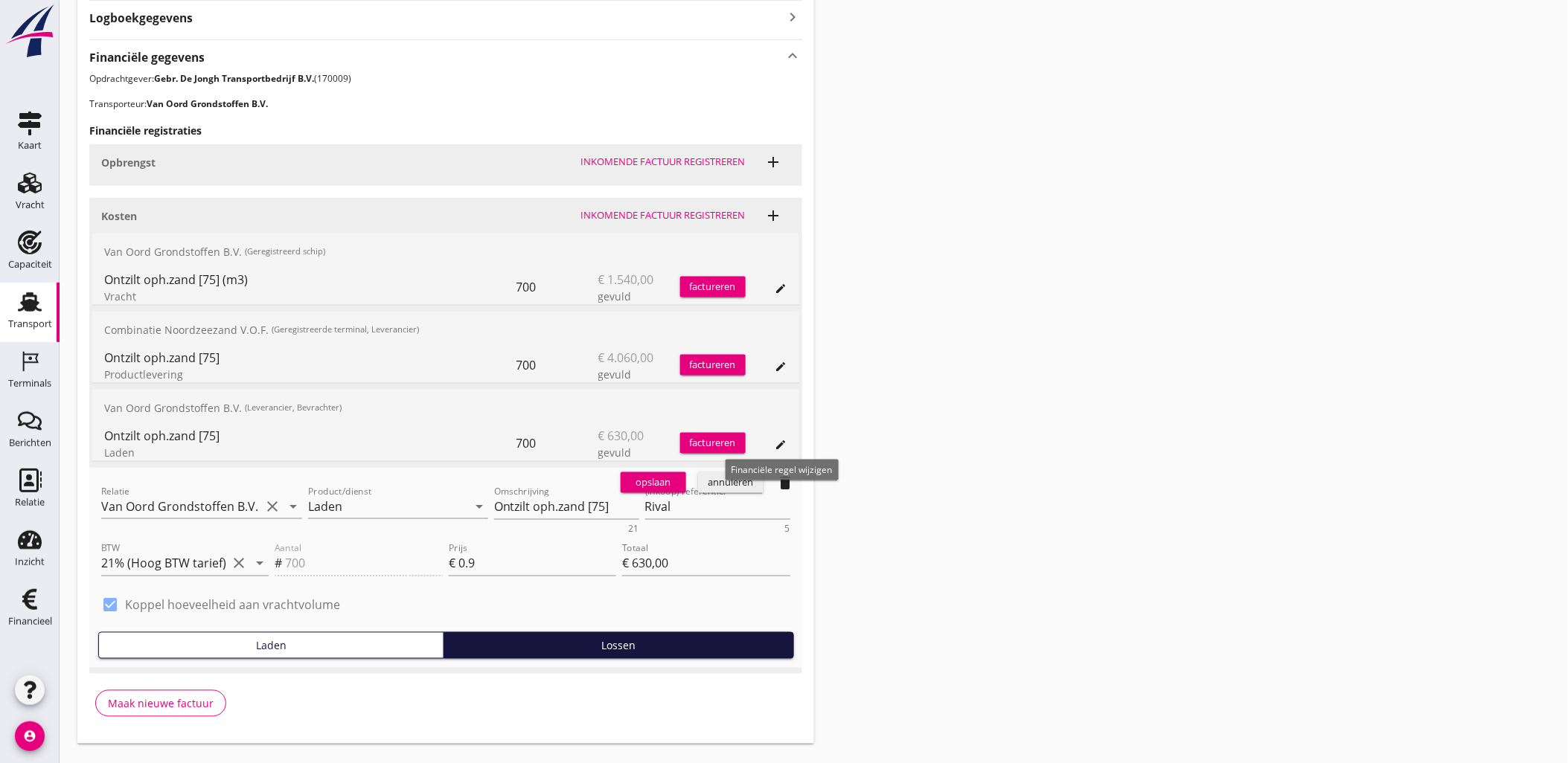
scroll to position [519, 0]
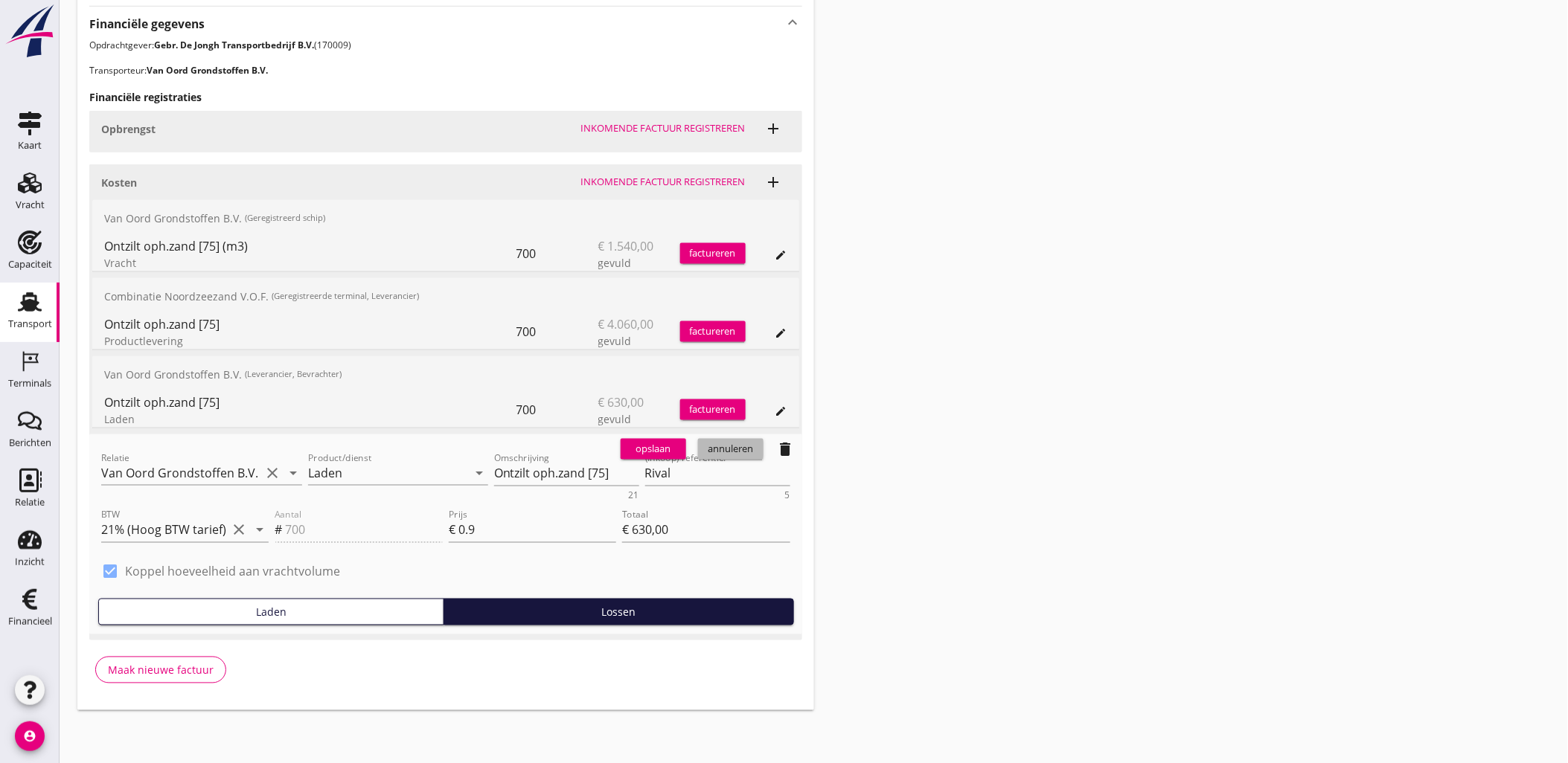
click at [745, 459] on button "annuleren" at bounding box center [730, 450] width 66 height 21
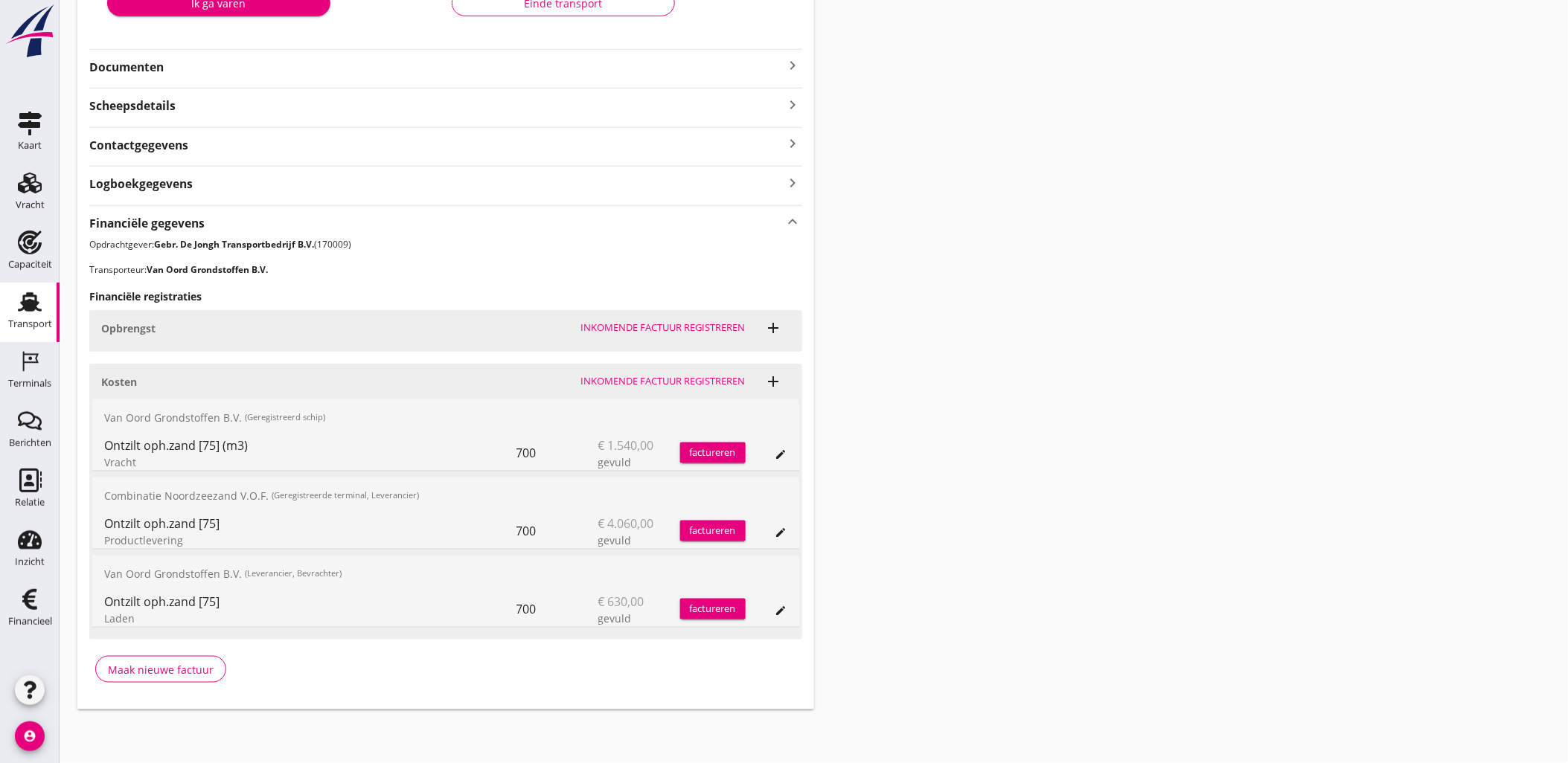
scroll to position [319, 0]
click at [790, 529] on button "edit" at bounding box center [781, 534] width 21 height 21
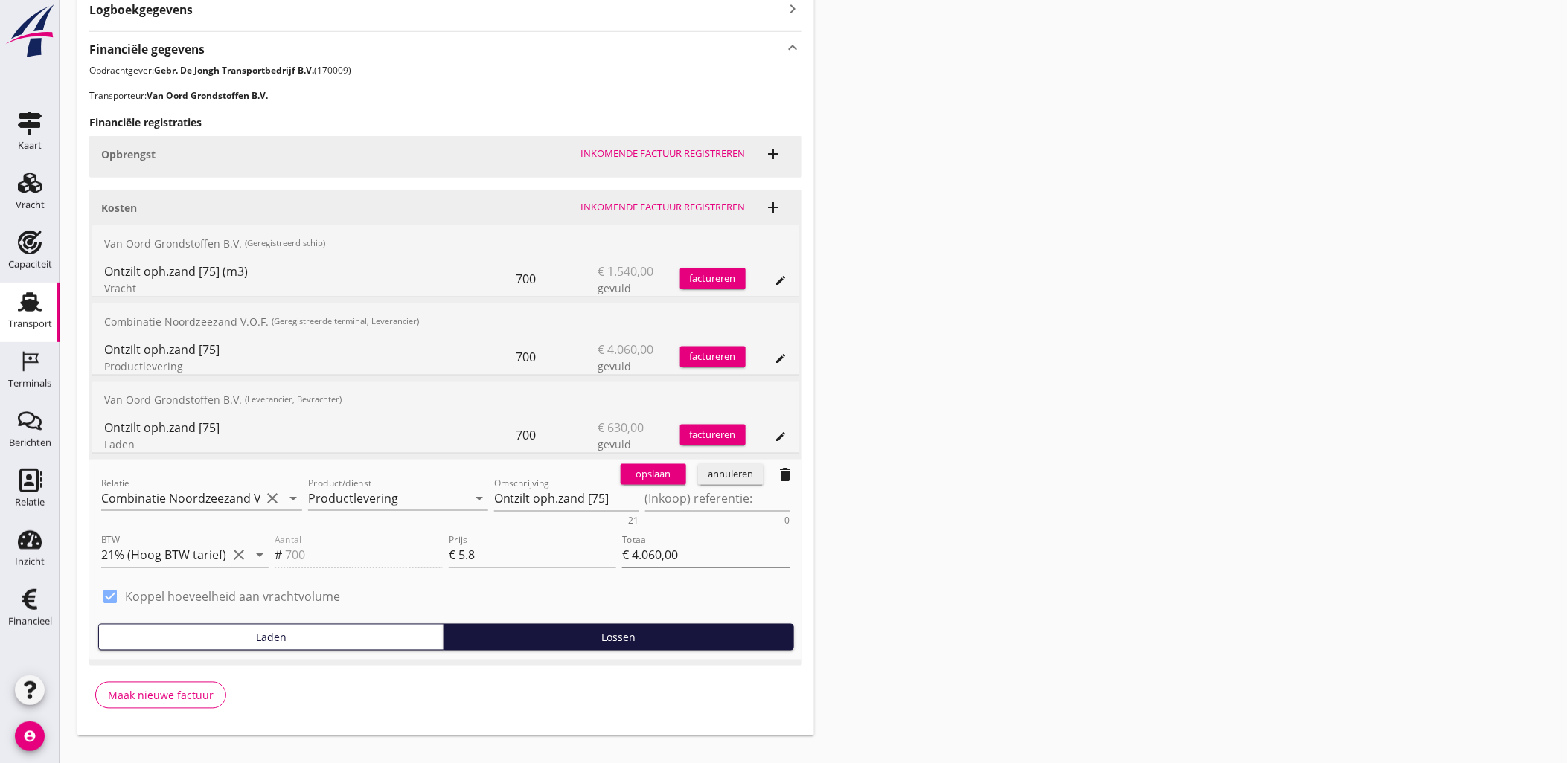
scroll to position [519, 0]
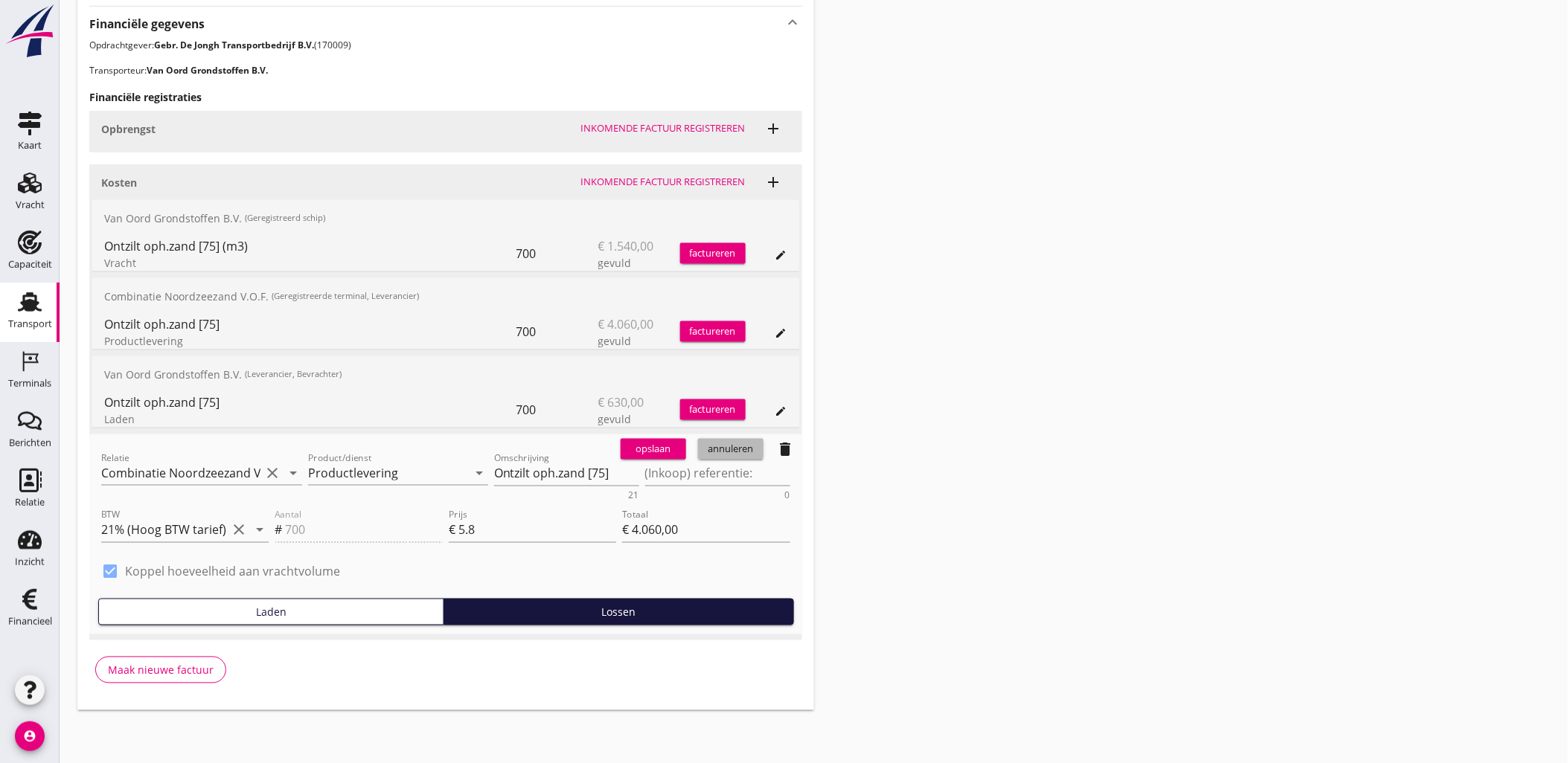
click at [725, 457] on button "annuleren" at bounding box center [730, 450] width 66 height 21
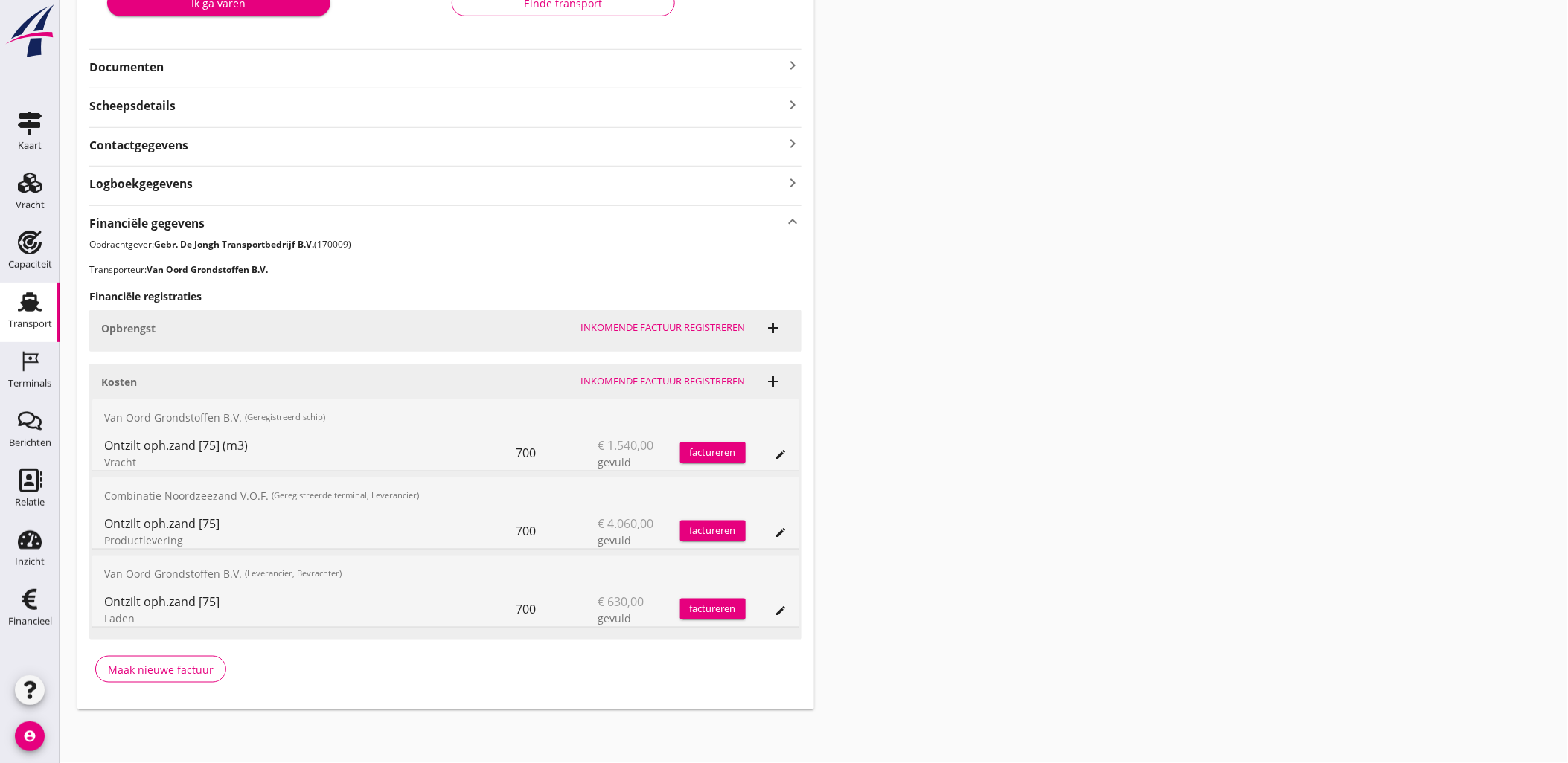
scroll to position [319, 0]
click at [772, 452] on div "edit" at bounding box center [781, 456] width 21 height 12
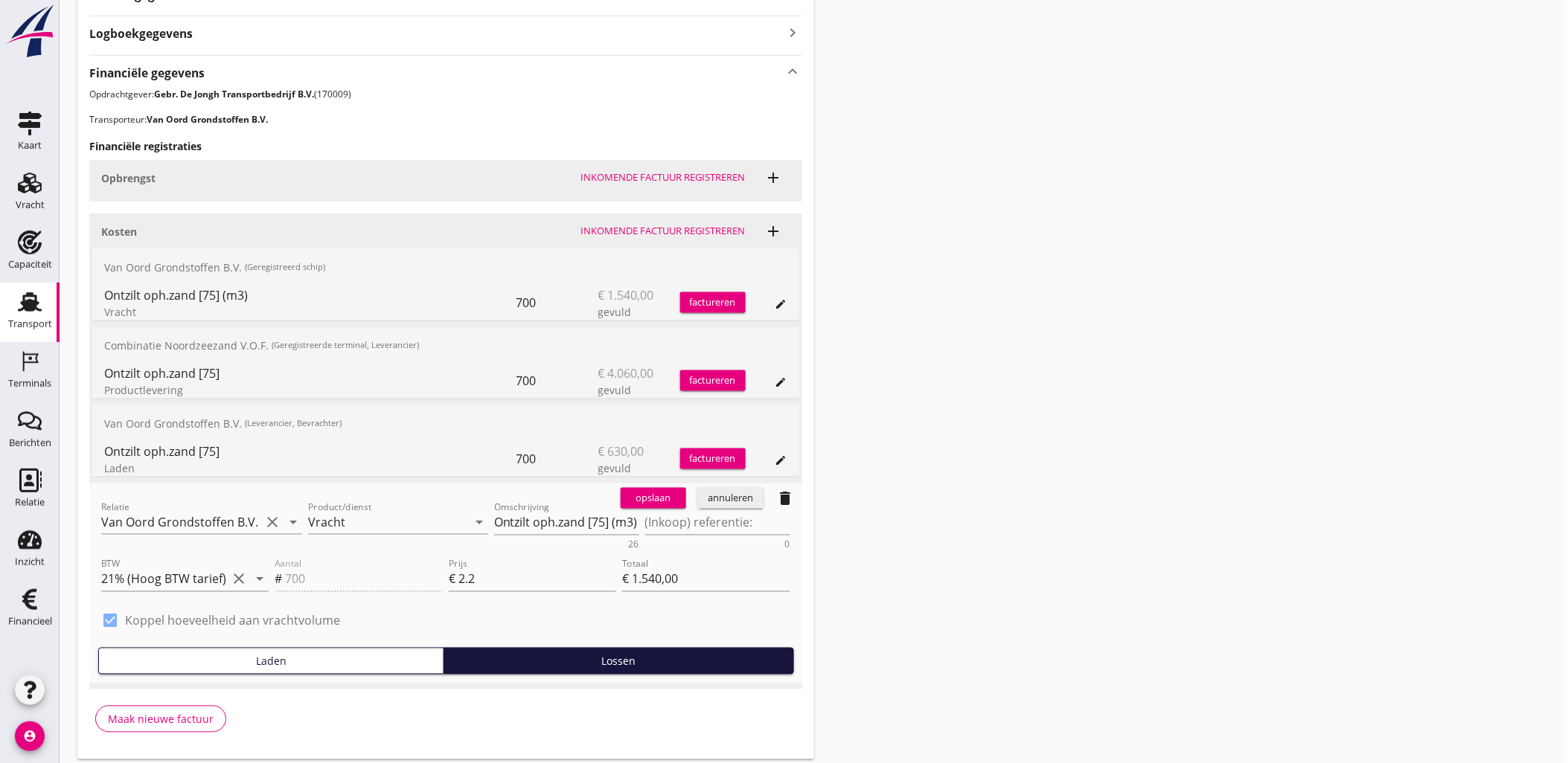
scroll to position [485, 0]
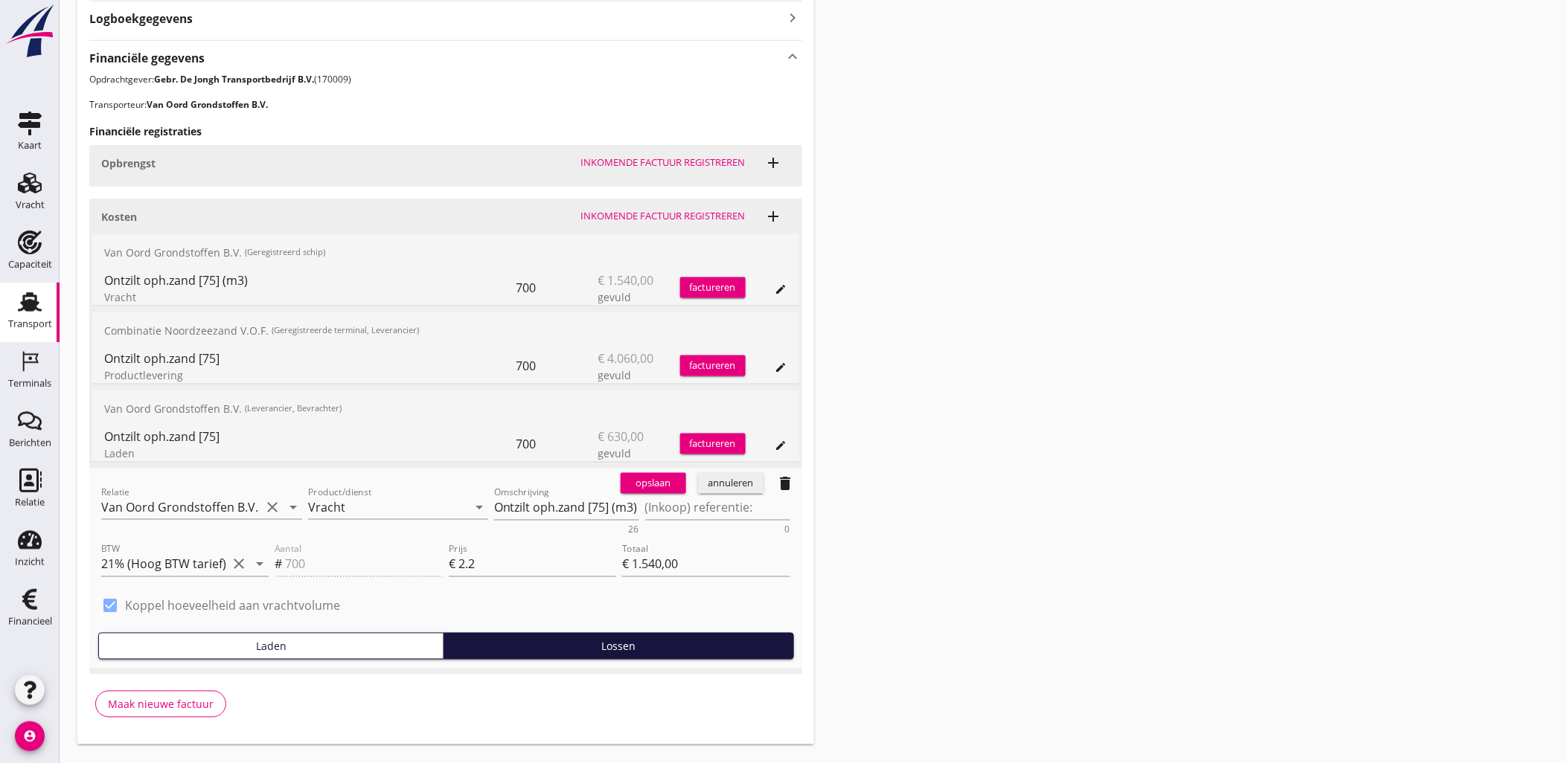
click at [742, 480] on div "annuleren" at bounding box center [730, 484] width 54 height 15
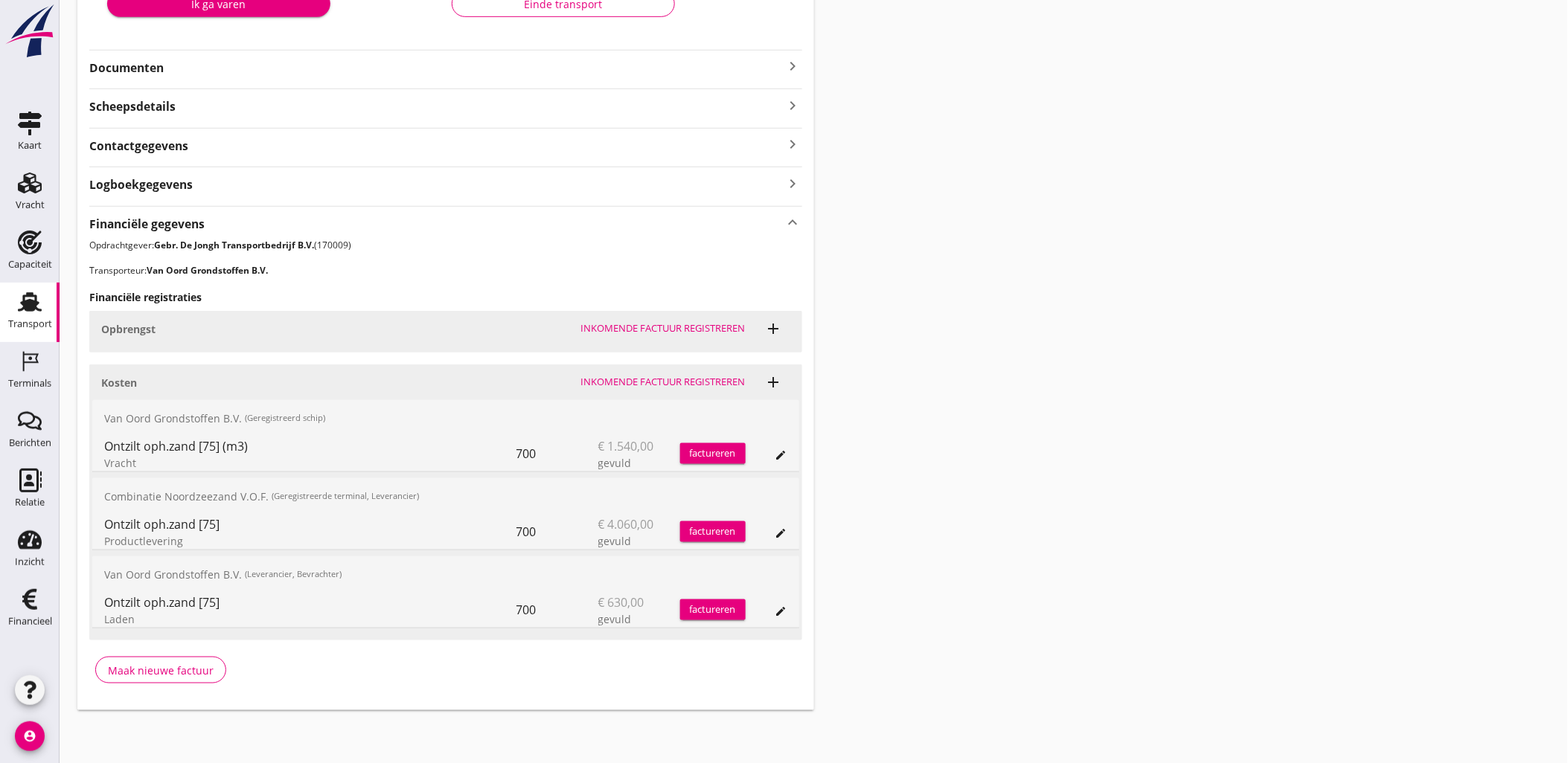
drag, startPoint x: 187, startPoint y: 332, endPoint x: 93, endPoint y: 329, distance: 94.0
click at [93, 329] on div "Opbrengst Inkomende factuur registreren add" at bounding box center [445, 329] width 713 height 36
drag, startPoint x: 93, startPoint y: 329, endPoint x: 187, endPoint y: 331, distance: 94.0
click at [187, 331] on div "Opbrengst" at bounding box center [335, 329] width 468 height 16
click at [775, 325] on icon "add" at bounding box center [774, 329] width 18 height 18
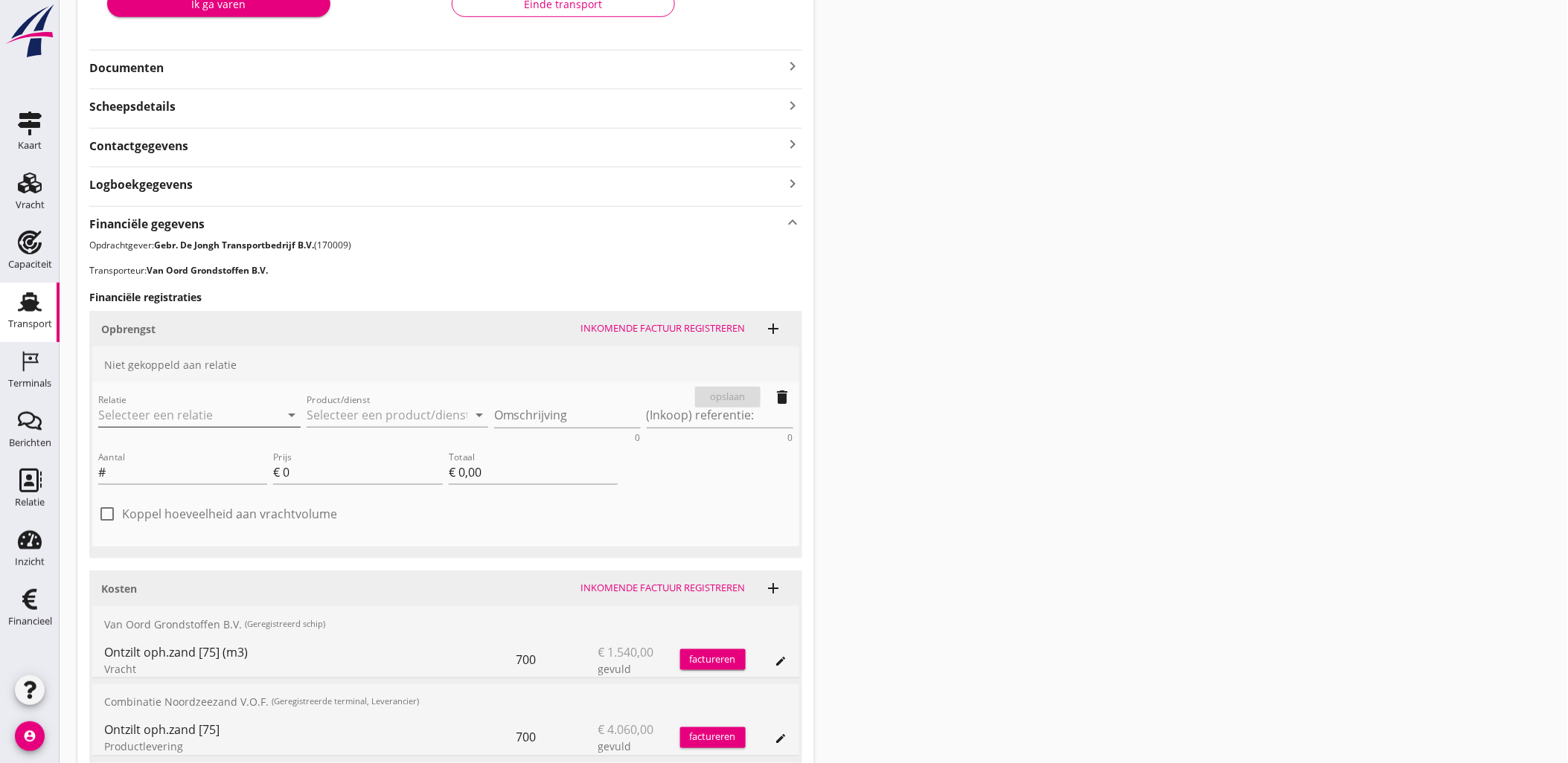
click at [179, 404] on input "Relatie" at bounding box center [179, 415] width 161 height 24
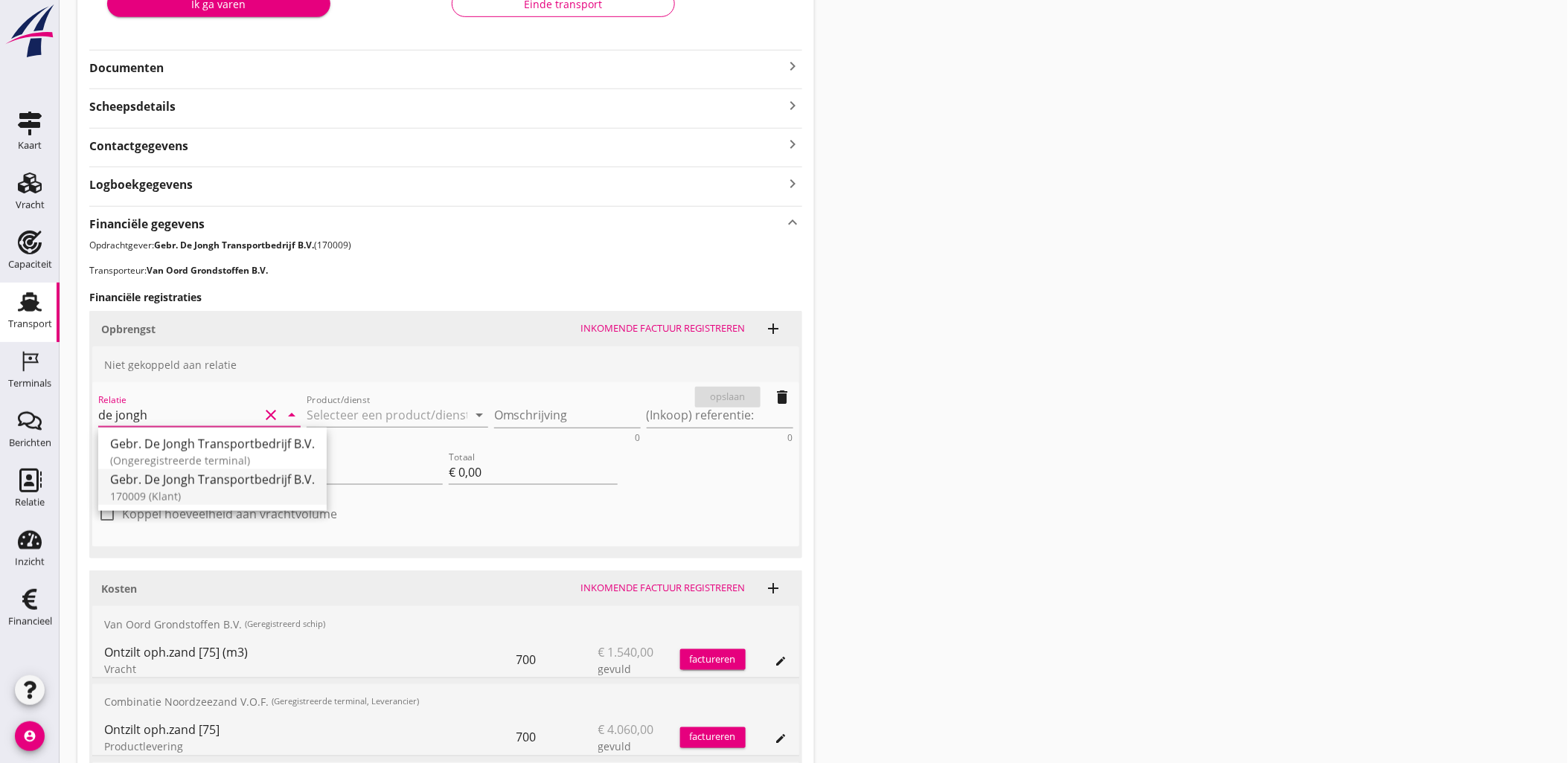
click at [231, 488] on div "170009 (Klant)" at bounding box center [212, 496] width 205 height 16
type input "Gebr. De Jongh Transportbedrijf B.V. (170009)"
click at [340, 413] on input "Product/dienst" at bounding box center [387, 415] width 161 height 24
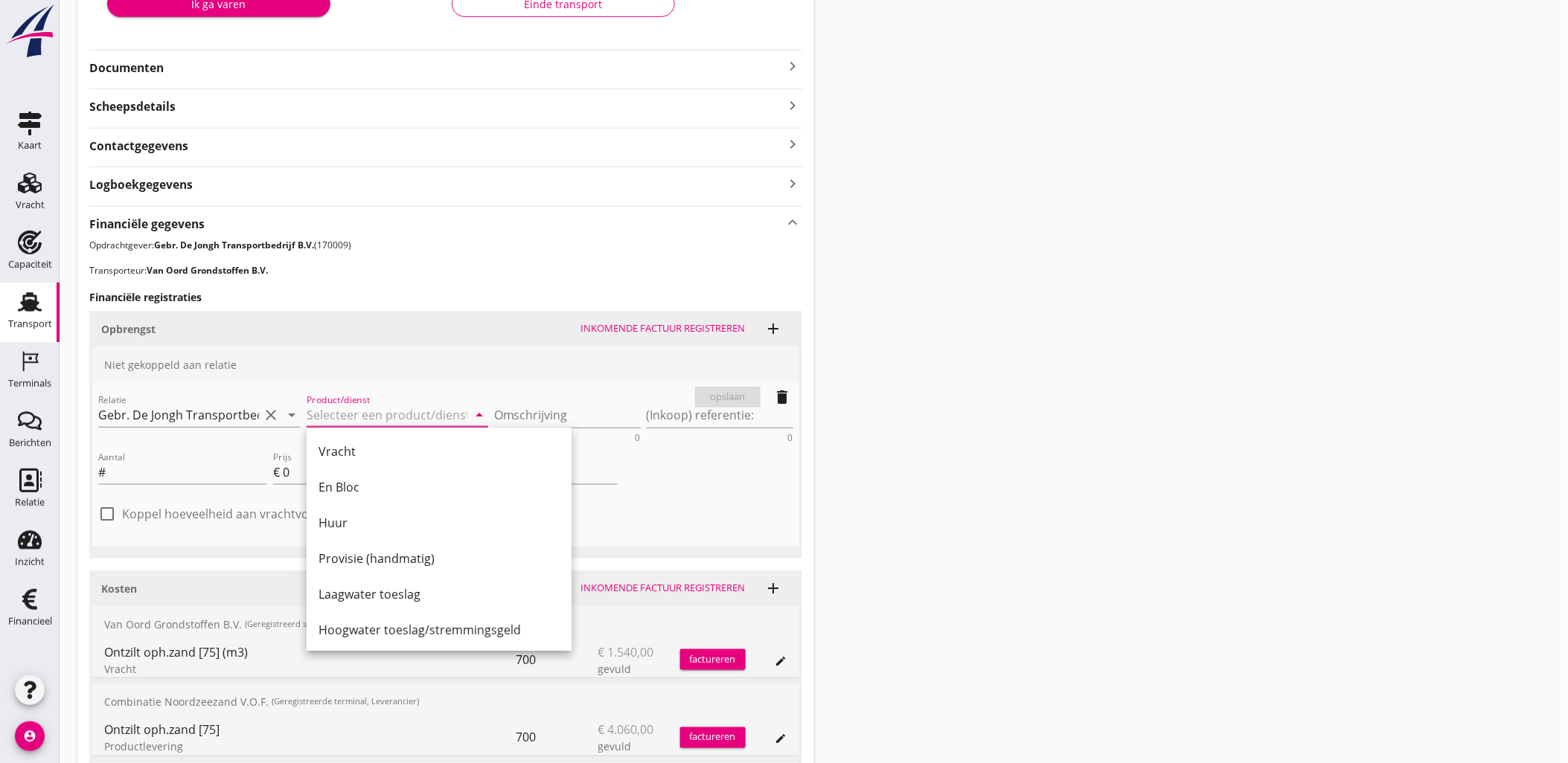
drag, startPoint x: 414, startPoint y: 442, endPoint x: 596, endPoint y: 430, distance: 182.4
click at [414, 443] on div "Vracht" at bounding box center [439, 452] width 241 height 18
type input "Vracht"
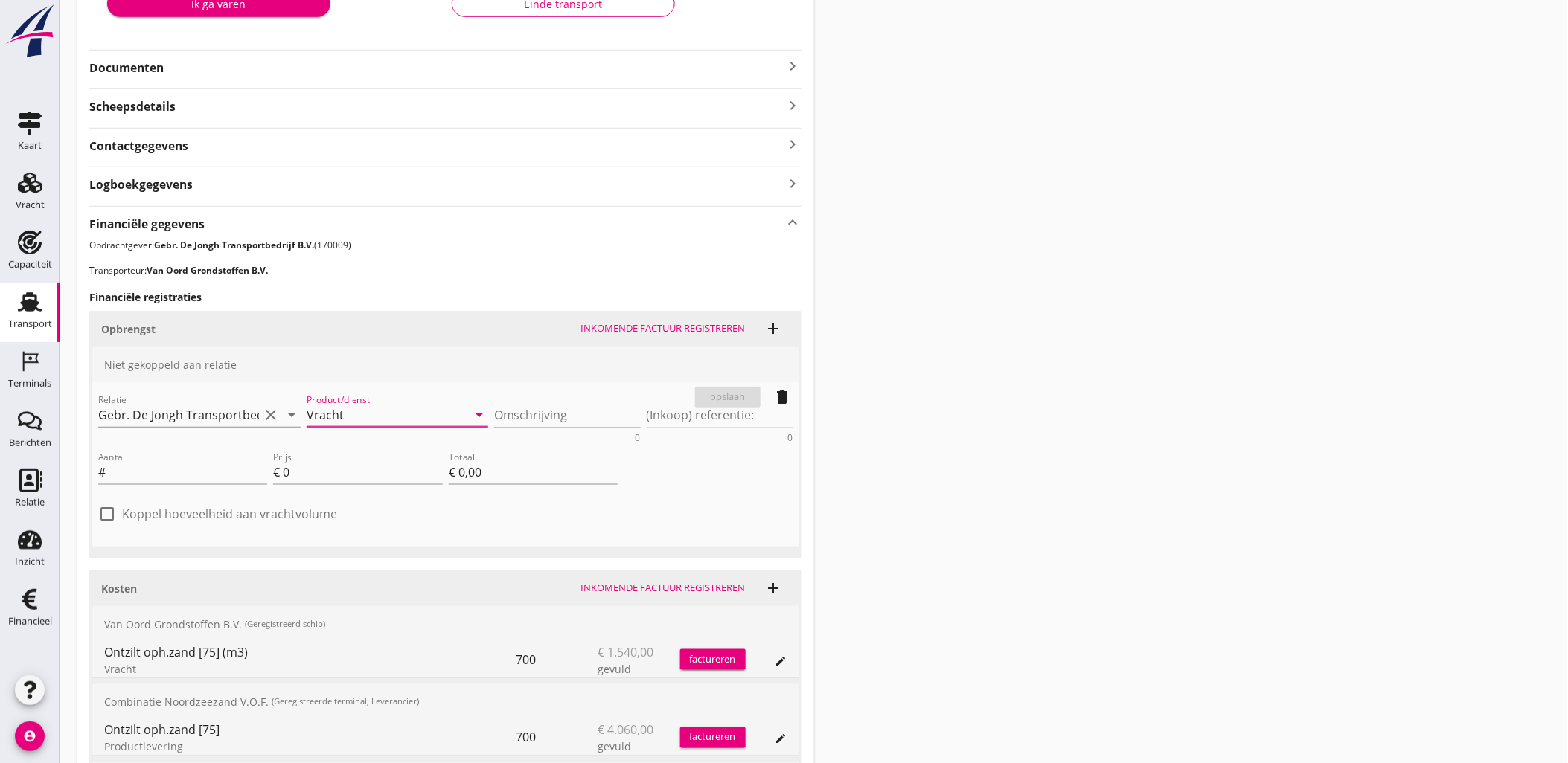
click at [596, 409] on textarea "Omschrijving" at bounding box center [567, 415] width 147 height 25
click at [522, 417] on textarea "Omschrijving" at bounding box center [567, 415] width 147 height 25
type textarea "tankenzand"
click at [180, 471] on input "Aantal" at bounding box center [188, 473] width 159 height 24
type input "700"
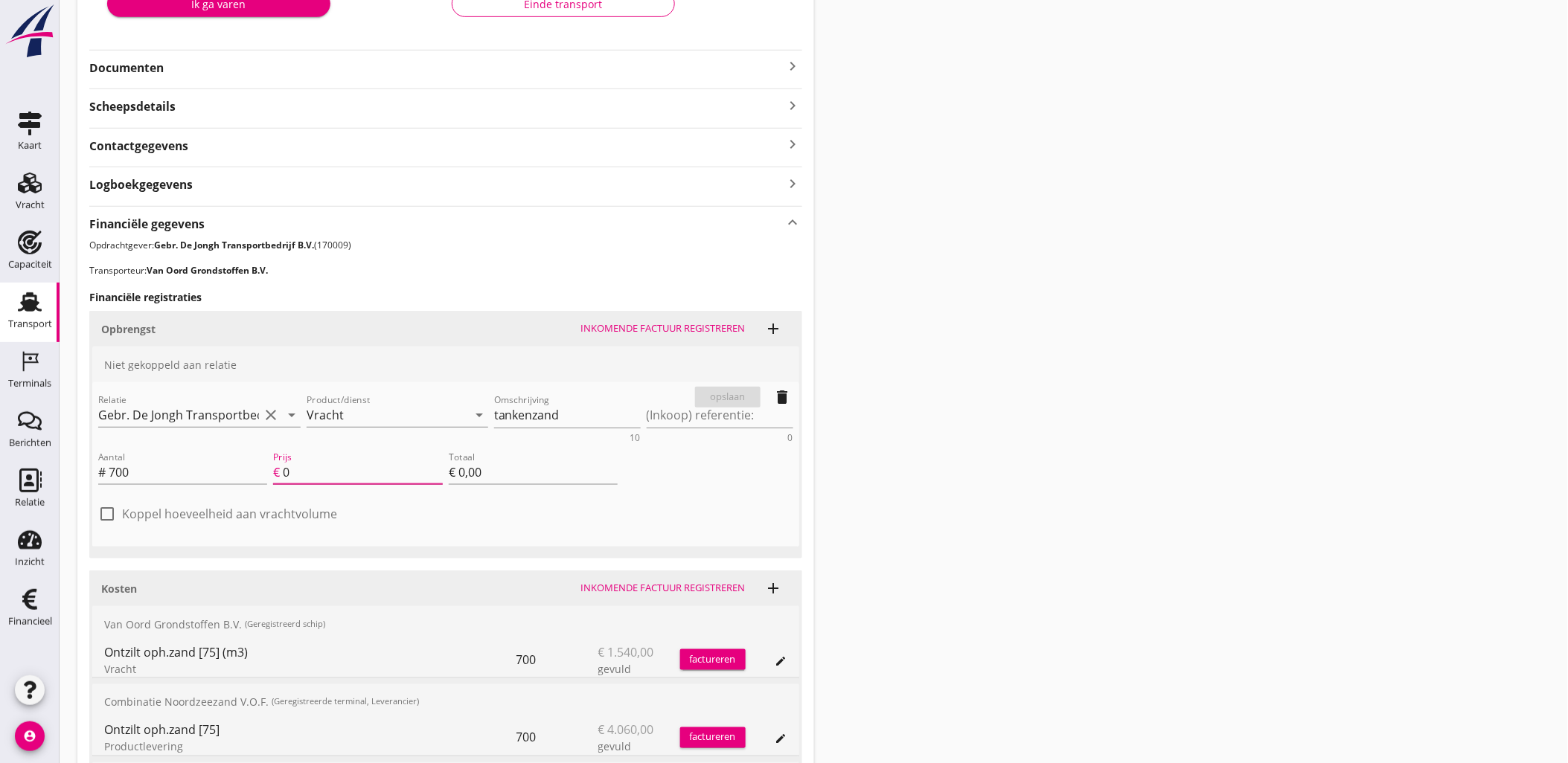
type input "1"
type input "€ 700,00"
type input "12"
type input "€ 8.400,00"
type input "12.1"
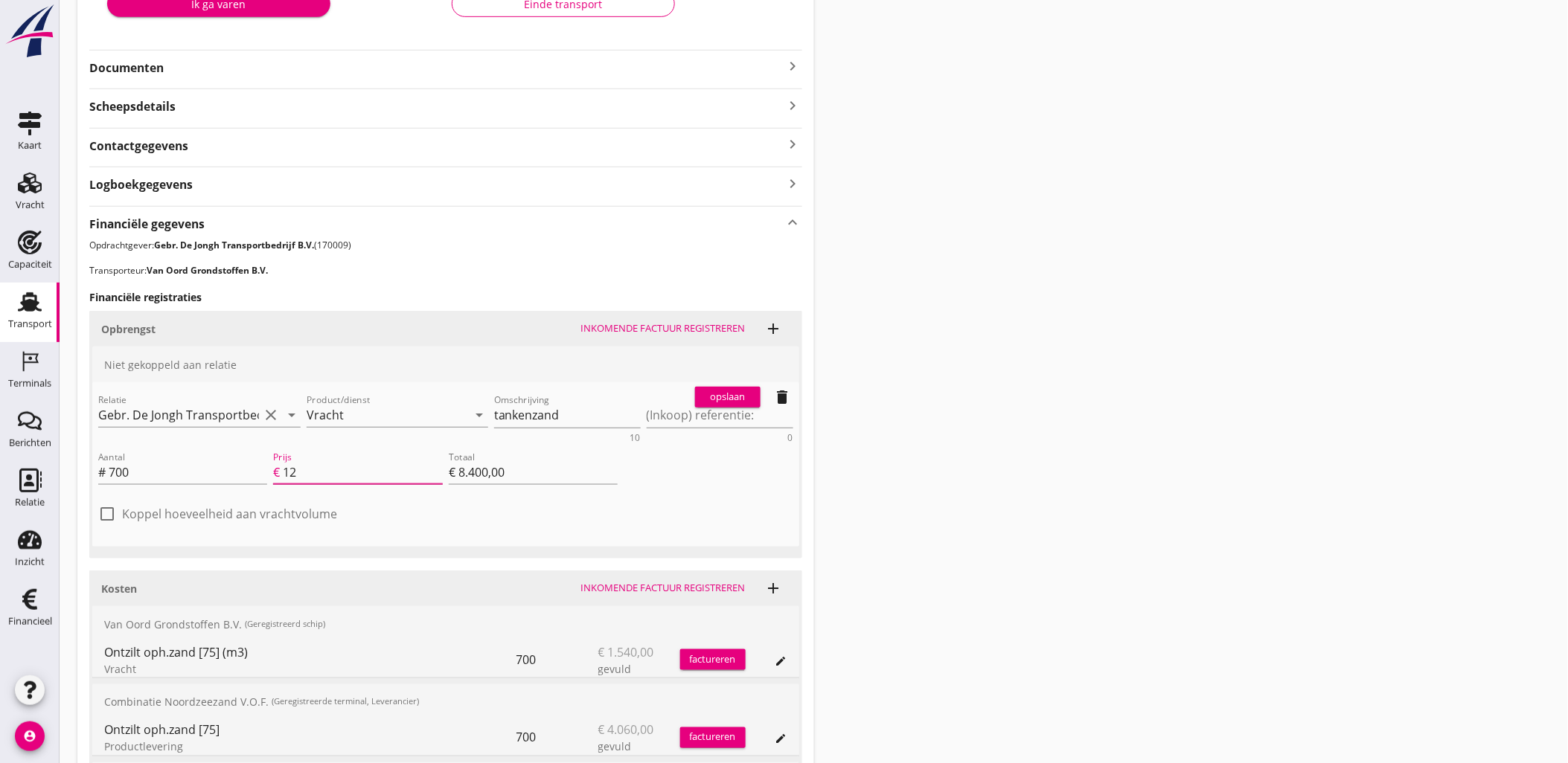
type input "€ 8.470,00"
type input "12.10"
click at [283, 517] on label "Koppel hoeveelheid aan vrachtvolume" at bounding box center [229, 514] width 215 height 15
checkbox input "true"
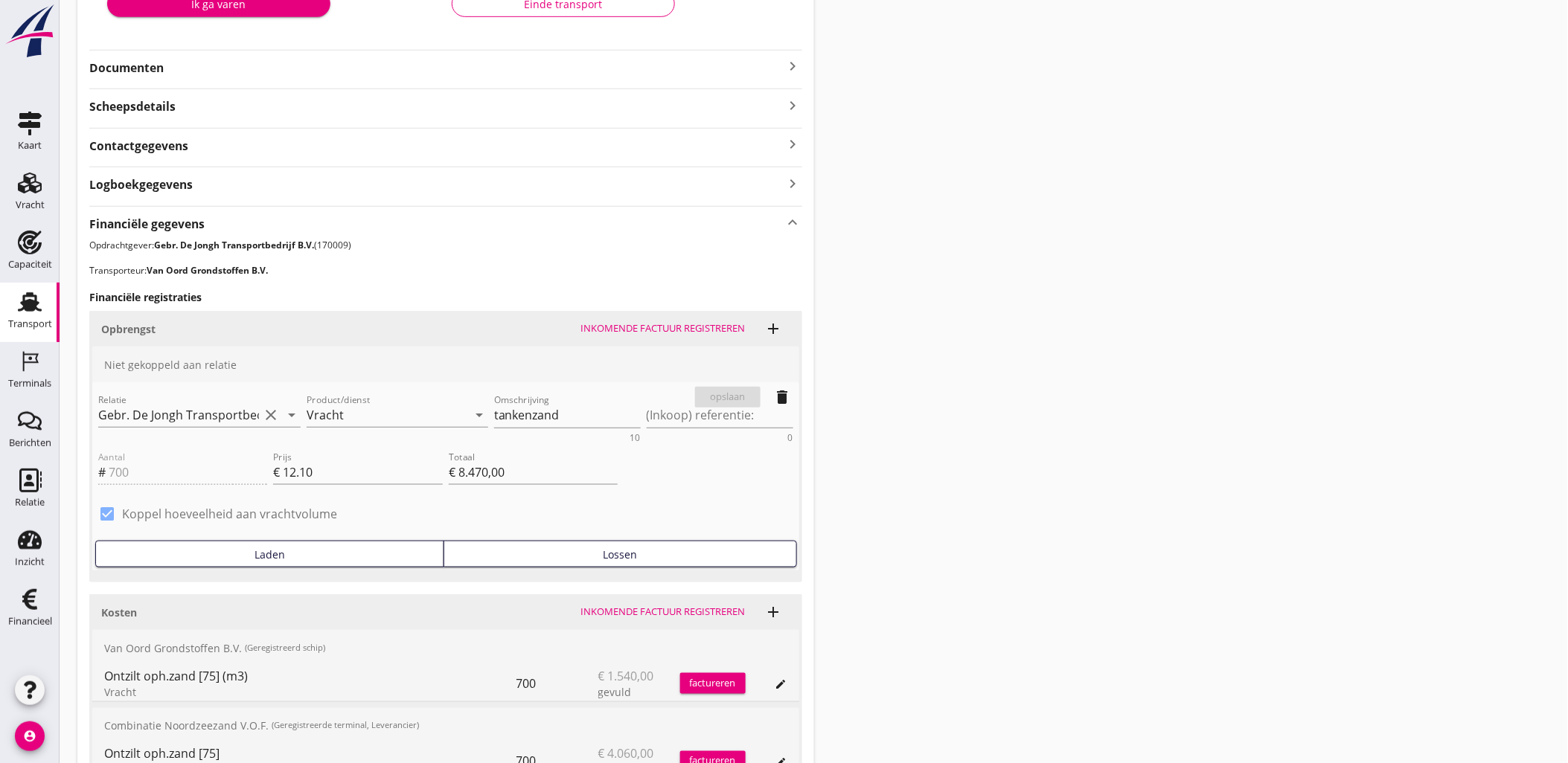
click at [309, 552] on div "Laden" at bounding box center [270, 555] width 336 height 16
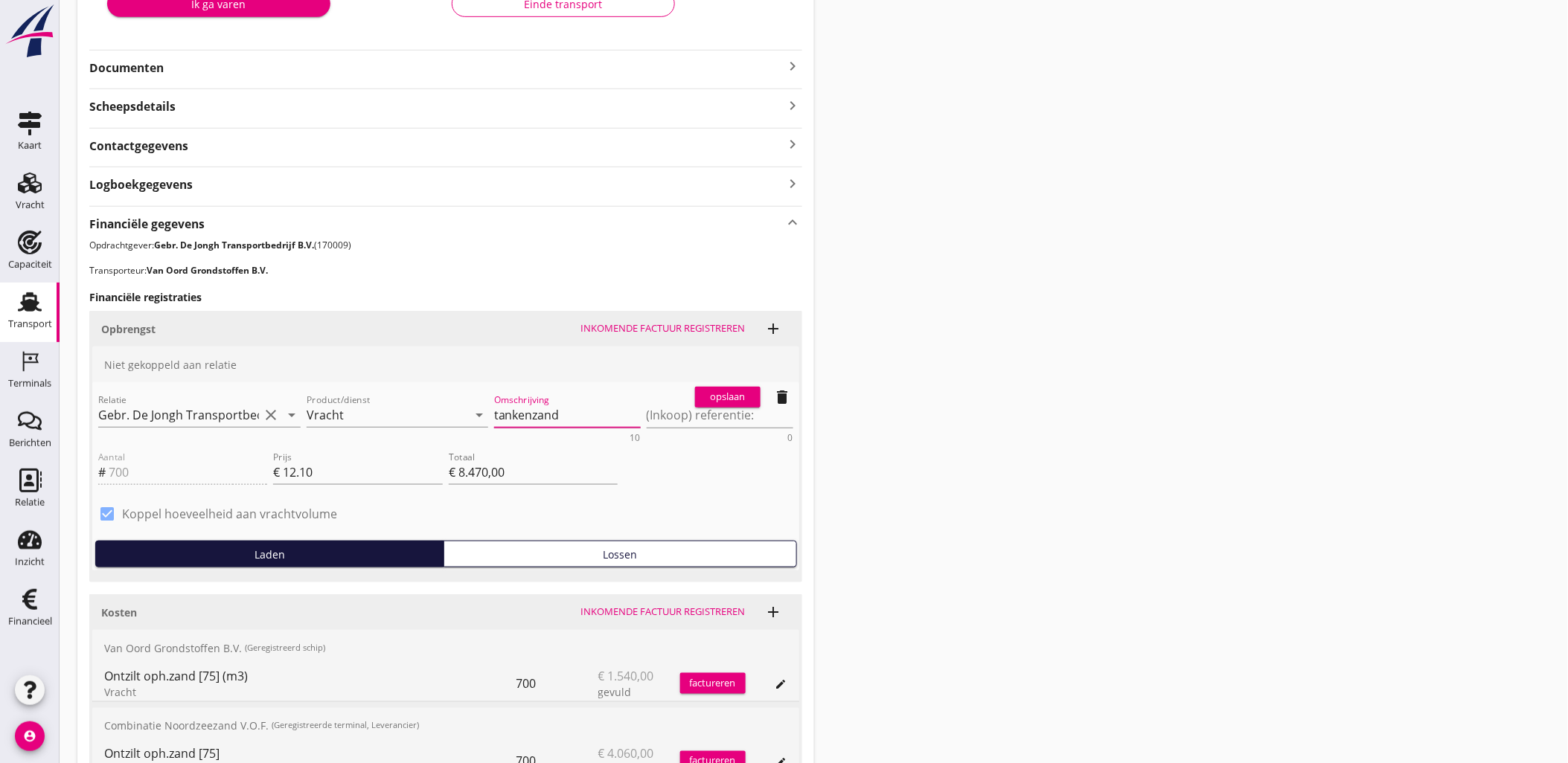
click at [491, 412] on div "Omschrijving tankenzand 10" at bounding box center [567, 417] width 153 height 57
type textarea "Tankenzand"
click at [730, 395] on div "opslaan" at bounding box center [727, 398] width 54 height 15
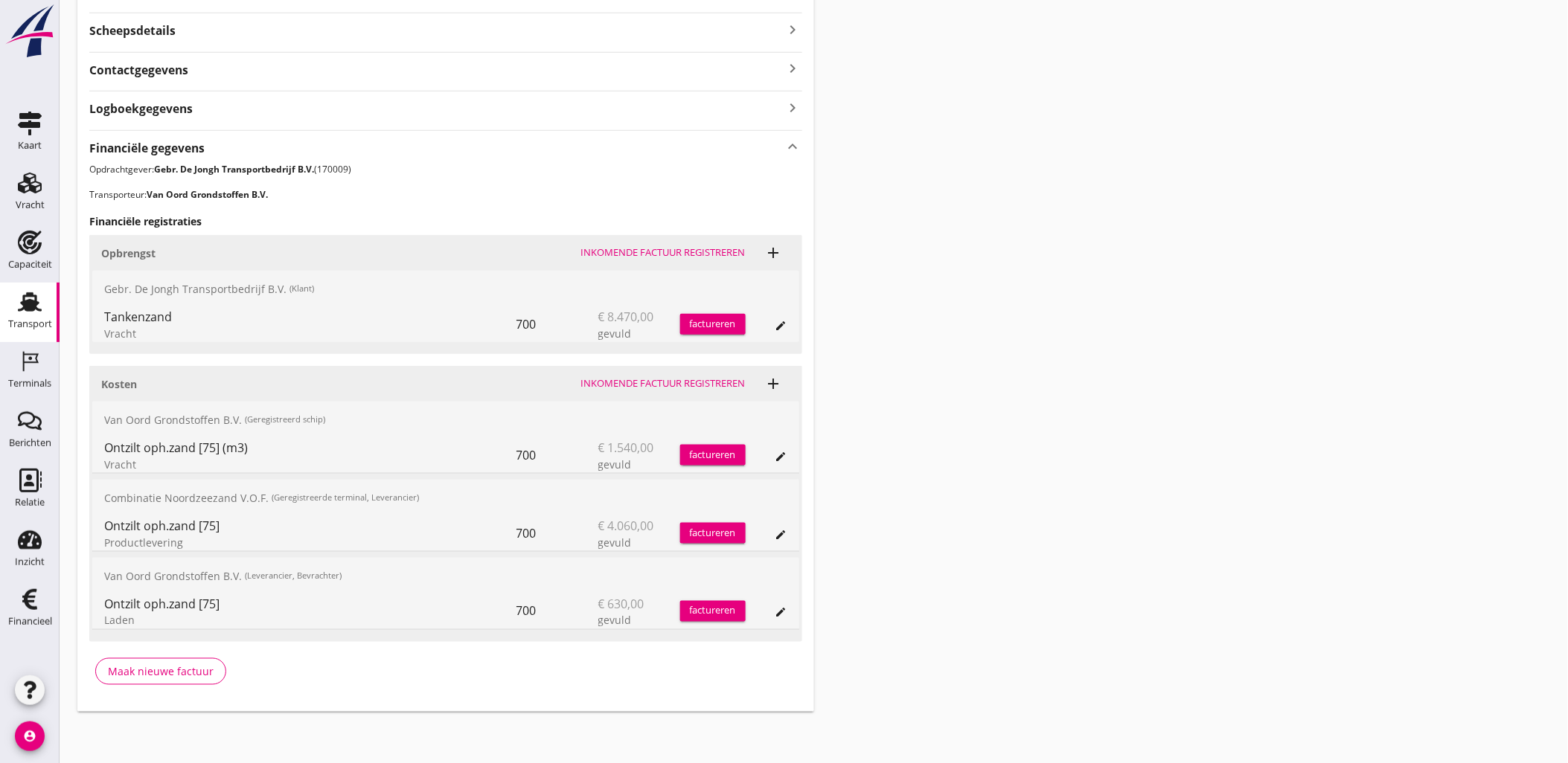
scroll to position [396, 0]
click at [777, 529] on icon "edit" at bounding box center [781, 534] width 12 height 12
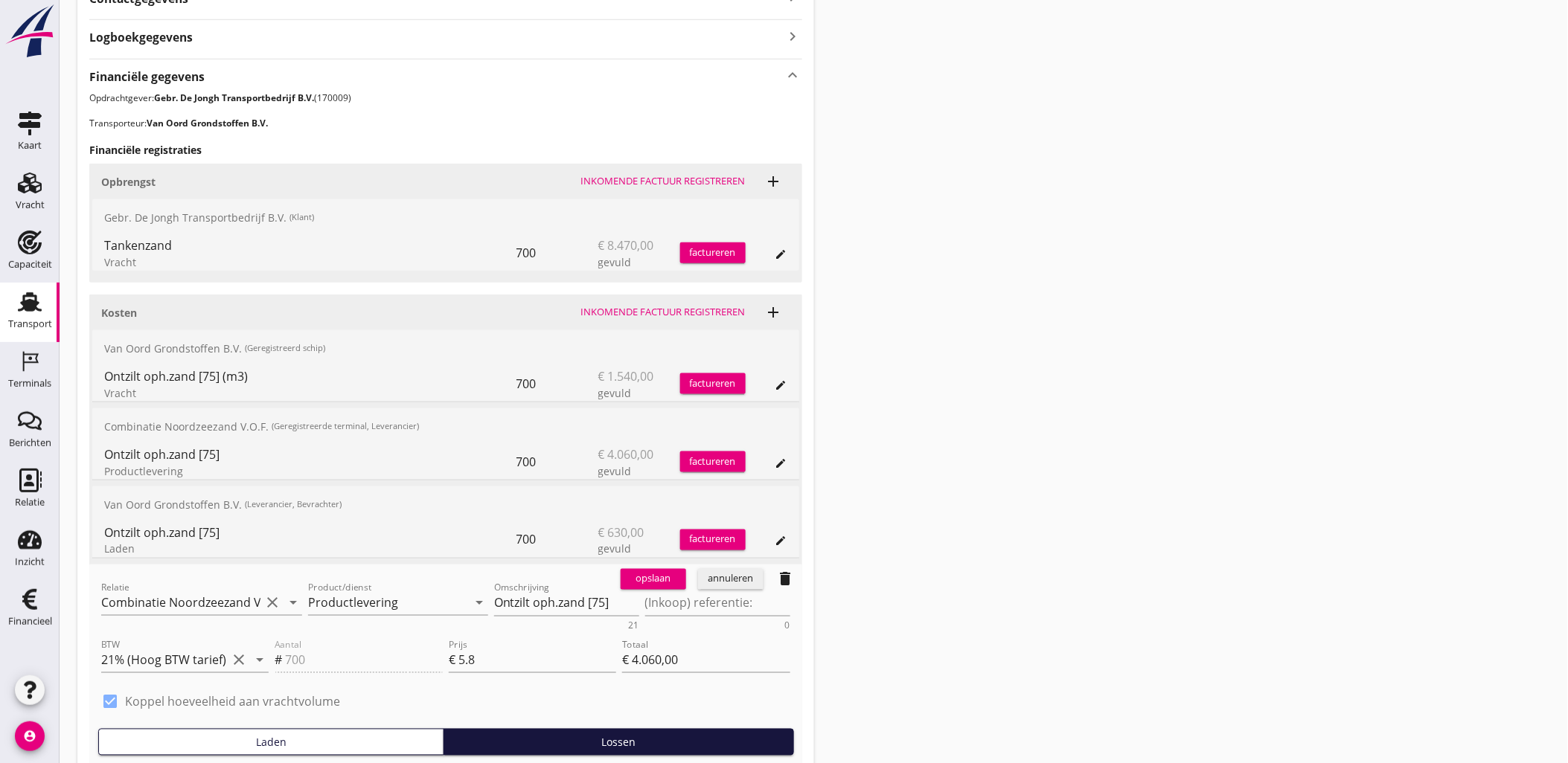
scroll to position [561, 0]
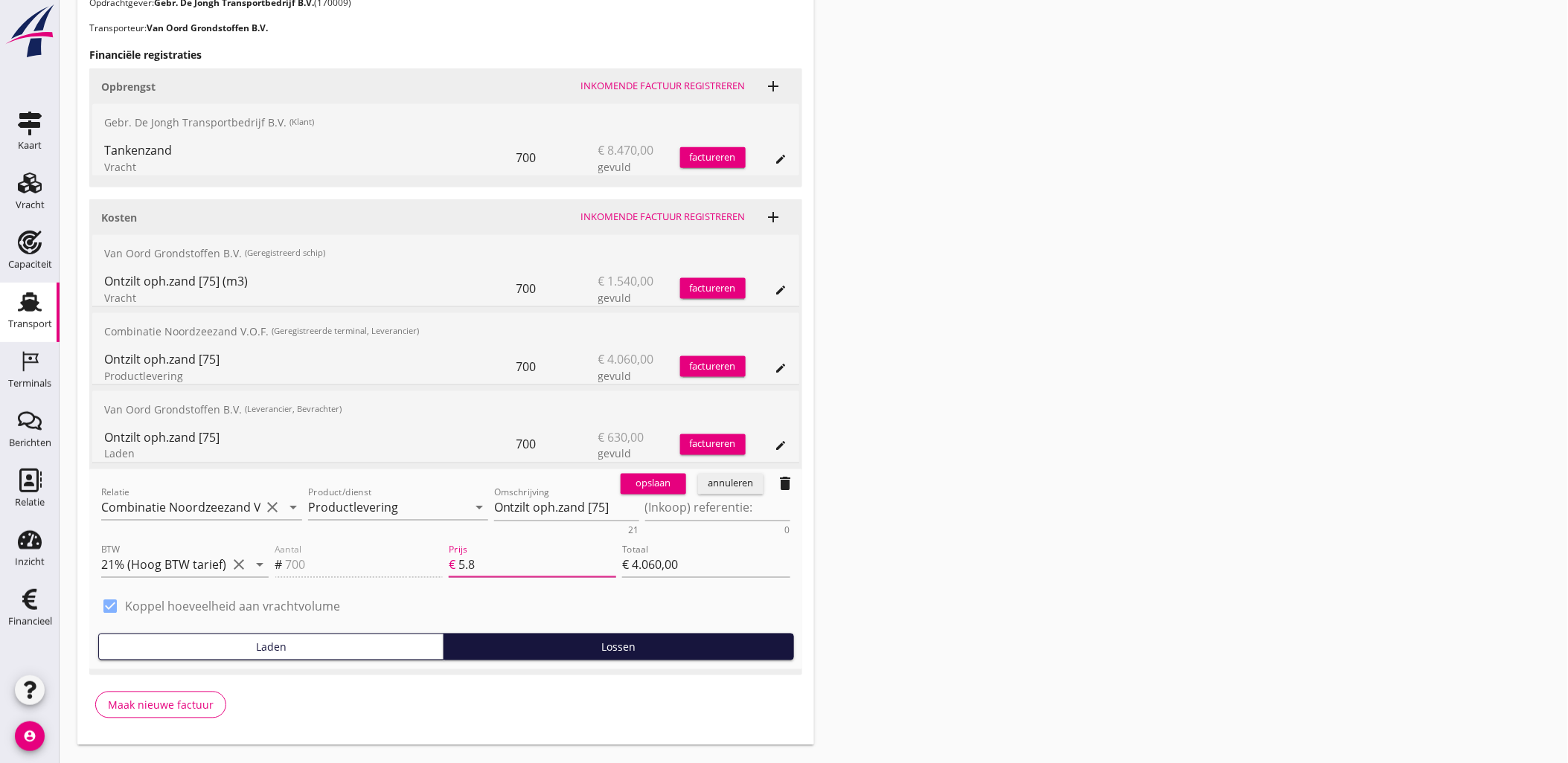
drag, startPoint x: 519, startPoint y: 562, endPoint x: 413, endPoint y: 562, distance: 106.0
click at [413, 562] on div "Aantal # 700 Prijs € 5.8 Totaal € 4.060,00" at bounding box center [532, 567] width 521 height 57
type input "6"
type input "€ 4.200,00"
type input "6.2"
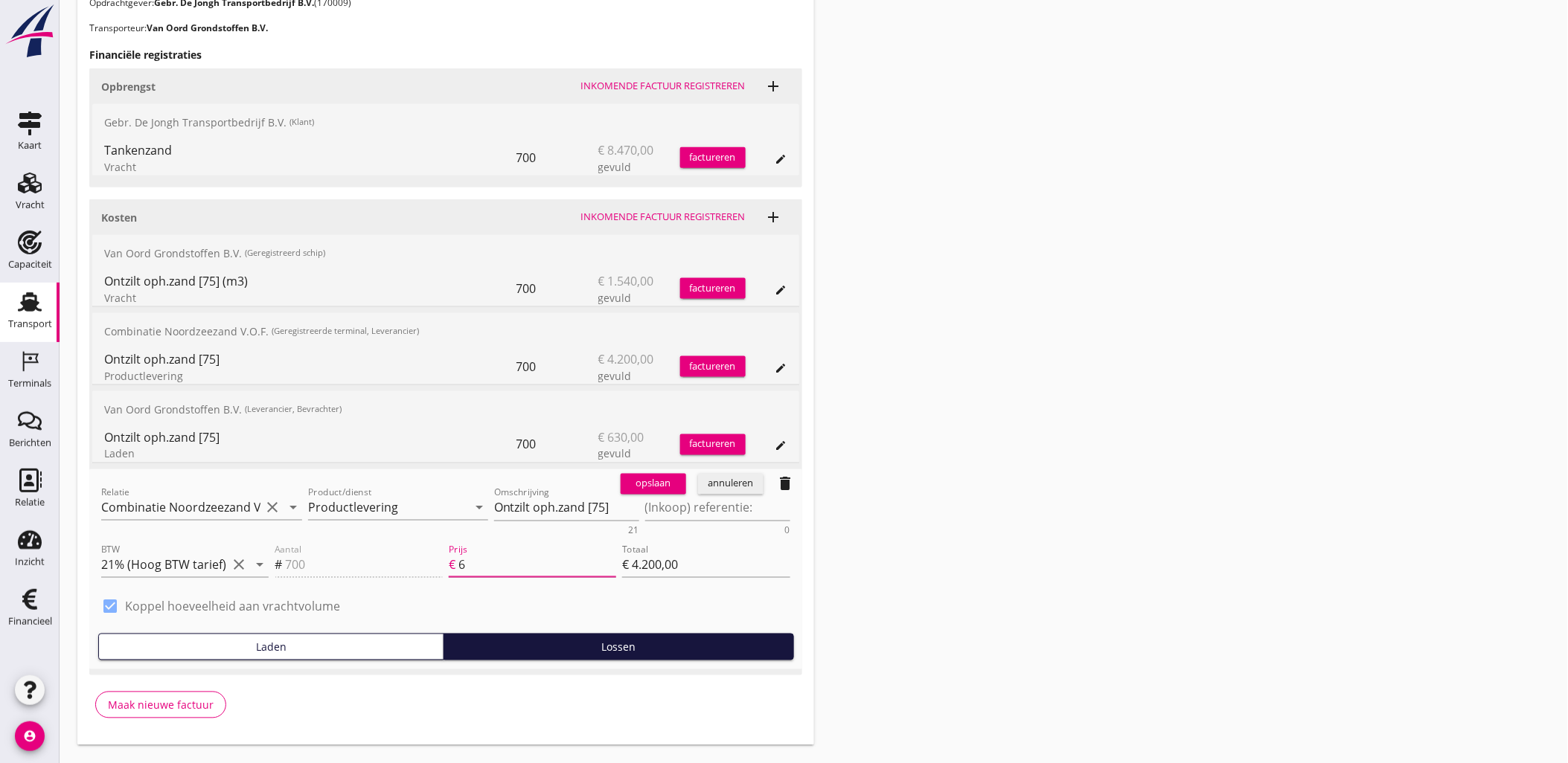
type input "€ 4.340,00"
type input "6.25"
type input "€ 4.375,00"
type input "6.25"
click at [664, 485] on div "opslaan" at bounding box center [653, 485] width 54 height 15
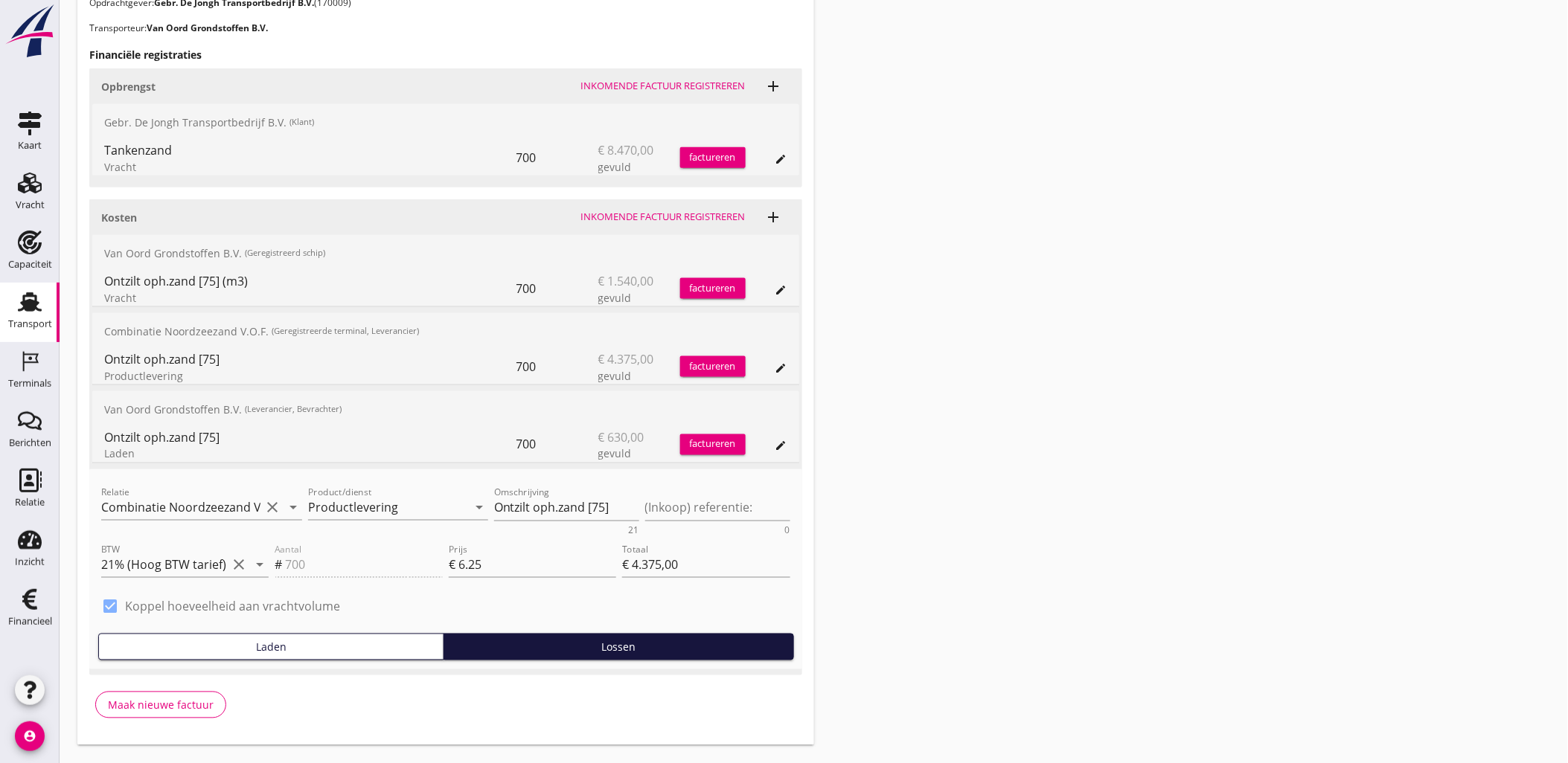
scroll to position [396, 0]
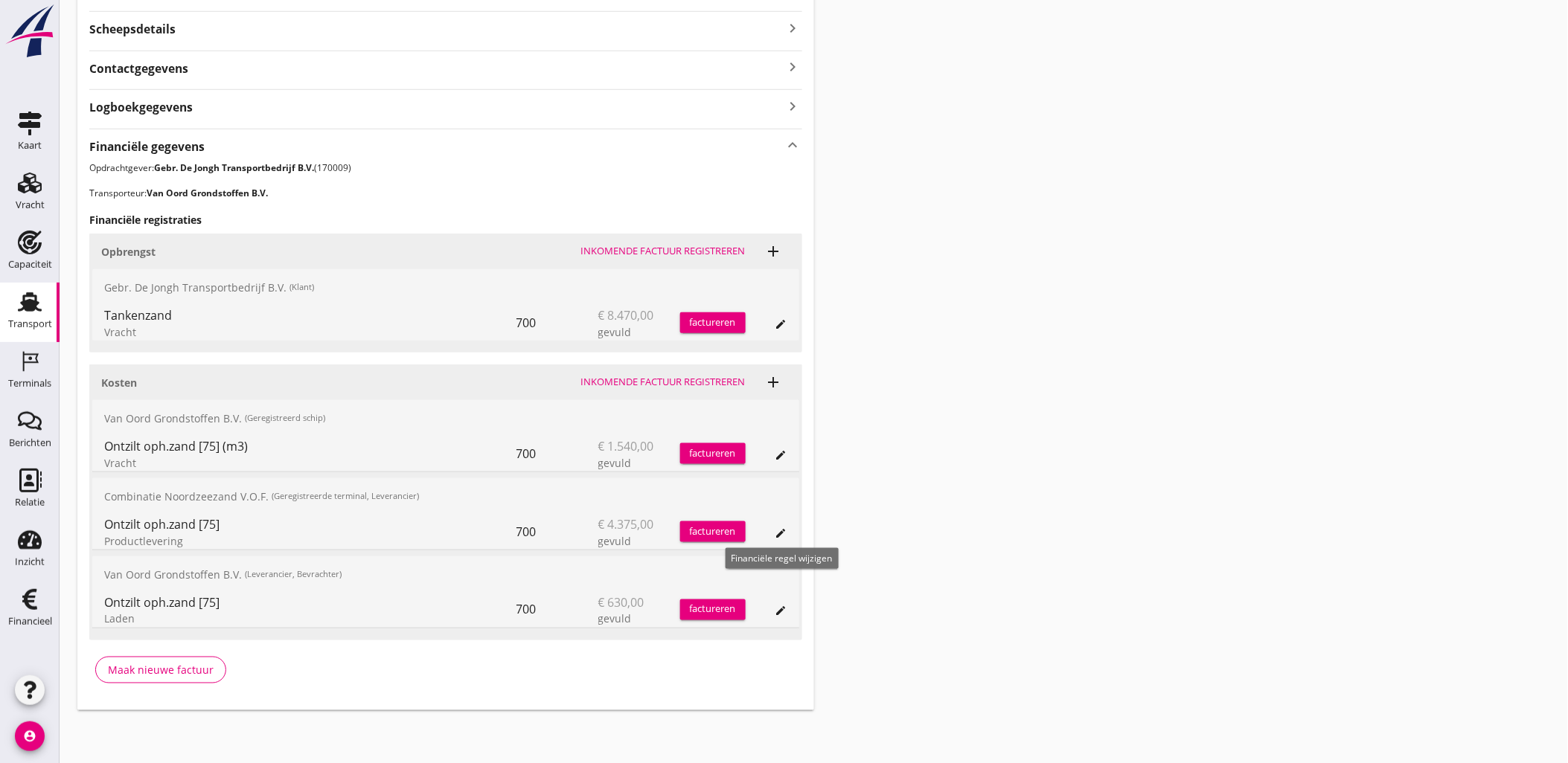
click at [781, 538] on icon "edit" at bounding box center [781, 534] width 12 height 12
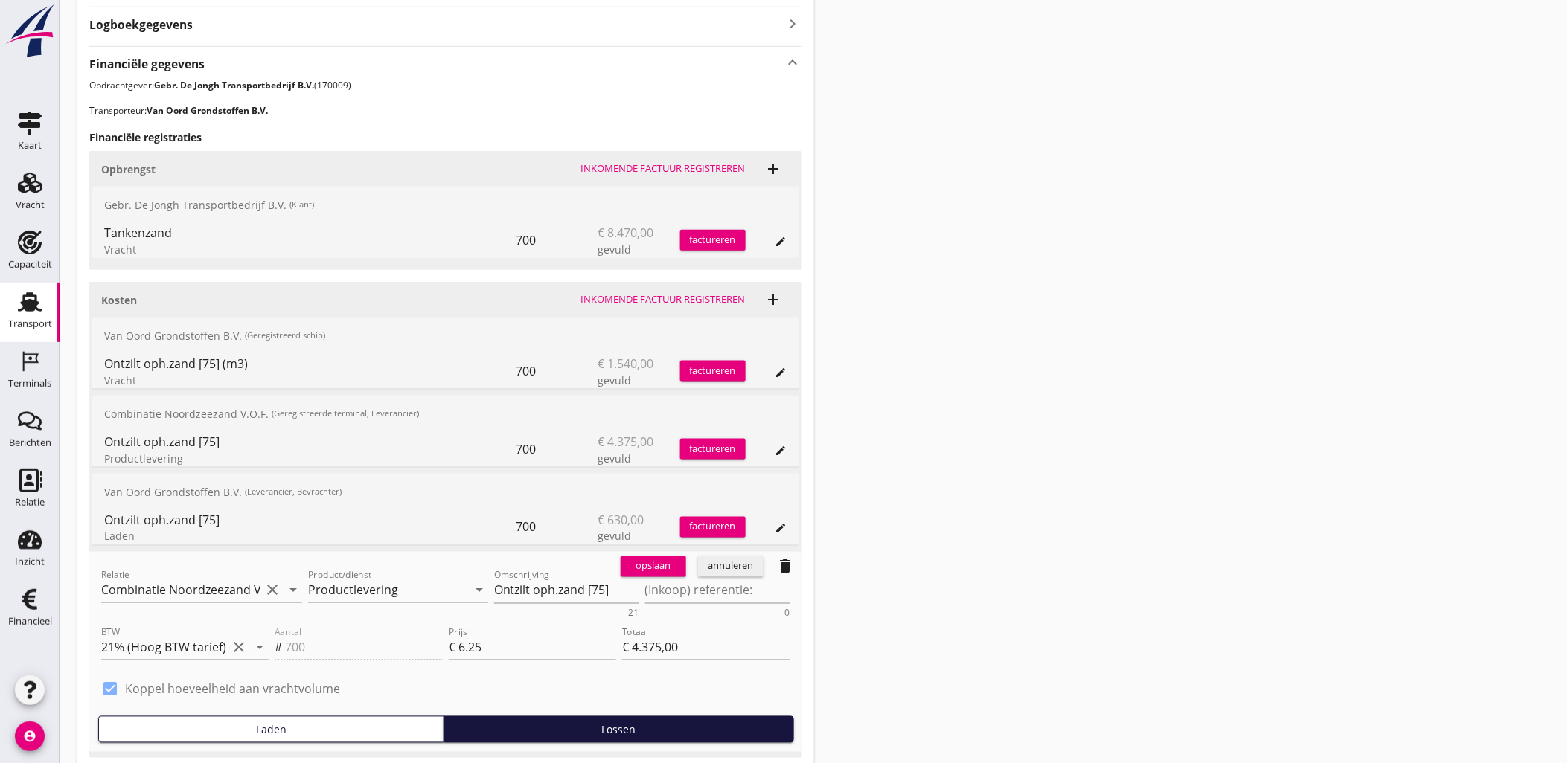
click at [739, 569] on div "annuleren" at bounding box center [730, 567] width 54 height 15
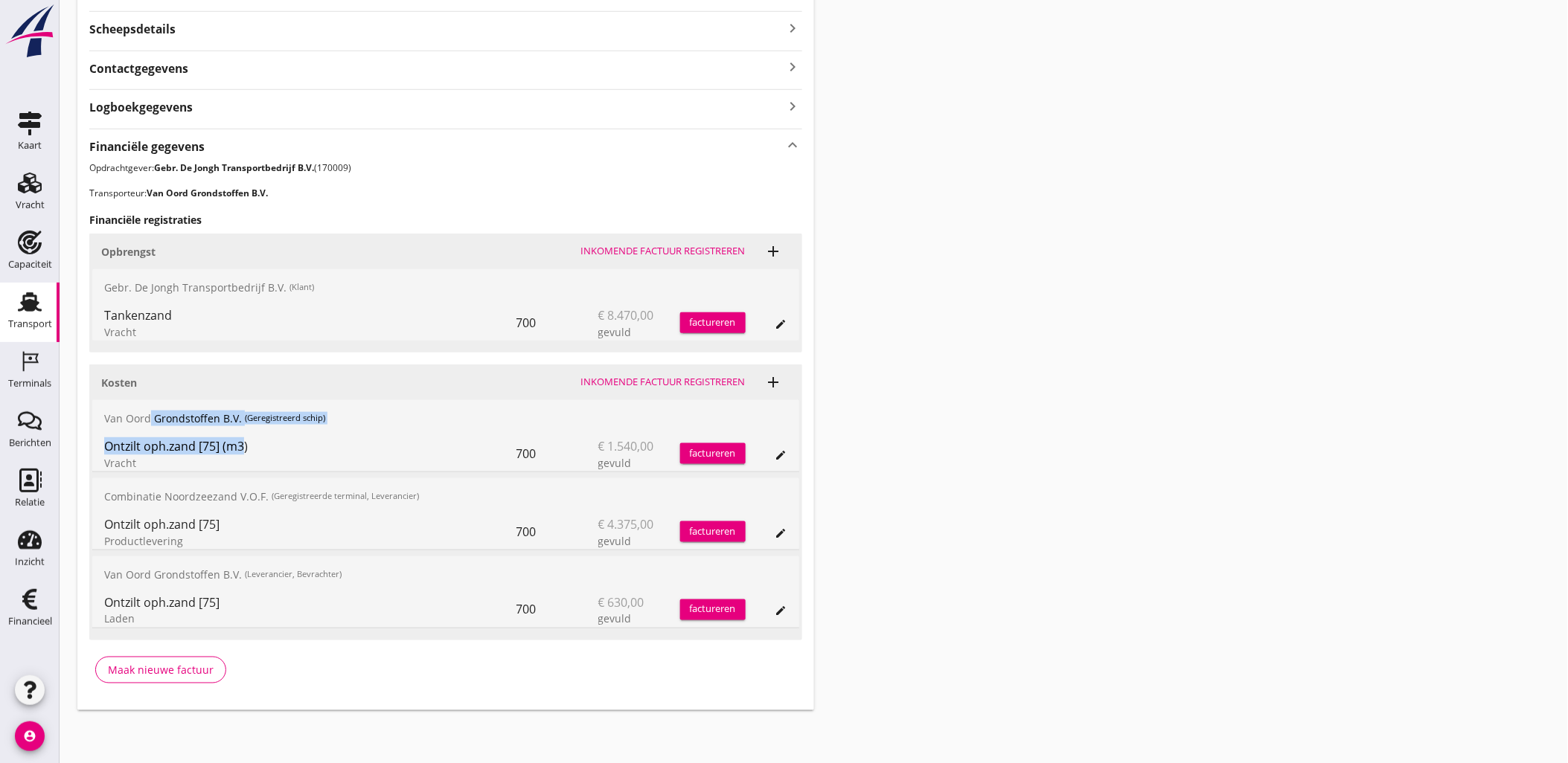
drag, startPoint x: 188, startPoint y: 429, endPoint x: 234, endPoint y: 455, distance: 52.8
click at [234, 455] on div "Van Oord Grondstoffen B.V. (Geregistreerd schip) Ontzilt oph.zand [75] (m3) Vra…" at bounding box center [445, 436] width 707 height 72
click at [234, 456] on div "Vracht" at bounding box center [310, 463] width 412 height 16
click at [770, 610] on div "edit" at bounding box center [766, 610] width 42 height 36
click at [778, 614] on icon "edit" at bounding box center [781, 611] width 12 height 12
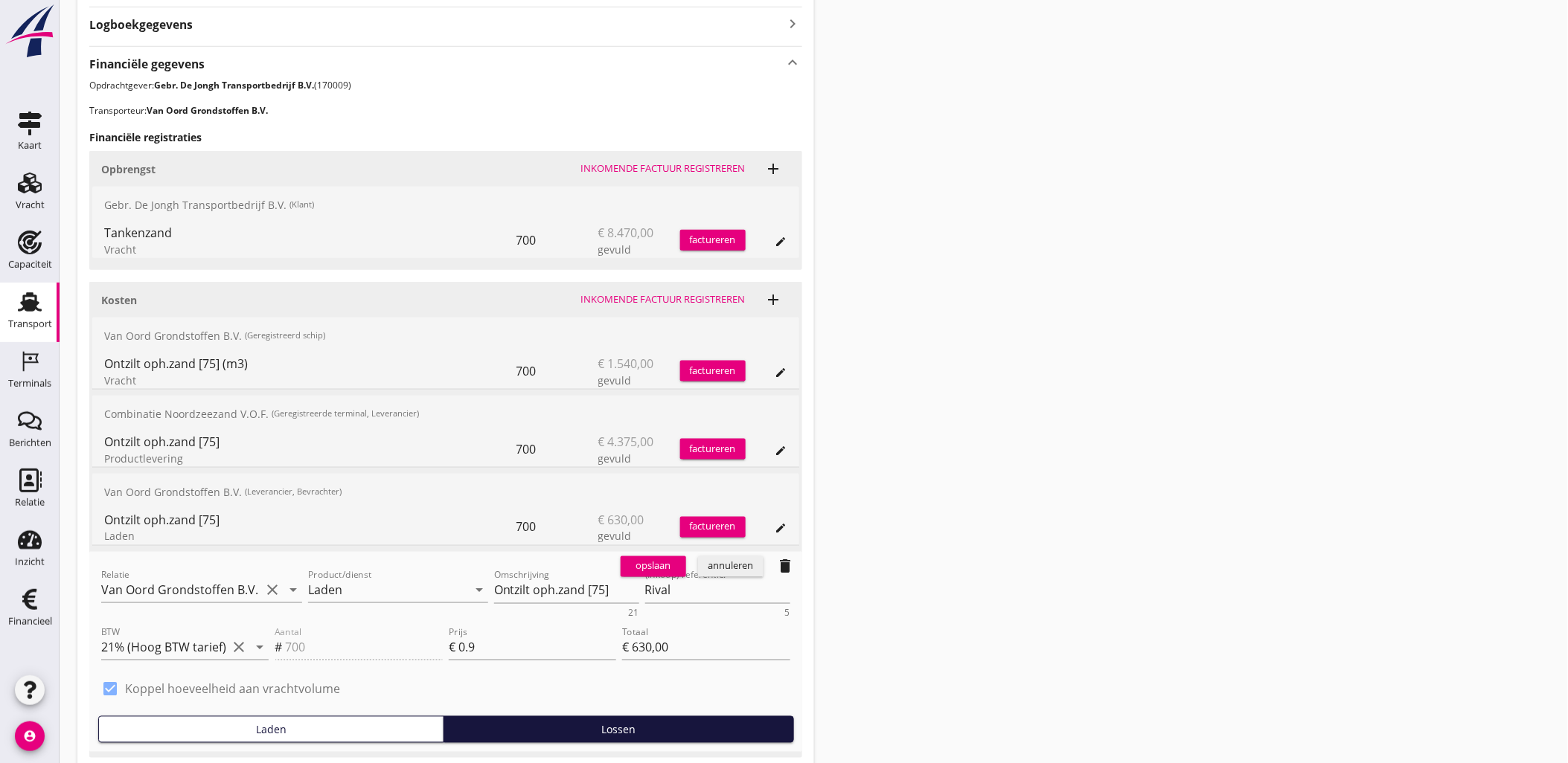
click at [733, 575] on button "annuleren" at bounding box center [730, 567] width 66 height 21
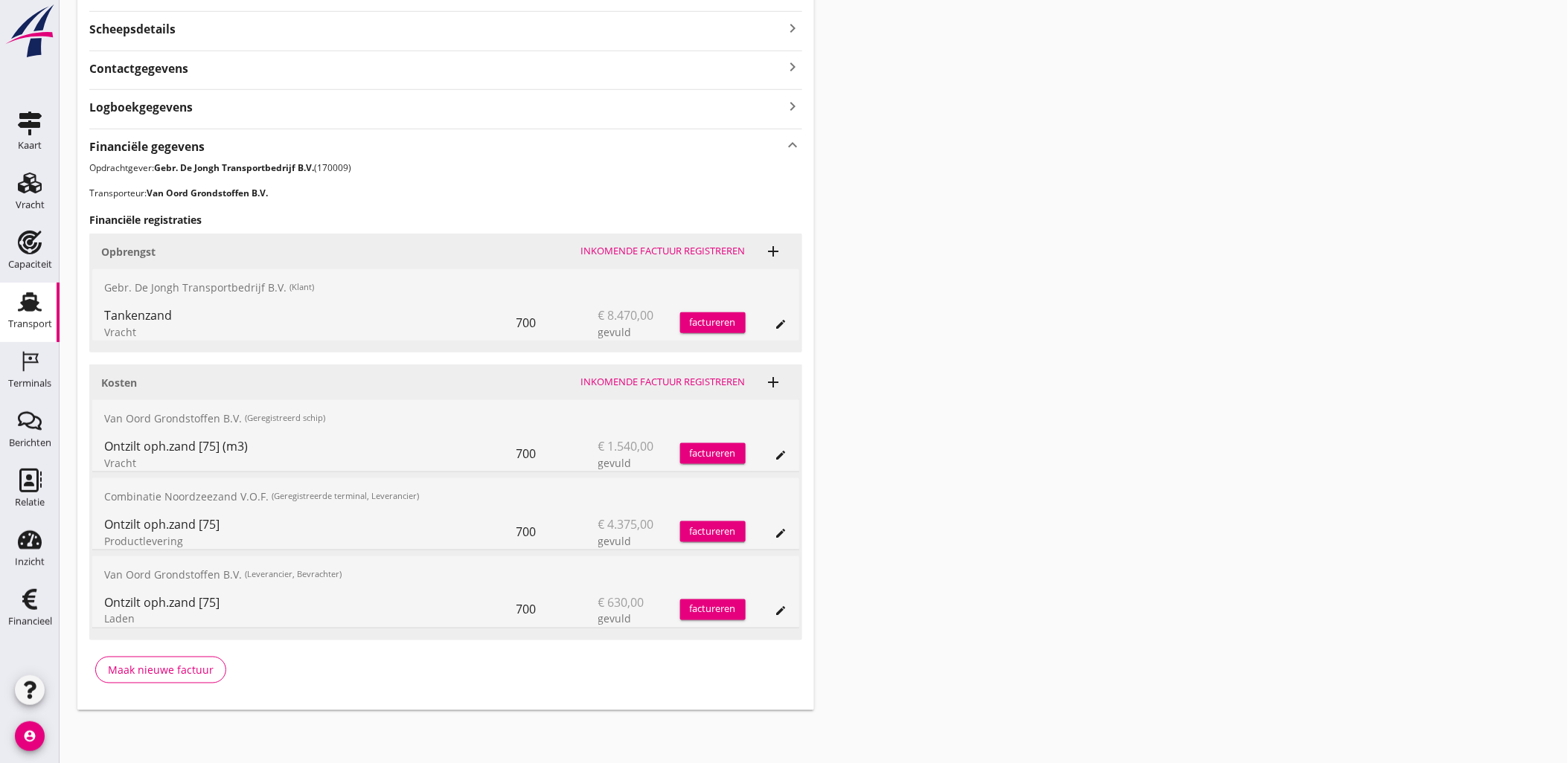
click at [783, 607] on icon "edit" at bounding box center [781, 611] width 12 height 12
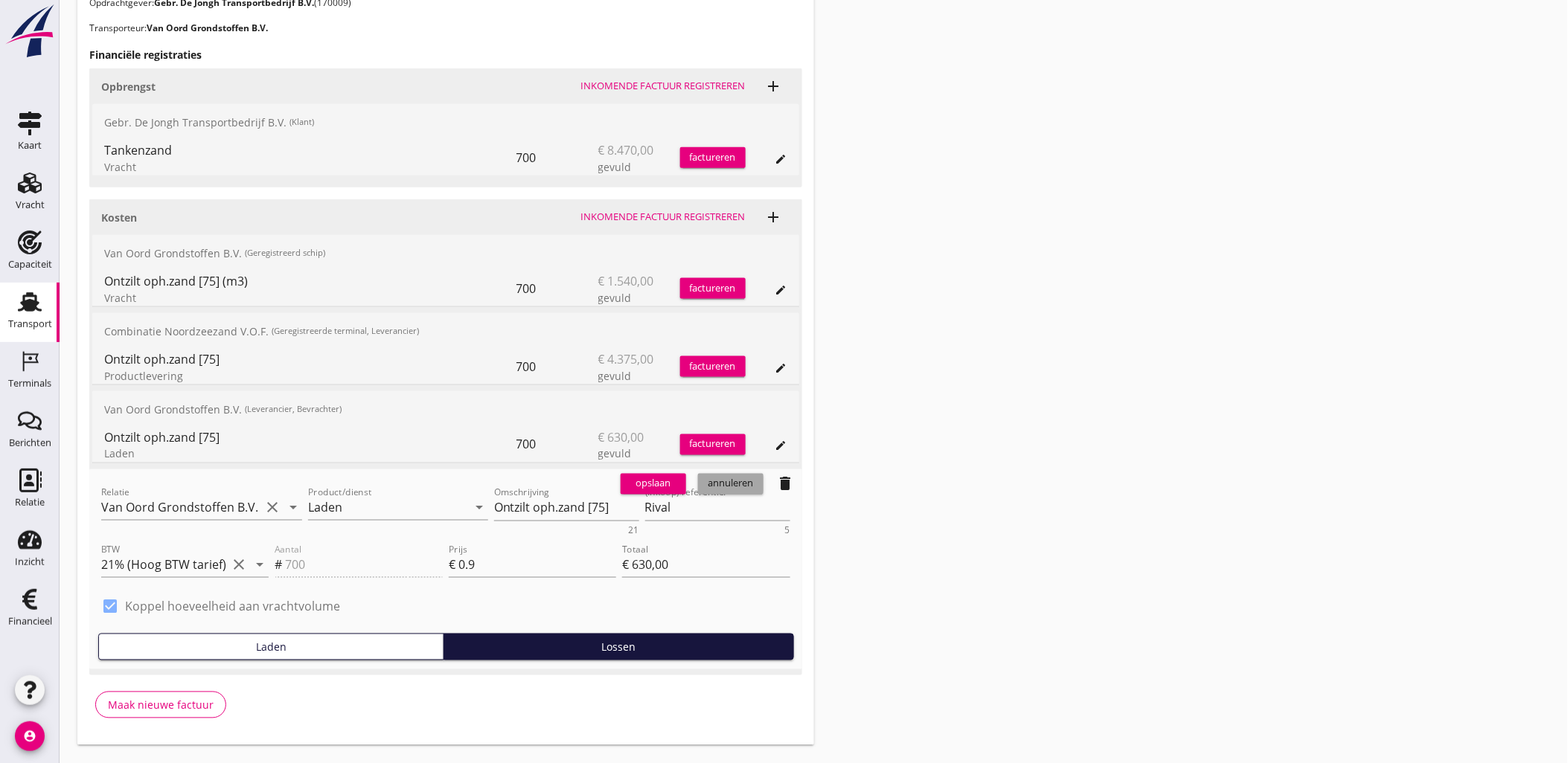
drag, startPoint x: 732, startPoint y: 492, endPoint x: 753, endPoint y: 488, distance: 21.4
click at [732, 492] on button "annuleren" at bounding box center [730, 485] width 66 height 21
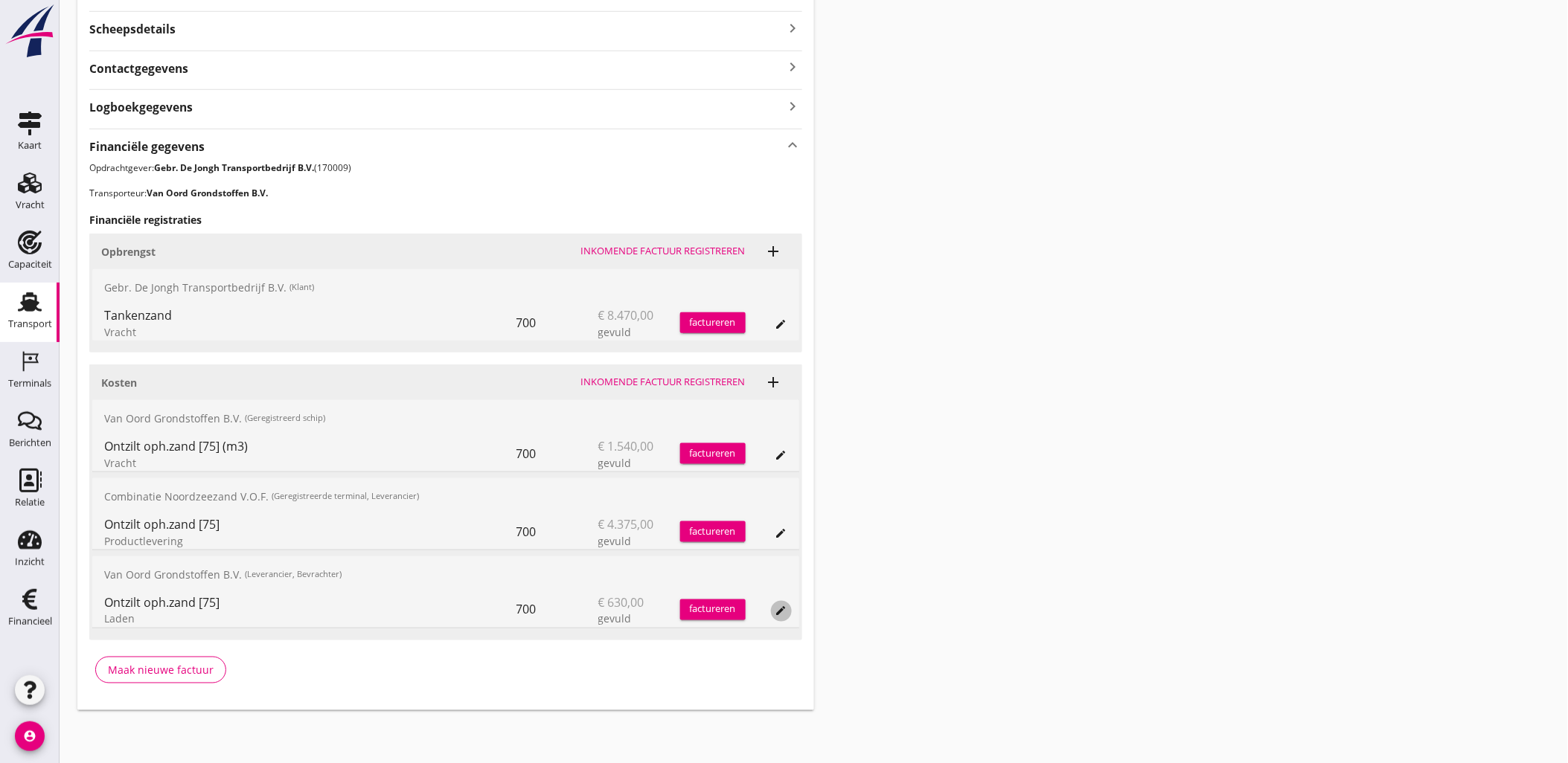
click at [783, 611] on icon "edit" at bounding box center [781, 611] width 12 height 12
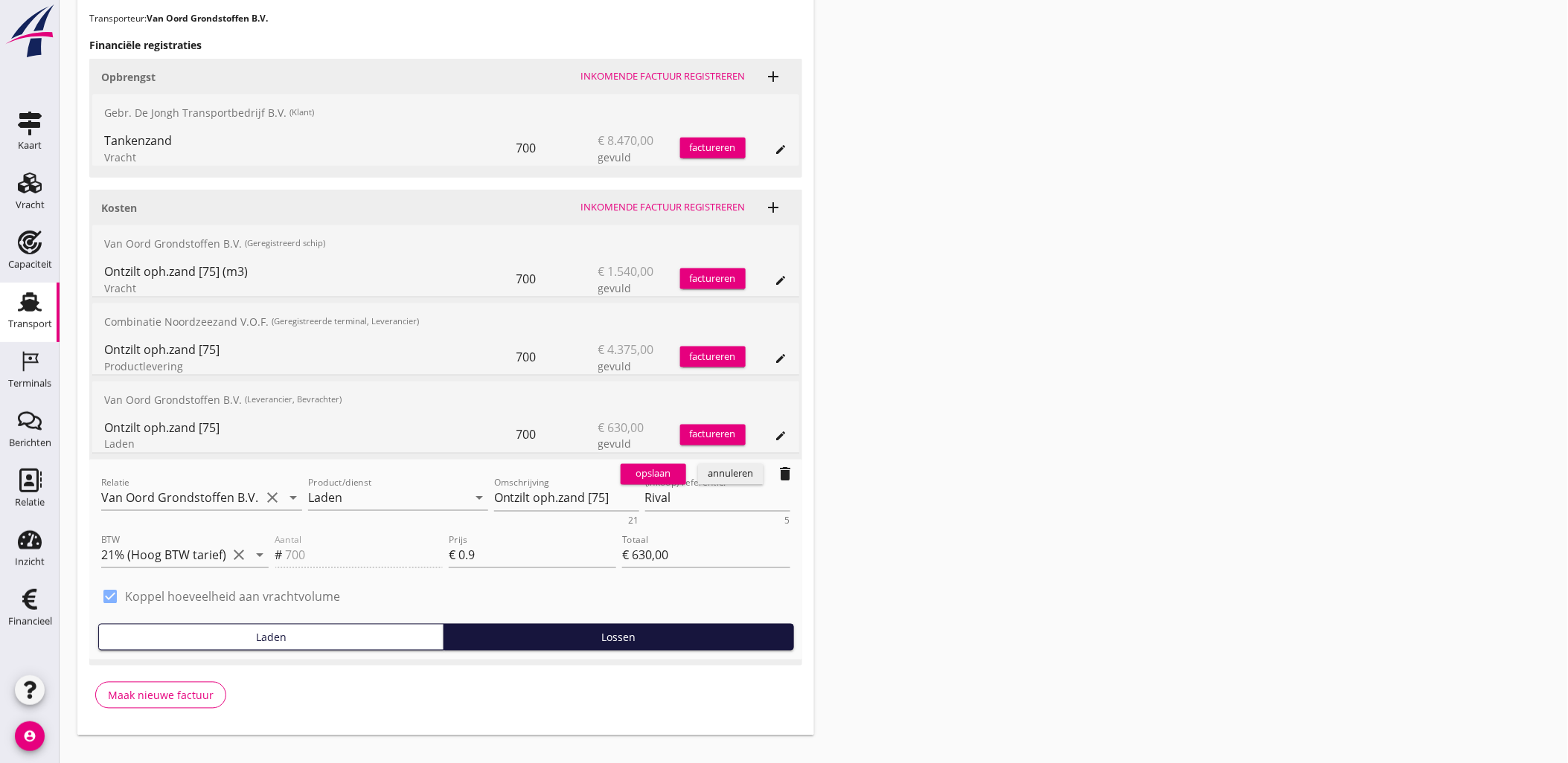
scroll to position [596, 0]
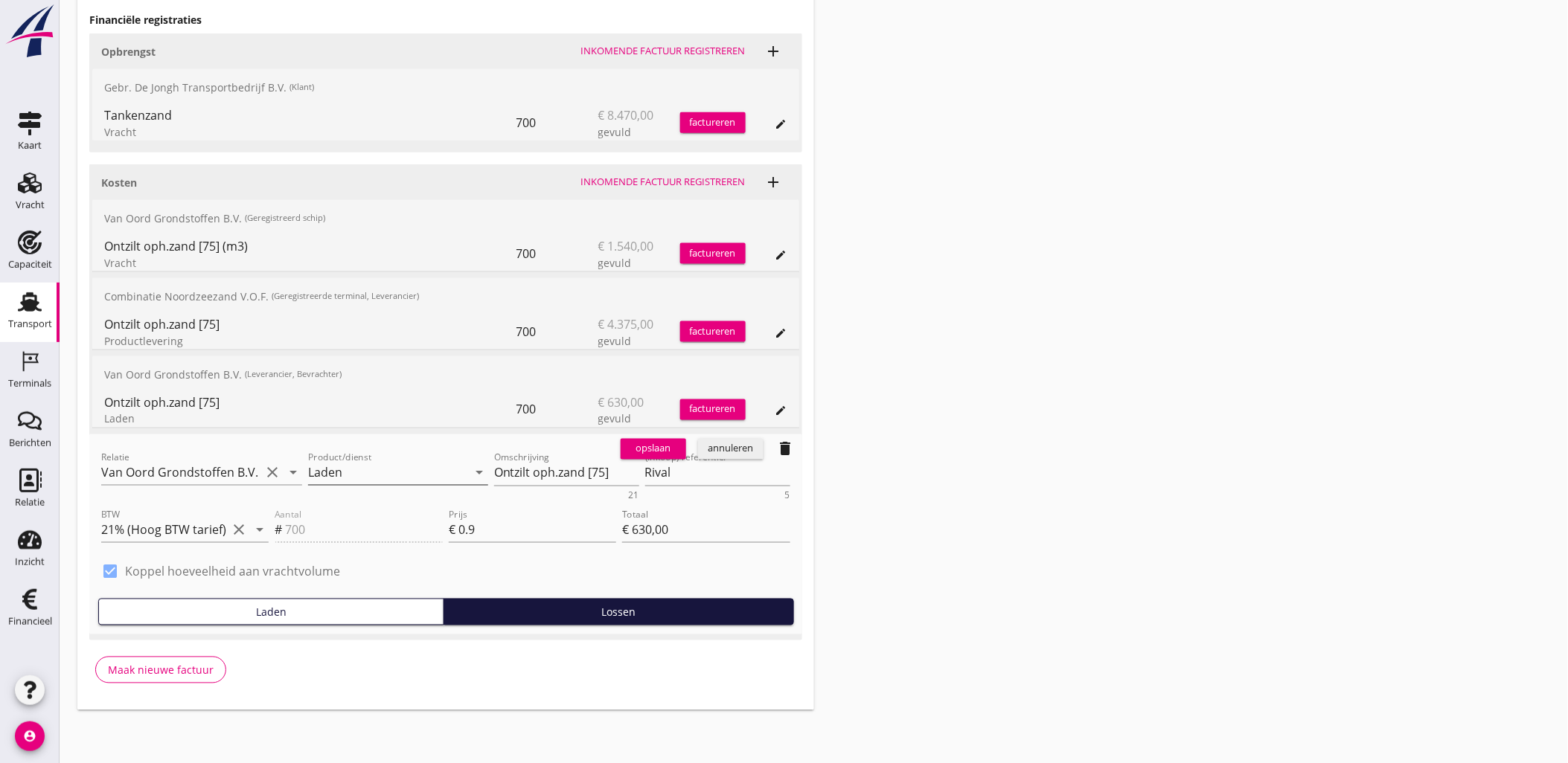
click at [472, 472] on icon "arrow_drop_down" at bounding box center [479, 473] width 18 height 18
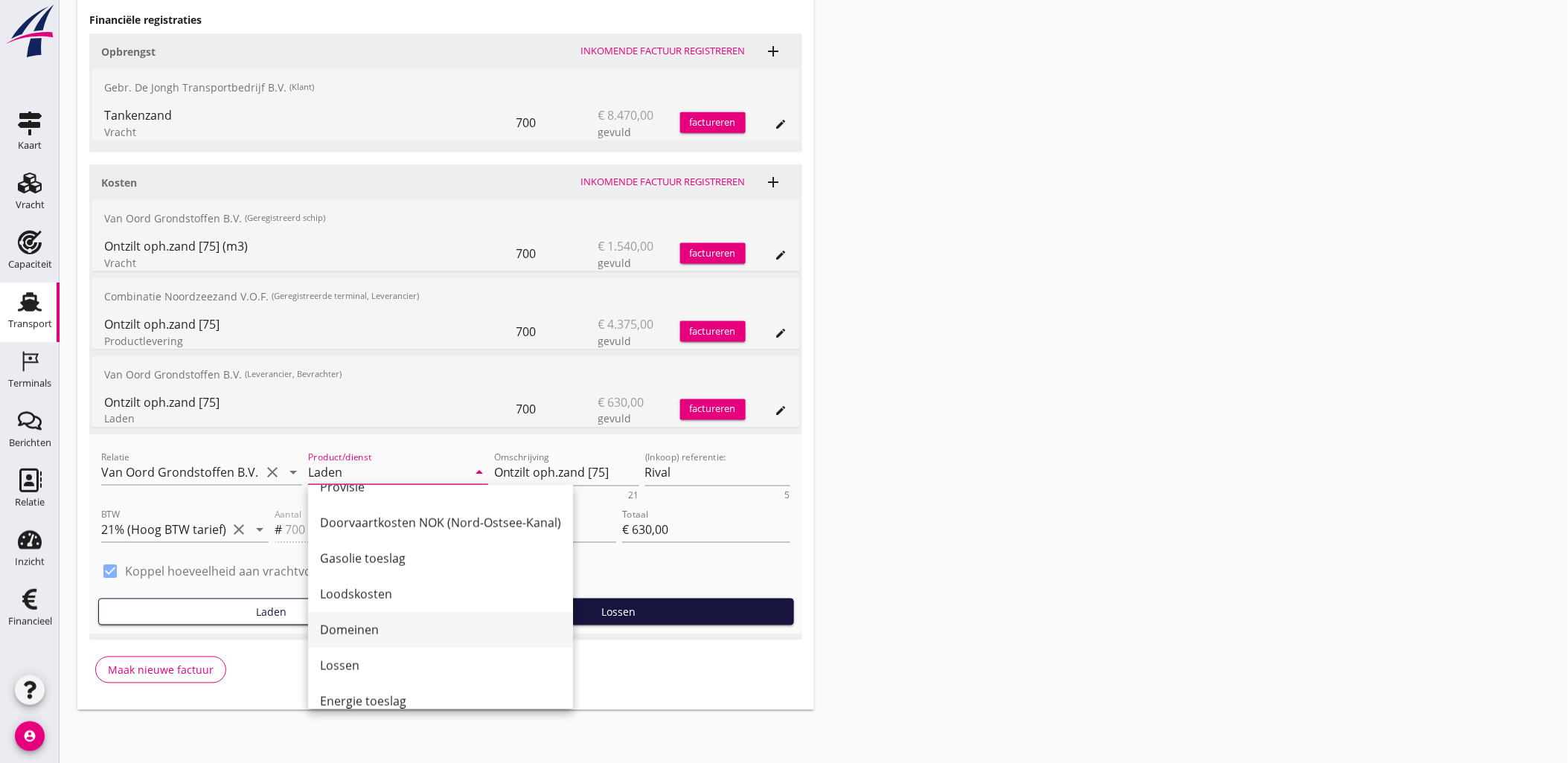
scroll to position [610, 0]
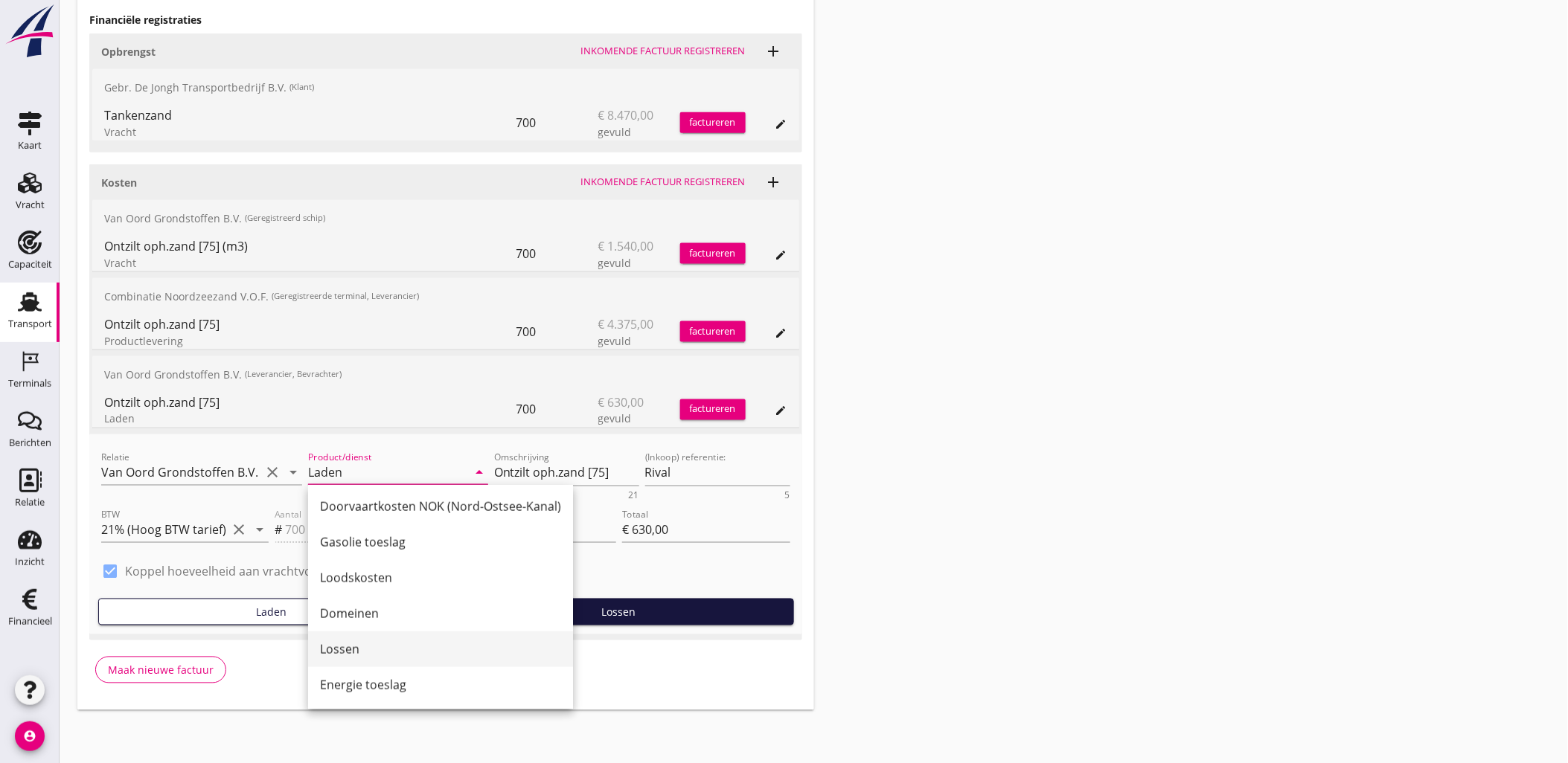
click at [396, 651] on div "Lossen" at bounding box center [441, 649] width 241 height 18
type input "Lossen"
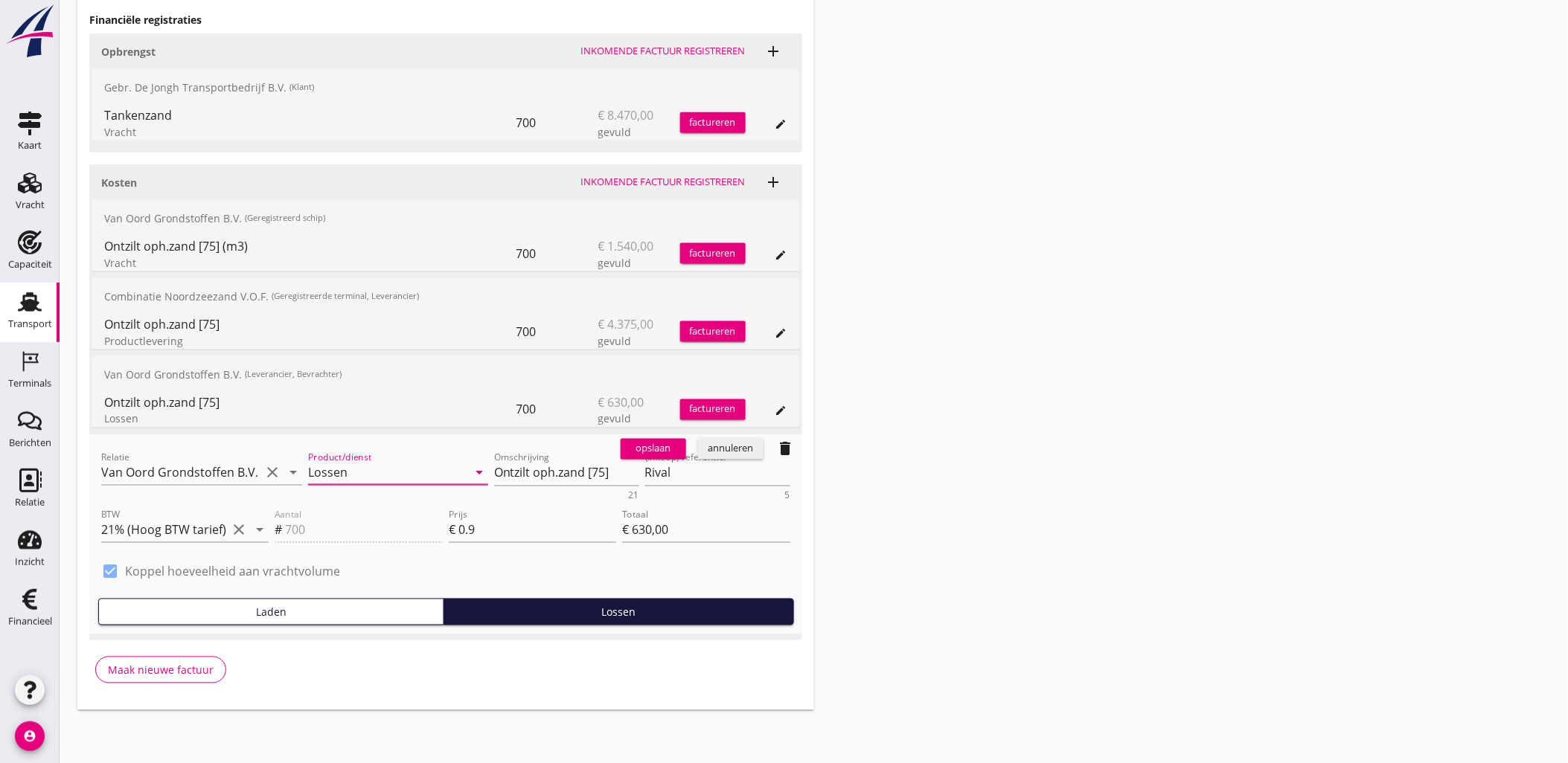
click at [648, 449] on div "opslaan" at bounding box center [653, 450] width 54 height 15
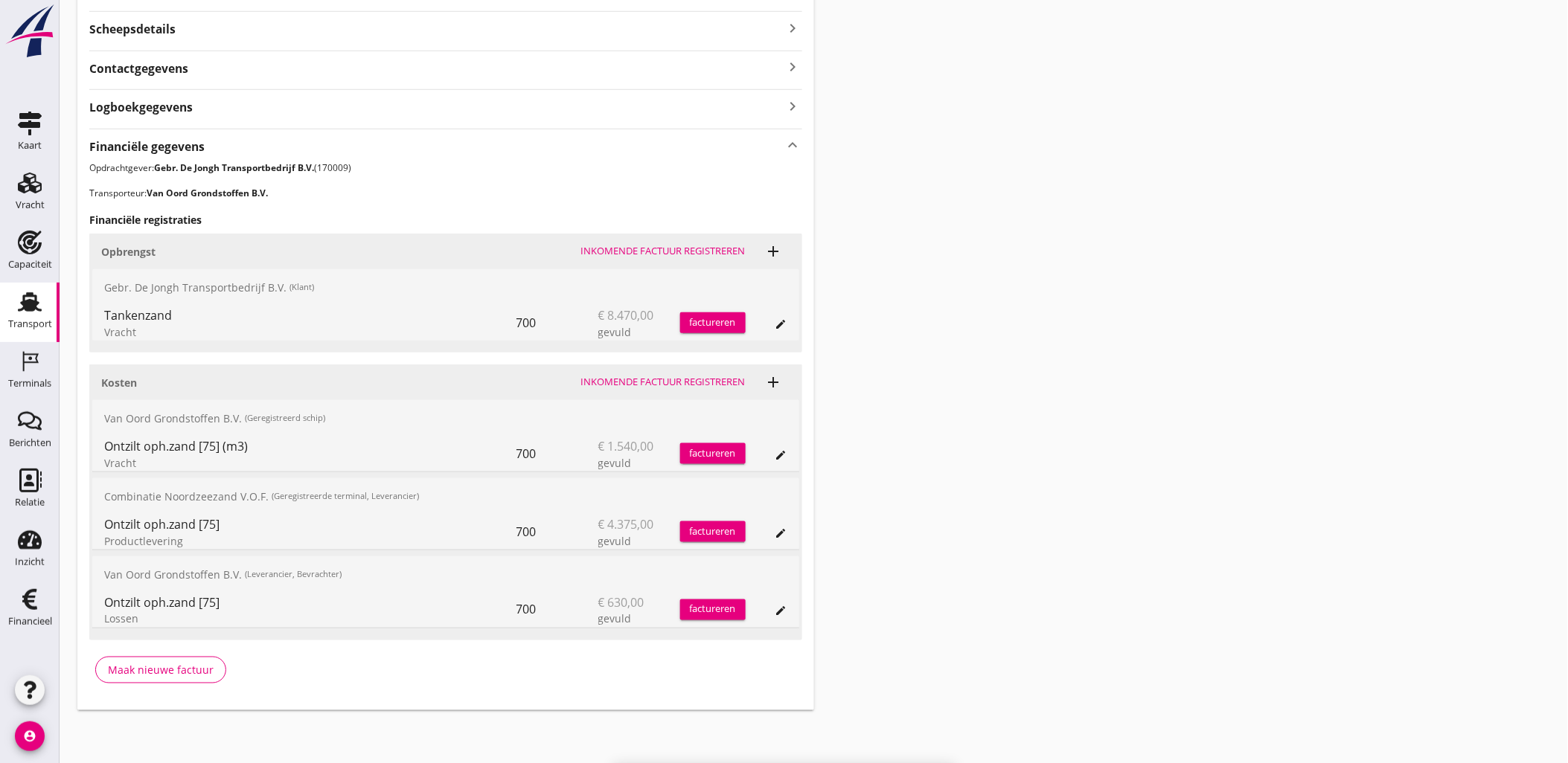
click at [777, 608] on icon "edit" at bounding box center [781, 611] width 12 height 12
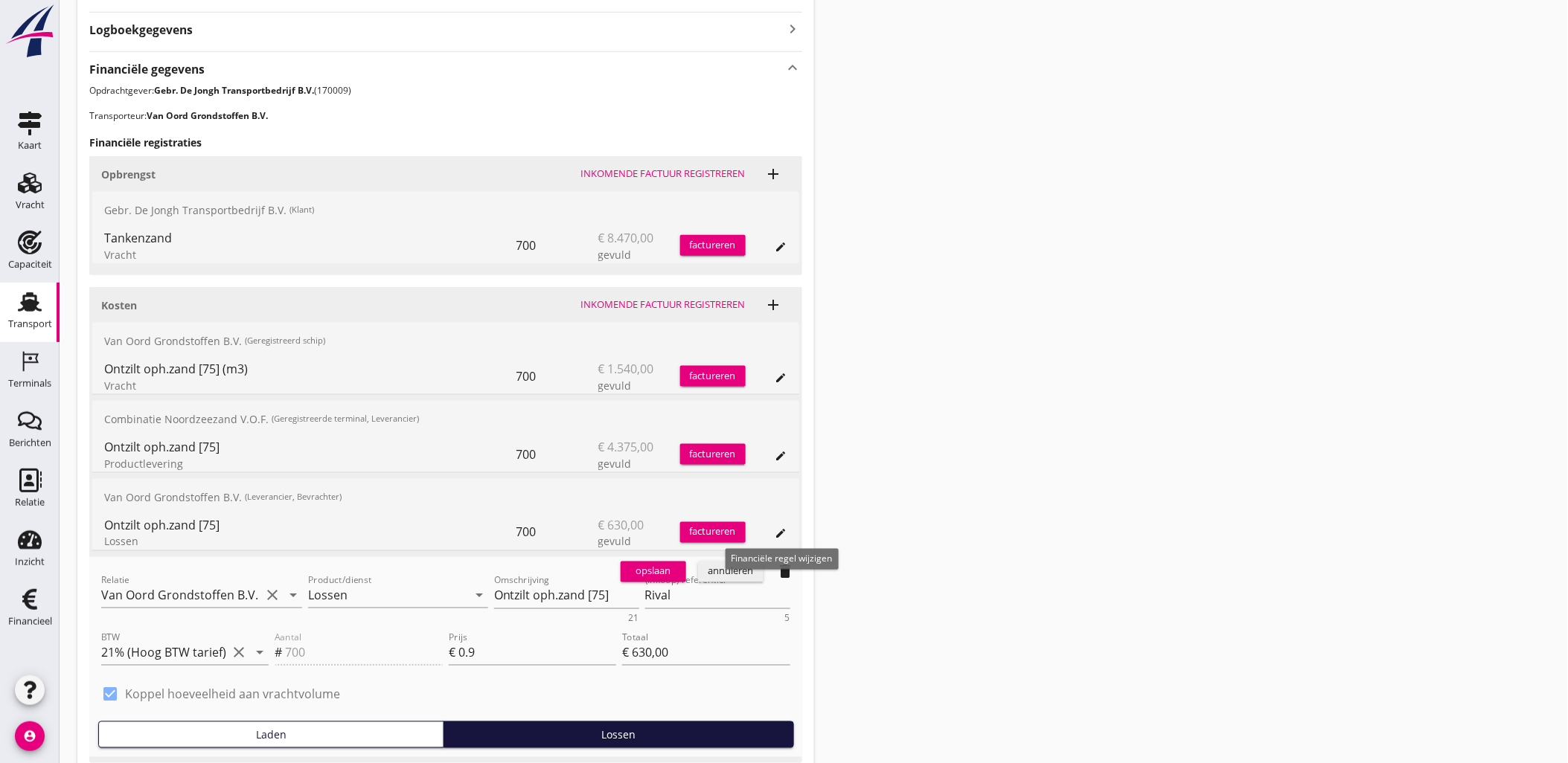
scroll to position [596, 0]
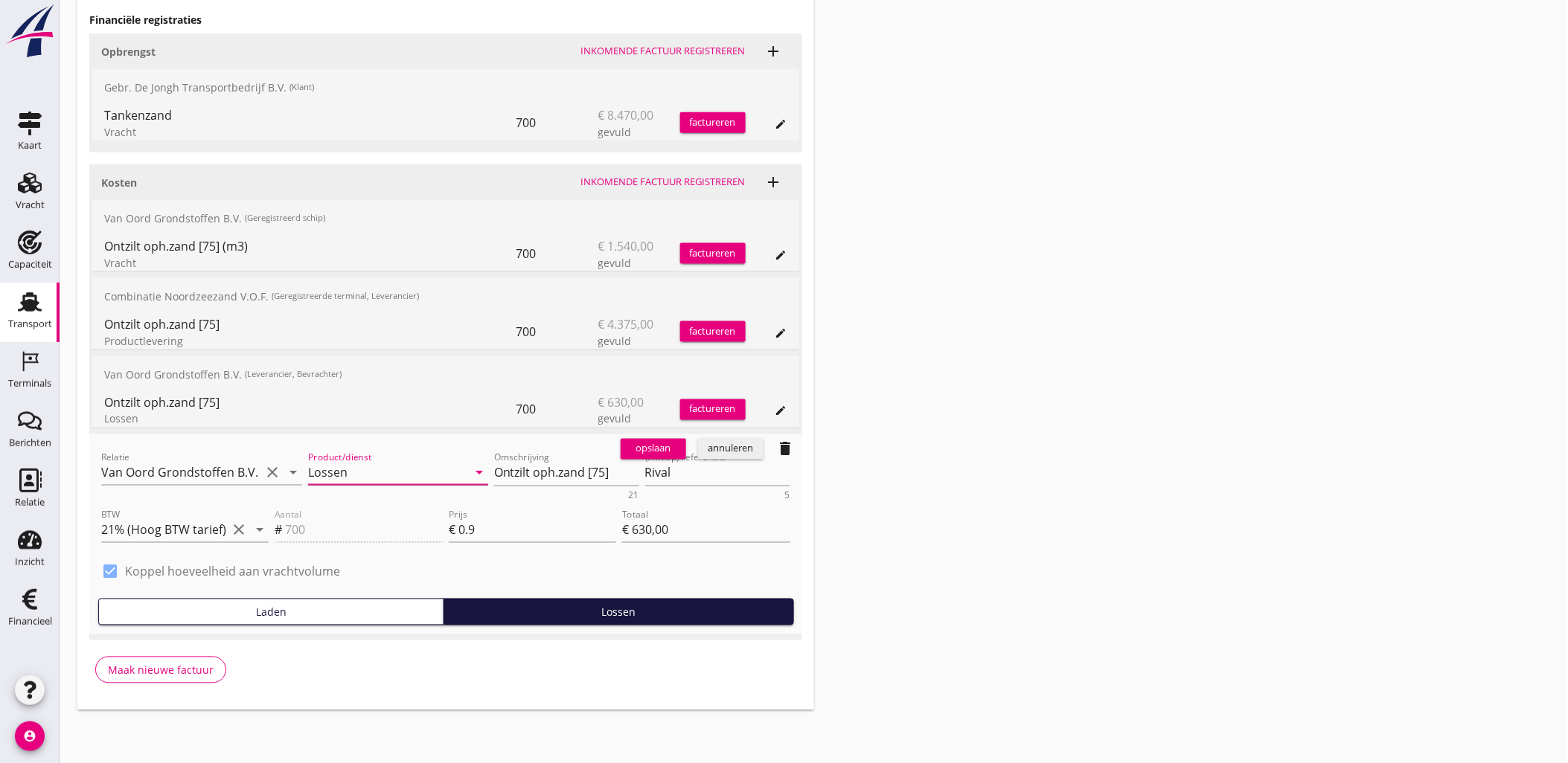
click at [404, 475] on input "Lossen" at bounding box center [388, 473] width 159 height 24
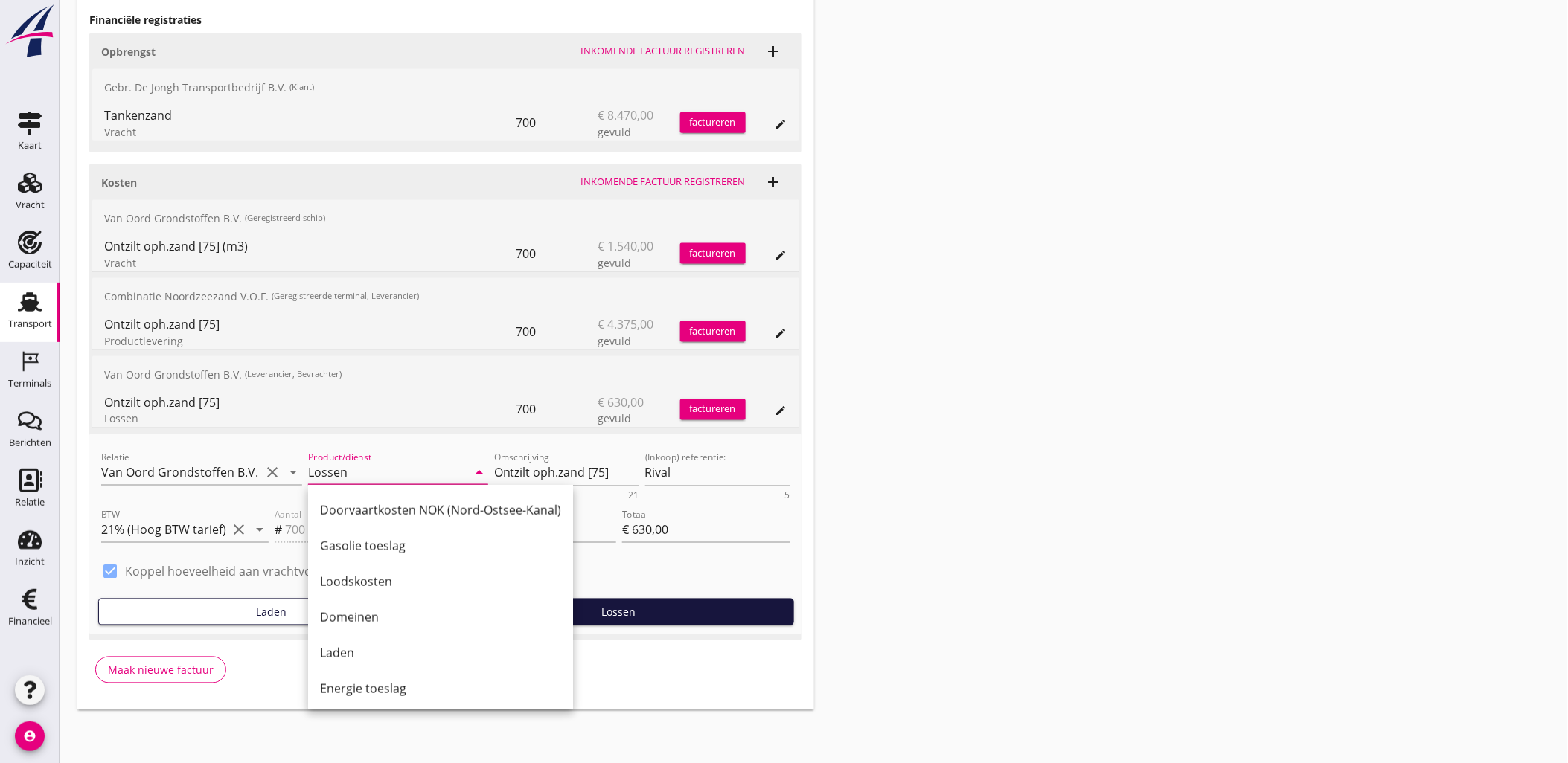
scroll to position [610, 0]
click at [412, 645] on div "Laden" at bounding box center [441, 649] width 241 height 18
type input "Laden"
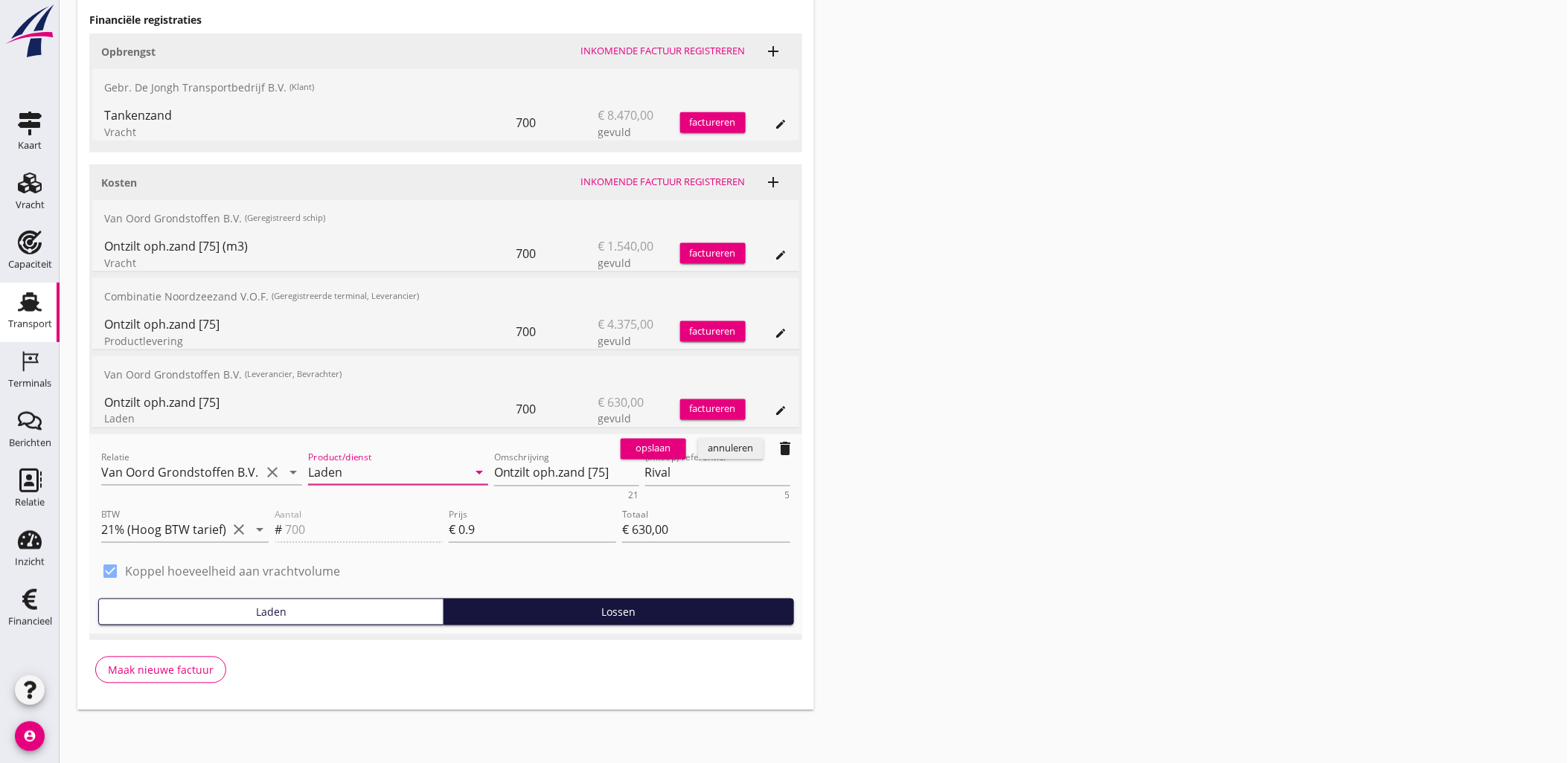
click at [660, 449] on div "opslaan" at bounding box center [653, 450] width 54 height 15
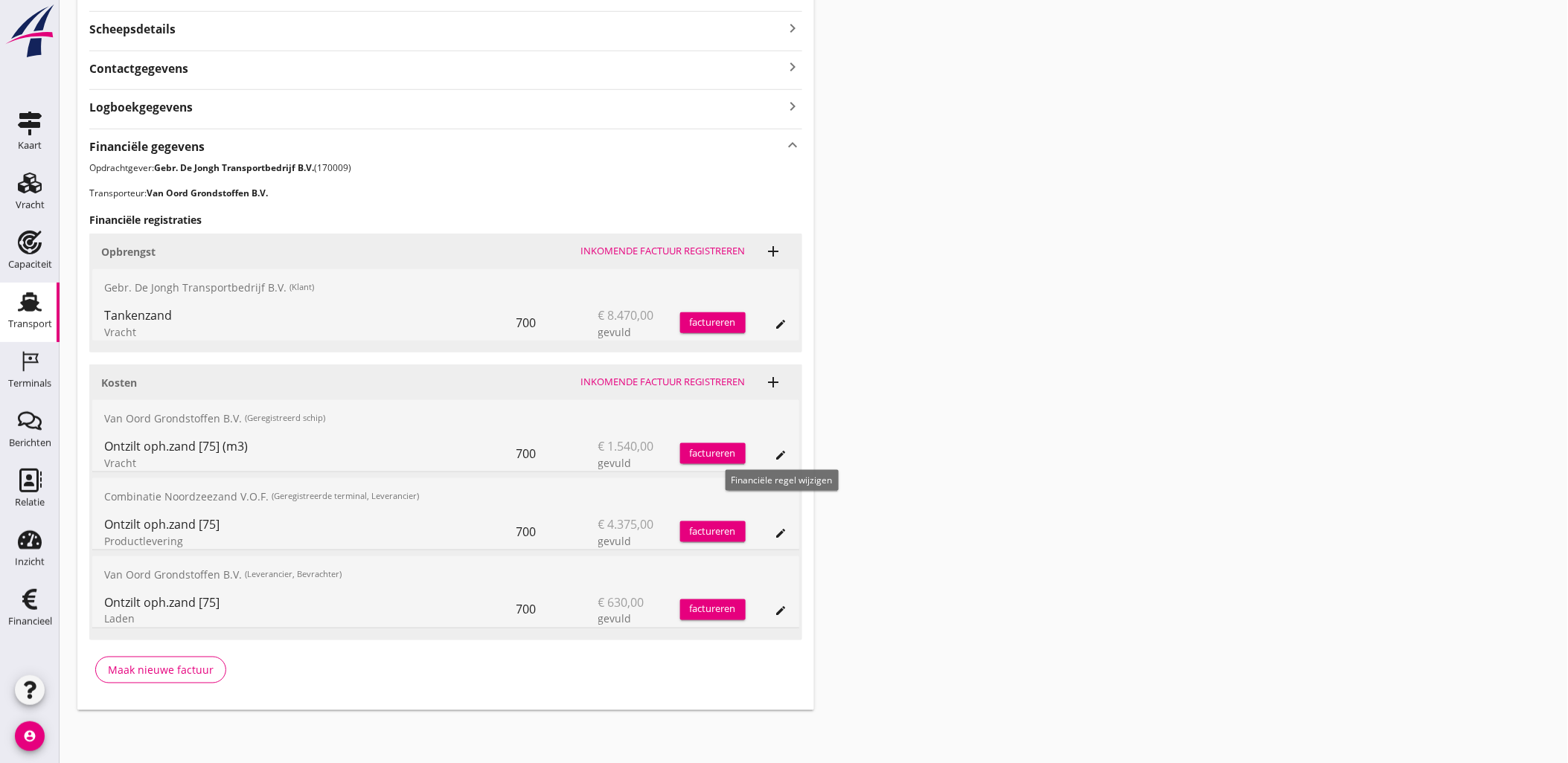
click at [772, 460] on button "edit" at bounding box center [781, 456] width 21 height 21
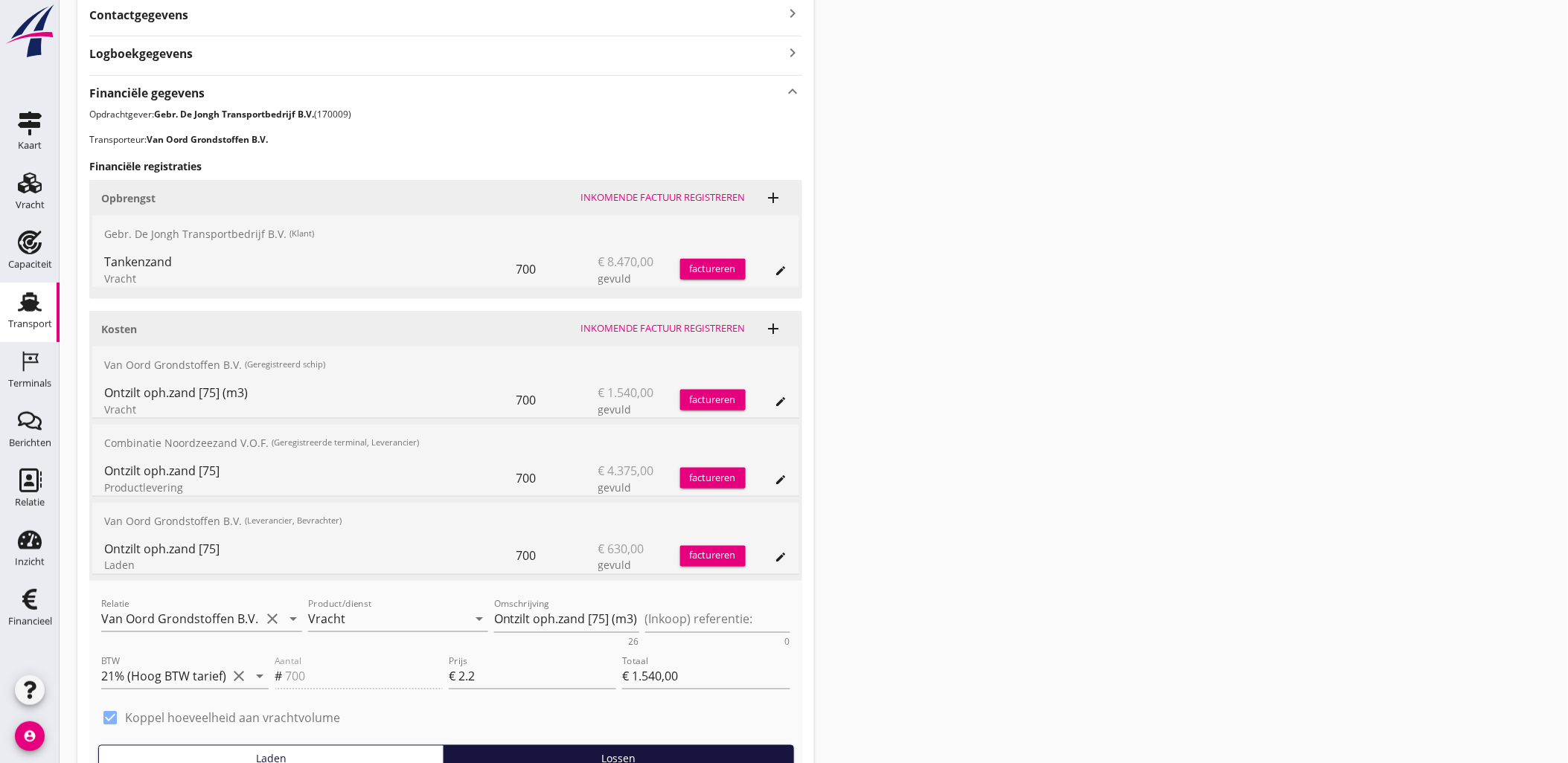
scroll to position [479, 0]
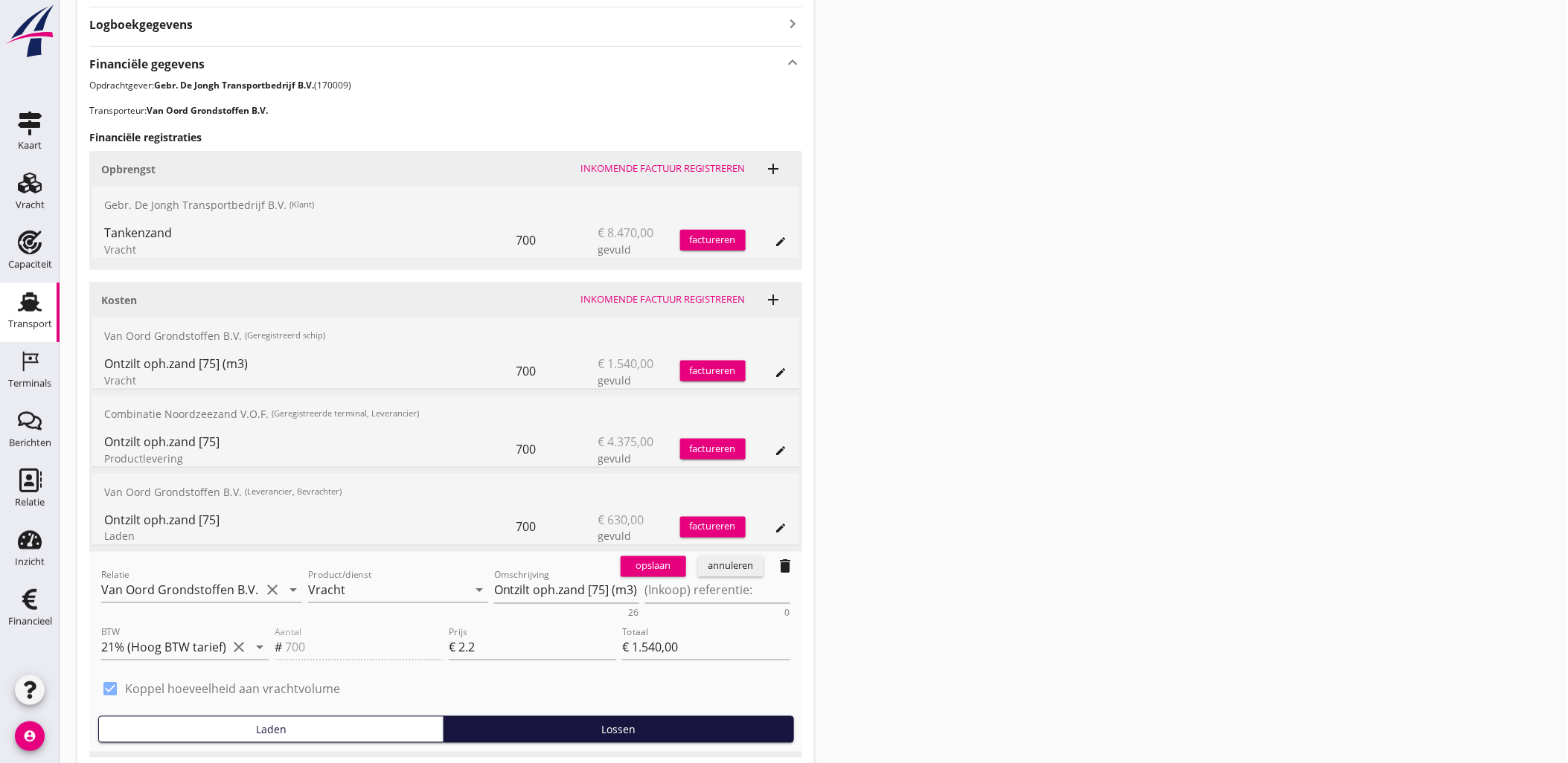
click at [713, 574] on div "annuleren" at bounding box center [730, 567] width 54 height 15
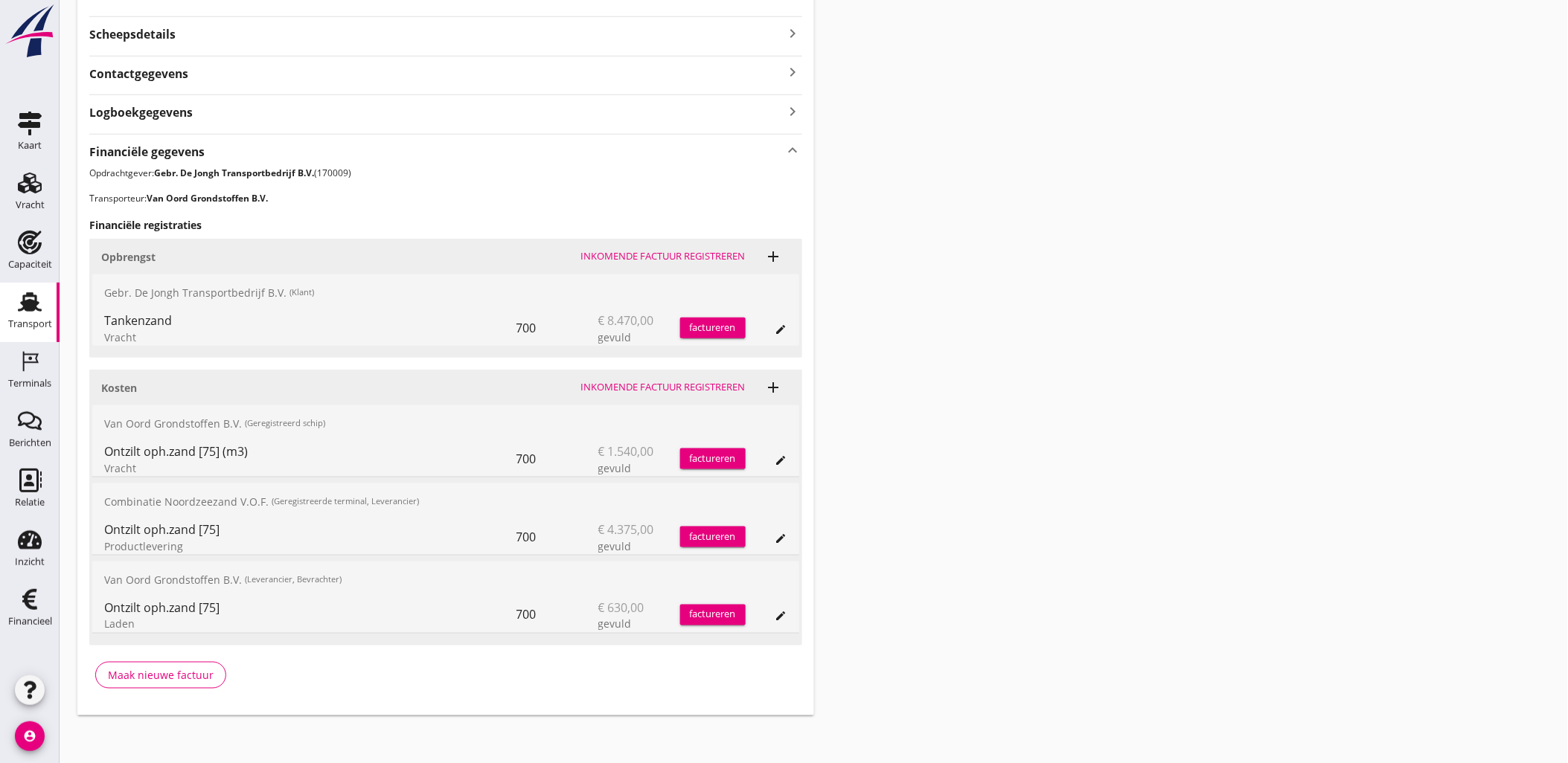
scroll to position [396, 0]
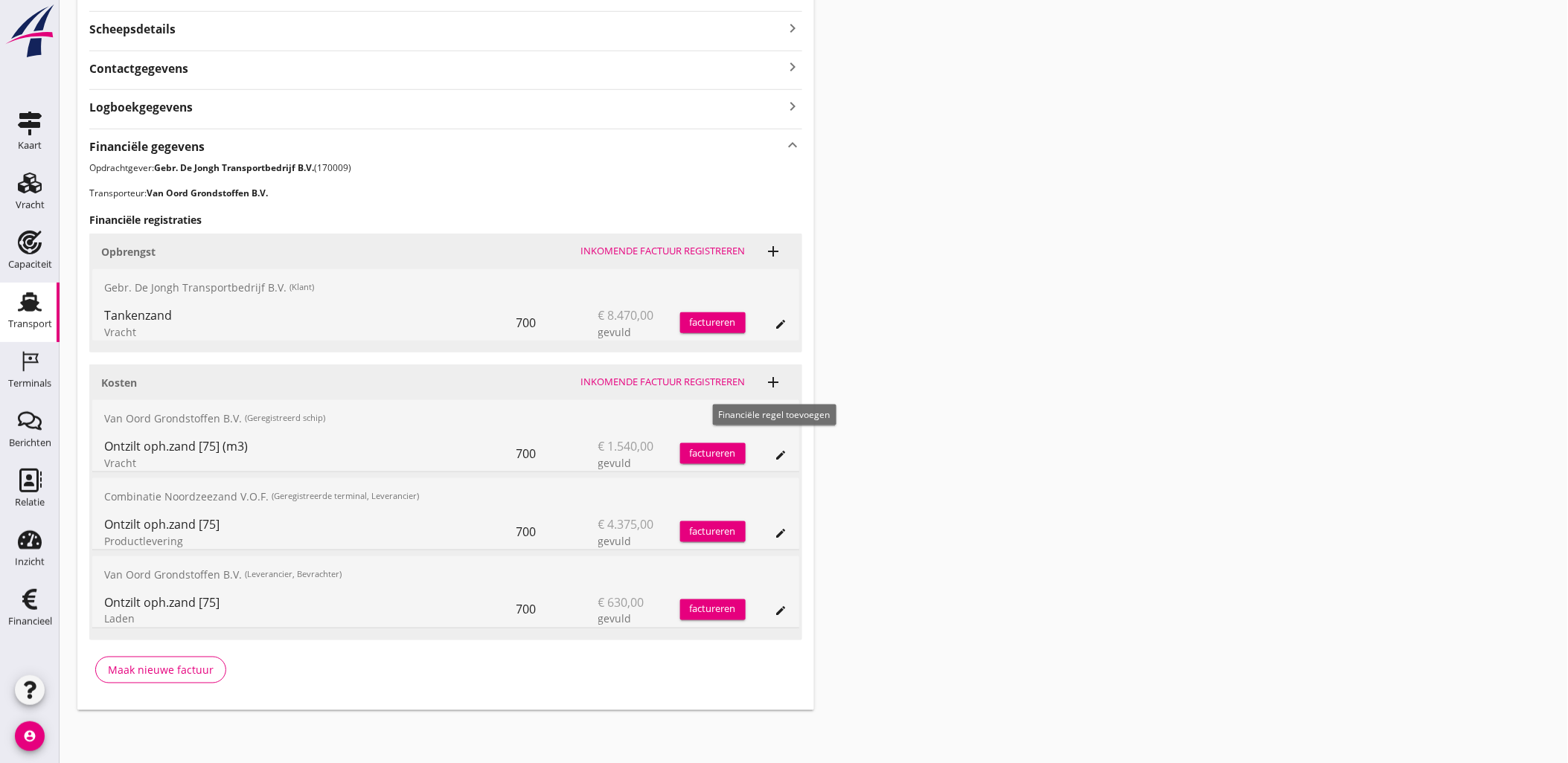
click at [775, 388] on icon "add" at bounding box center [774, 383] width 18 height 18
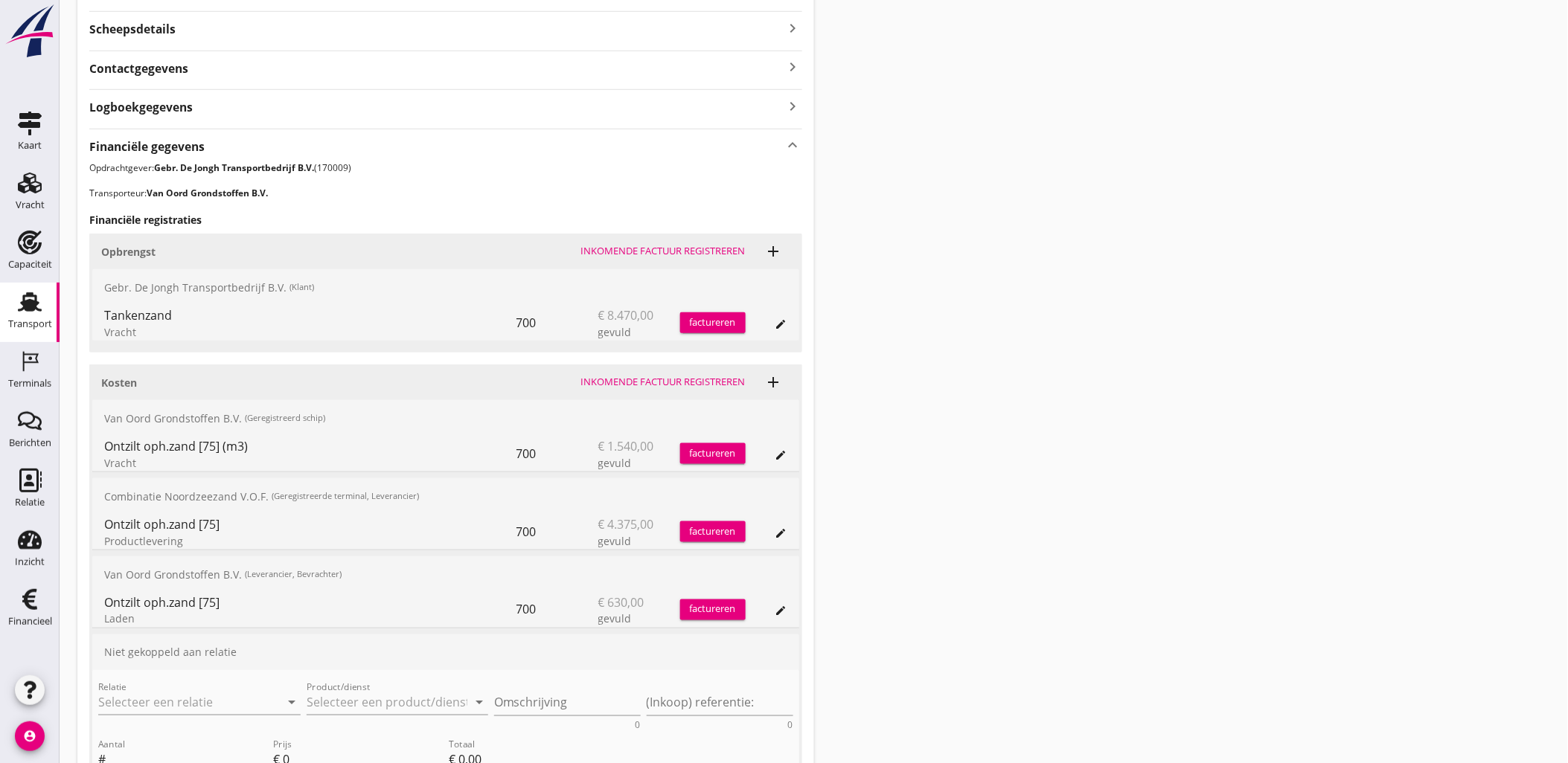
scroll to position [602, 0]
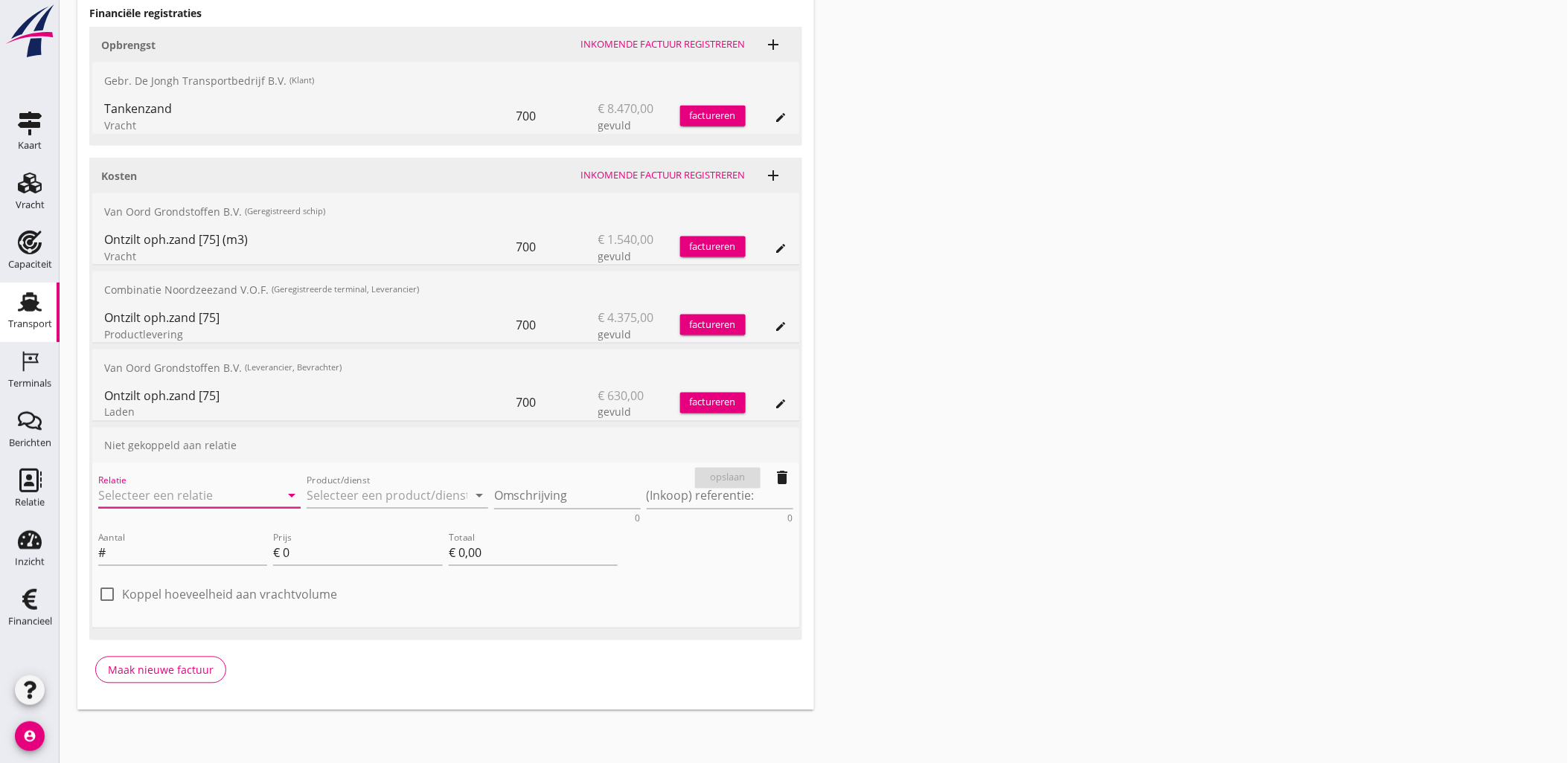
click at [240, 486] on input "Relatie" at bounding box center [179, 497] width 161 height 24
click at [201, 534] on div "0231 (Leverancier, Bevrachter)" at bounding box center [200, 542] width 179 height 16
type input "Van Oord Grondstoffen B.V. (0231)"
click at [405, 490] on input "Product/dienst" at bounding box center [387, 497] width 161 height 24
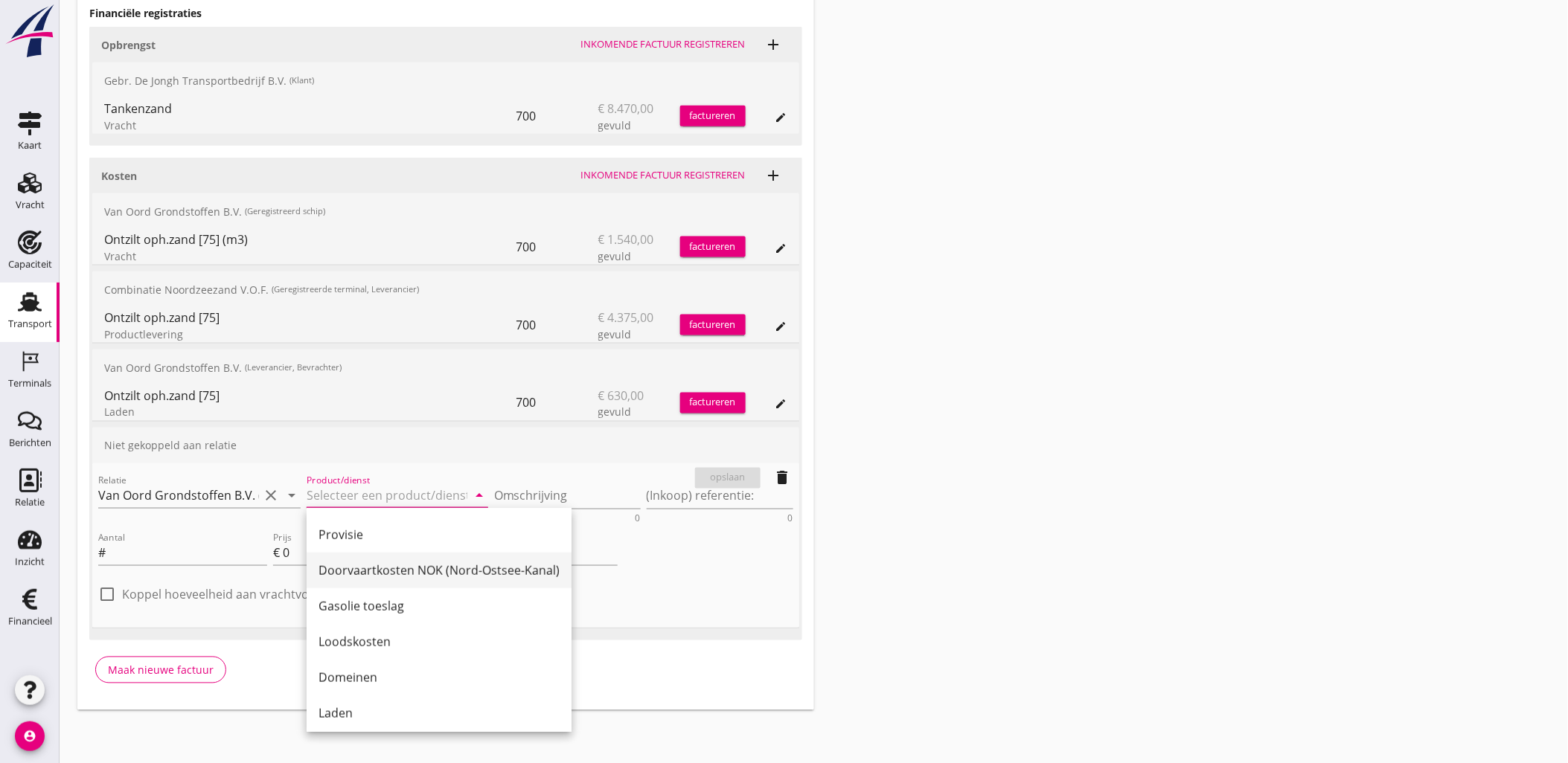
scroll to position [578, 0]
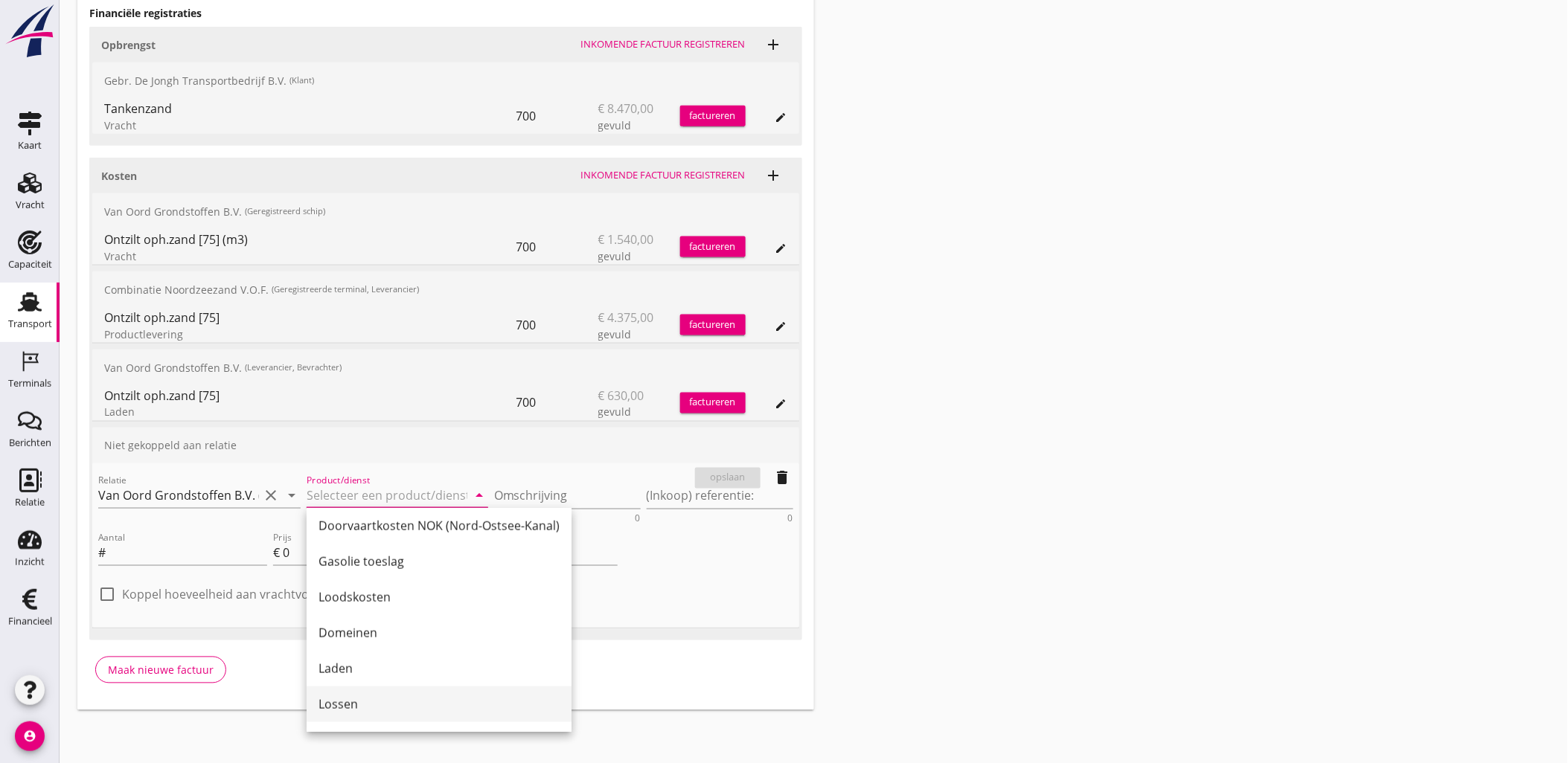
click at [389, 696] on div "Lossen" at bounding box center [439, 704] width 241 height 18
type input "Lossen"
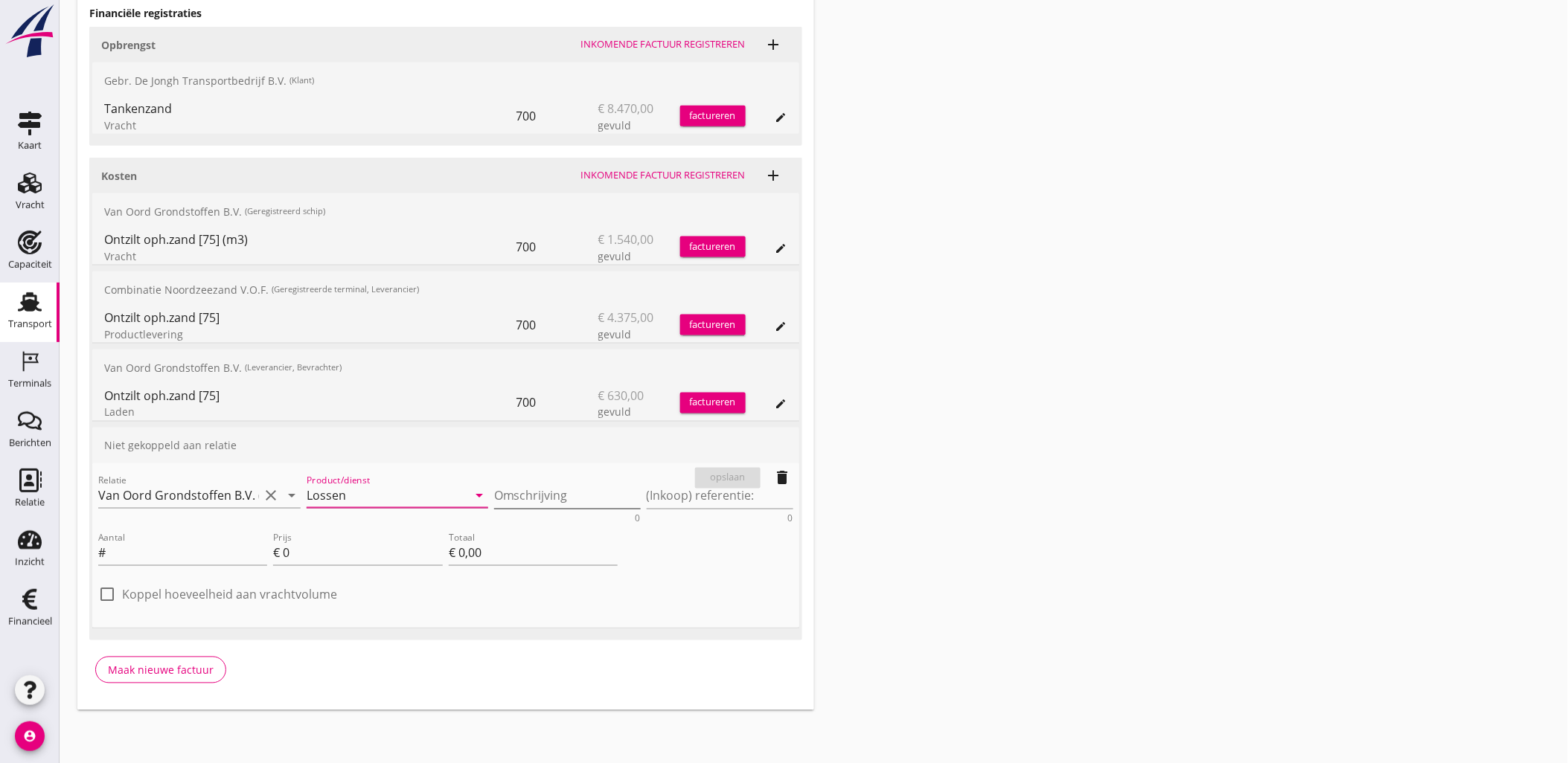
click at [547, 492] on textarea "Omschrijving" at bounding box center [567, 497] width 147 height 25
type textarea "Weert"
click at [514, 503] on textarea "Weert" at bounding box center [567, 497] width 147 height 25
click at [709, 507] on textarea "(Inkoop) referentie:" at bounding box center [719, 497] width 147 height 25
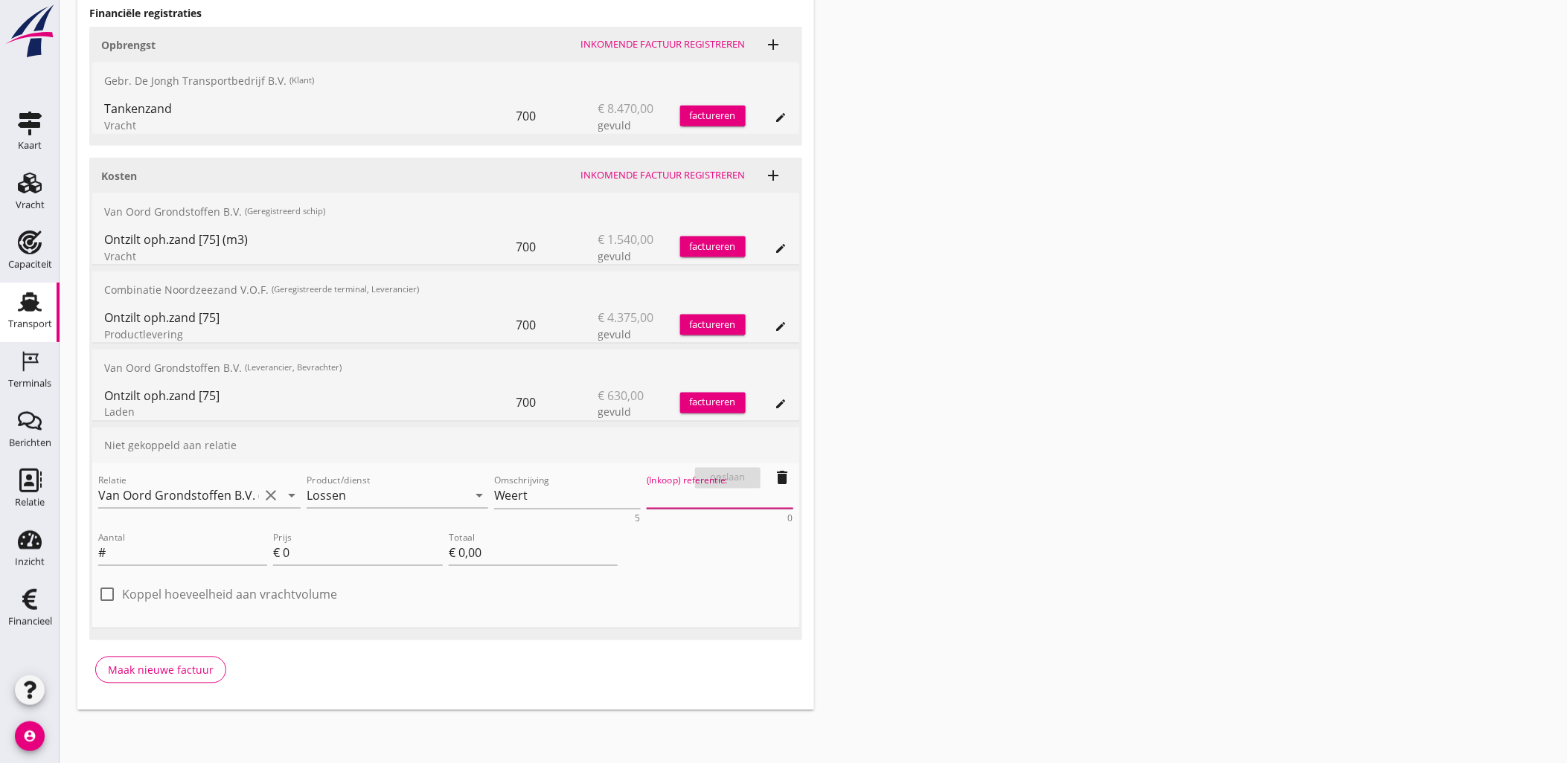
paste textarea "Weert"
type textarea "Weert"
click at [557, 495] on textarea "Weert" at bounding box center [567, 497] width 147 height 25
click at [124, 560] on input "Aantal" at bounding box center [188, 554] width 159 height 24
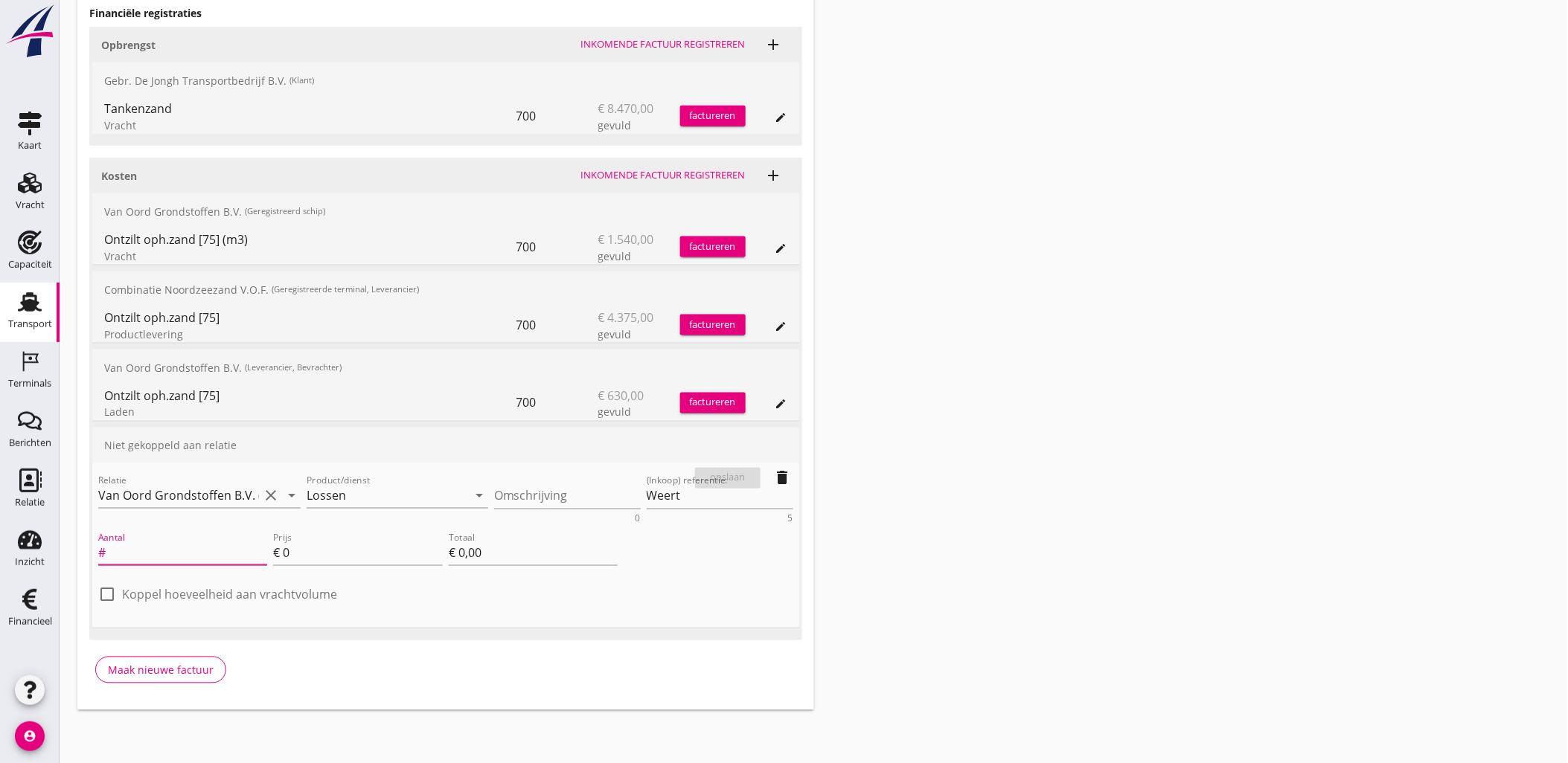
click at [109, 593] on div at bounding box center [107, 595] width 25 height 25
checkbox input "true"
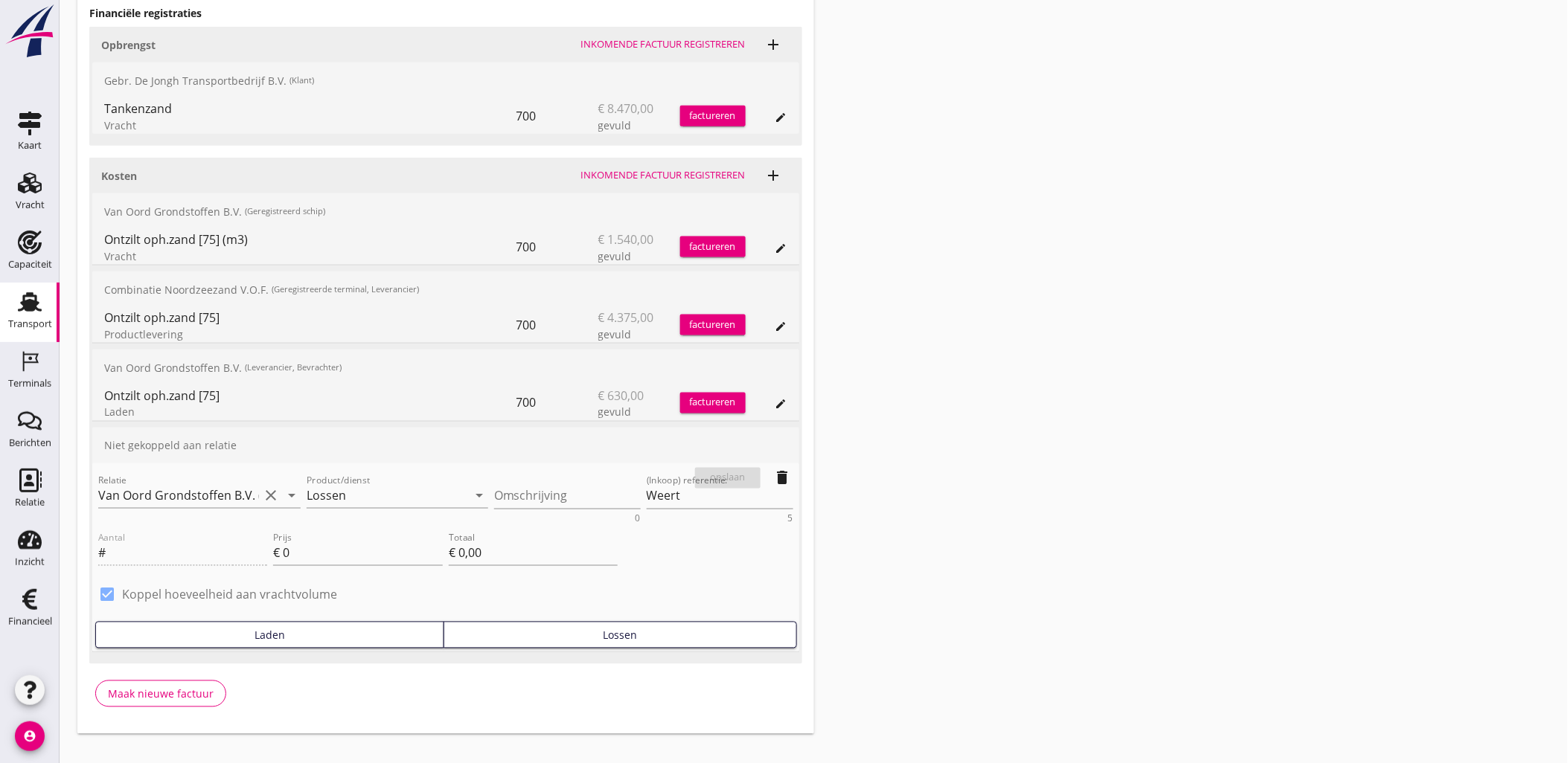
click at [211, 628] on div "Laden" at bounding box center [270, 635] width 336 height 16
type input "700"
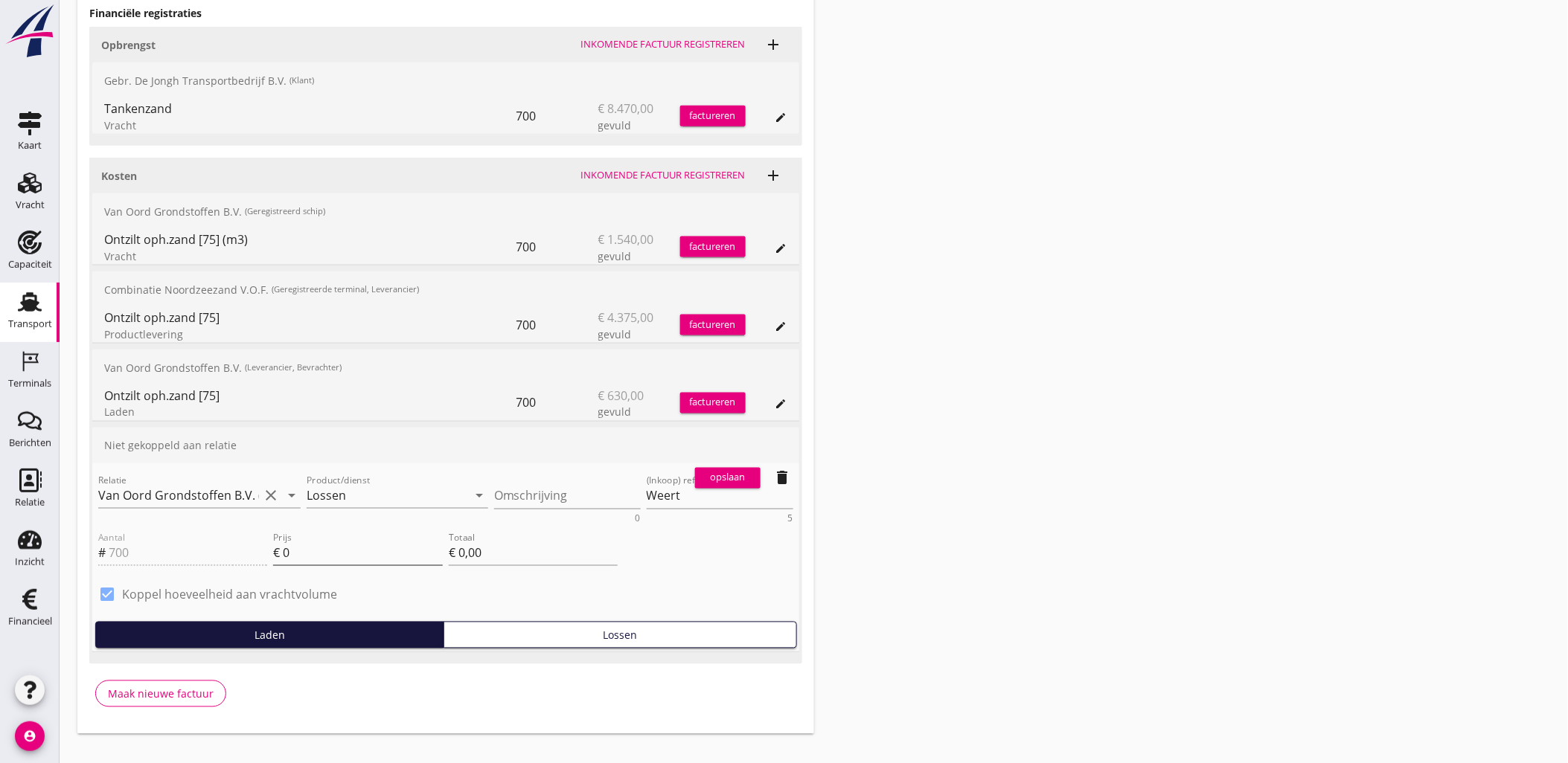
click at [384, 561] on input "0" at bounding box center [363, 554] width 159 height 24
drag, startPoint x: 354, startPoint y: 561, endPoint x: 252, endPoint y: 555, distance: 102.2
click at [252, 555] on div "Aantal # 700 Prijs € 0 Totaal € 0,00" at bounding box center [358, 555] width 526 height 57
type input "1"
type input "€ 700,00"
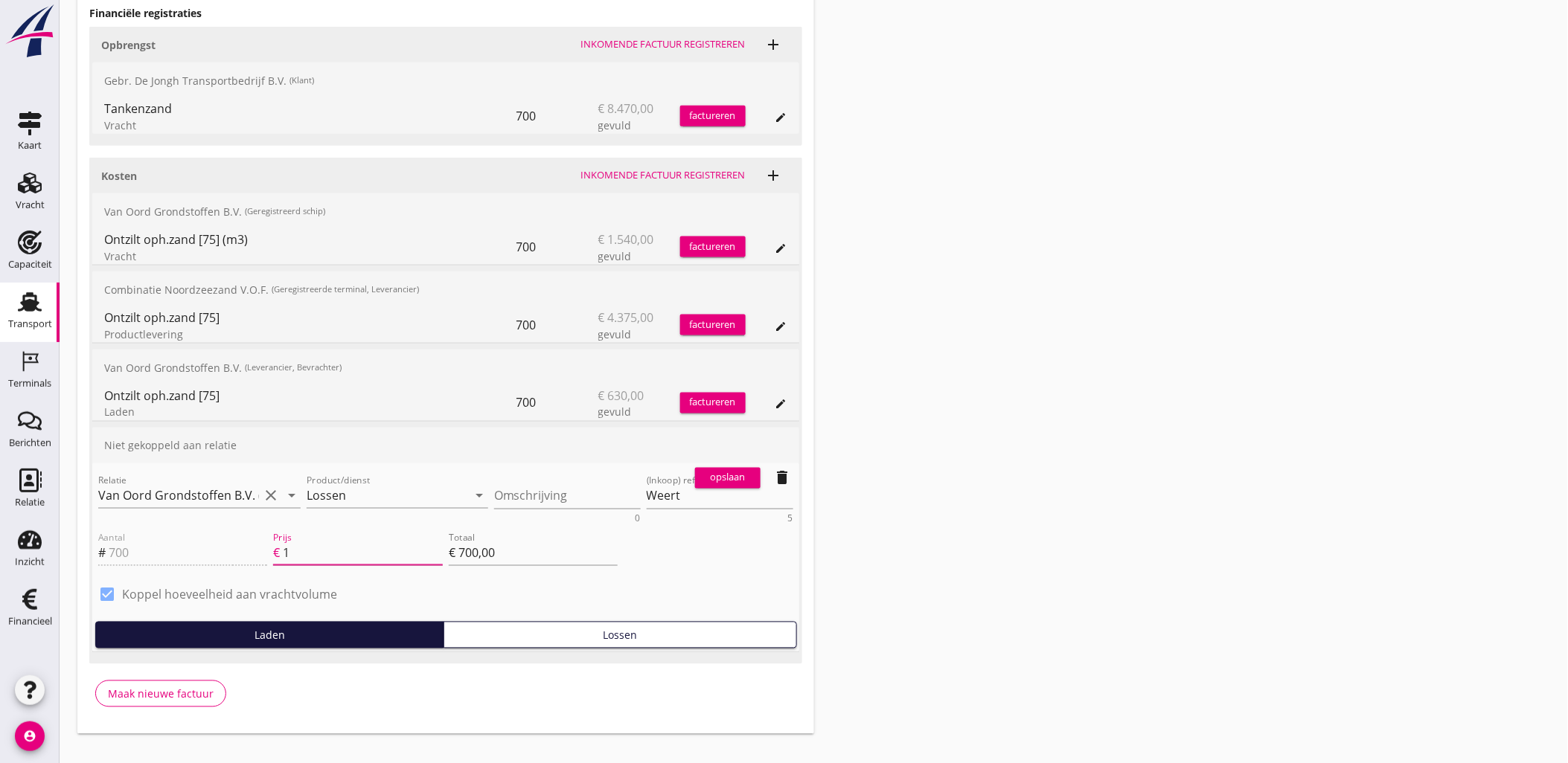
type input "1.3"
type input "€ 910,00"
type input "1.35"
type input "€ 945,00"
type input "1.35"
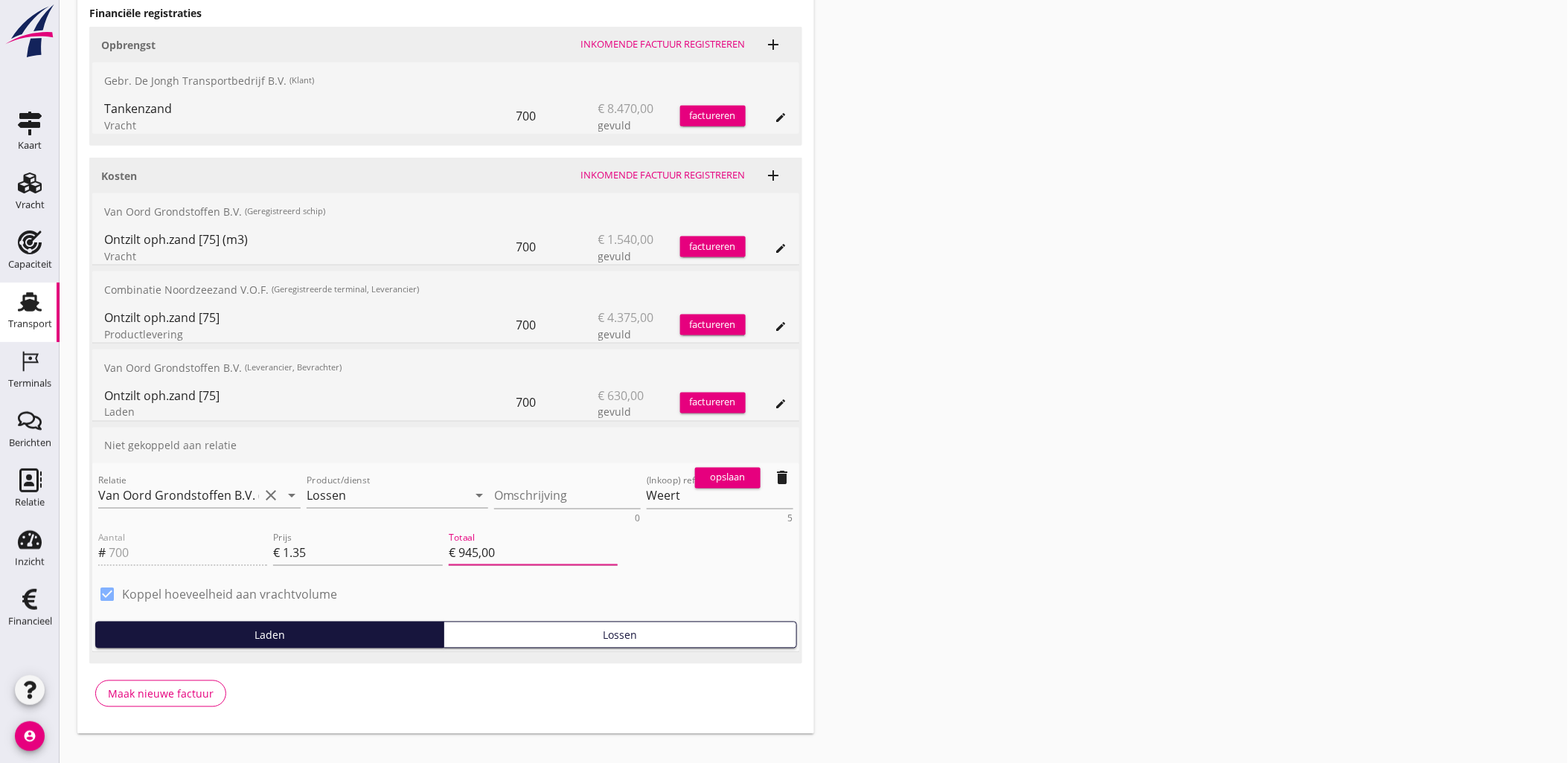
click at [718, 473] on div "opslaan" at bounding box center [727, 479] width 54 height 15
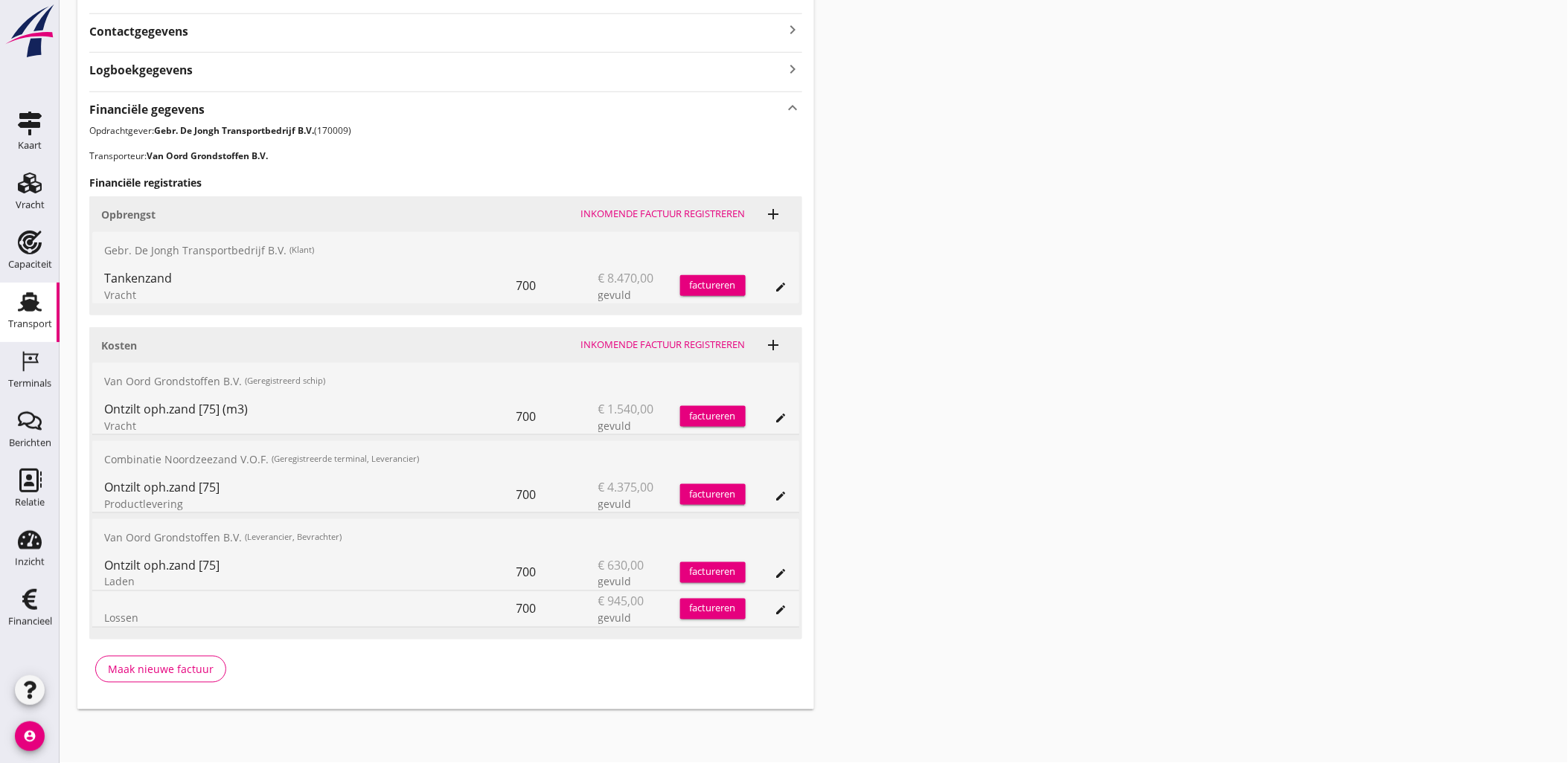
scroll to position [432, 0]
click at [777, 501] on icon "edit" at bounding box center [781, 497] width 12 height 12
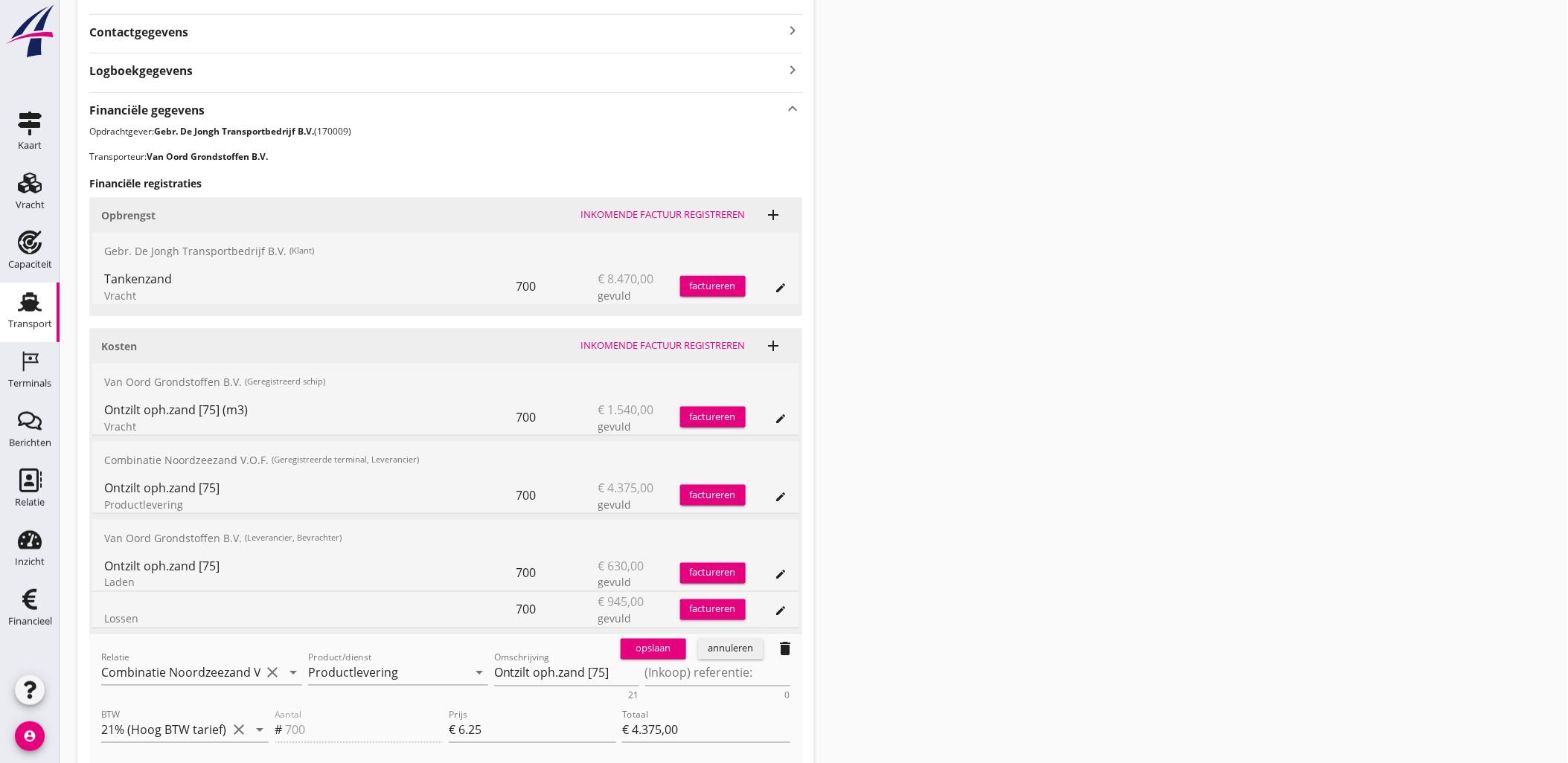
click at [686, 663] on div "opslaan annuleren delete" at bounding box center [708, 649] width 188 height 30
click at [693, 665] on textarea "(Inkoop) referentie:" at bounding box center [717, 673] width 145 height 25
type textarea "2316006666"
click at [659, 655] on button "opslaan" at bounding box center [653, 649] width 66 height 21
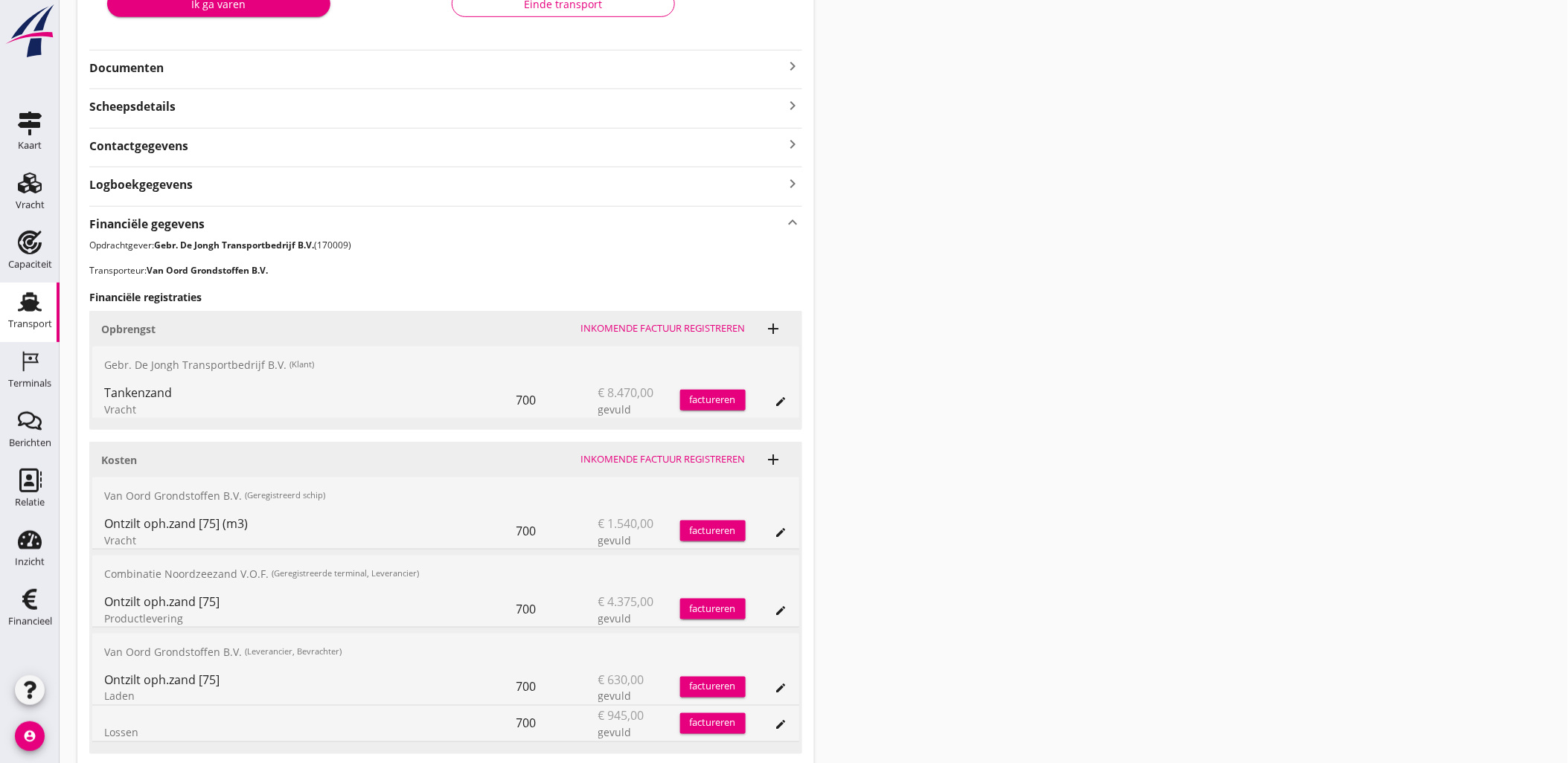
scroll to position [19, 0]
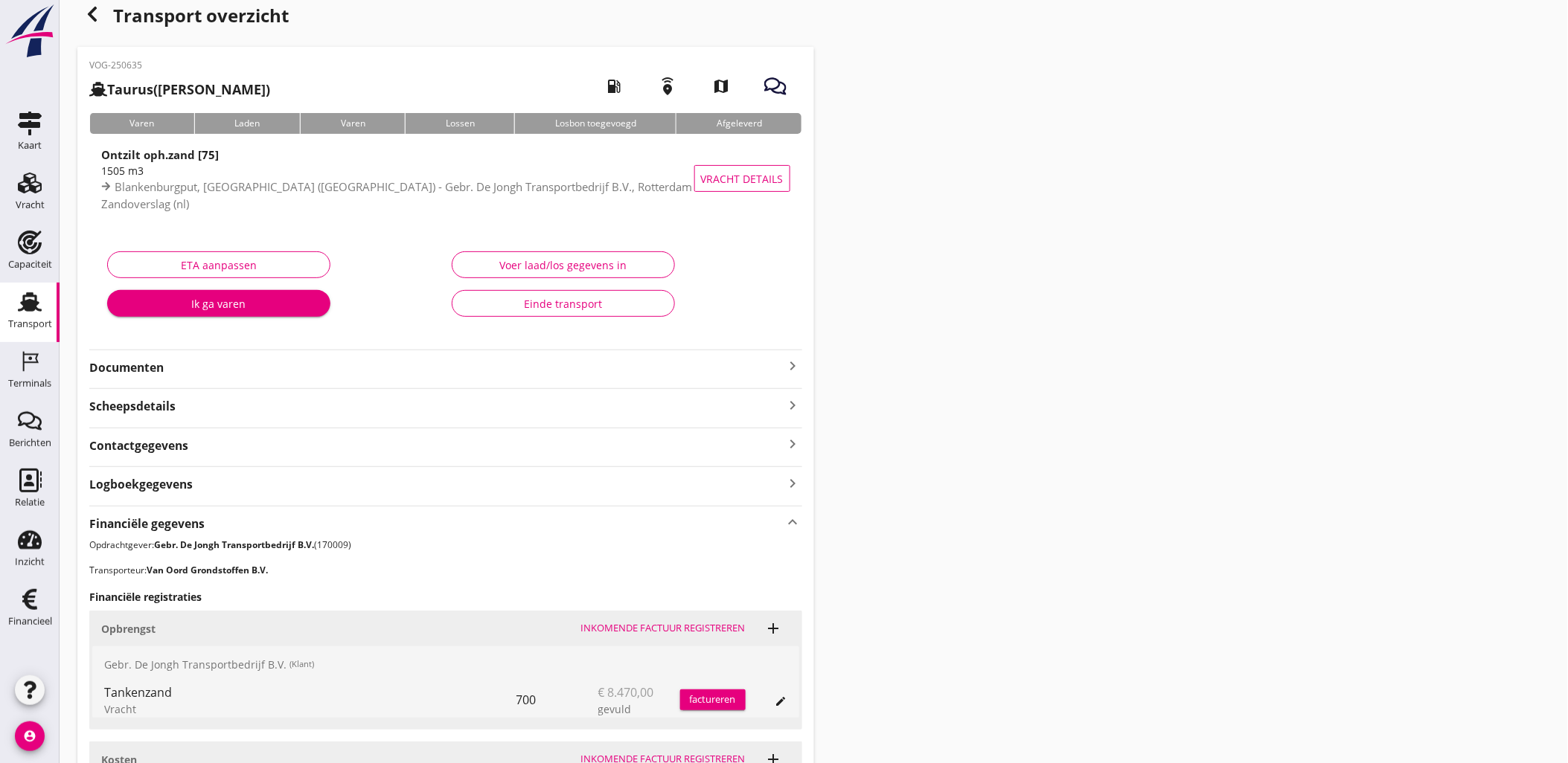
click at [98, 15] on icon "button" at bounding box center [92, 14] width 18 height 18
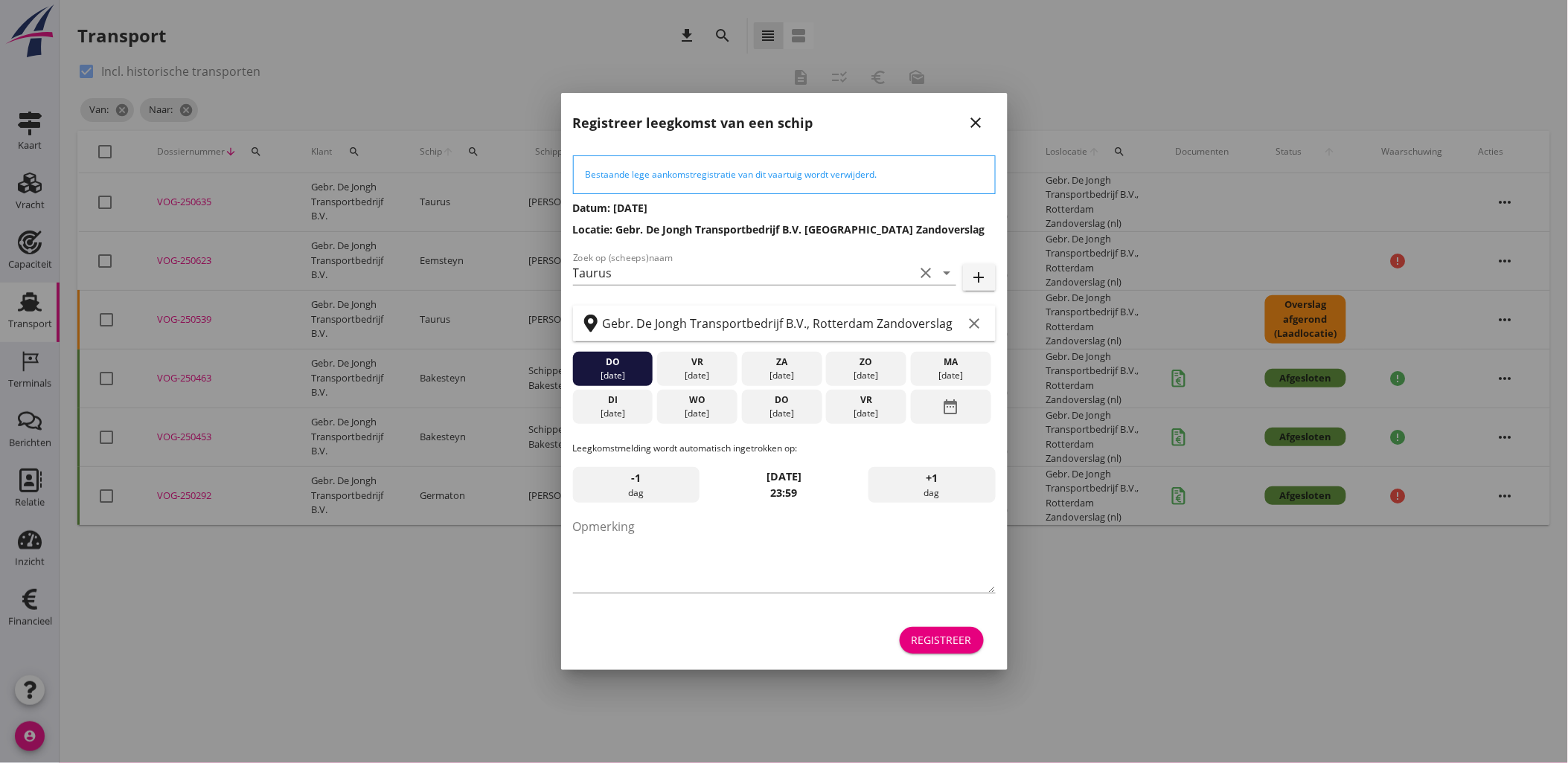
click at [943, 634] on div "Registreer" at bounding box center [941, 639] width 60 height 16
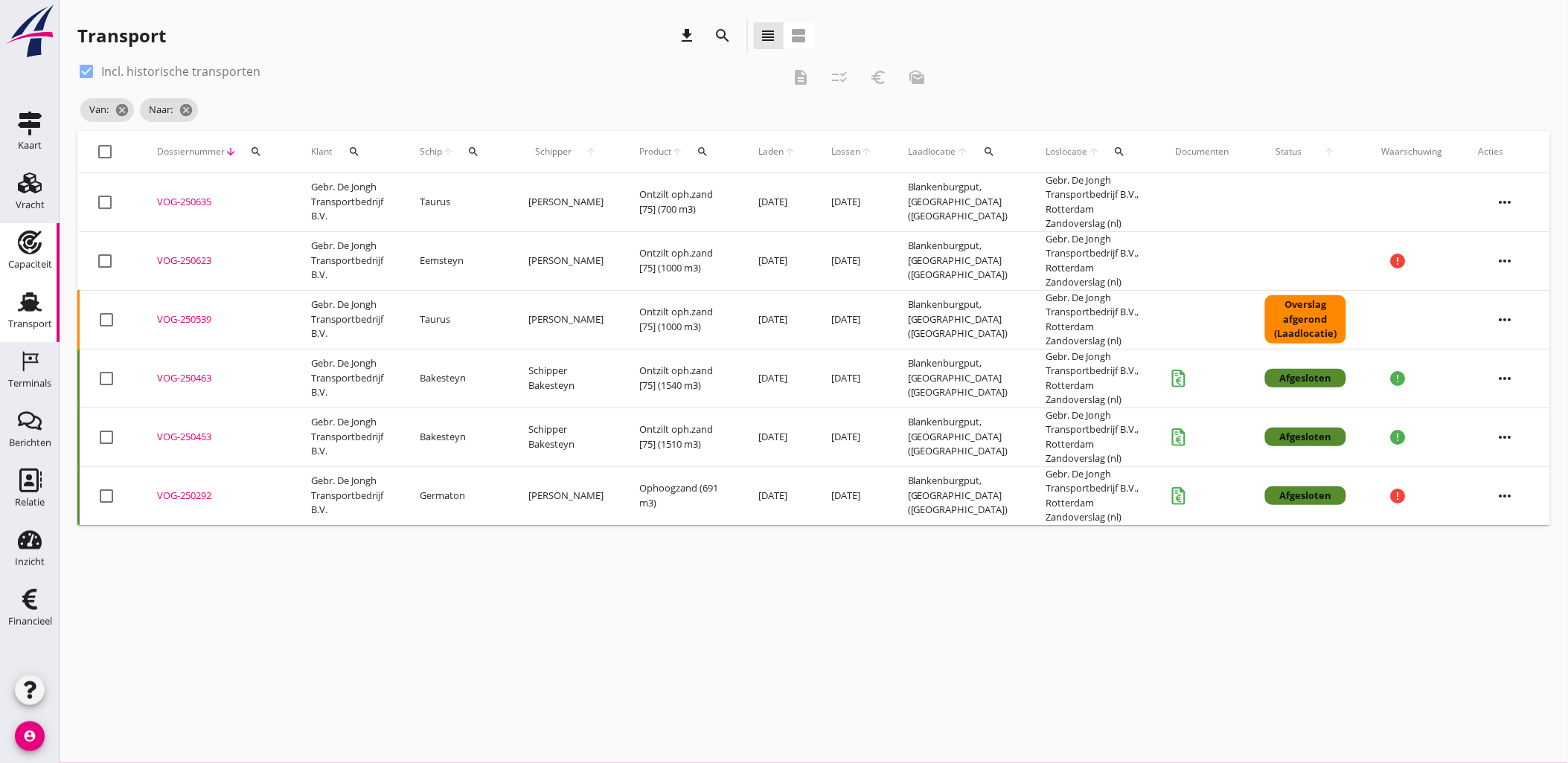
drag, startPoint x: 48, startPoint y: 186, endPoint x: 23, endPoint y: 280, distance: 97.3
click at [48, 186] on link "Vracht Vracht" at bounding box center [30, 194] width 60 height 60
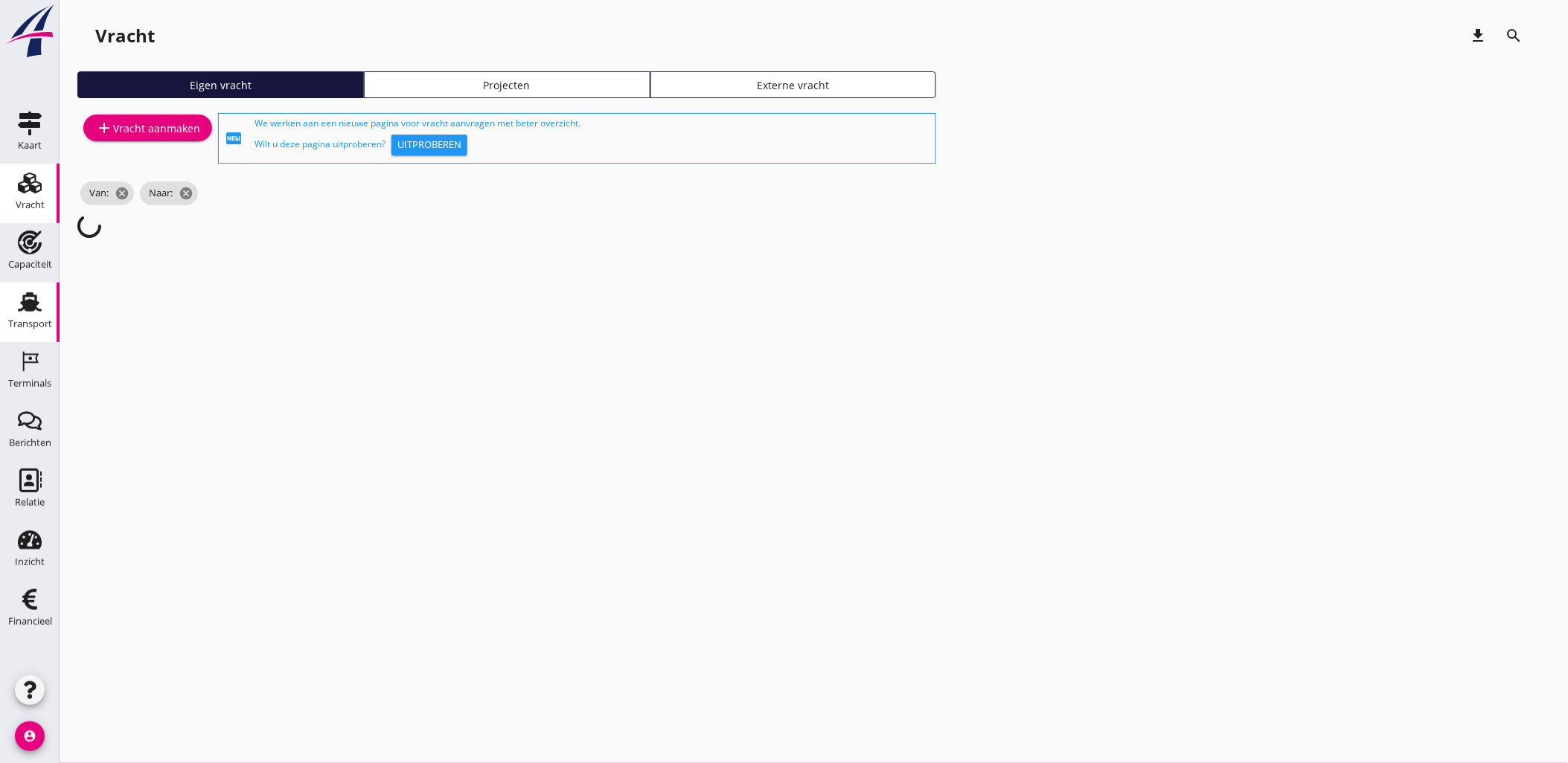
click at [31, 294] on use at bounding box center [30, 302] width 24 height 19
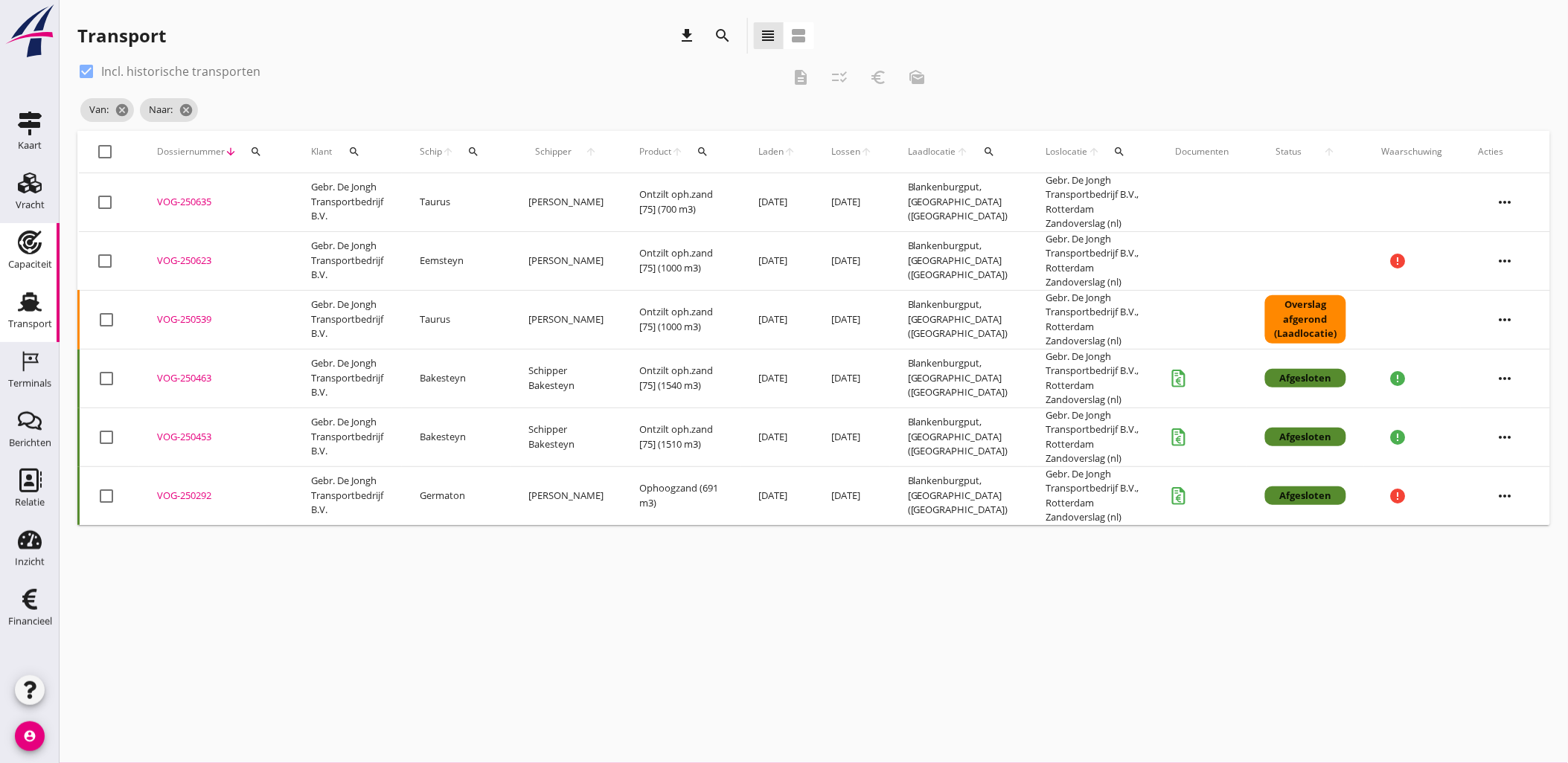
click at [16, 229] on link "Capaciteit Capaciteit" at bounding box center [30, 253] width 60 height 60
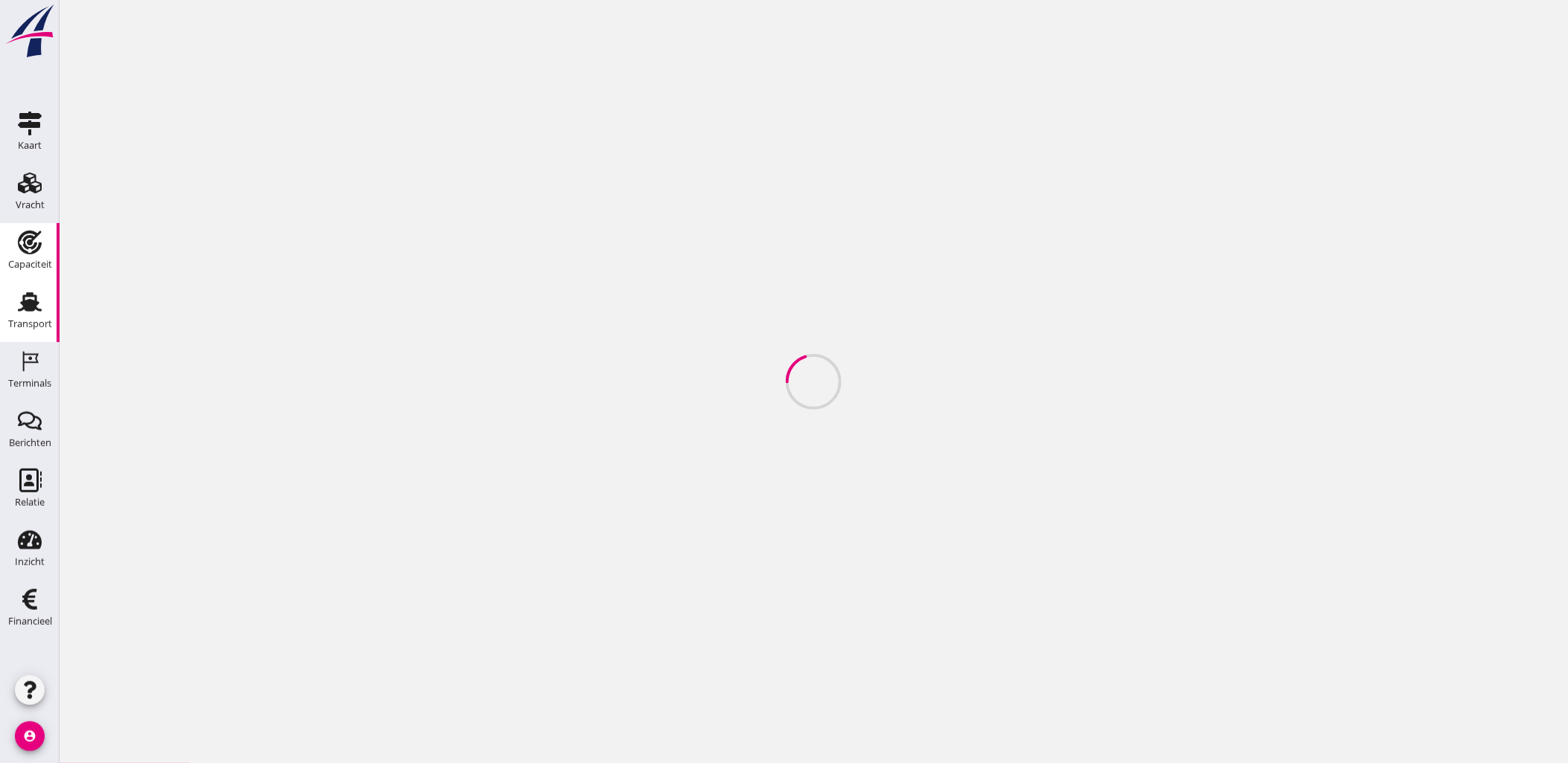
click at [28, 310] on use at bounding box center [30, 302] width 24 height 19
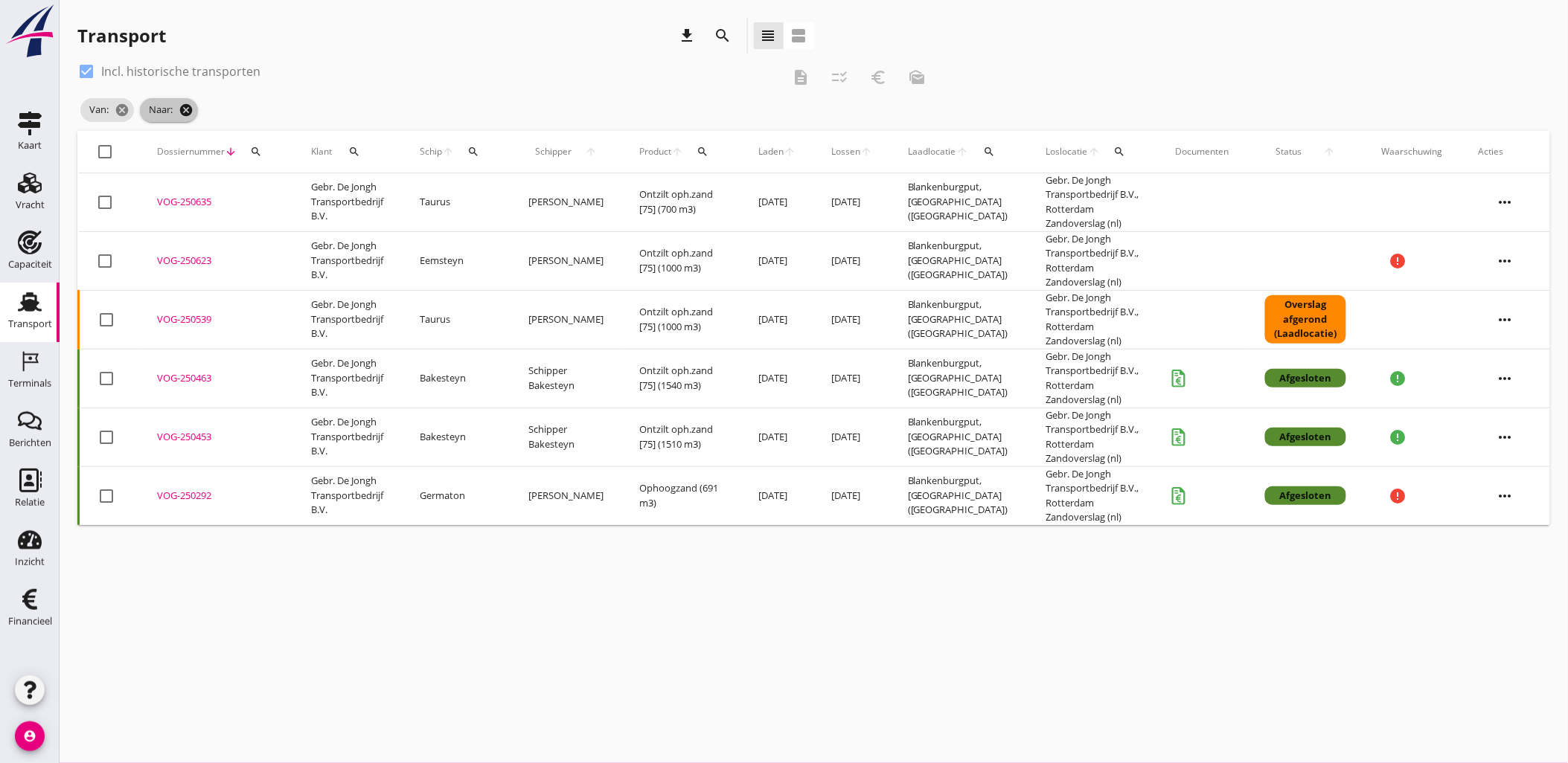
click at [188, 107] on icon "cancel" at bounding box center [186, 110] width 15 height 15
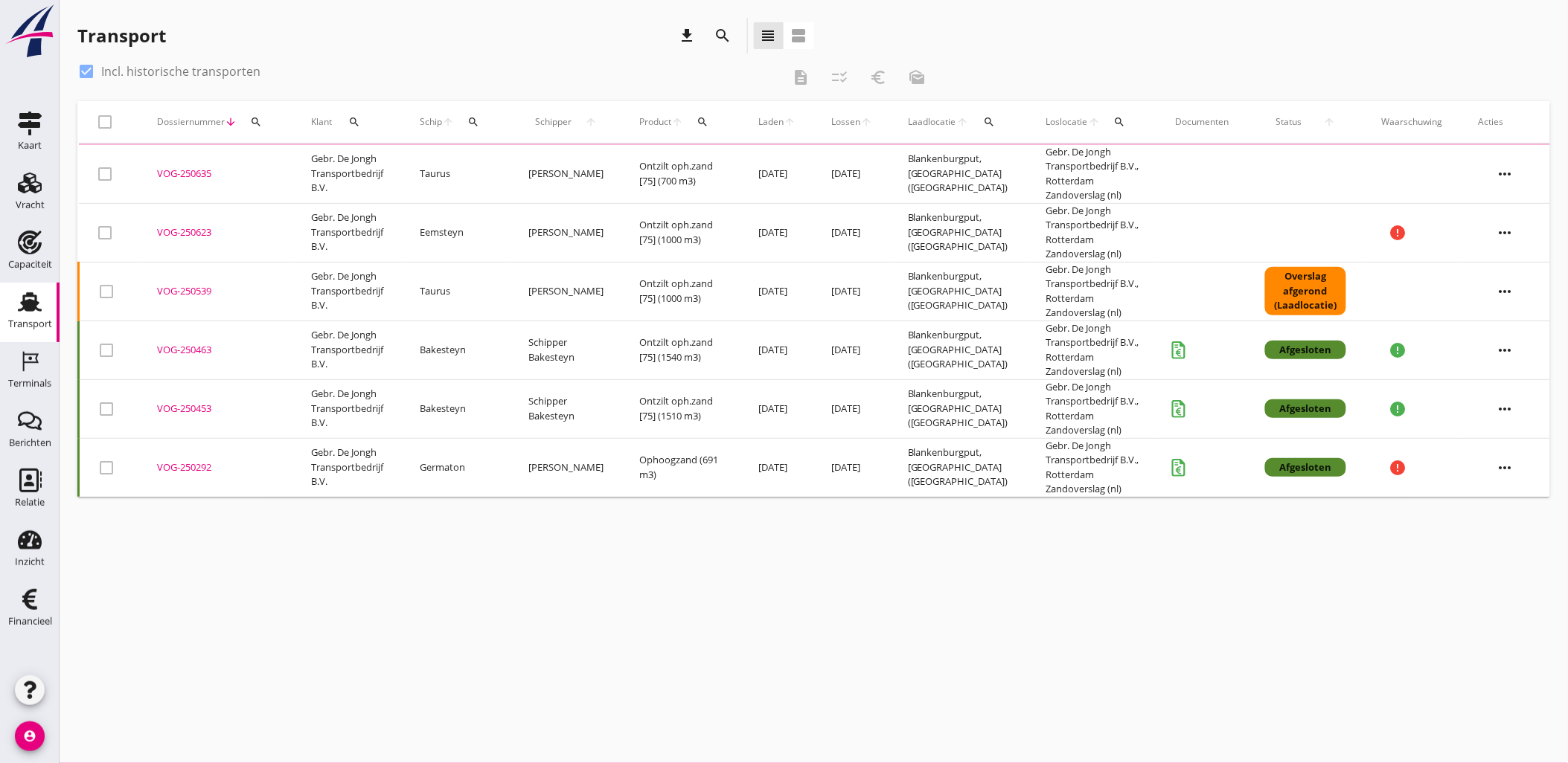
click at [142, 72] on label "Incl. historische transporten" at bounding box center [181, 71] width 159 height 15
checkbox input "false"
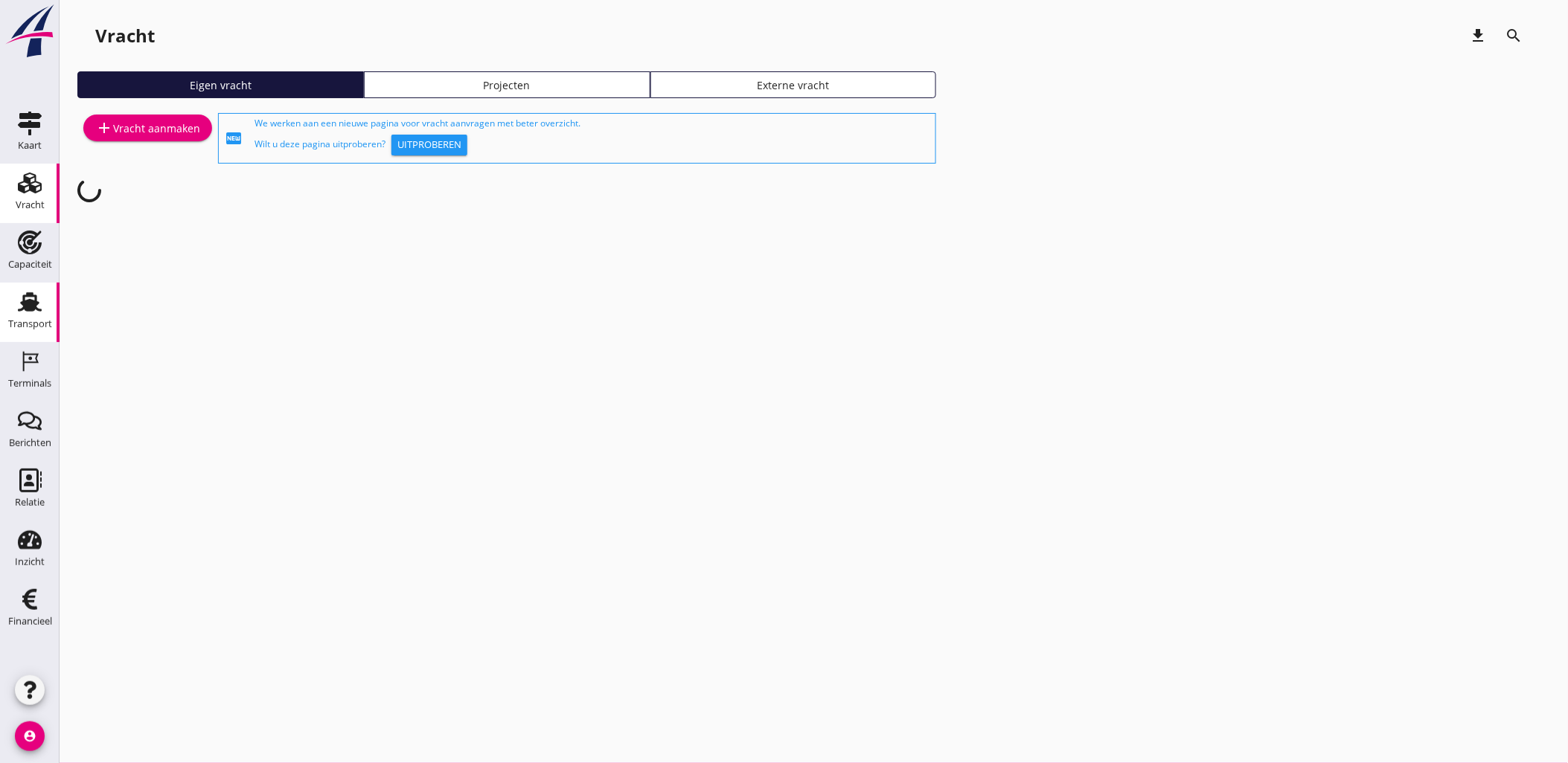
click at [49, 303] on link "Transport Transport" at bounding box center [30, 313] width 60 height 60
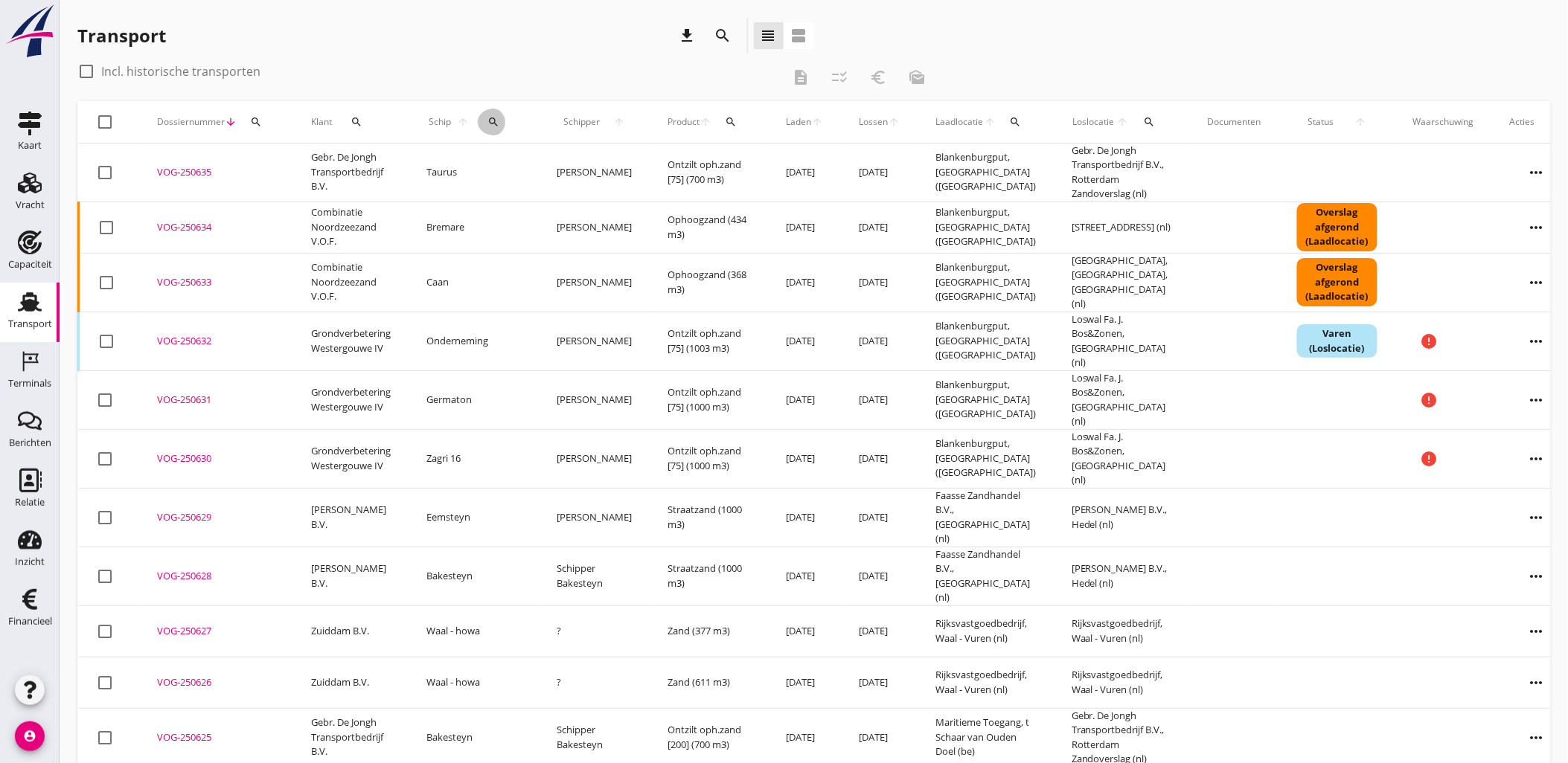
click at [488, 124] on icon "search" at bounding box center [494, 122] width 12 height 12
click at [539, 169] on input "Zoek op (scheeps)naam" at bounding box center [554, 165] width 155 height 24
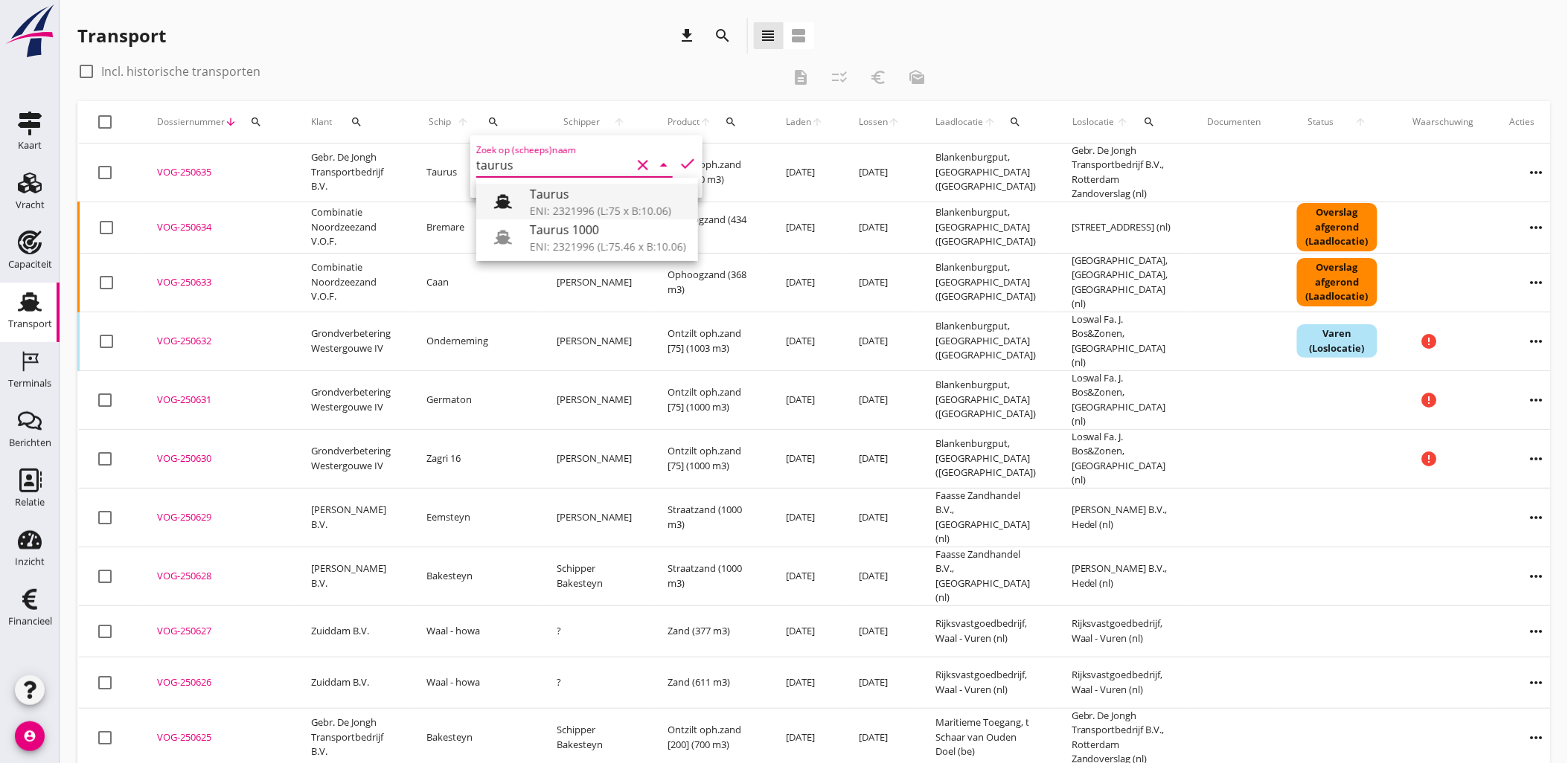
click at [562, 207] on div "ENI: 2321996 (L:75 x B:10.06)" at bounding box center [608, 211] width 156 height 16
click at [681, 165] on icon "check" at bounding box center [687, 164] width 18 height 18
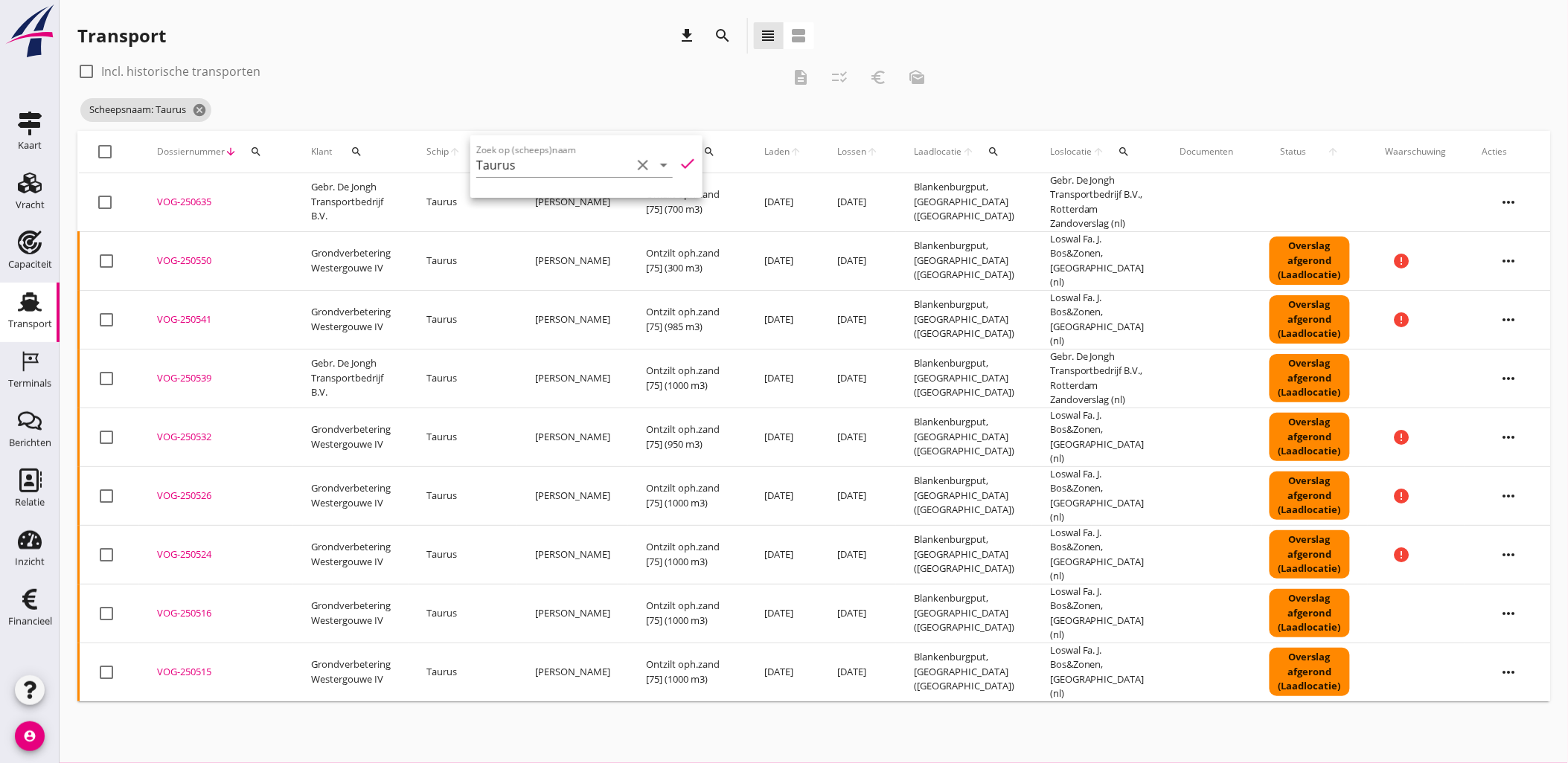
click at [1238, 67] on div "check_box_outline_blank Incl. historische transporten description checklist_rtl…" at bounding box center [814, 95] width 1473 height 71
click at [202, 108] on icon "cancel" at bounding box center [200, 110] width 15 height 15
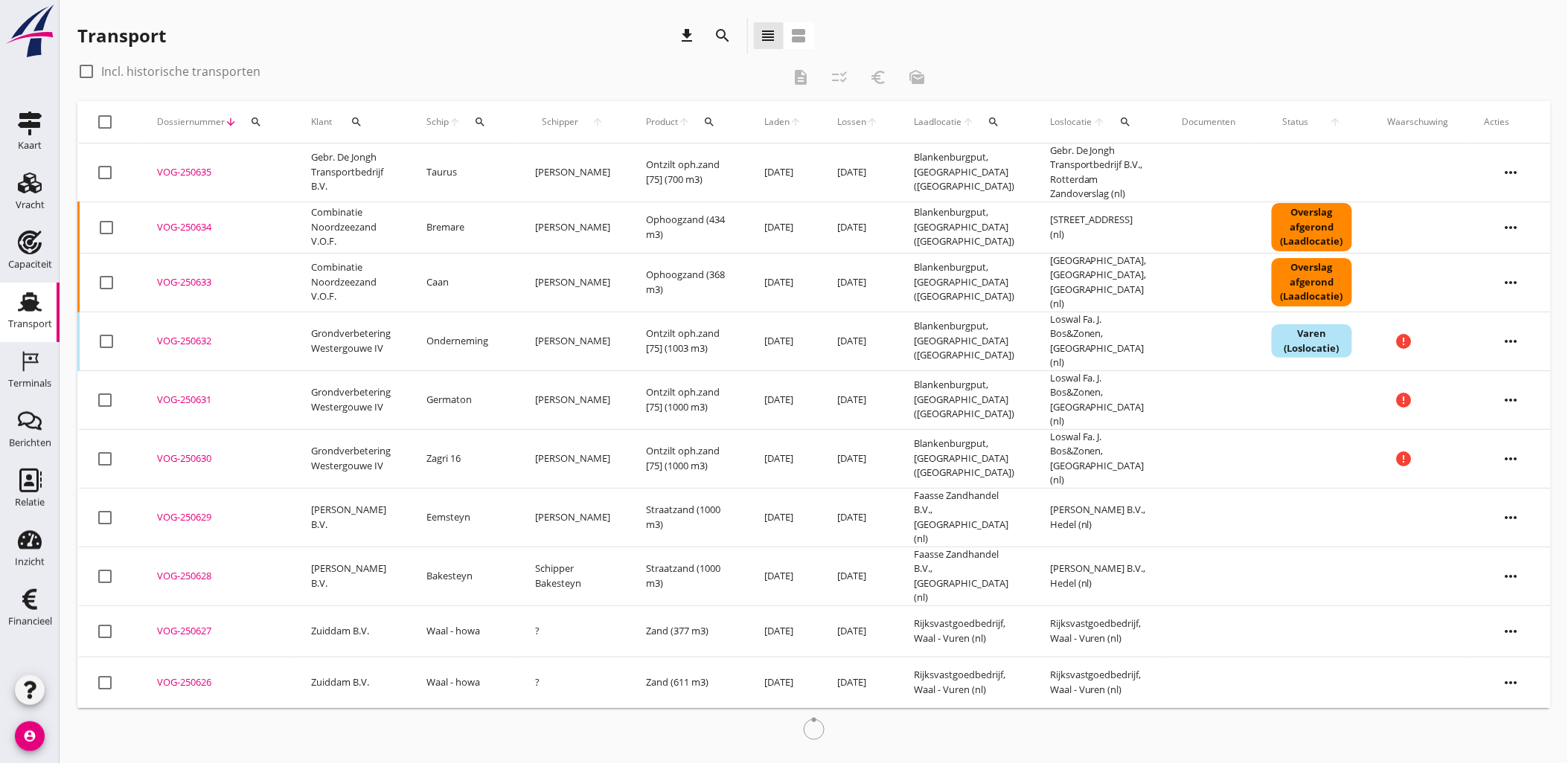
click at [480, 121] on icon "search" at bounding box center [480, 122] width 12 height 12
click at [516, 165] on input "Zoek op (scheeps)naam" at bounding box center [555, 165] width 155 height 24
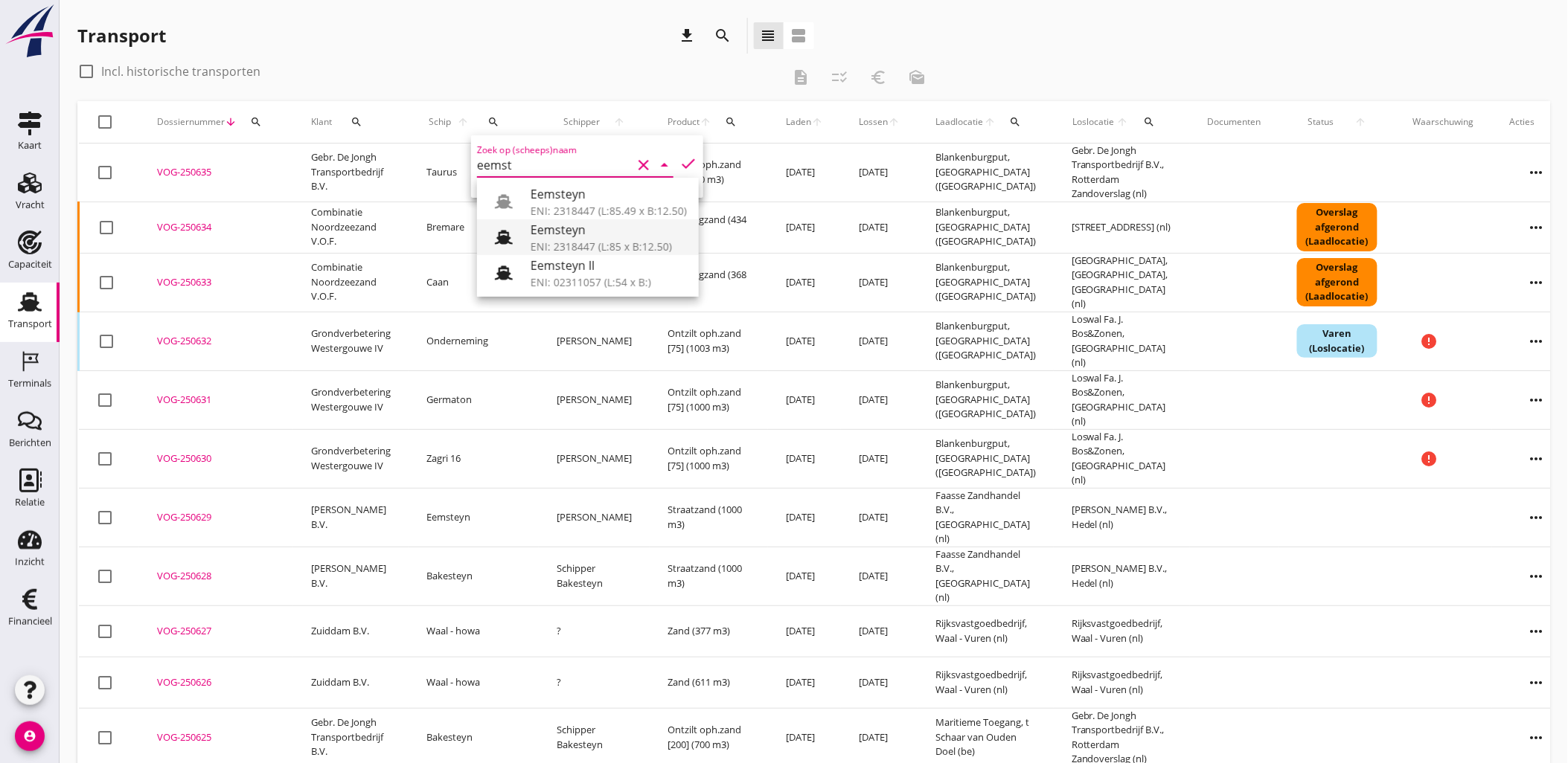
click at [617, 229] on div "Eemsteyn" at bounding box center [609, 230] width 156 height 18
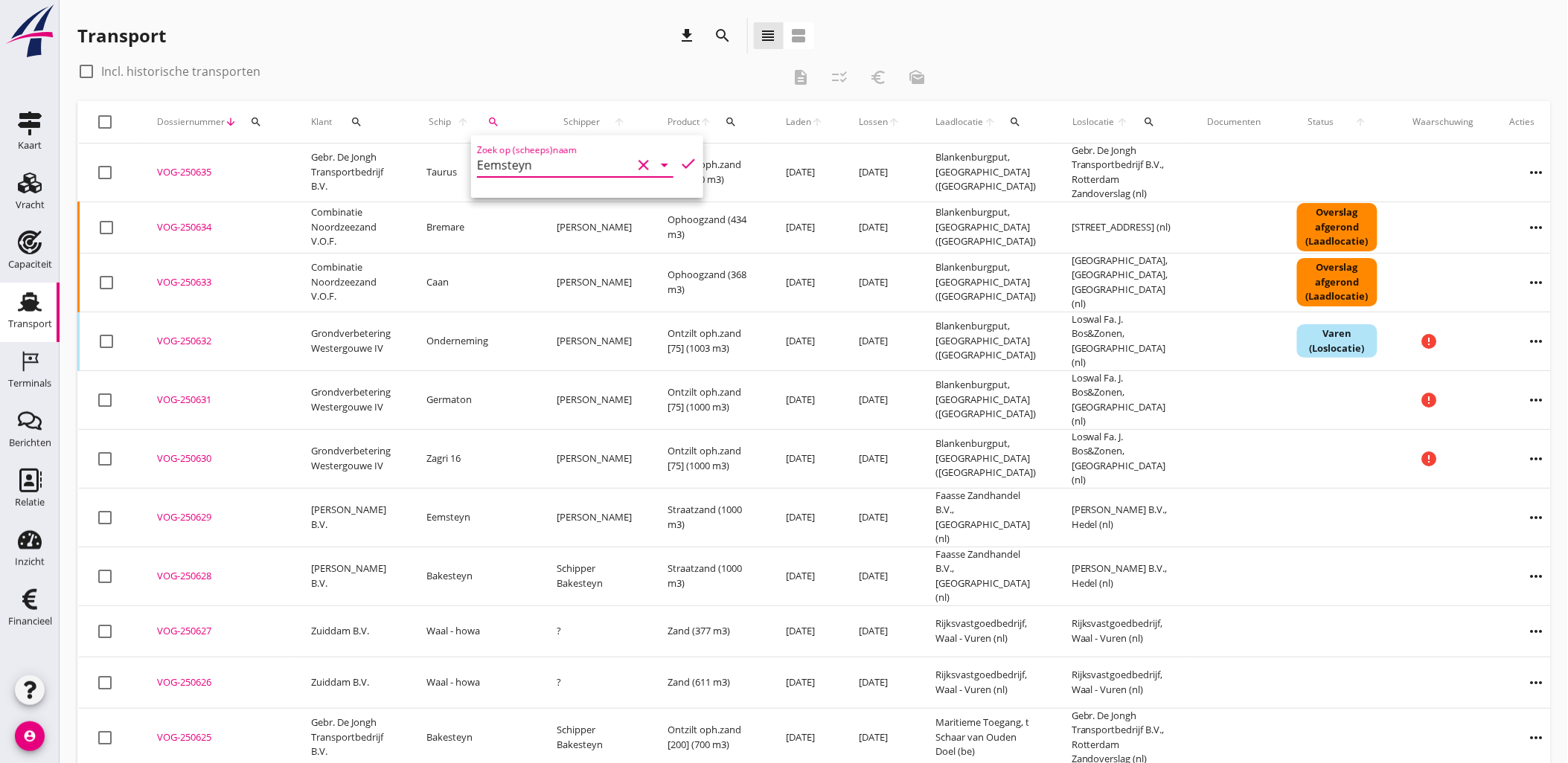
click at [682, 164] on icon "check" at bounding box center [688, 164] width 18 height 18
type input "Eemsteyn"
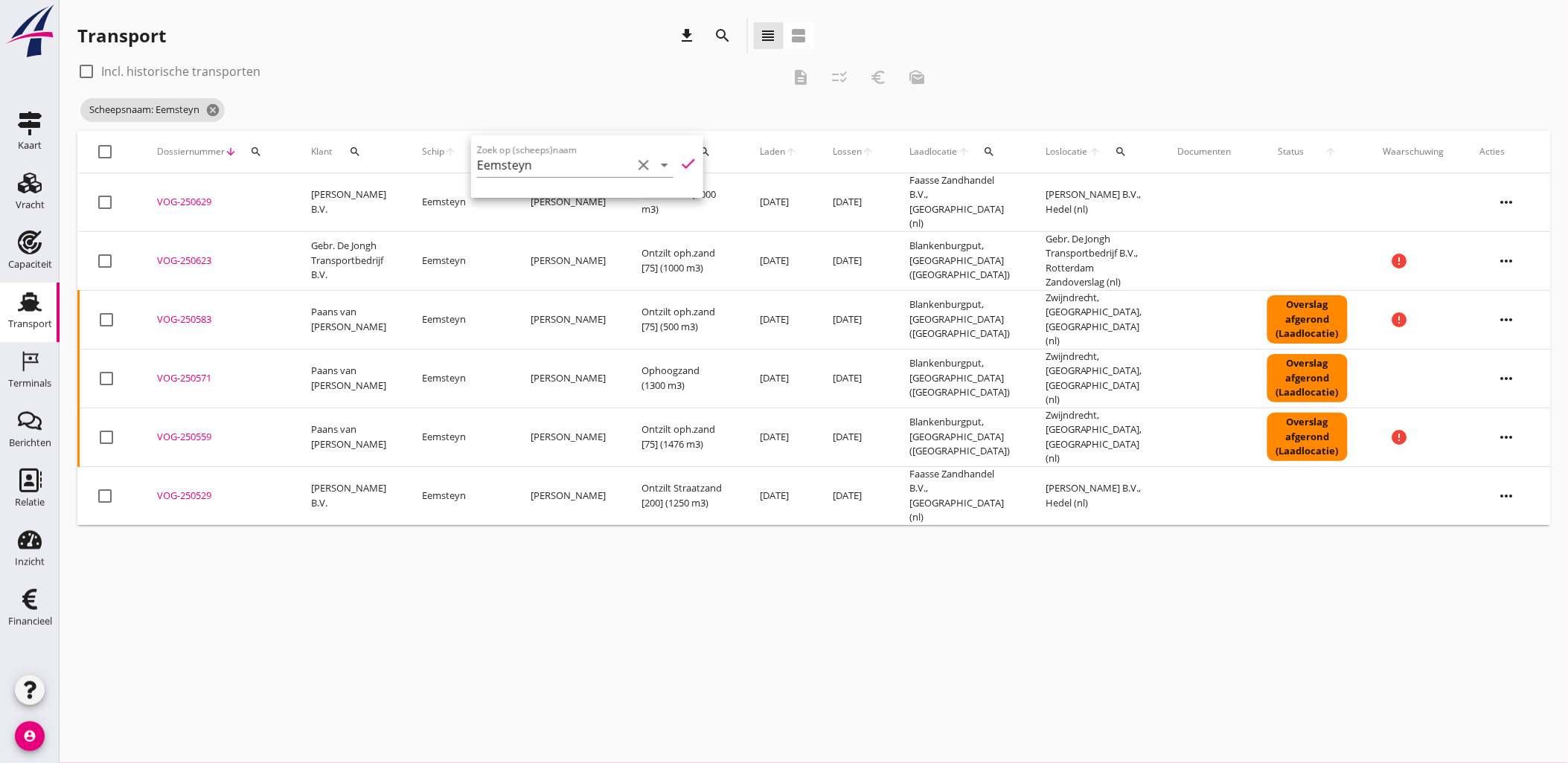
click at [176, 69] on label "Incl. historische transporten" at bounding box center [181, 71] width 159 height 15
checkbox input "true"
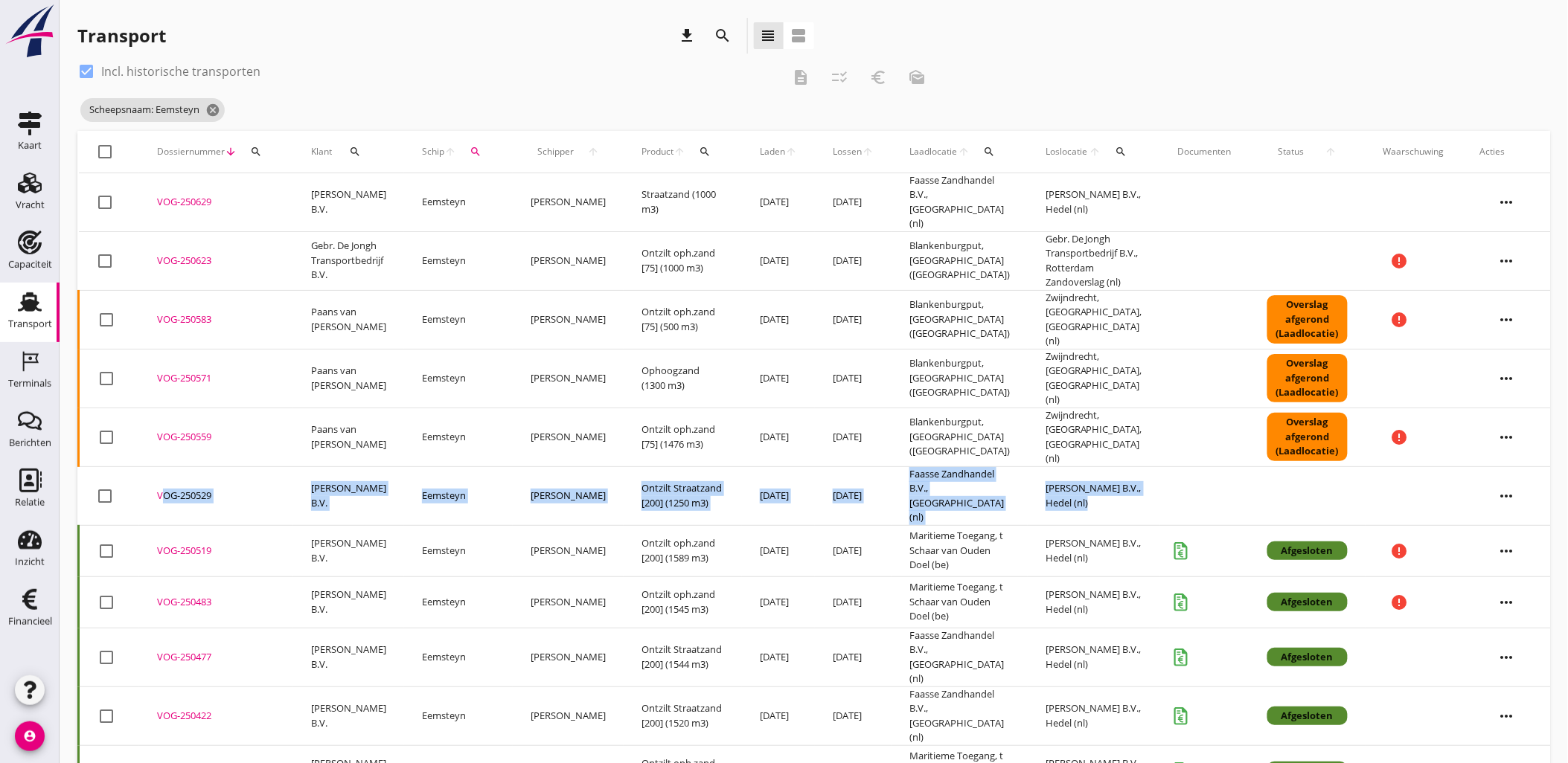
drag, startPoint x: 1165, startPoint y: 471, endPoint x: 80, endPoint y: 464, distance: 1085.0
click at [80, 467] on tr "check_box_outline_blank VOG-250529 upload_file Drop hier uw bestand om het aan …" at bounding box center [815, 496] width 1473 height 59
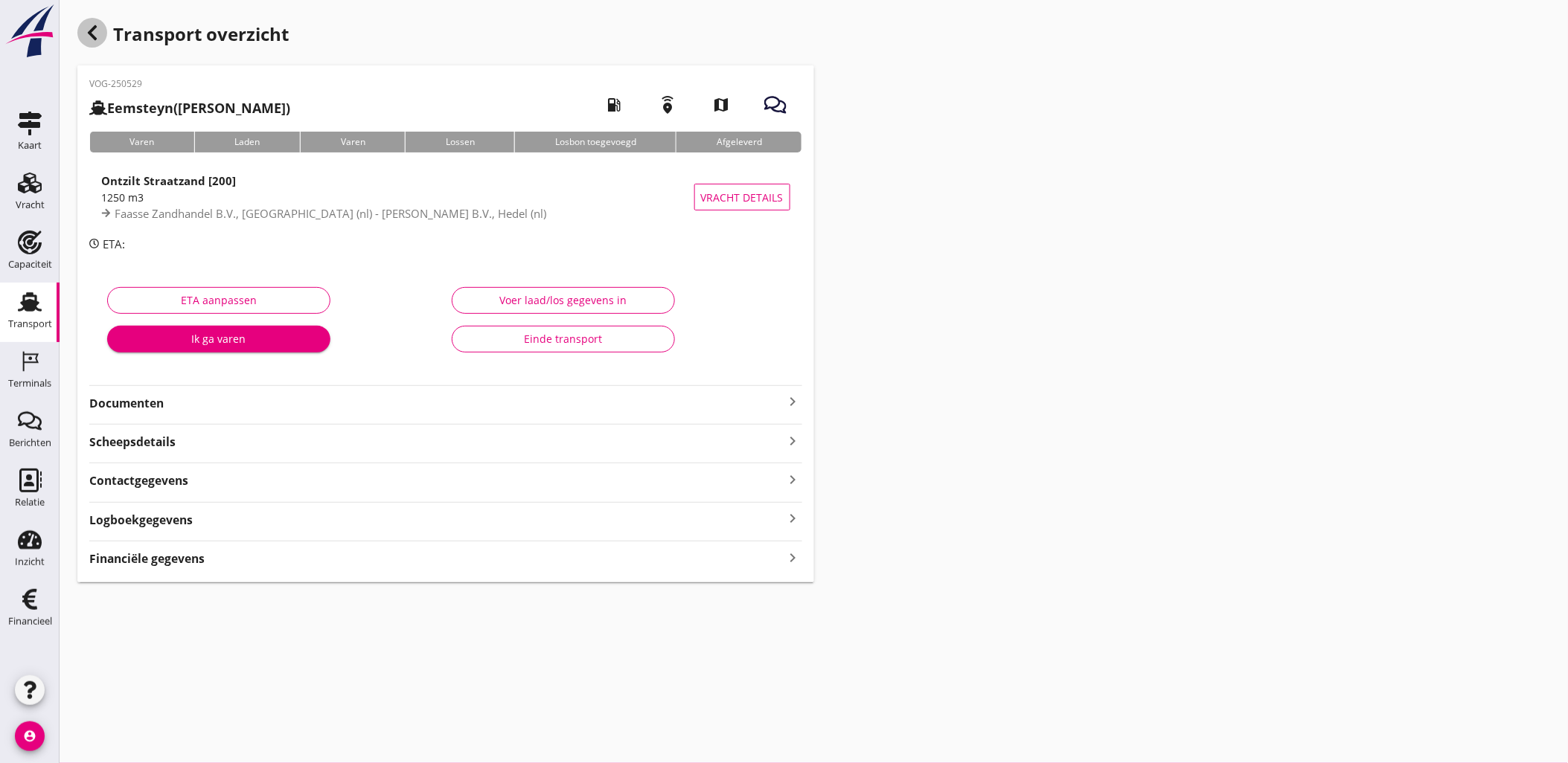
click at [92, 30] on use "button" at bounding box center [92, 33] width 9 height 15
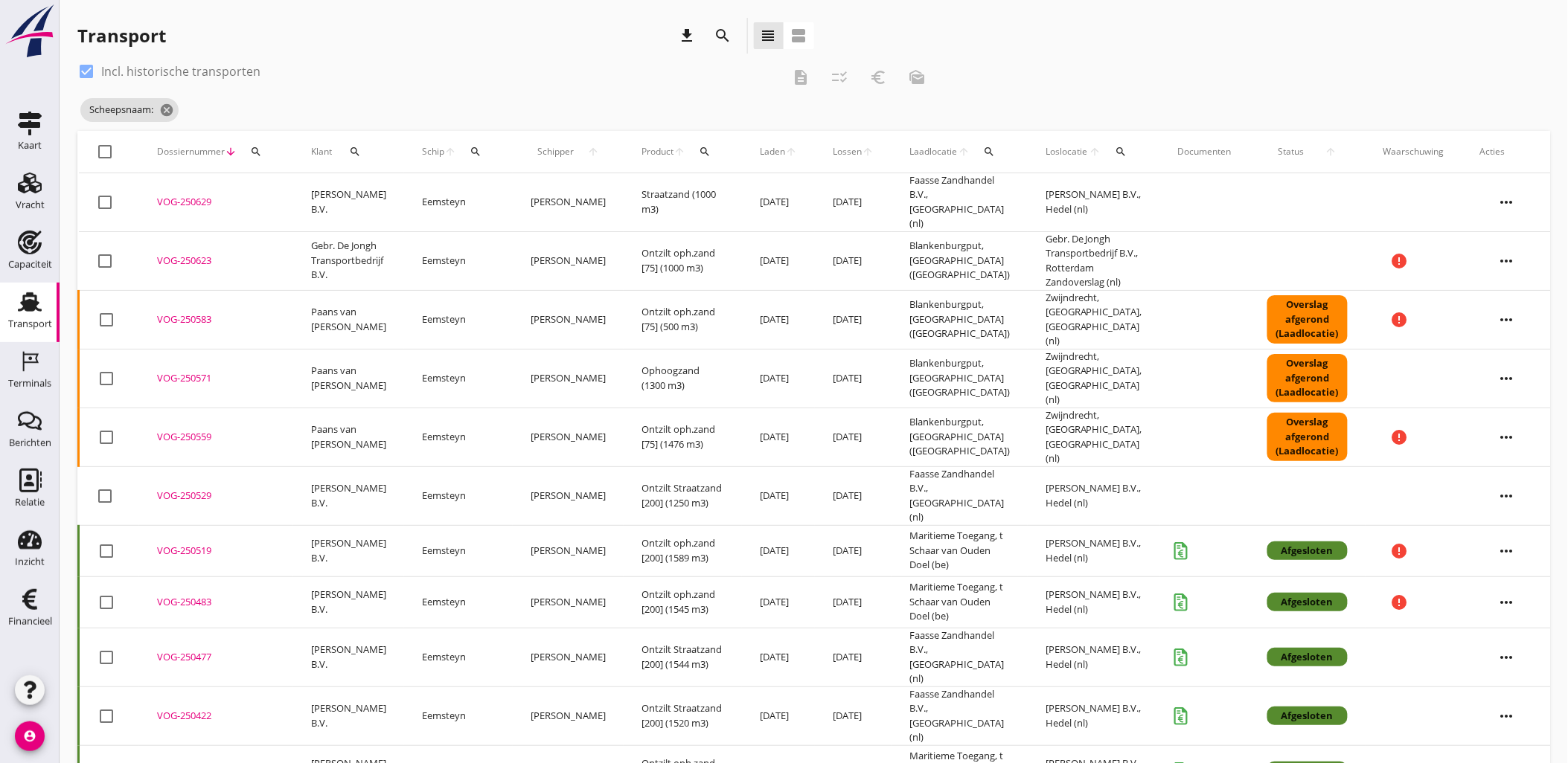
click at [199, 489] on div "VOG-250529" at bounding box center [216, 497] width 118 height 15
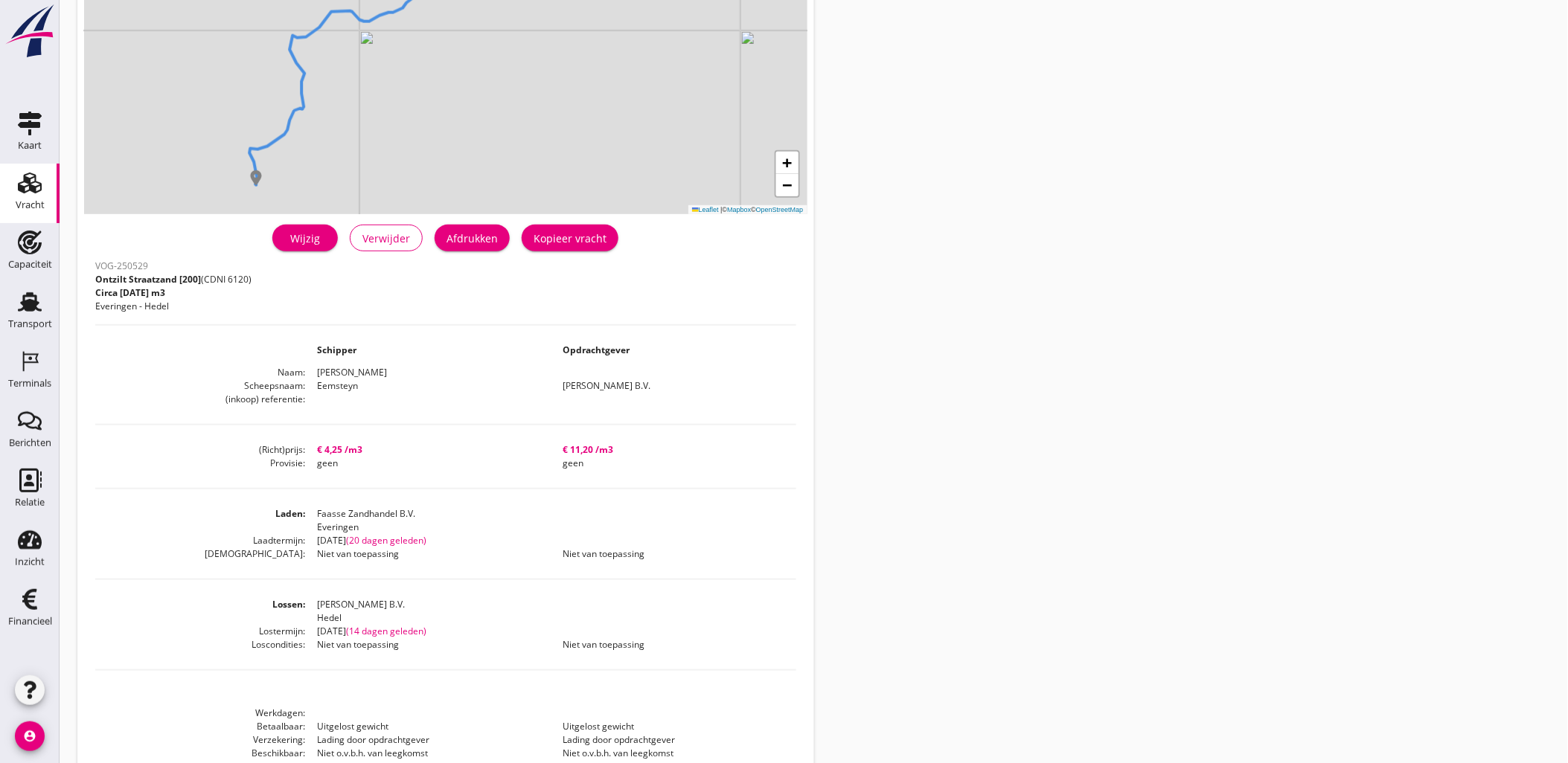
scroll to position [165, 0]
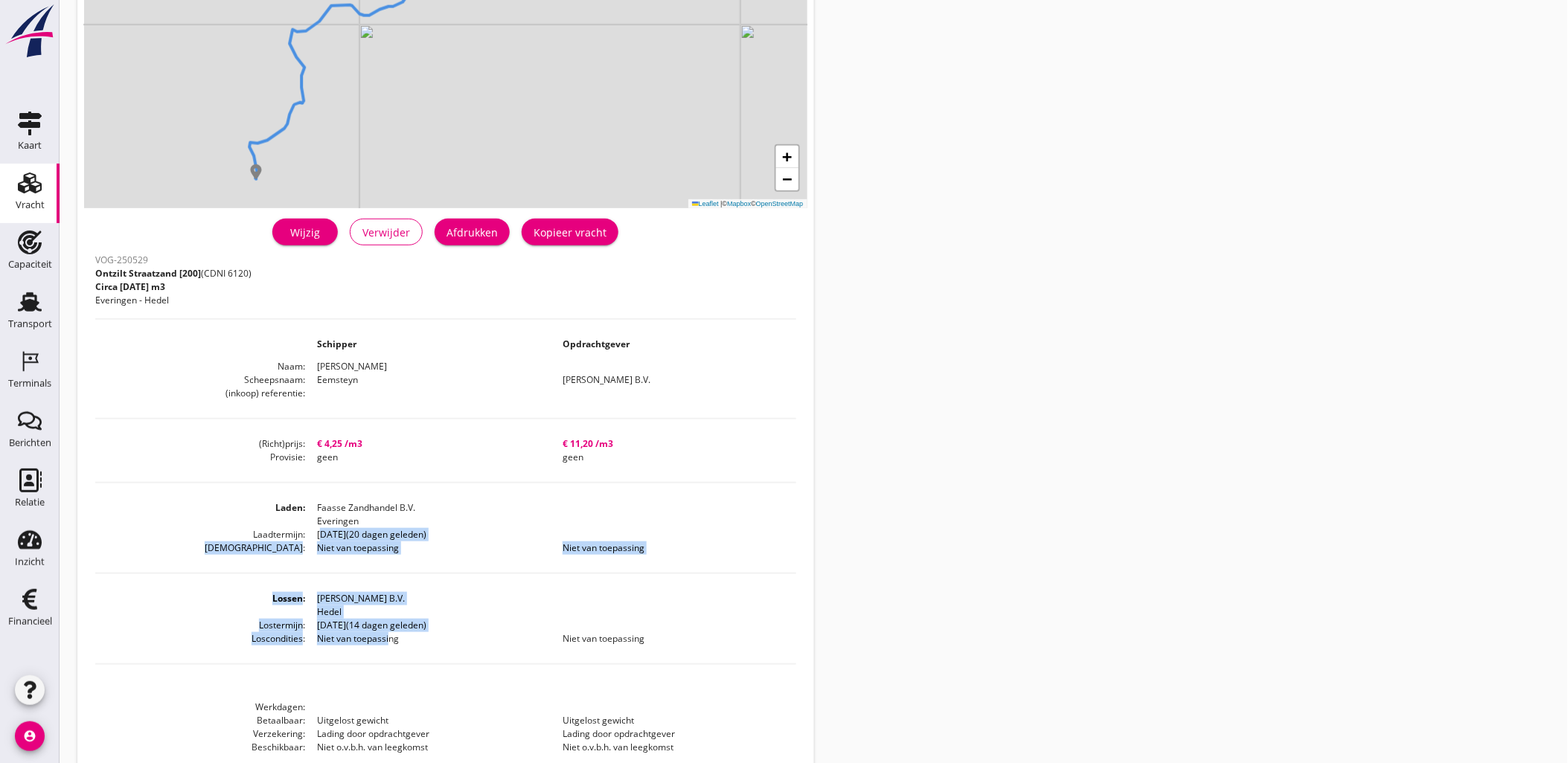
drag, startPoint x: 322, startPoint y: 534, endPoint x: 385, endPoint y: 639, distance: 122.4
click at [385, 639] on div "VOG-250529 Ontzilt Straatzand [200] (CDNI 6120) Circa [DATE] m3 Everingen - Hed…" at bounding box center [445, 520] width 701 height 540
click at [385, 639] on dd "Niet van toepassing" at bounding box center [428, 639] width 246 height 13
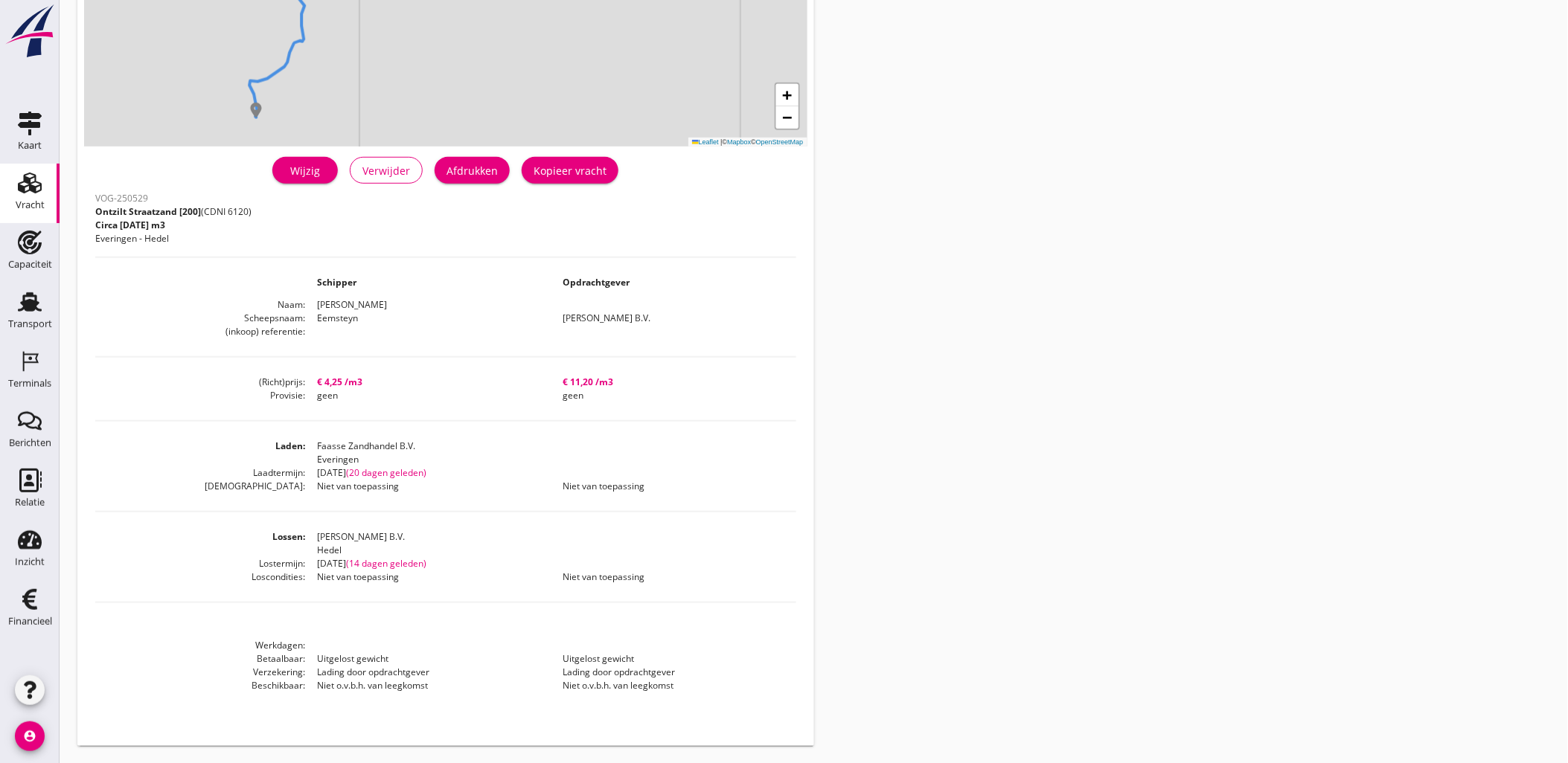
scroll to position [228, 0]
drag, startPoint x: 322, startPoint y: 560, endPoint x: 356, endPoint y: 562, distance: 34.1
click at [356, 562] on dd "[DATE] (14 dagen geleden)" at bounding box center [550, 564] width 491 height 13
drag, startPoint x: 356, startPoint y: 562, endPoint x: 410, endPoint y: 581, distance: 57.2
click at [410, 581] on dd "Niet van toepassing" at bounding box center [428, 577] width 246 height 13
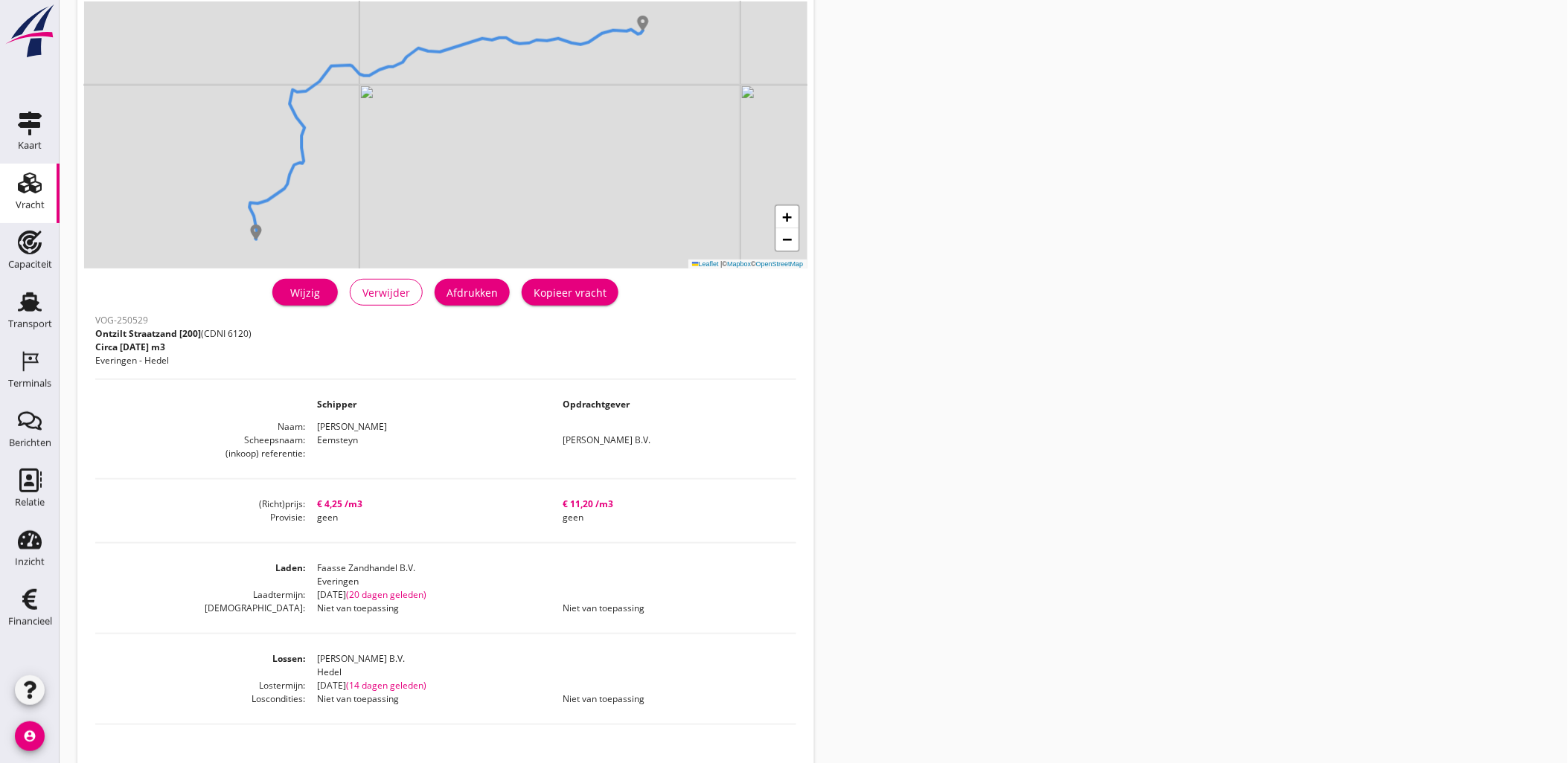
scroll to position [0, 0]
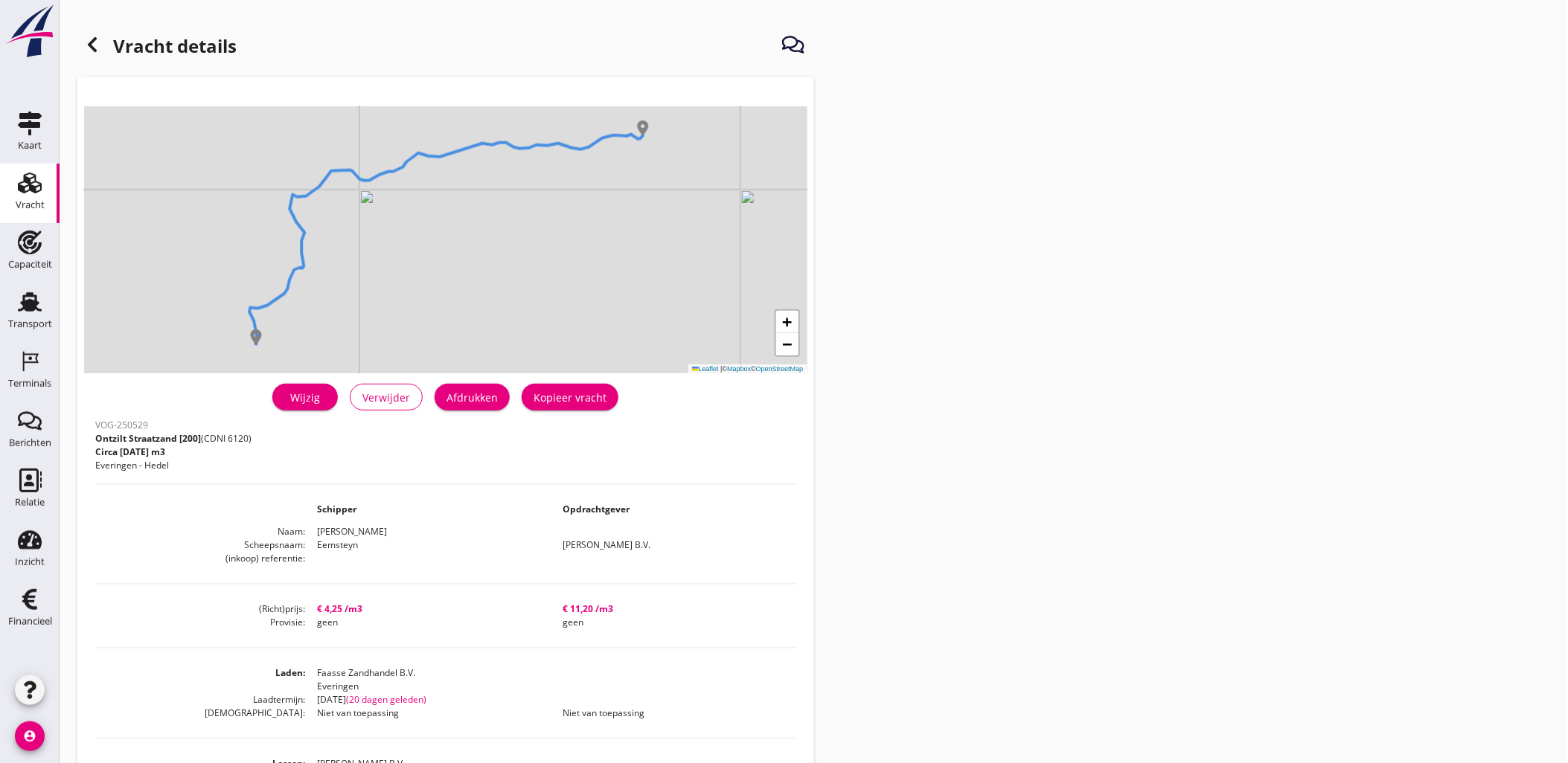
click at [1488, 262] on div "Vracht details + − Leaflet | © Mapbox © OpenStreetMap warning Het transport hee…" at bounding box center [814, 495] width 1508 height 991
click at [99, 48] on icon at bounding box center [92, 45] width 18 height 18
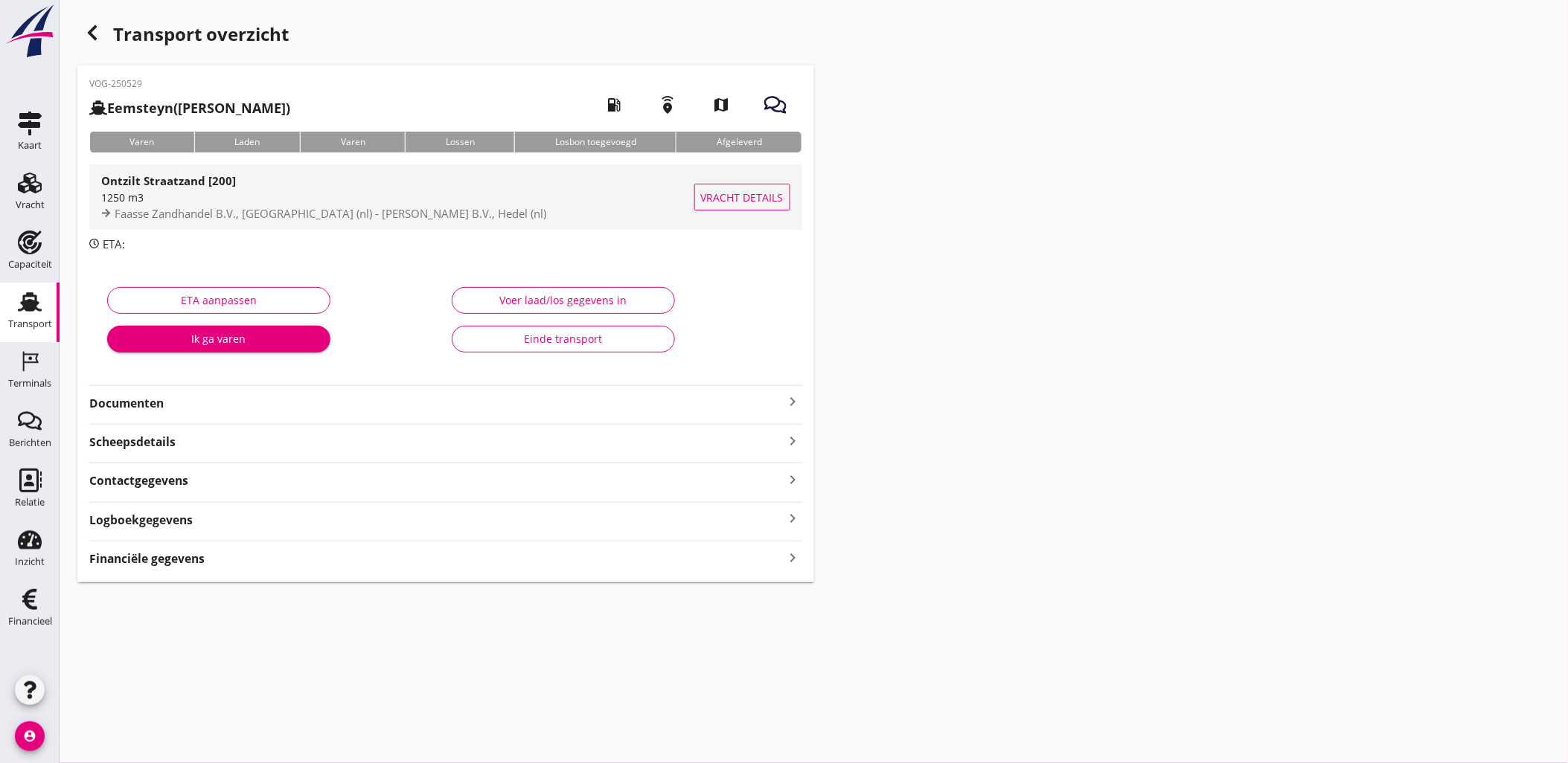
click at [721, 197] on span "Vracht details" at bounding box center [742, 197] width 83 height 16
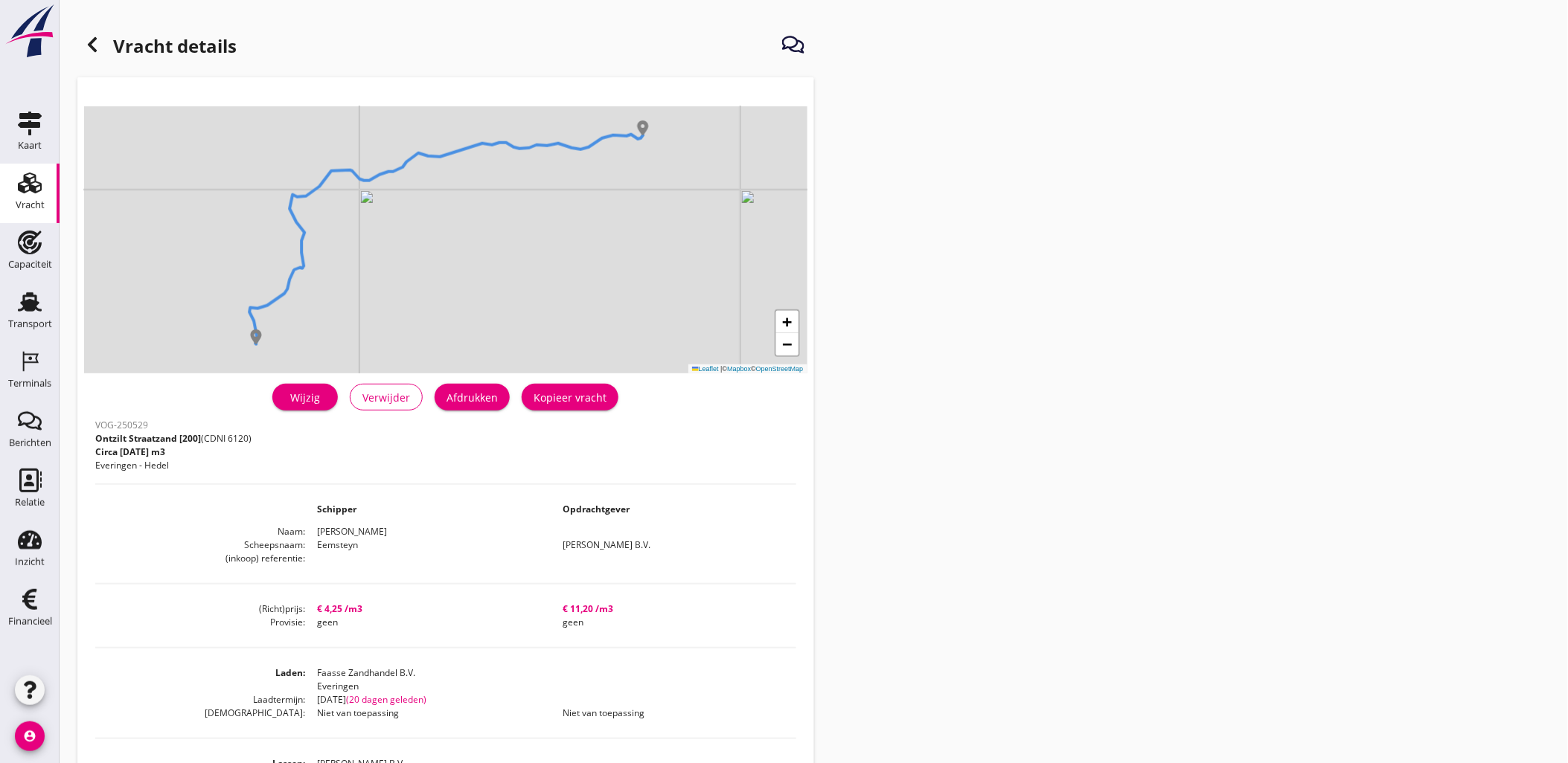
click at [310, 403] on div "Wijzig" at bounding box center [305, 398] width 42 height 16
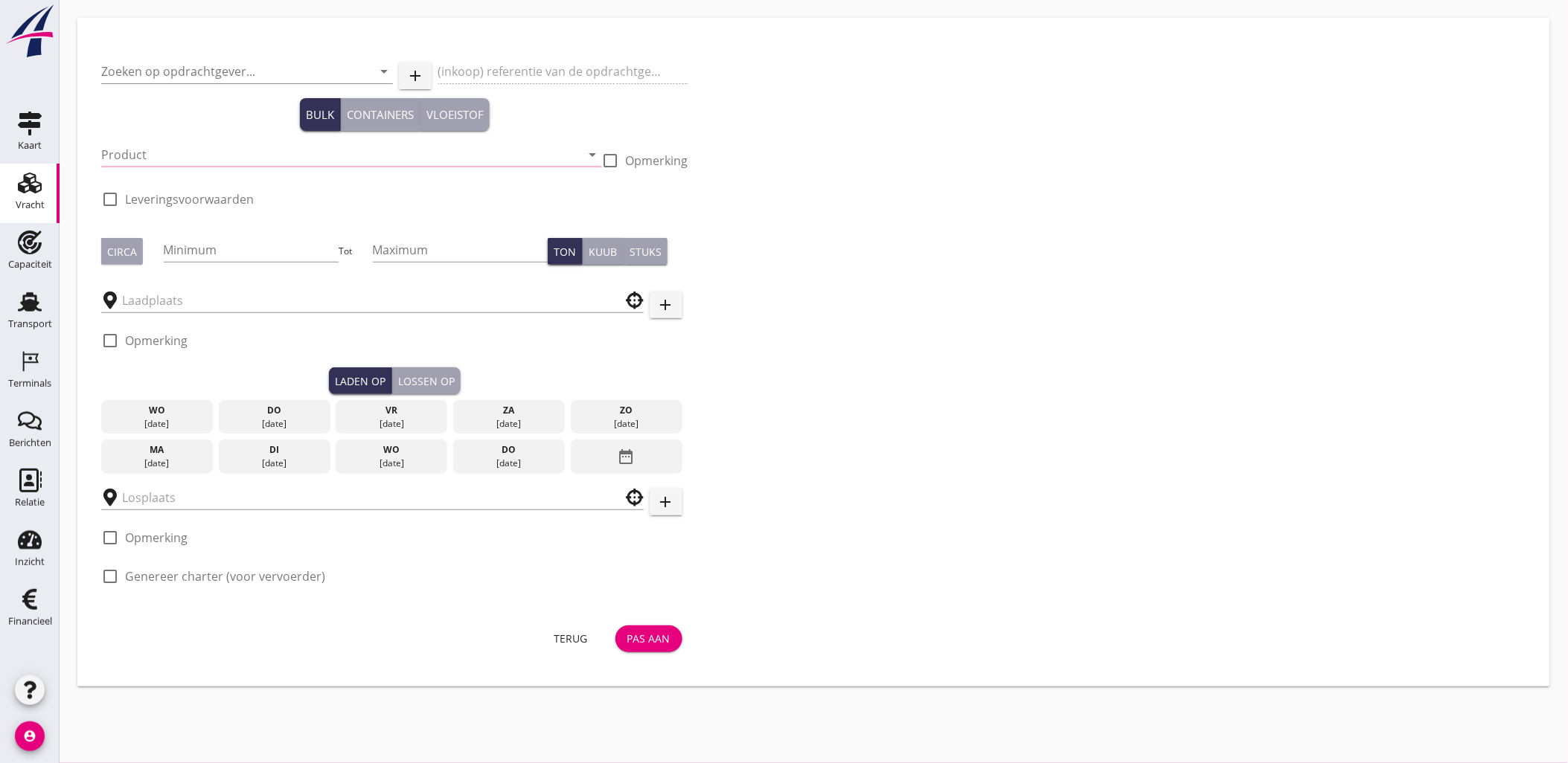
type input "[PERSON_NAME] B.V."
type input "Ontzilt Straatzand [200] (6120)"
type input "1000"
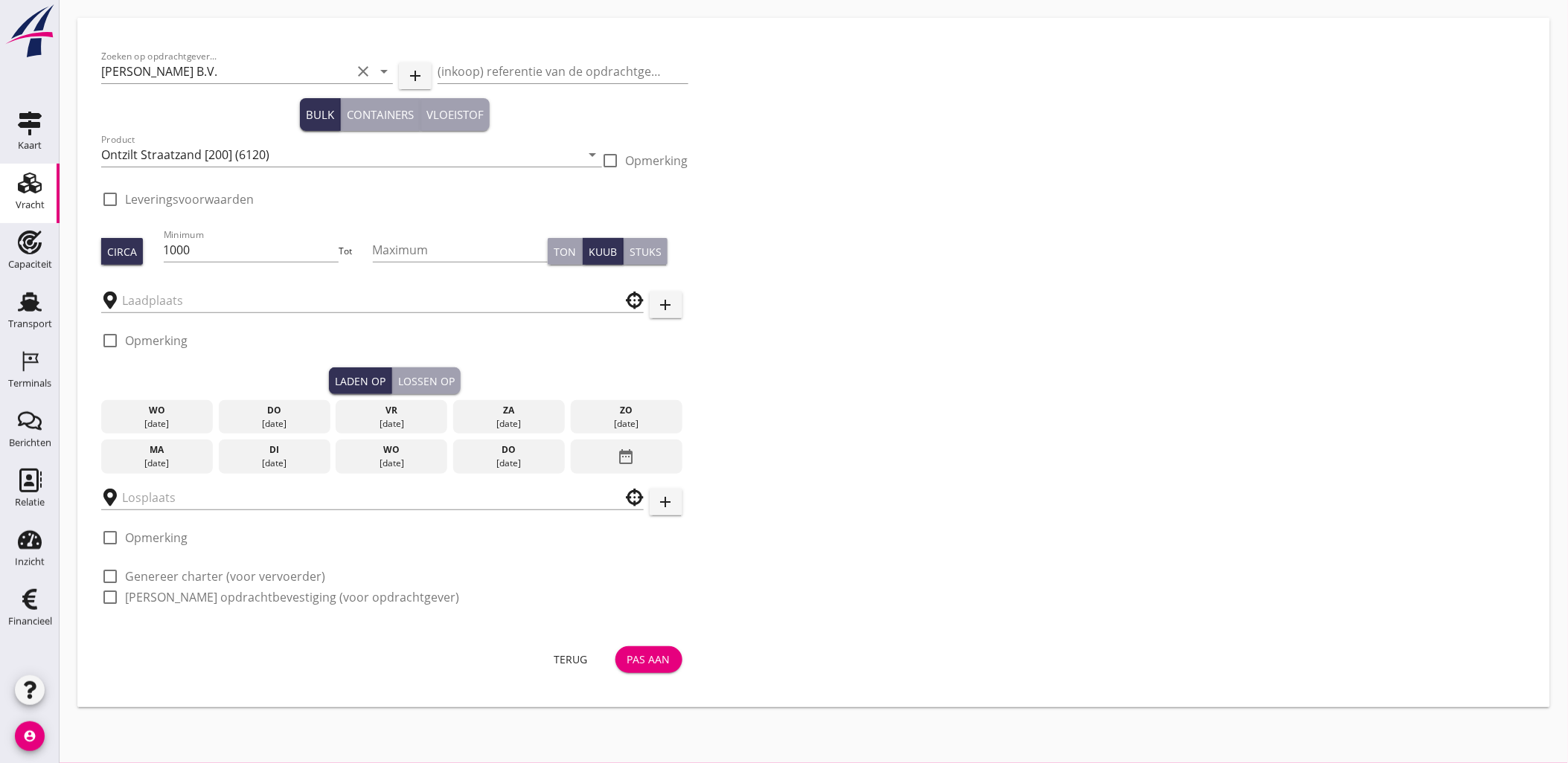
checkbox input "true"
type input "Faasse Zandhandel B.V."
type input "[PERSON_NAME] B.V."
checkbox input "true"
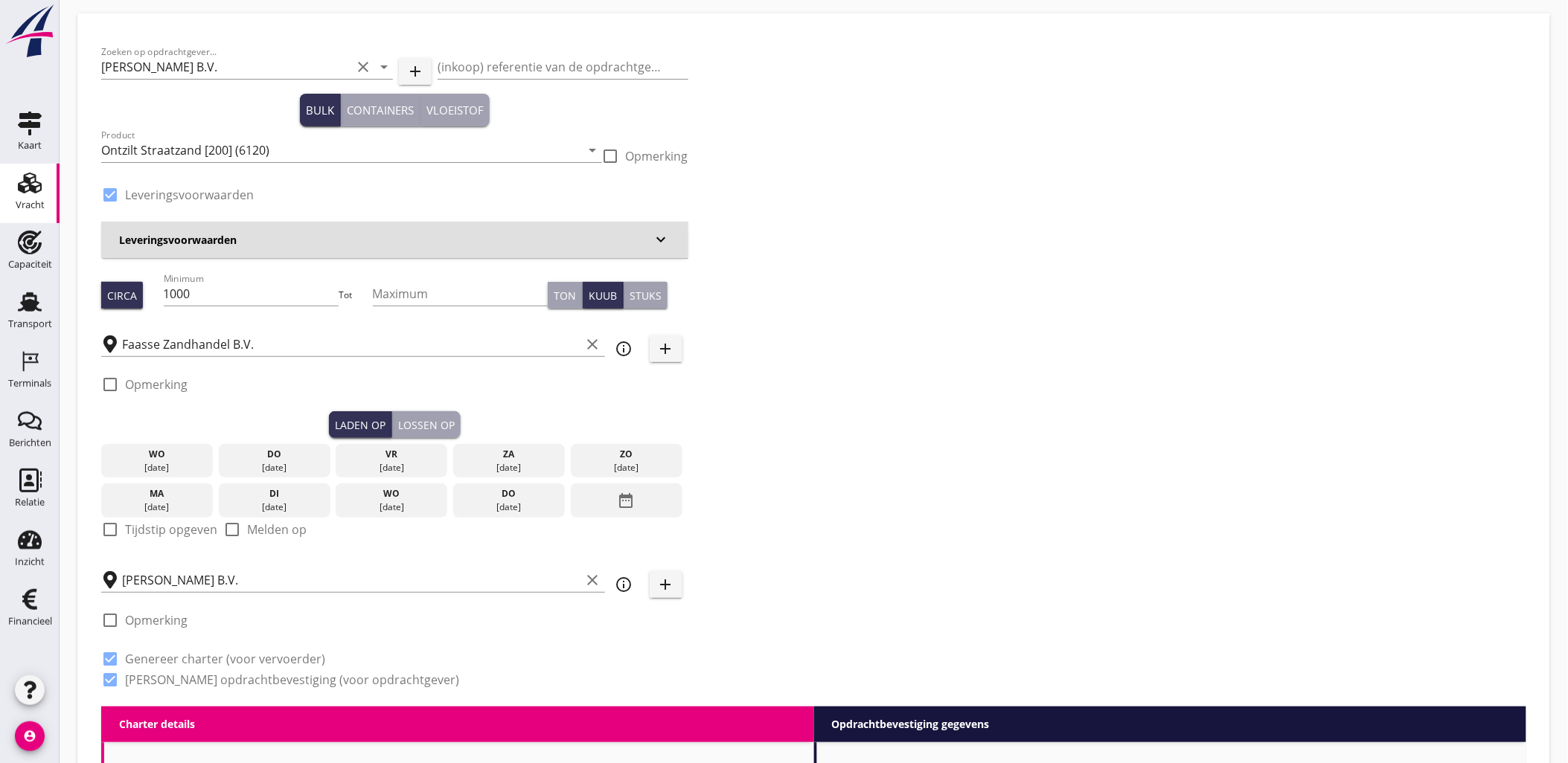
type input "4.25"
radio input "false"
type input "11.2"
radio input "false"
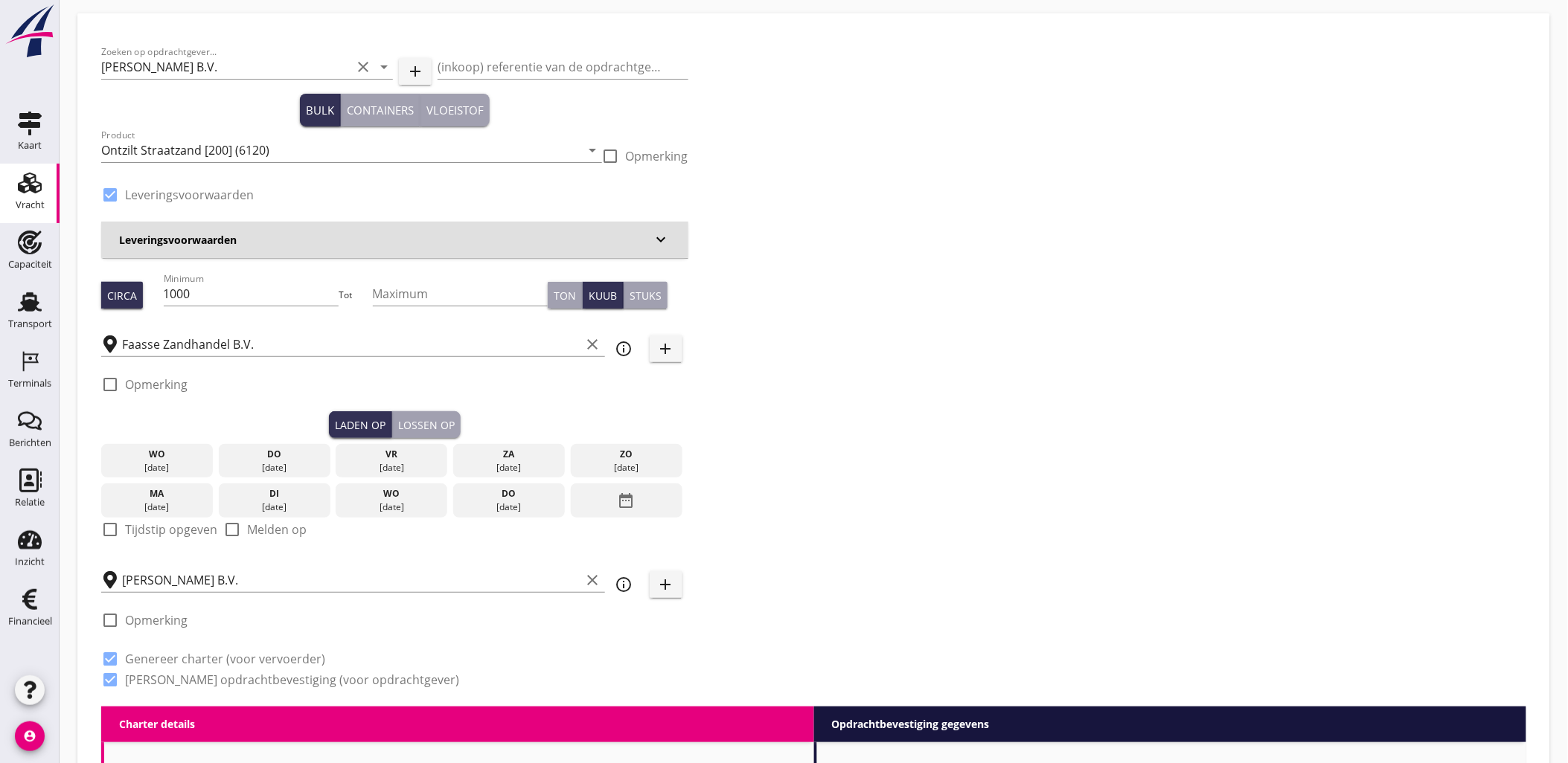
radio input "false"
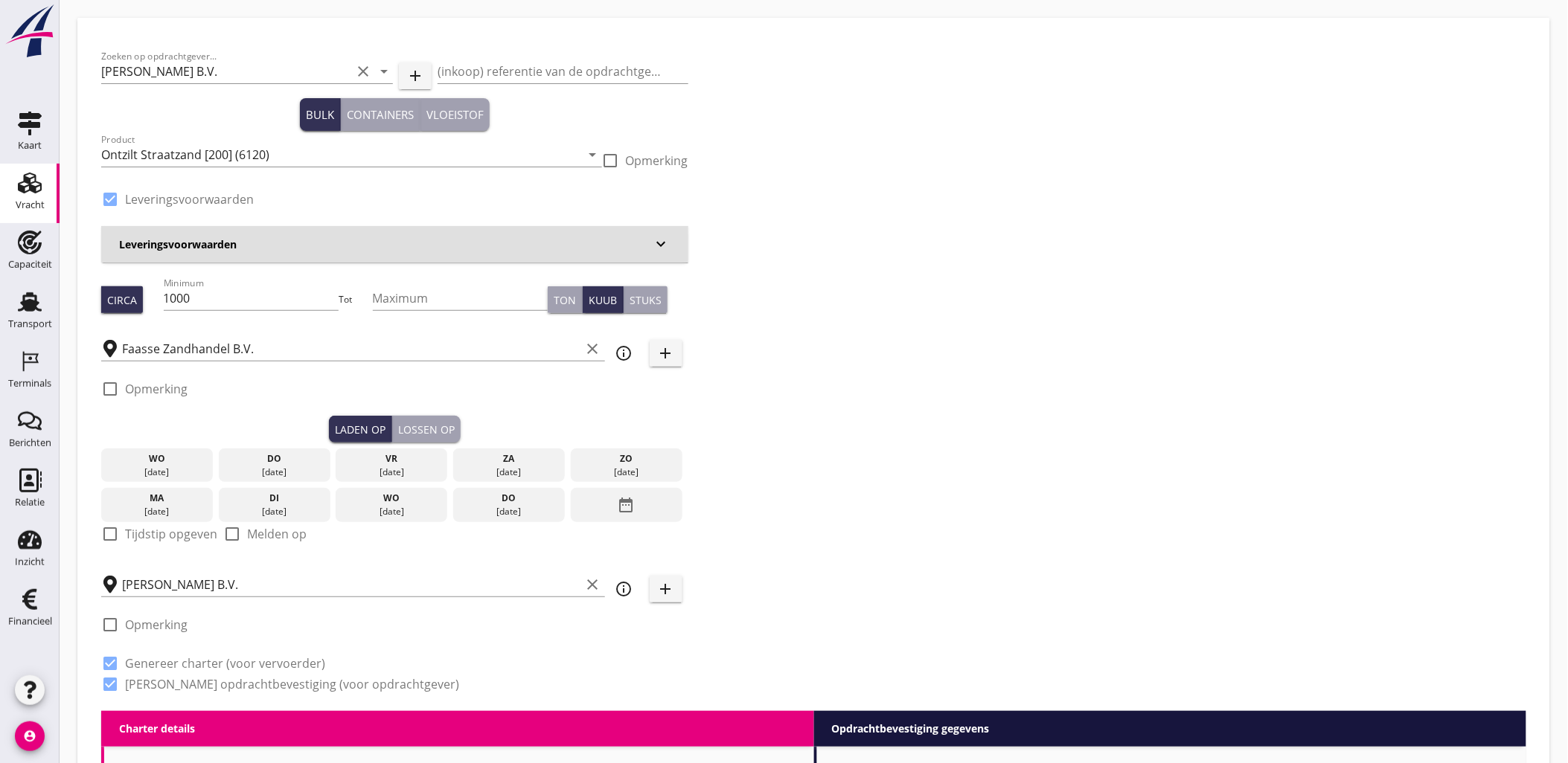
click at [420, 420] on button "Lossen op" at bounding box center [427, 430] width 68 height 27
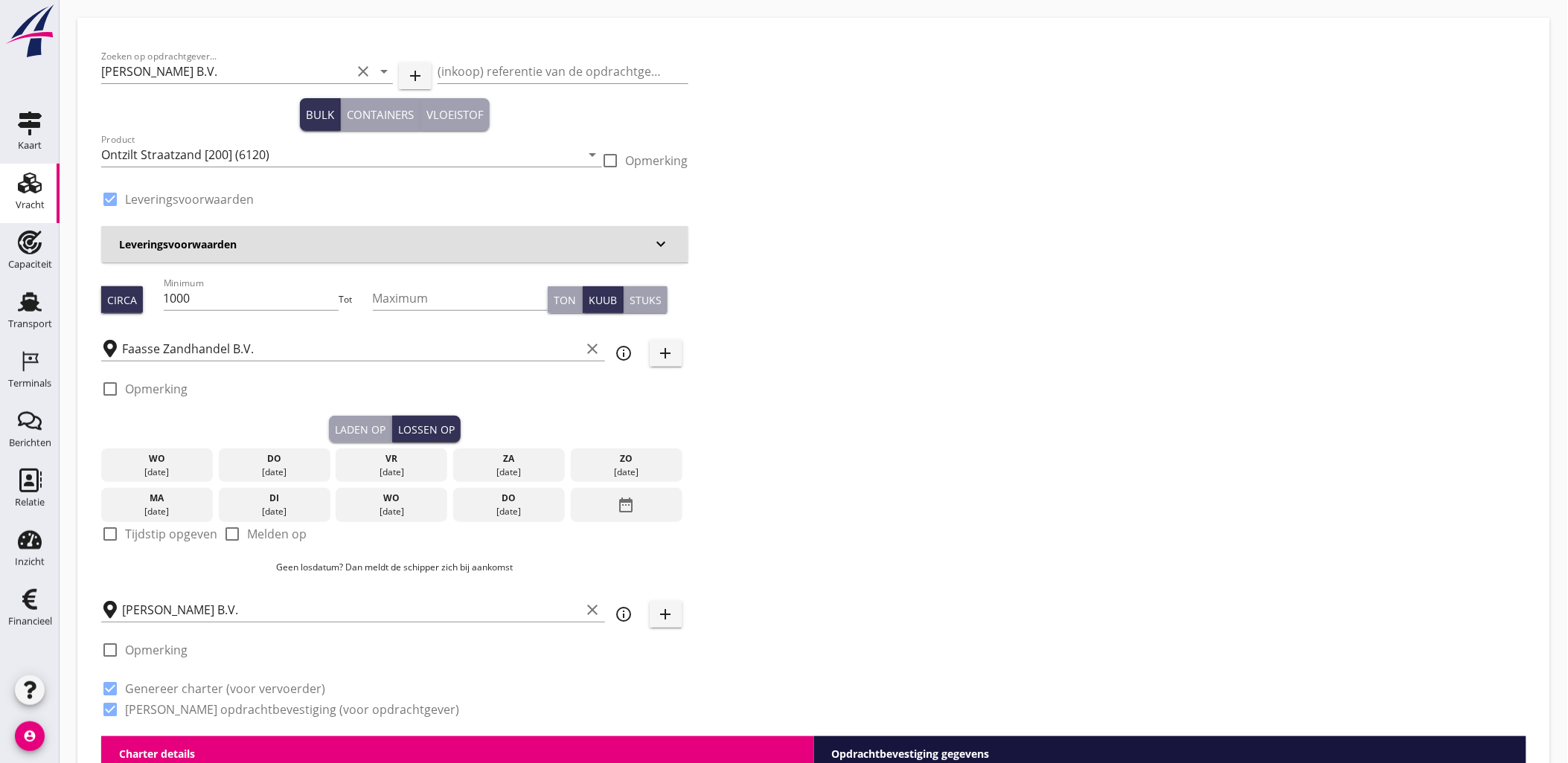
click at [645, 511] on div "date_range" at bounding box center [627, 505] width 112 height 34
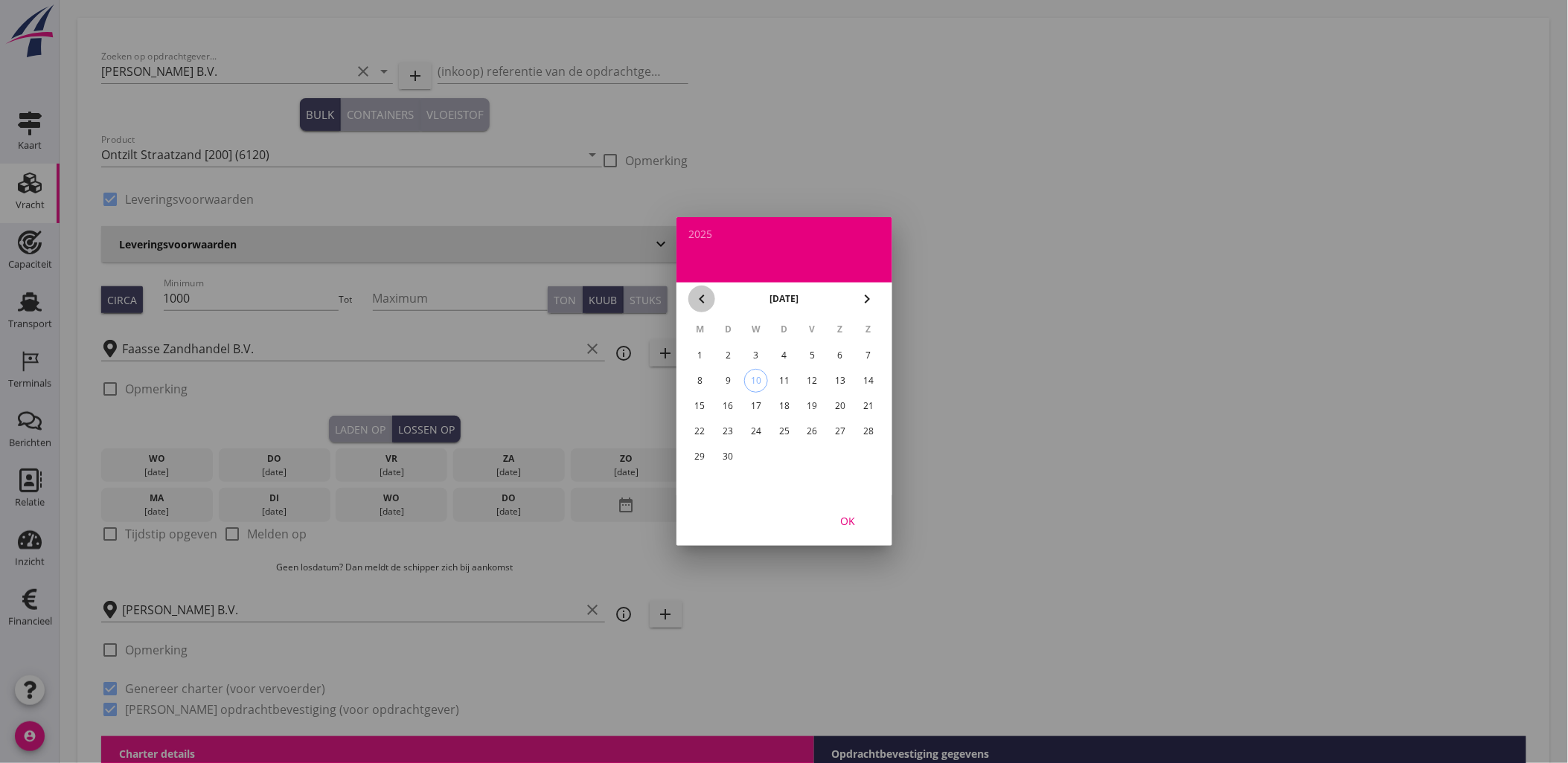
click at [703, 299] on icon "chevron_left" at bounding box center [701, 299] width 18 height 18
click at [778, 458] on div "28" at bounding box center [783, 457] width 24 height 24
click at [851, 519] on div "OK" at bounding box center [847, 521] width 42 height 16
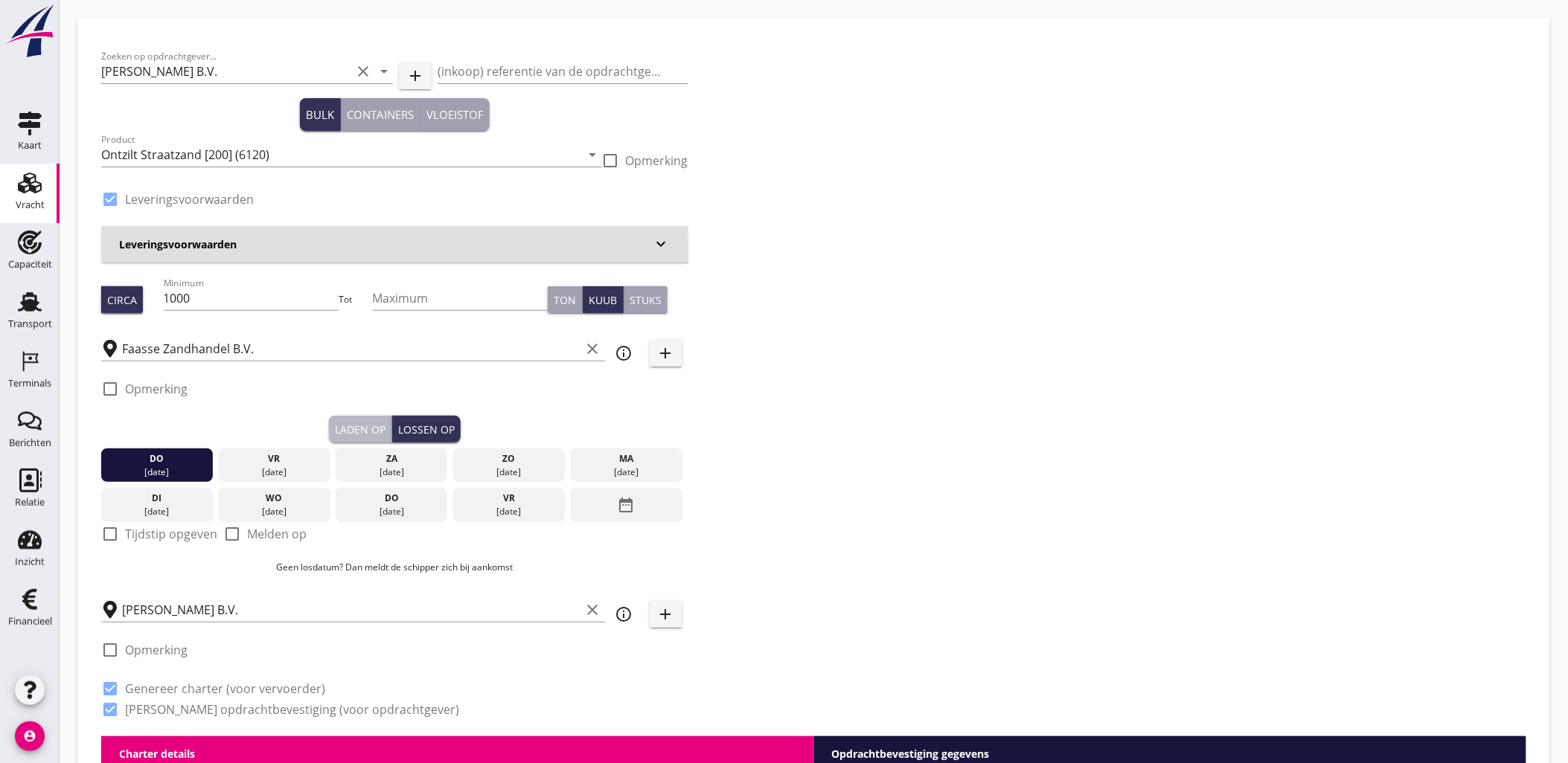
click at [353, 430] on div "Laden op" at bounding box center [360, 430] width 51 height 16
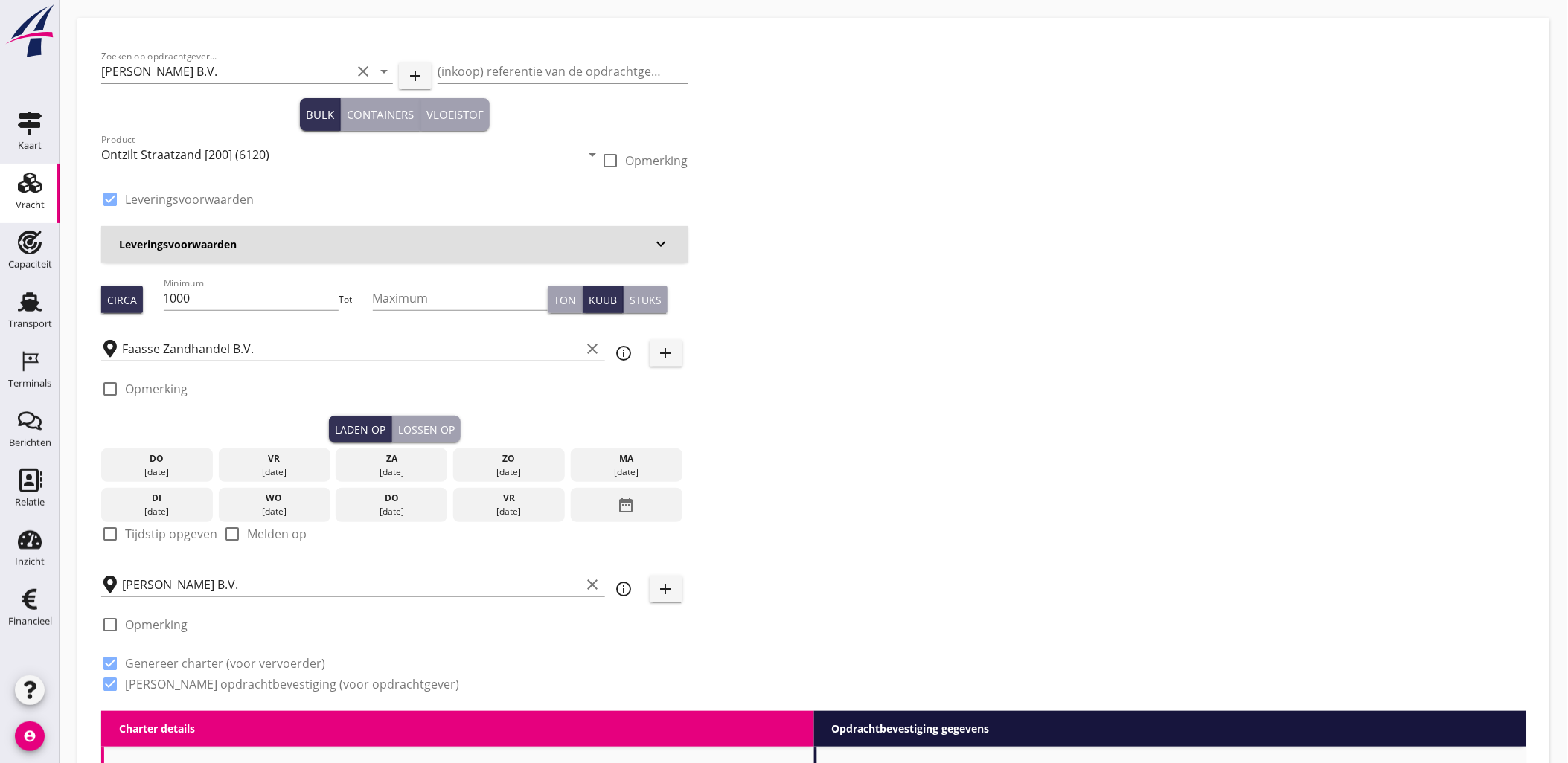
click at [642, 509] on div "date_range" at bounding box center [627, 505] width 112 height 34
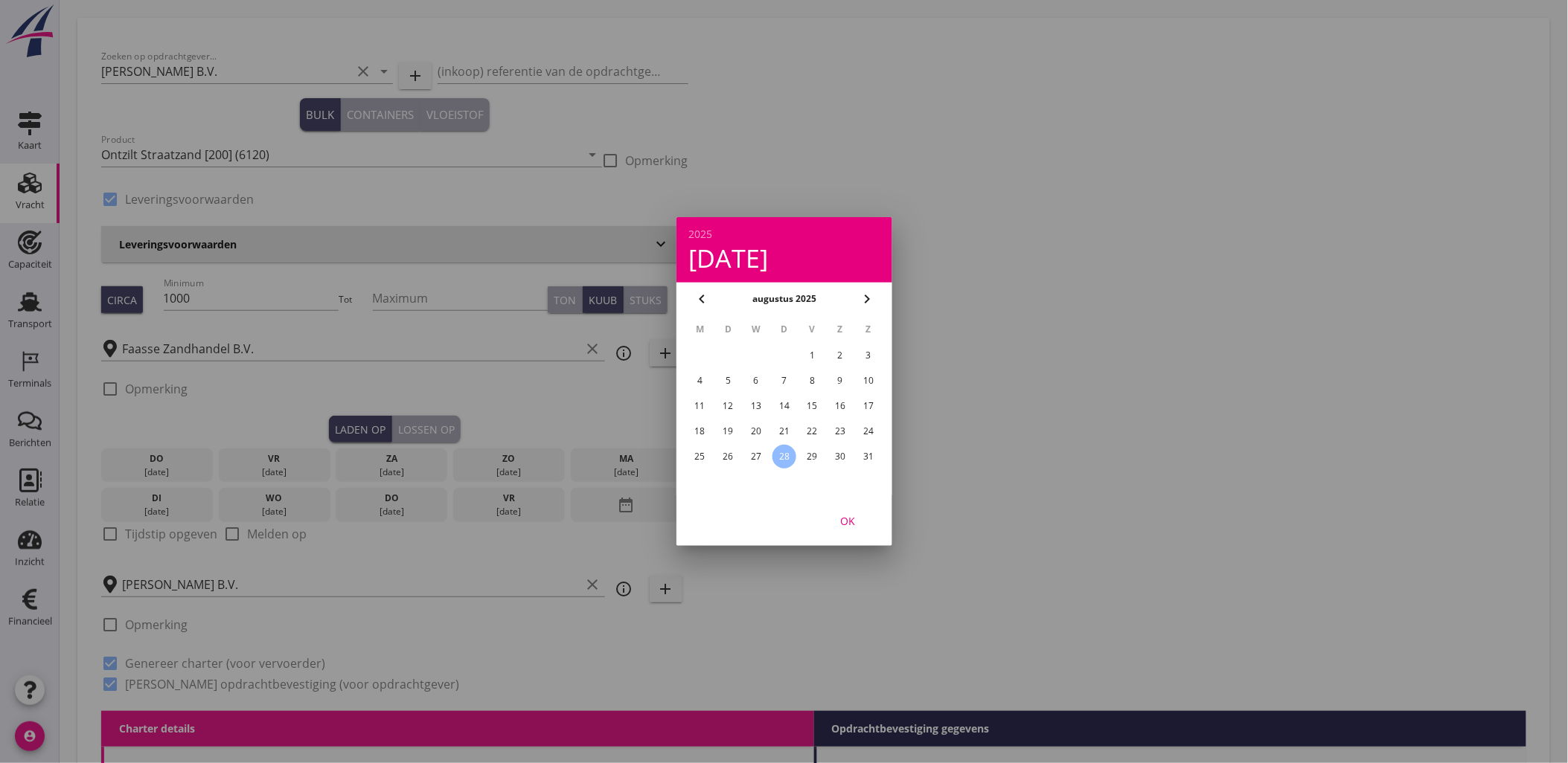
click at [781, 430] on div "21" at bounding box center [783, 432] width 24 height 24
click at [853, 517] on div "OK" at bounding box center [847, 521] width 42 height 16
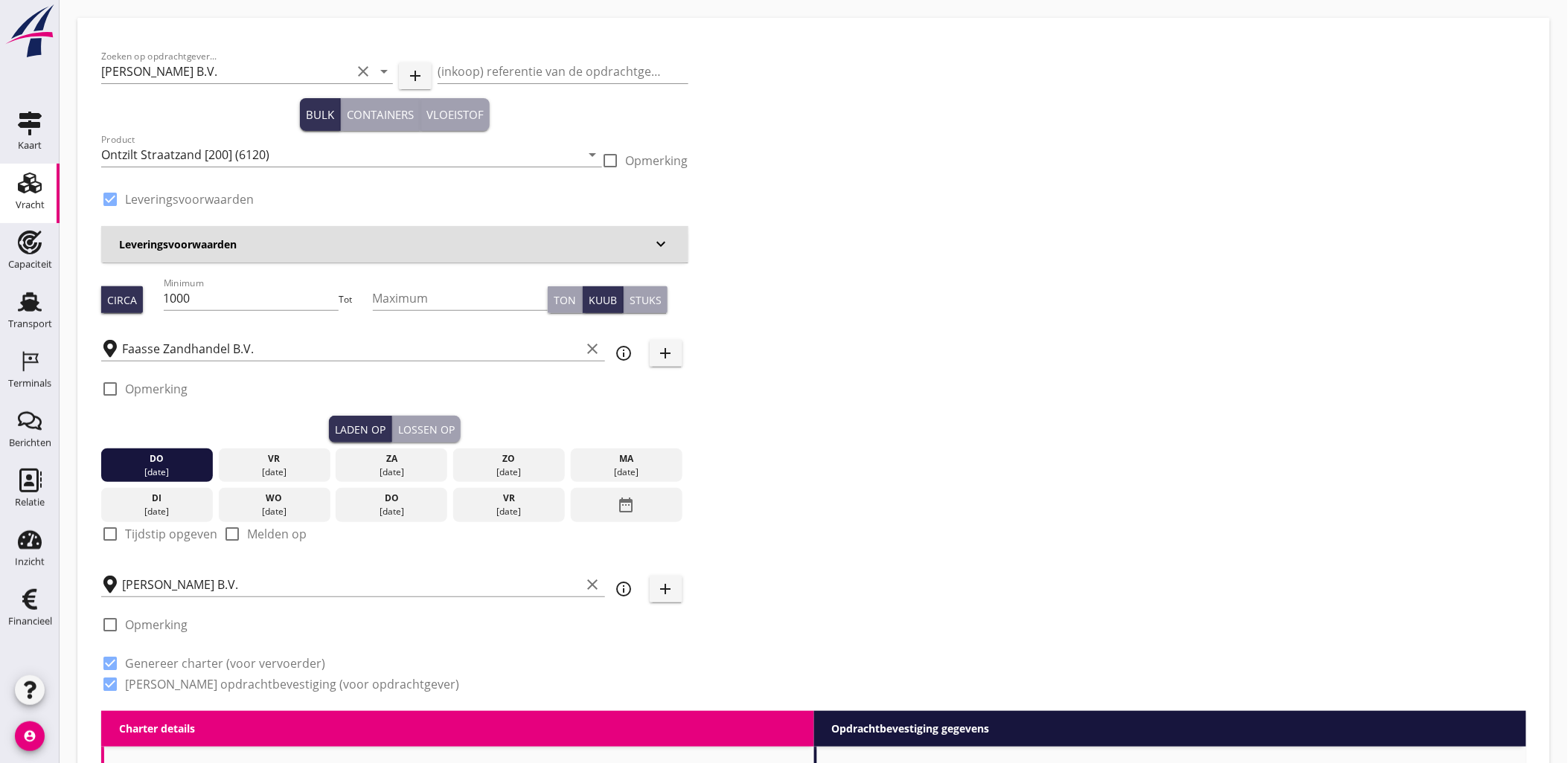
click at [417, 429] on div "Lossen op" at bounding box center [427, 430] width 57 height 16
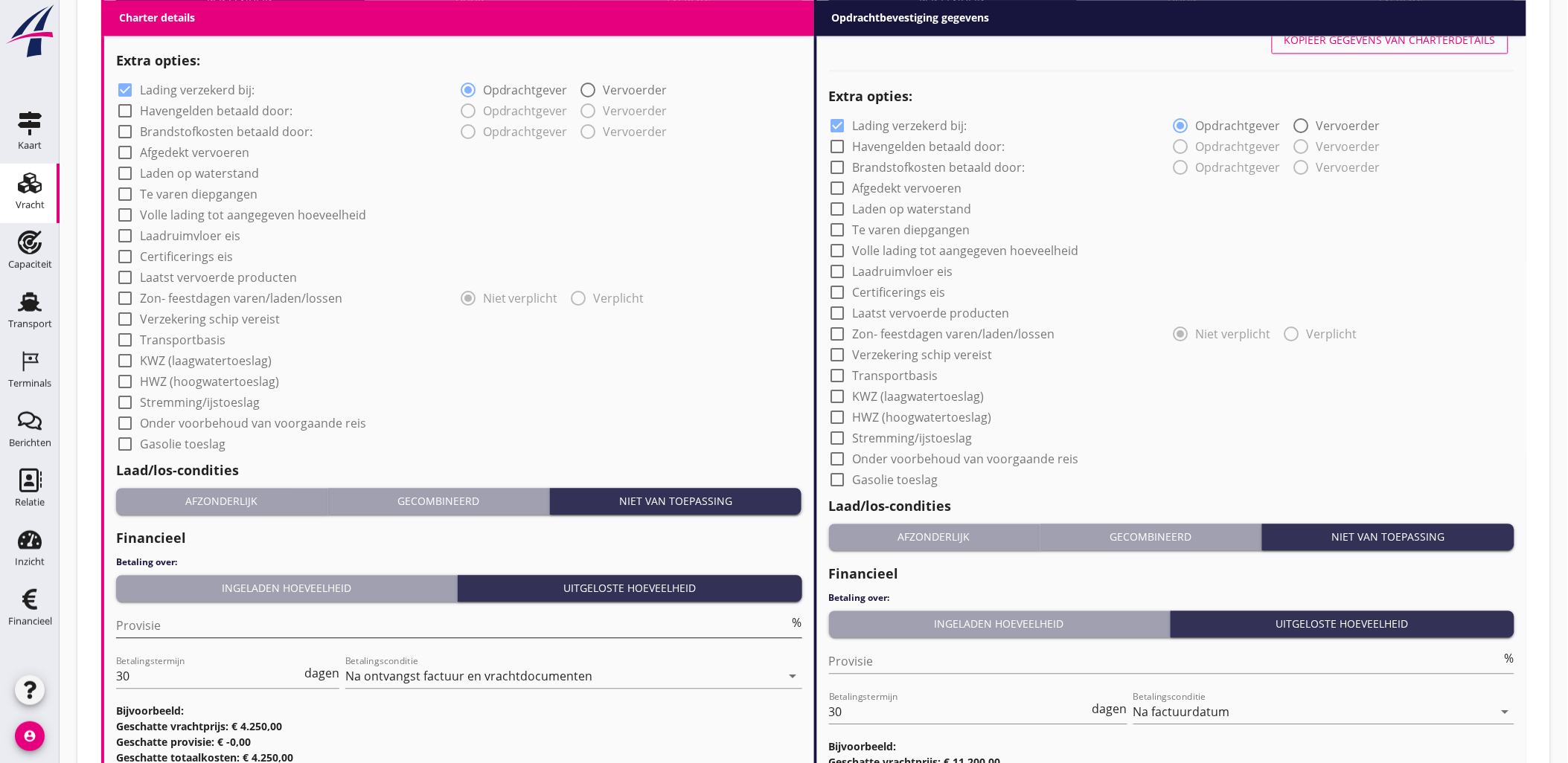
scroll to position [1224, 0]
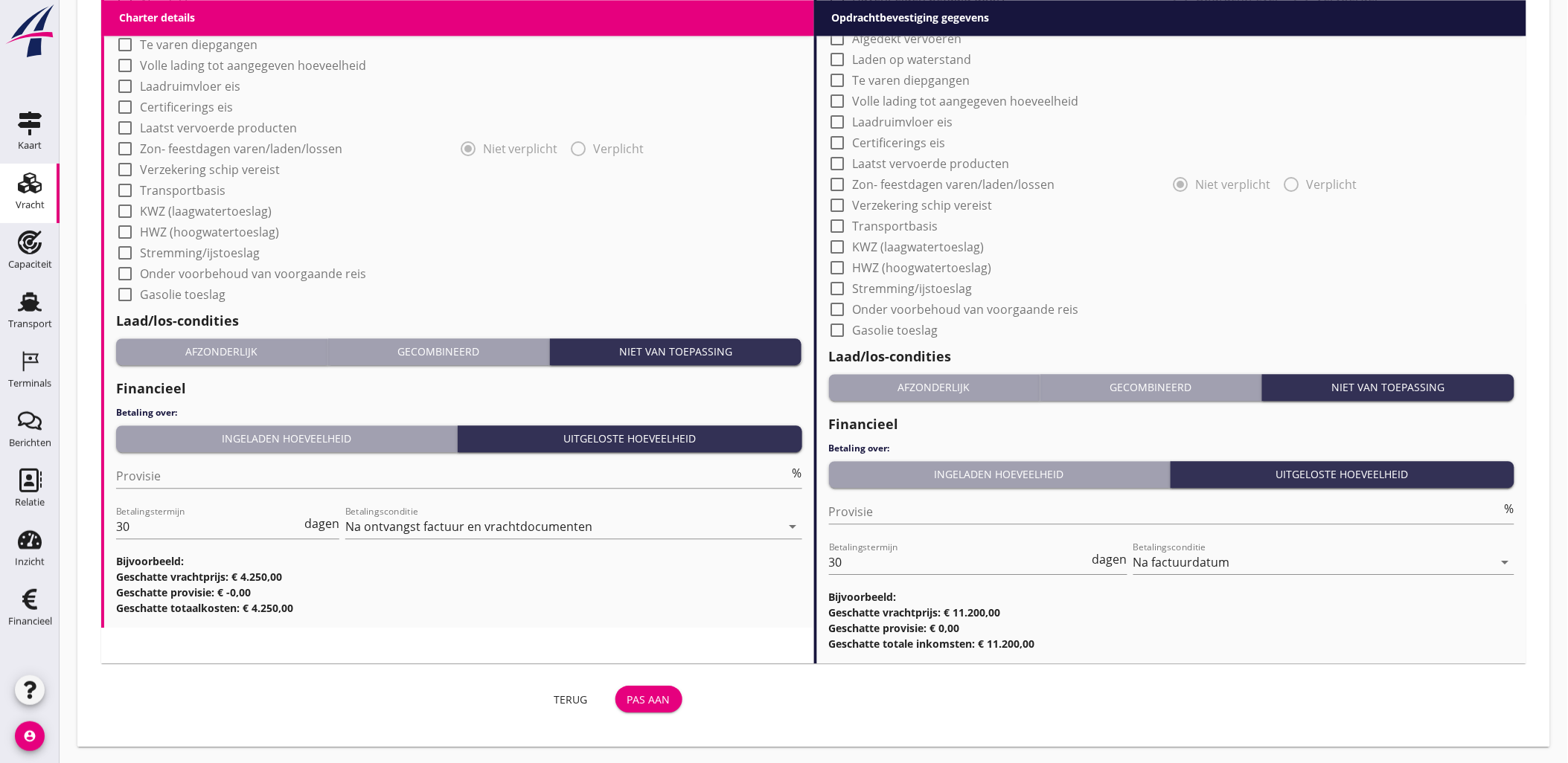
click at [662, 692] on div "Pas aan" at bounding box center [648, 699] width 43 height 16
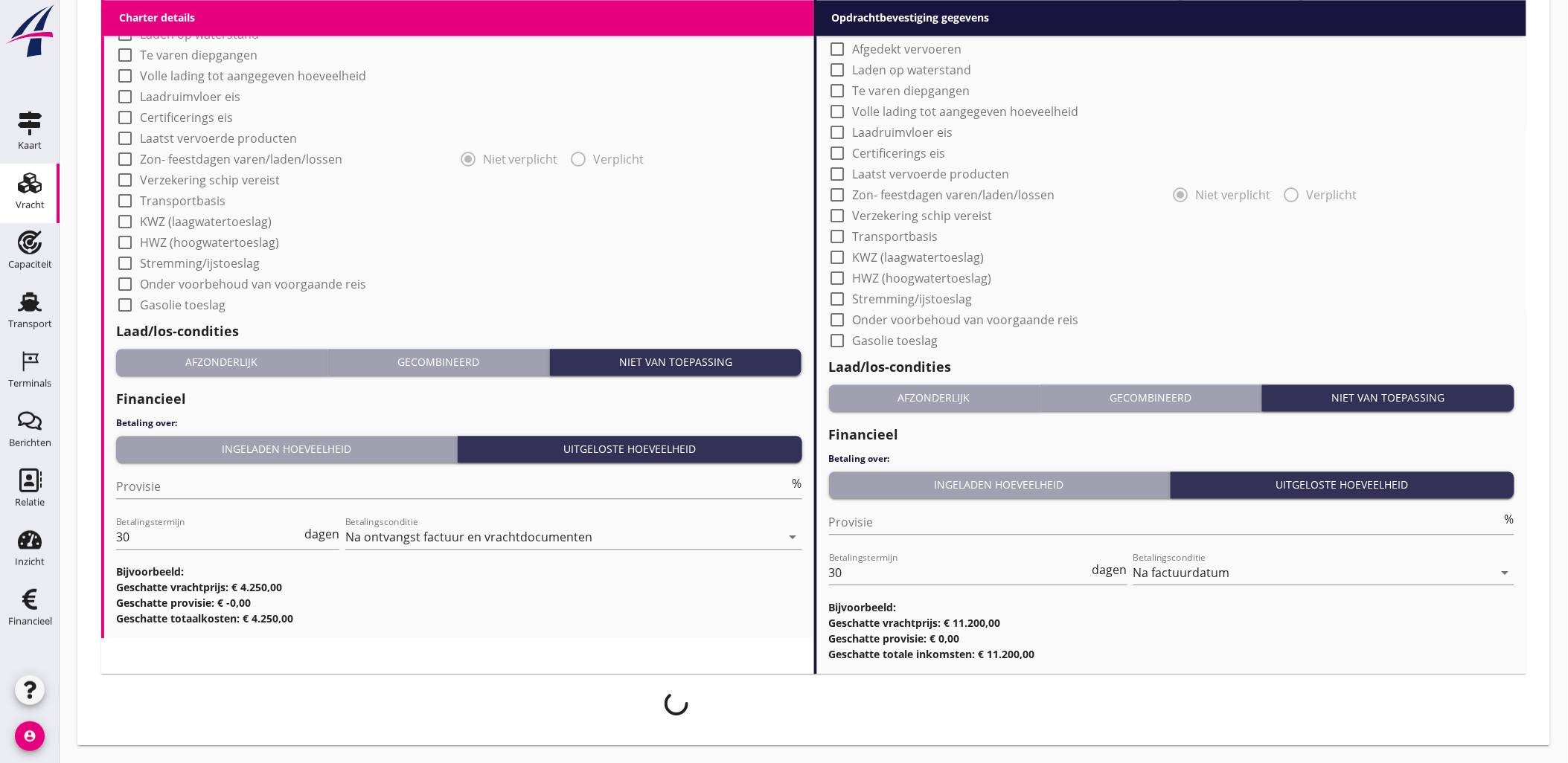
scroll to position [1213, 0]
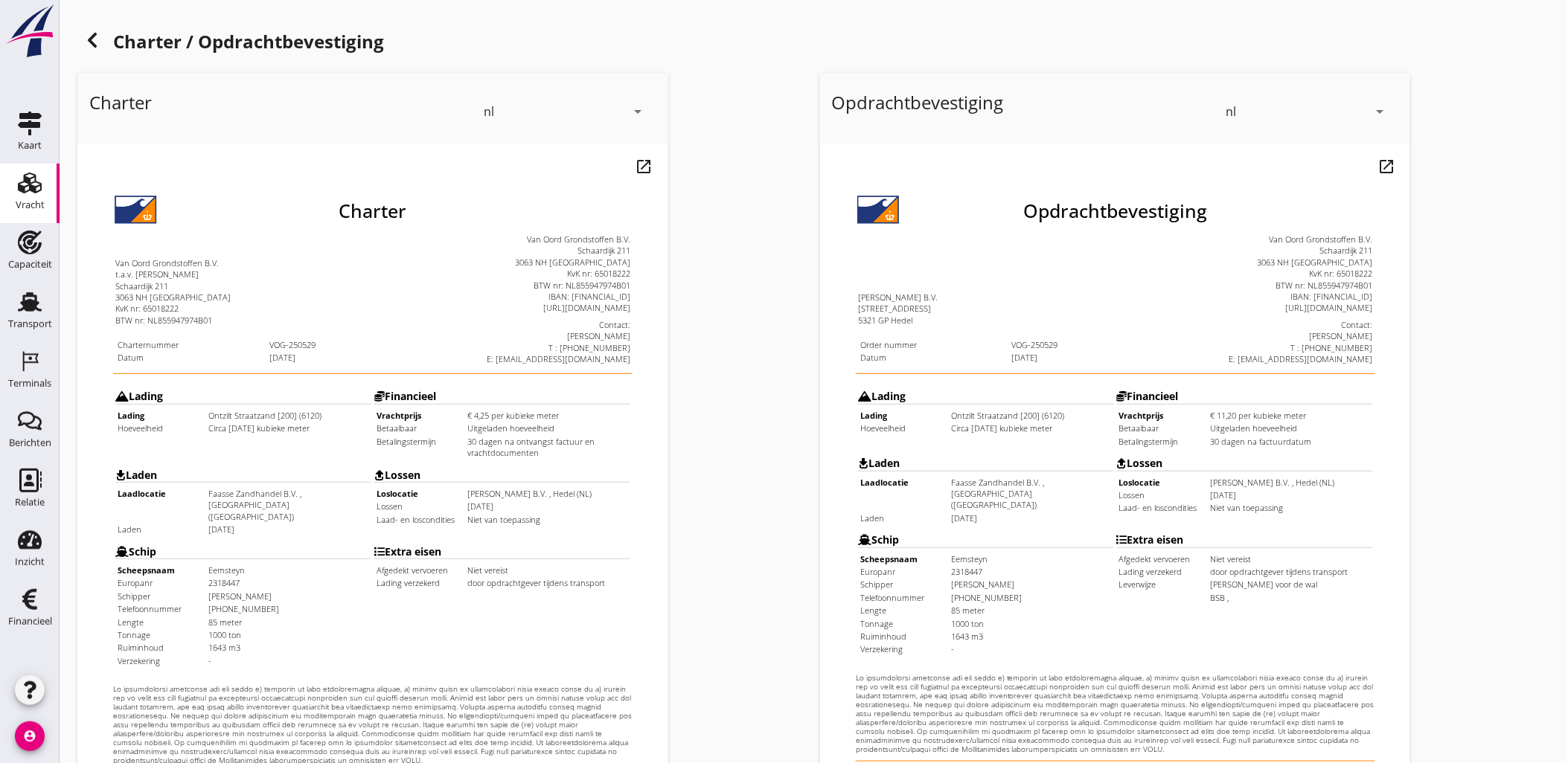
scroll to position [337, 0]
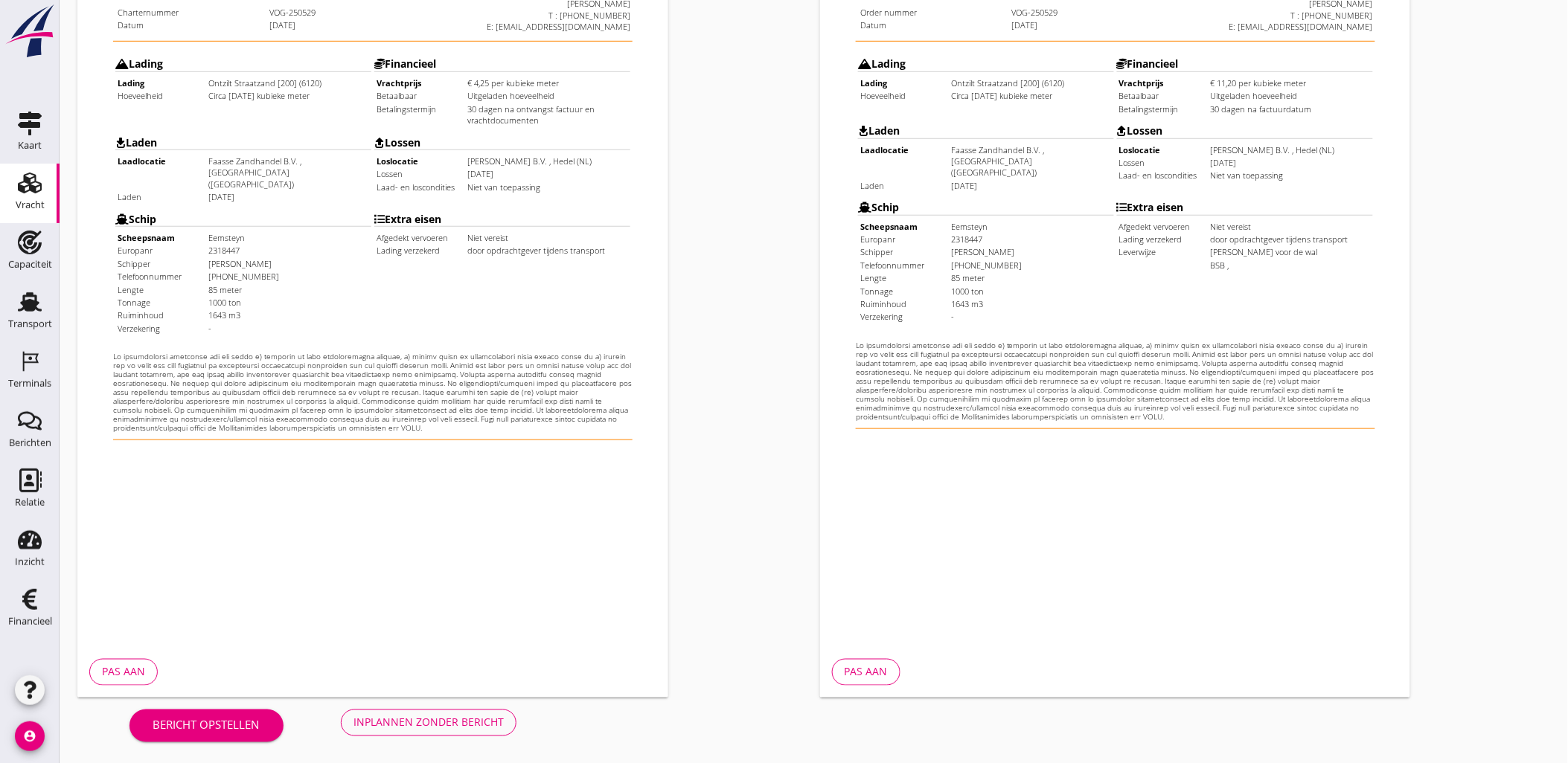
click at [470, 701] on div "Charter nl arrow_drop_down open_in_new Pas aan" at bounding box center [442, 219] width 742 height 969
click at [481, 715] on div "Inplannen zonder bericht" at bounding box center [429, 722] width 150 height 16
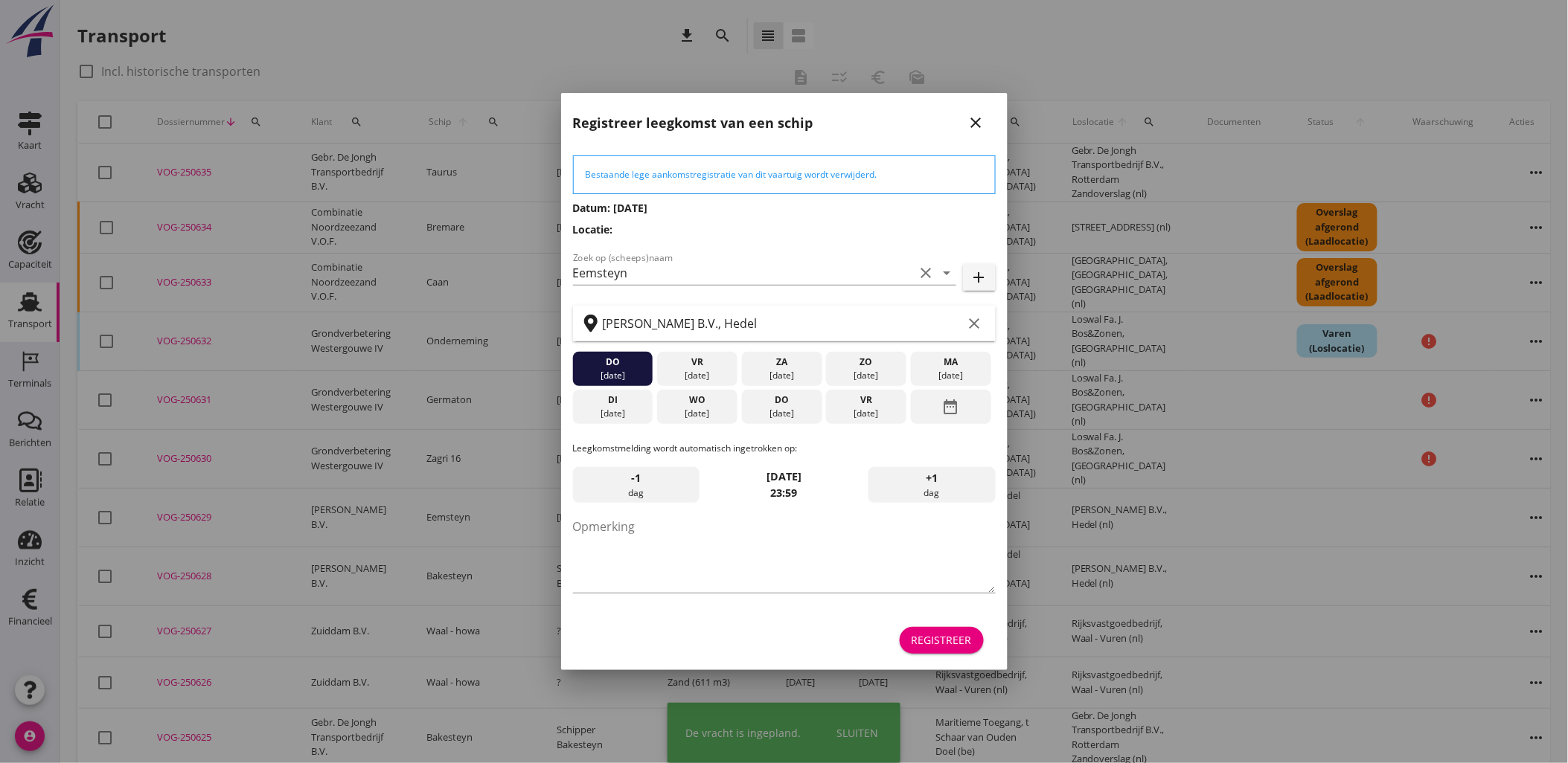
click at [950, 648] on button "Registreer" at bounding box center [941, 640] width 84 height 27
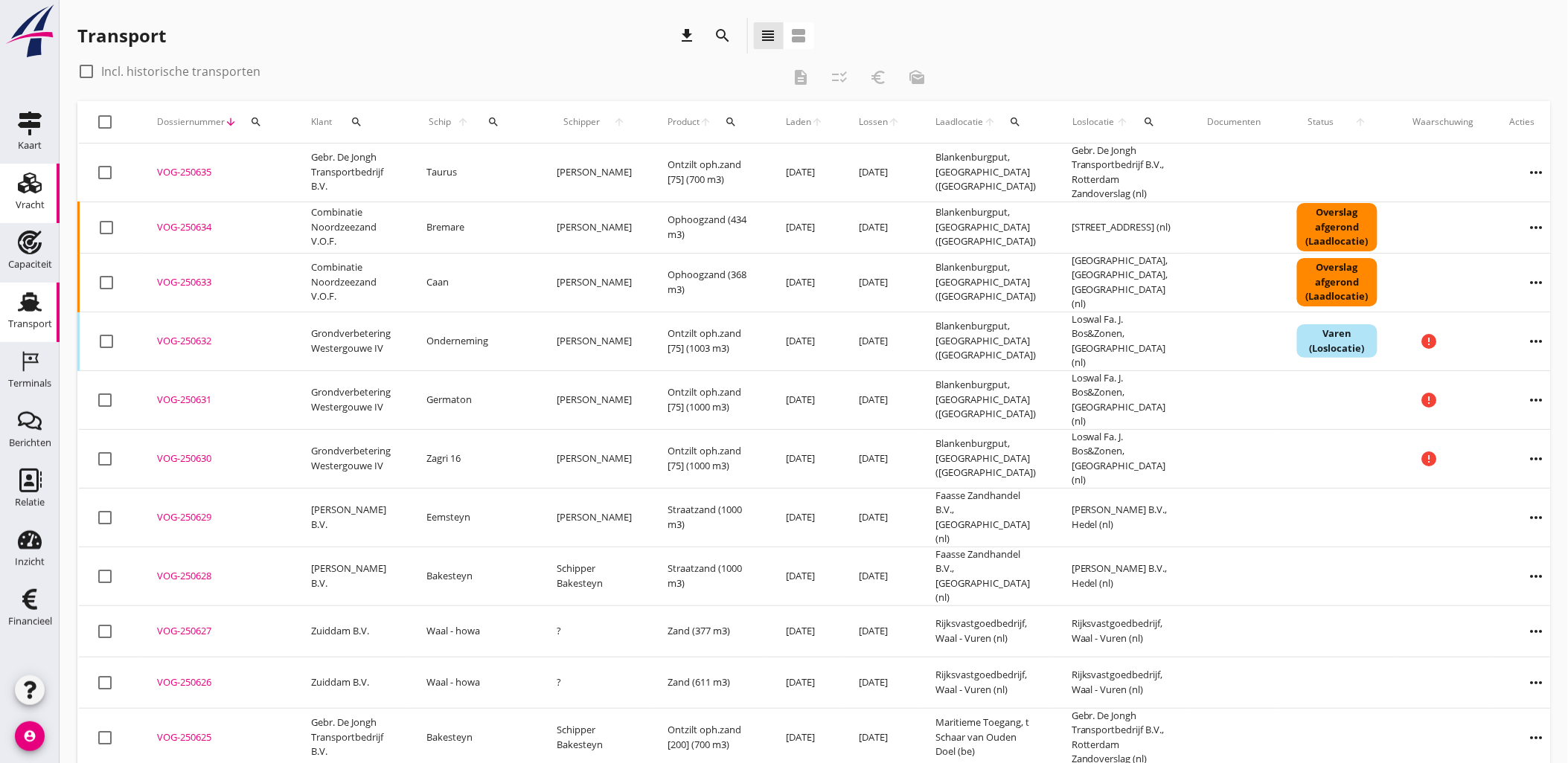
click at [23, 190] on use at bounding box center [30, 183] width 24 height 21
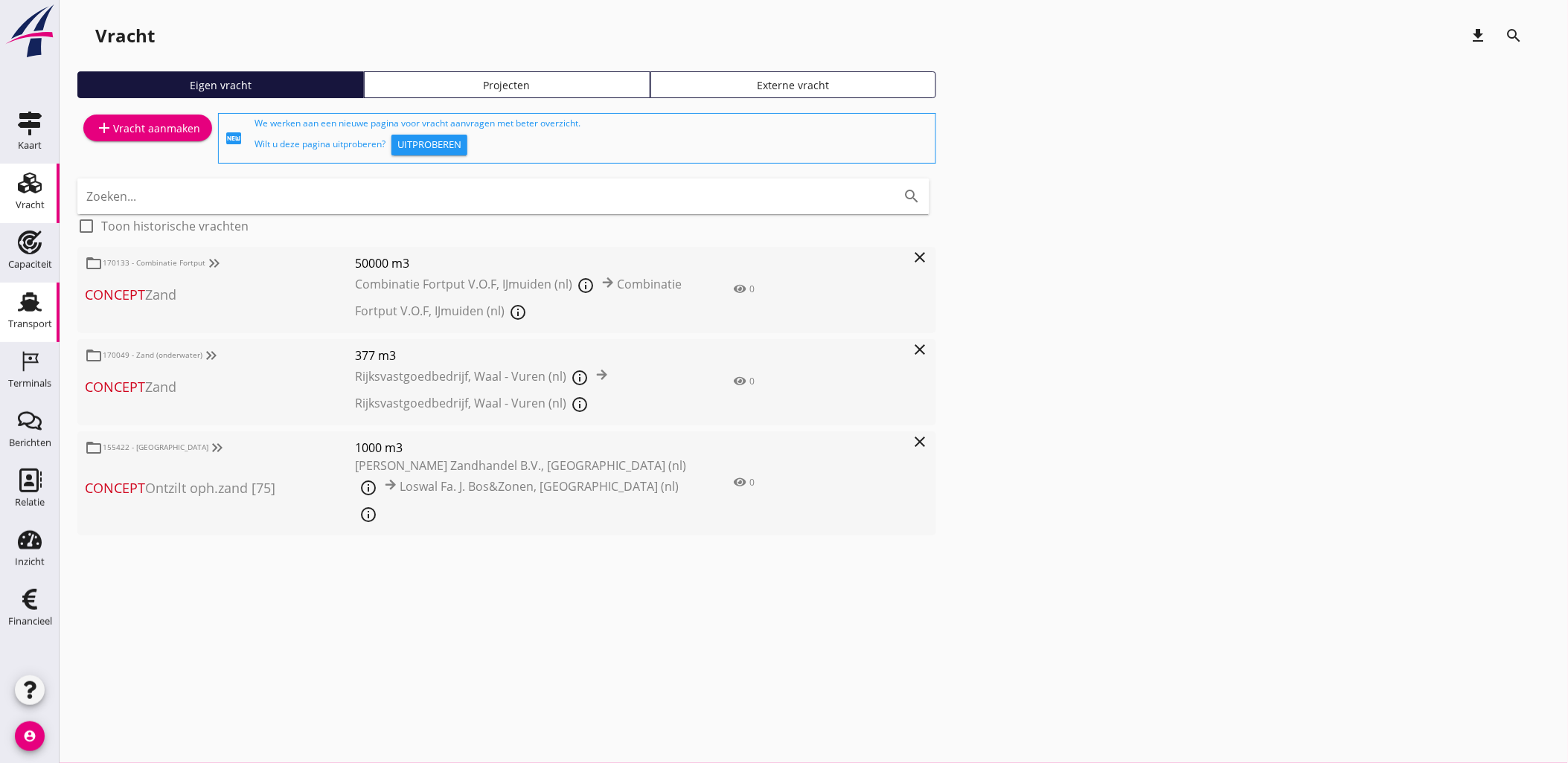
click at [26, 305] on use at bounding box center [30, 302] width 24 height 19
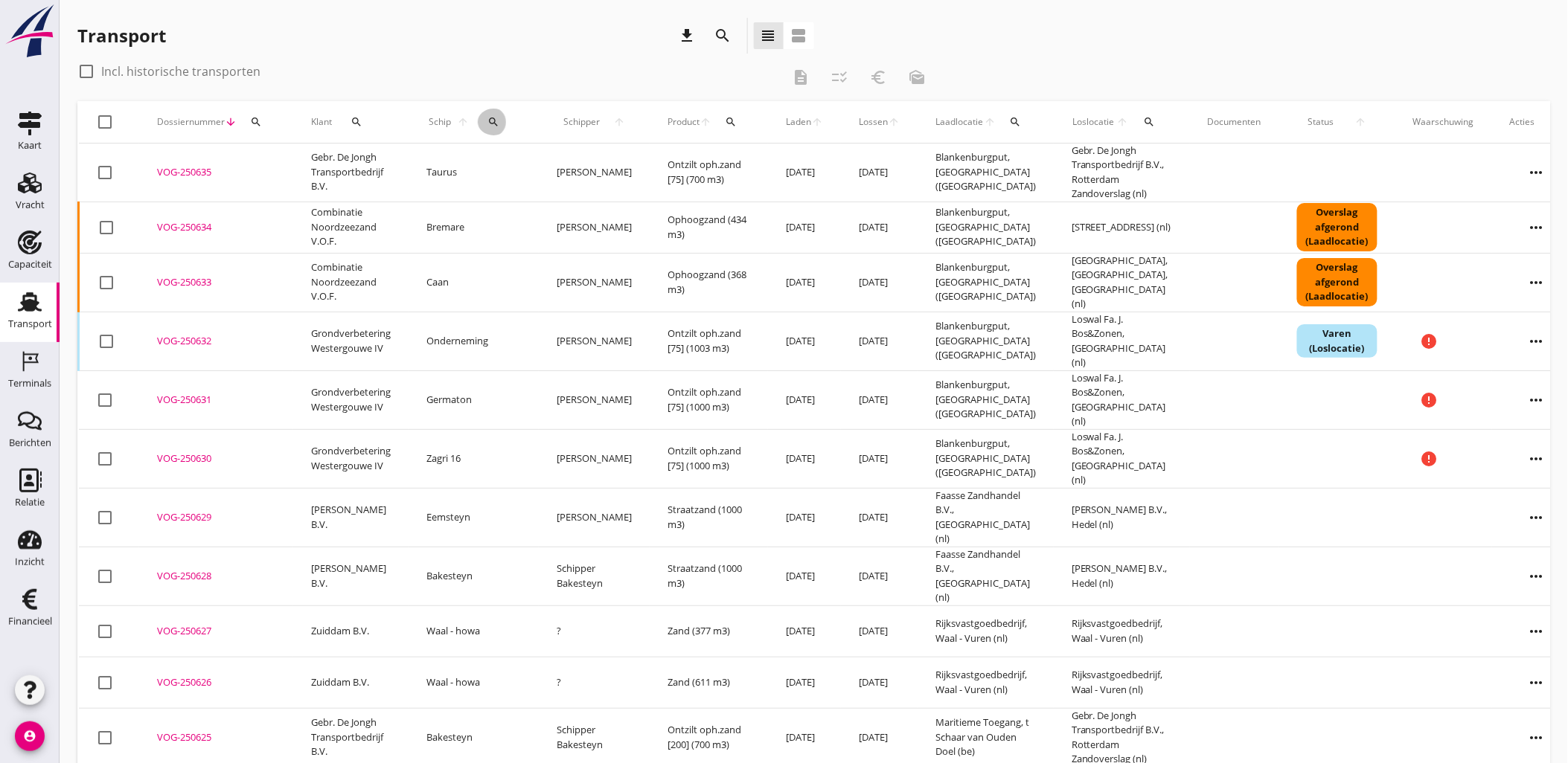
click at [488, 127] on icon "search" at bounding box center [494, 122] width 12 height 12
click at [526, 157] on input "Zoek op (scheeps)naam" at bounding box center [554, 165] width 155 height 24
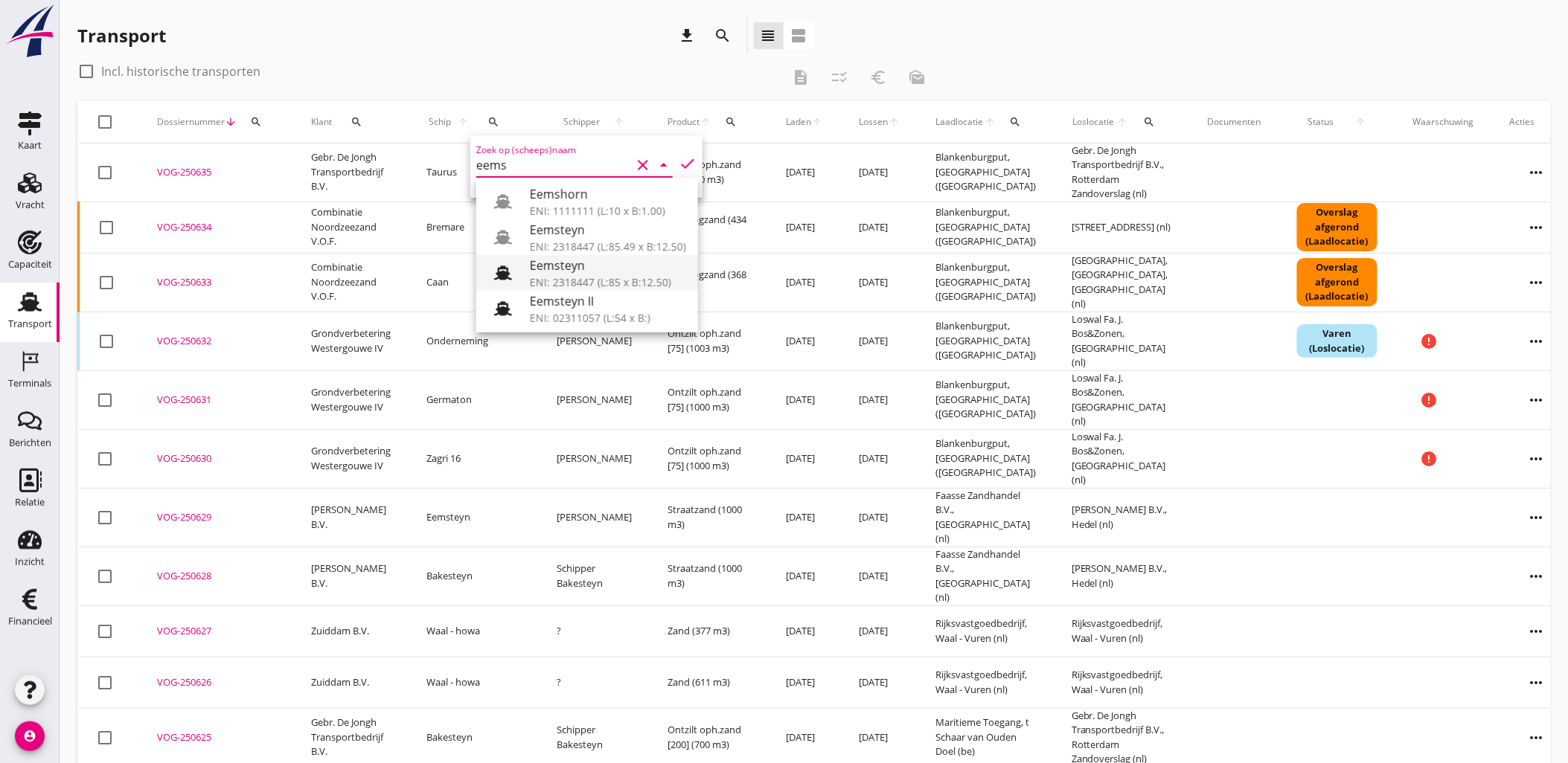
click at [593, 278] on div "ENI: 2318447 (L:85 x B:12.50)" at bounding box center [608, 282] width 156 height 16
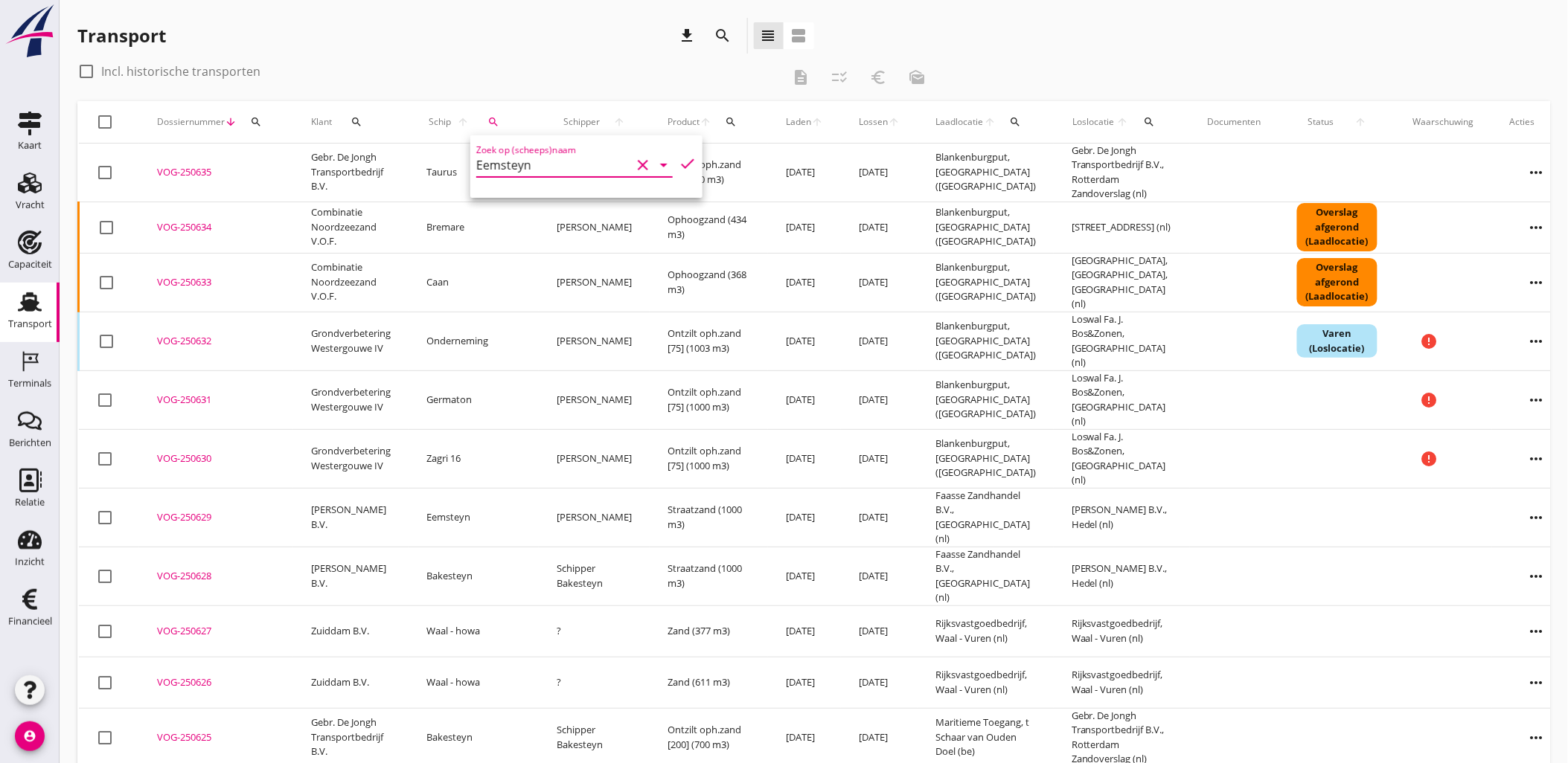
click at [678, 167] on icon "check" at bounding box center [687, 164] width 18 height 18
type input "Eemsteyn"
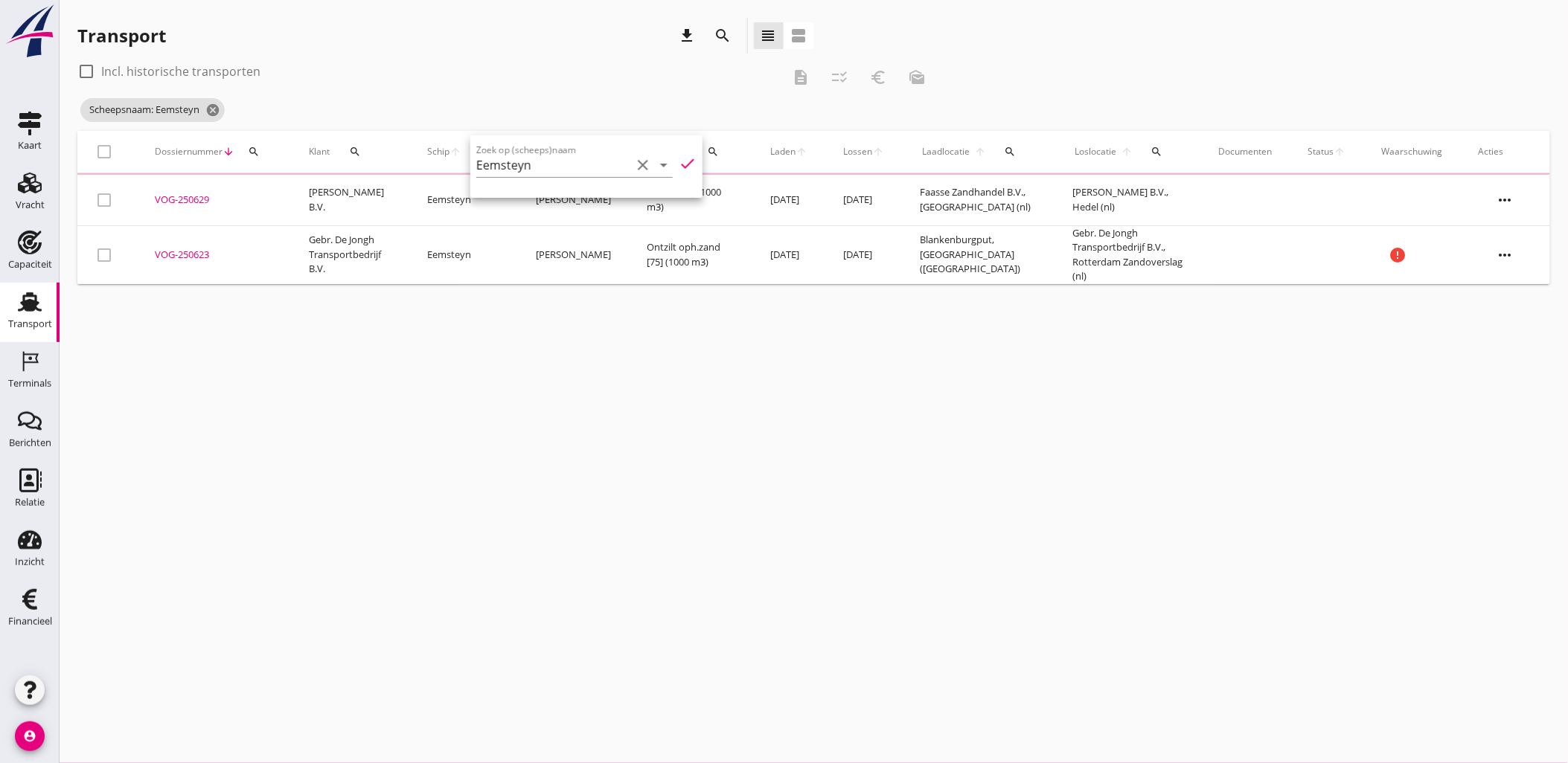
click at [207, 79] on div "check_box_outline_blank Incl. historische transporten" at bounding box center [169, 71] width 183 height 18
click at [209, 74] on label "Incl. historische transporten" at bounding box center [181, 71] width 159 height 15
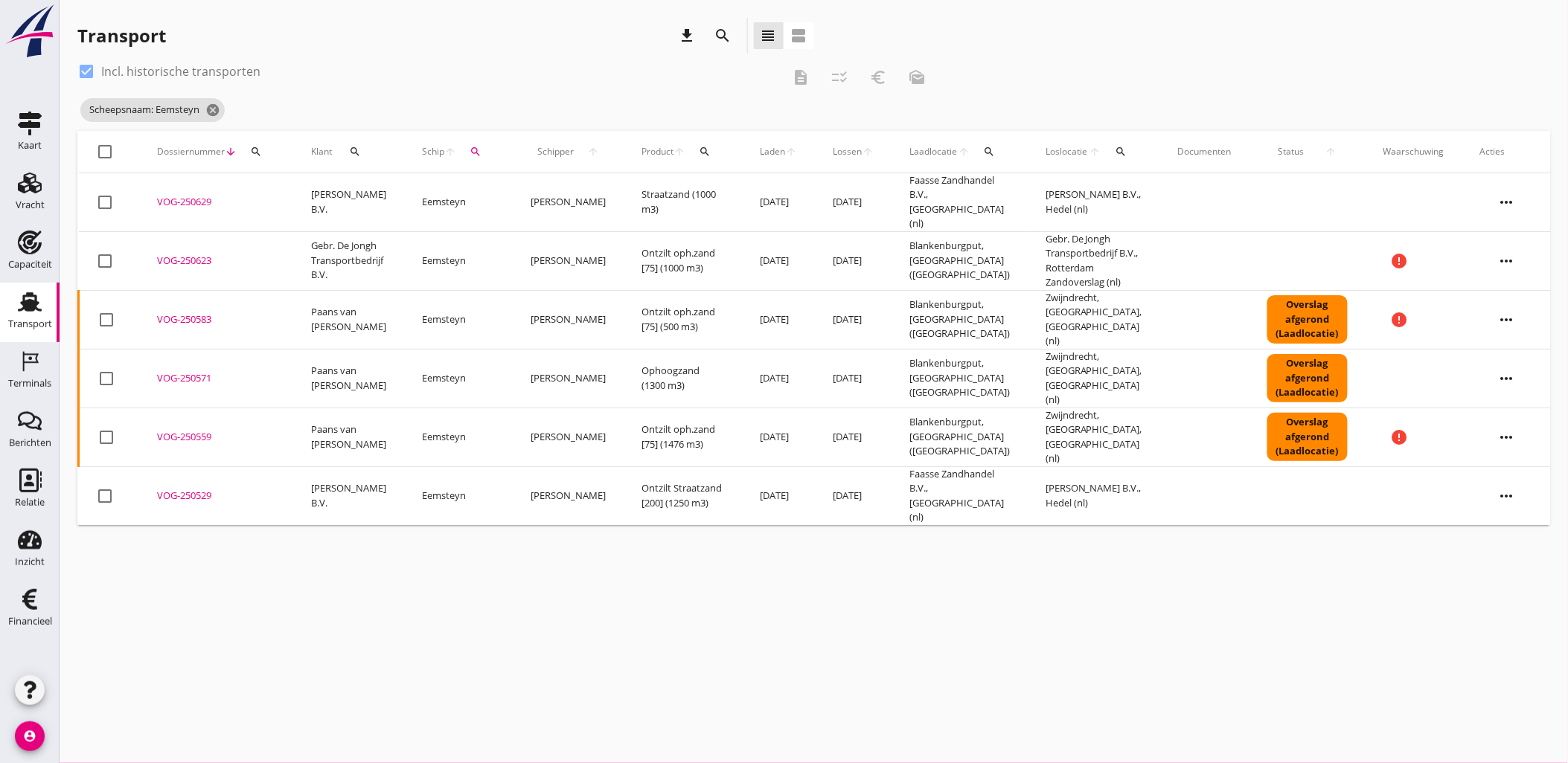
checkbox input "true"
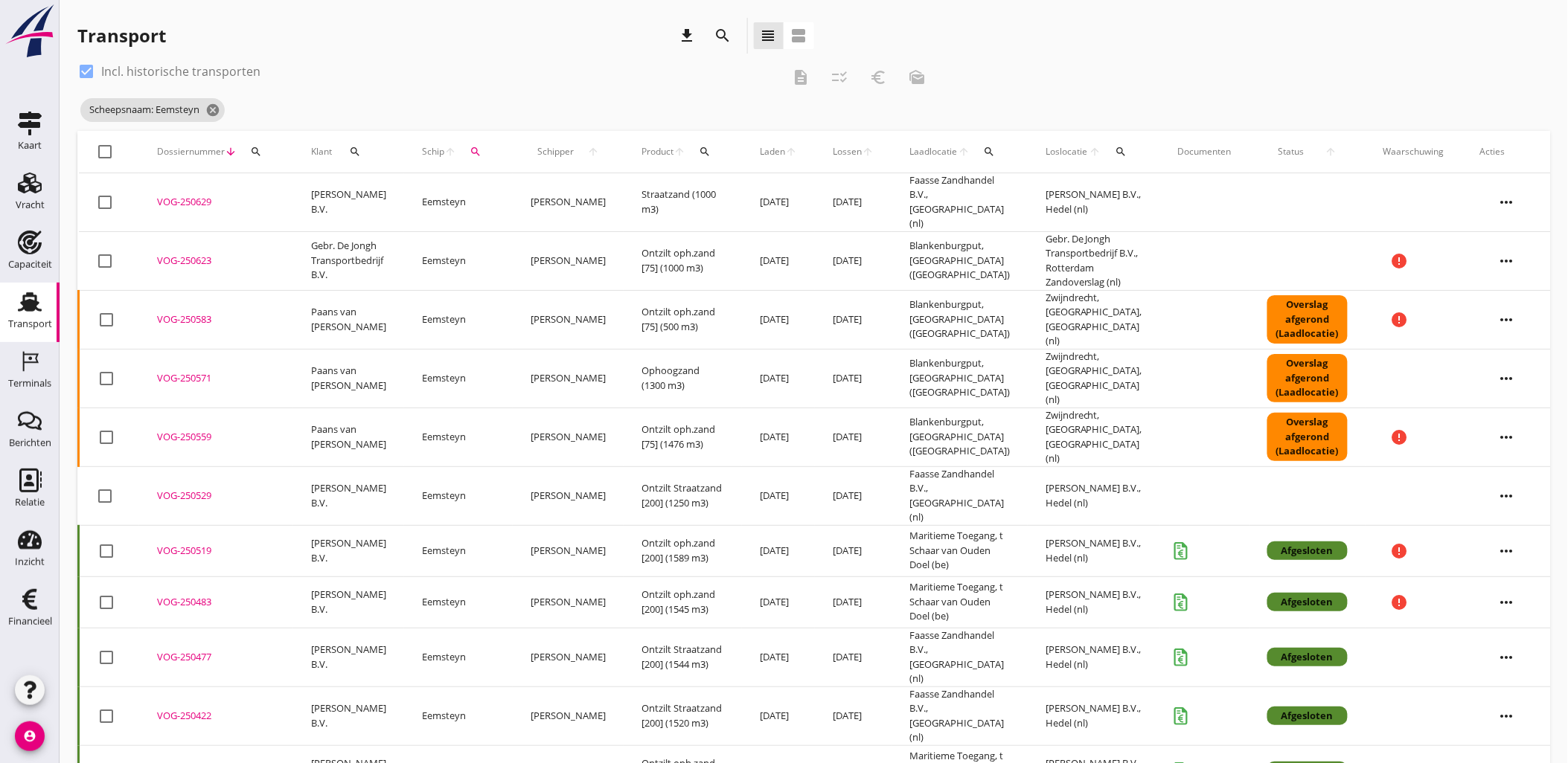
click at [192, 489] on div "VOG-250529" at bounding box center [216, 497] width 118 height 15
drag, startPoint x: 168, startPoint y: 460, endPoint x: 299, endPoint y: 391, distance: 148.1
click at [168, 489] on div "VOG-250529" at bounding box center [216, 497] width 118 height 15
